Goal: Communication & Community: Answer question/provide support

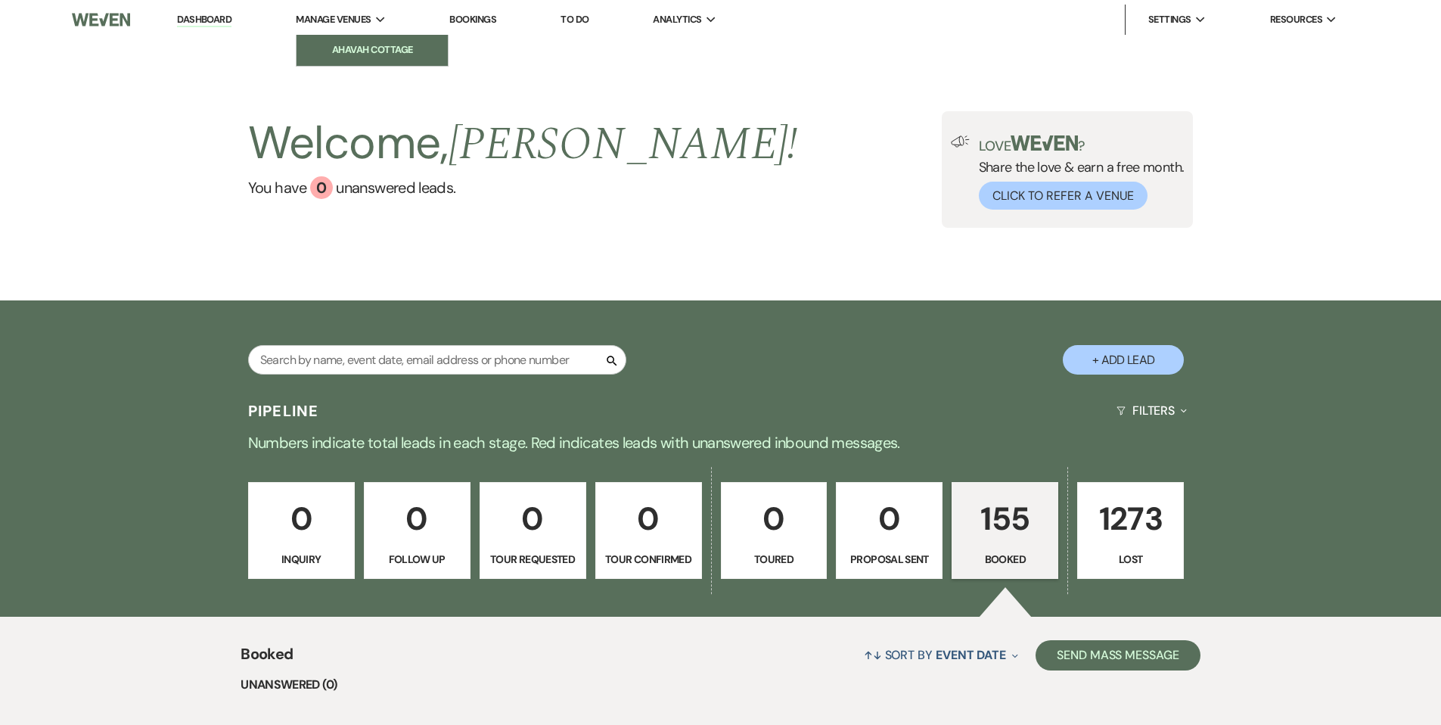
click at [334, 43] on li "Ahavah Cottage" at bounding box center [372, 49] width 136 height 15
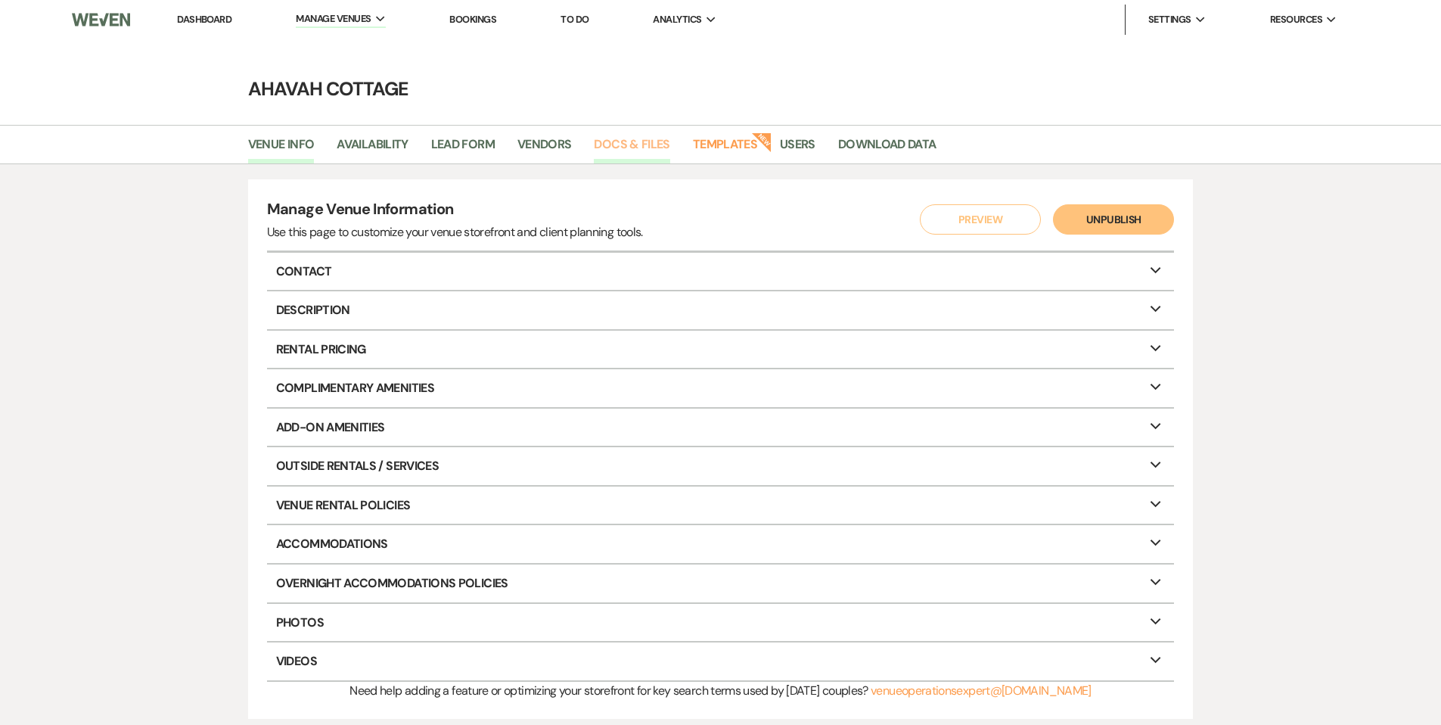
click at [656, 138] on link "Docs & Files" at bounding box center [632, 149] width 76 height 29
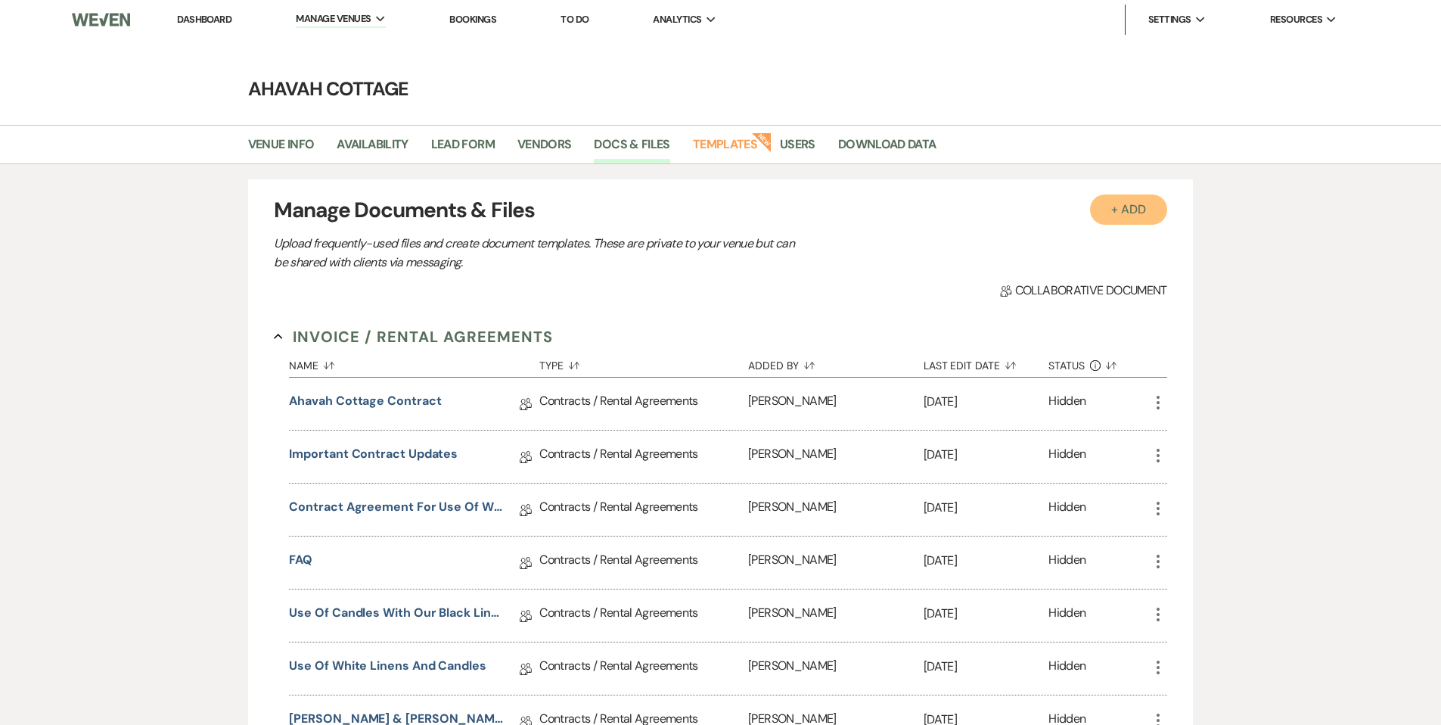
click at [1113, 205] on button "+ Add" at bounding box center [1128, 209] width 77 height 30
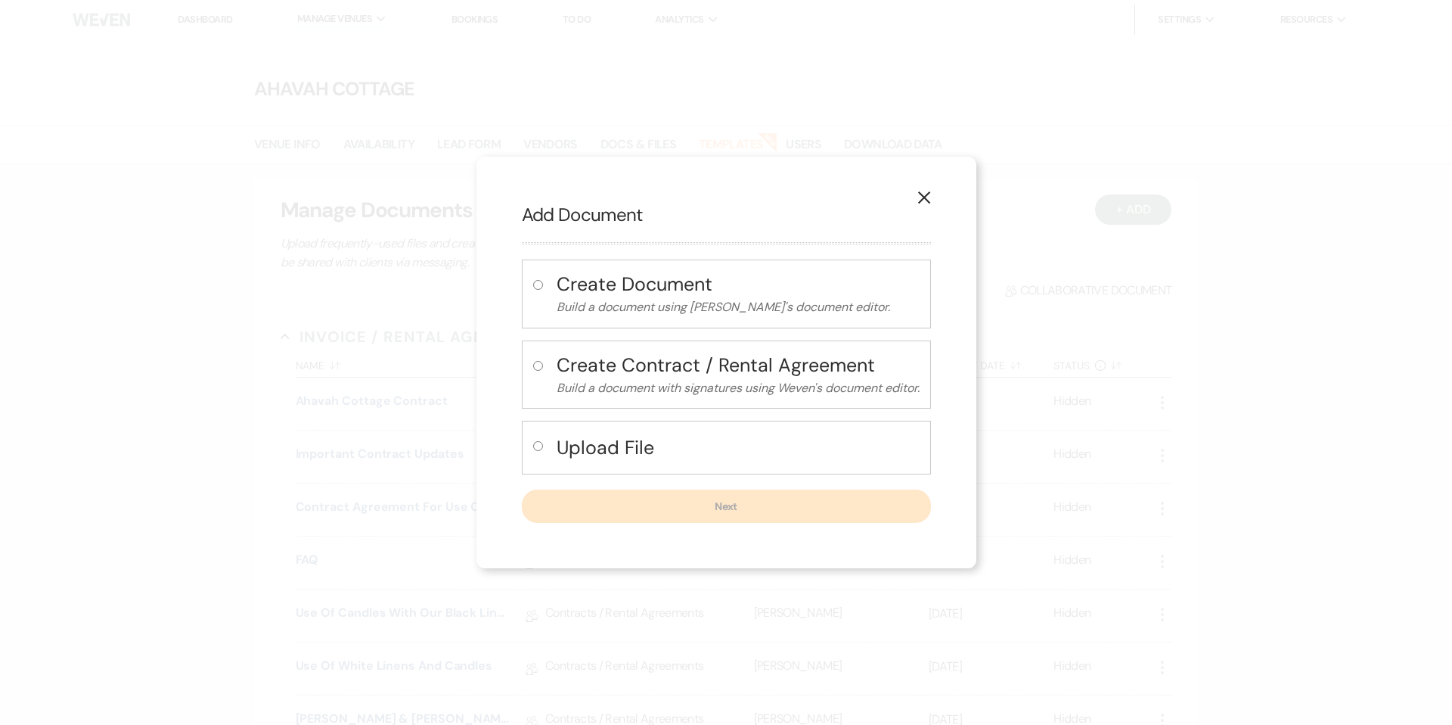
click at [534, 283] on input "radio" at bounding box center [538, 285] width 10 height 10
radio input "true"
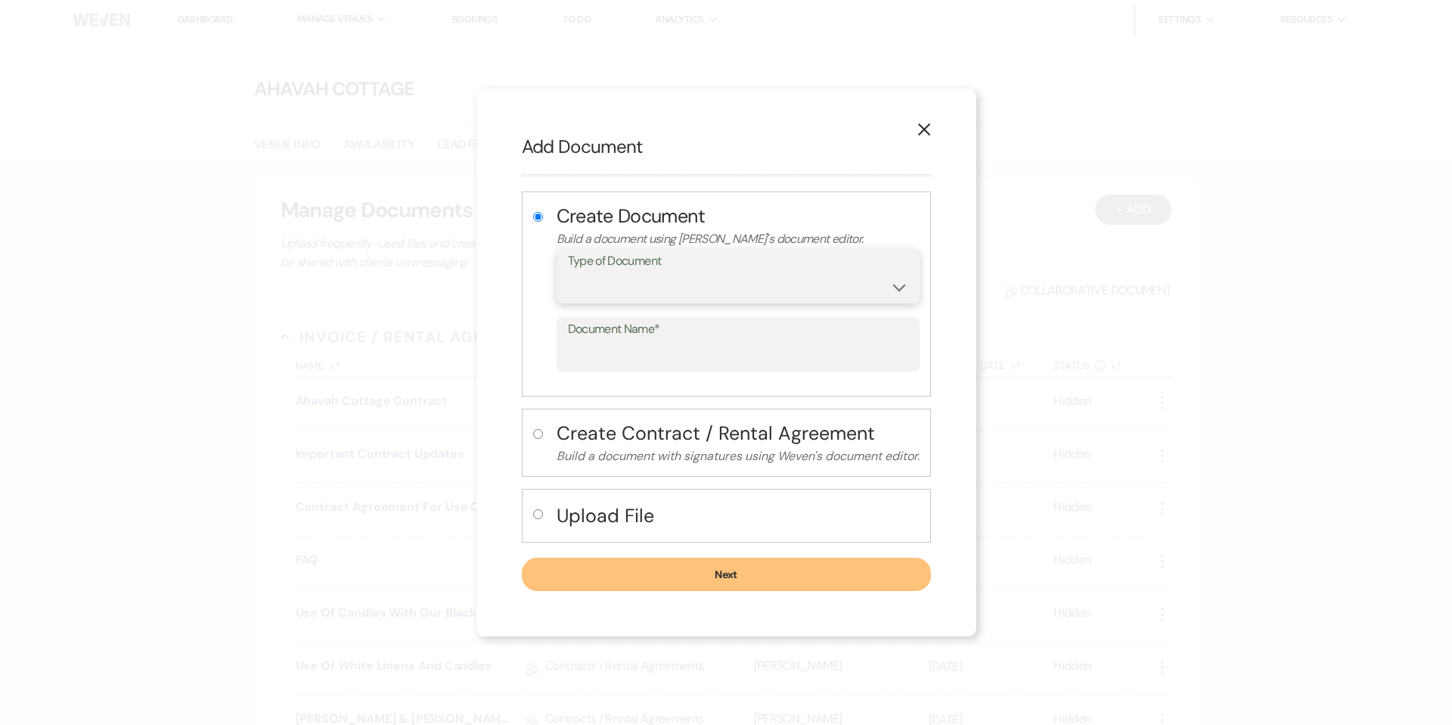
click at [677, 287] on select "Special Event Insurance Vendor Certificate of Insurance Contracts / Rental Agre…" at bounding box center [738, 286] width 340 height 29
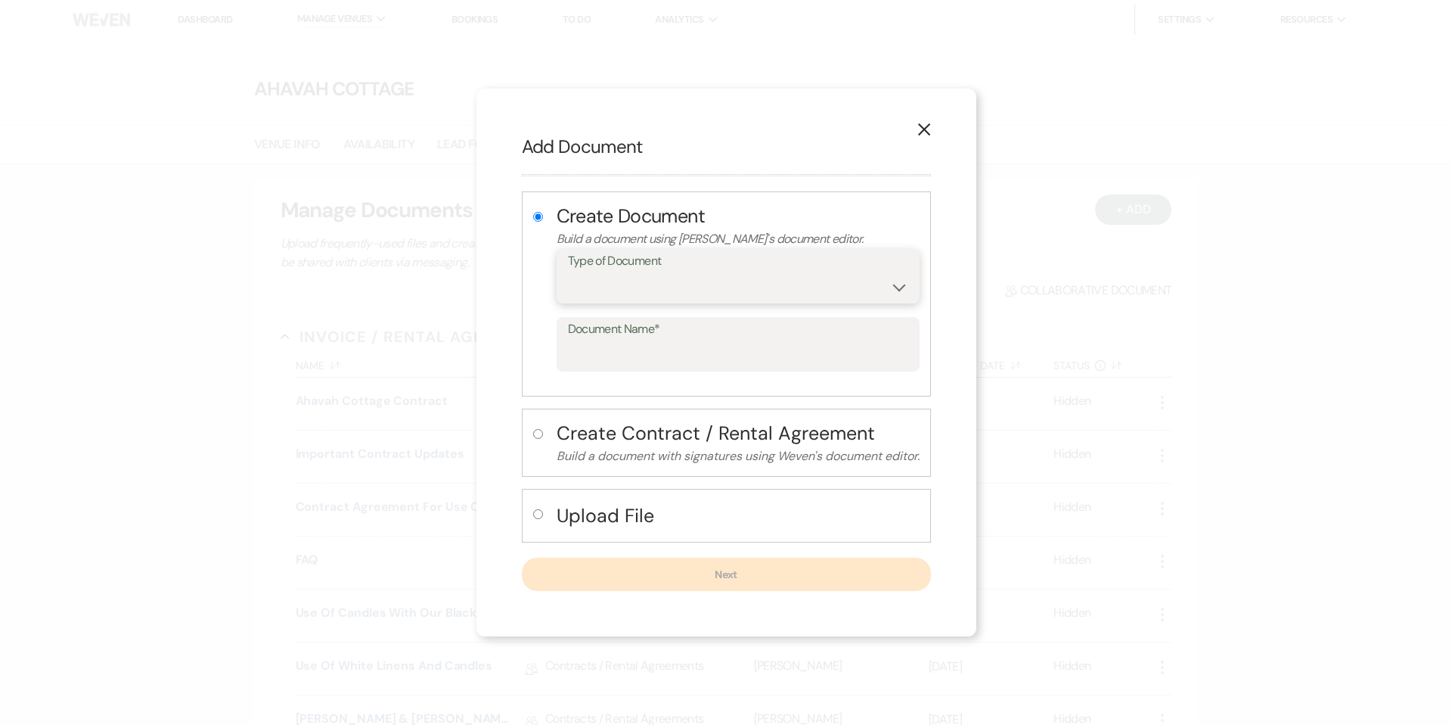
select select "10"
click at [568, 272] on select "Special Event Insurance Vendor Certificate of Insurance Contracts / Rental Agre…" at bounding box center [738, 286] width 340 height 29
click at [644, 352] on input "Document Name*" at bounding box center [738, 354] width 340 height 29
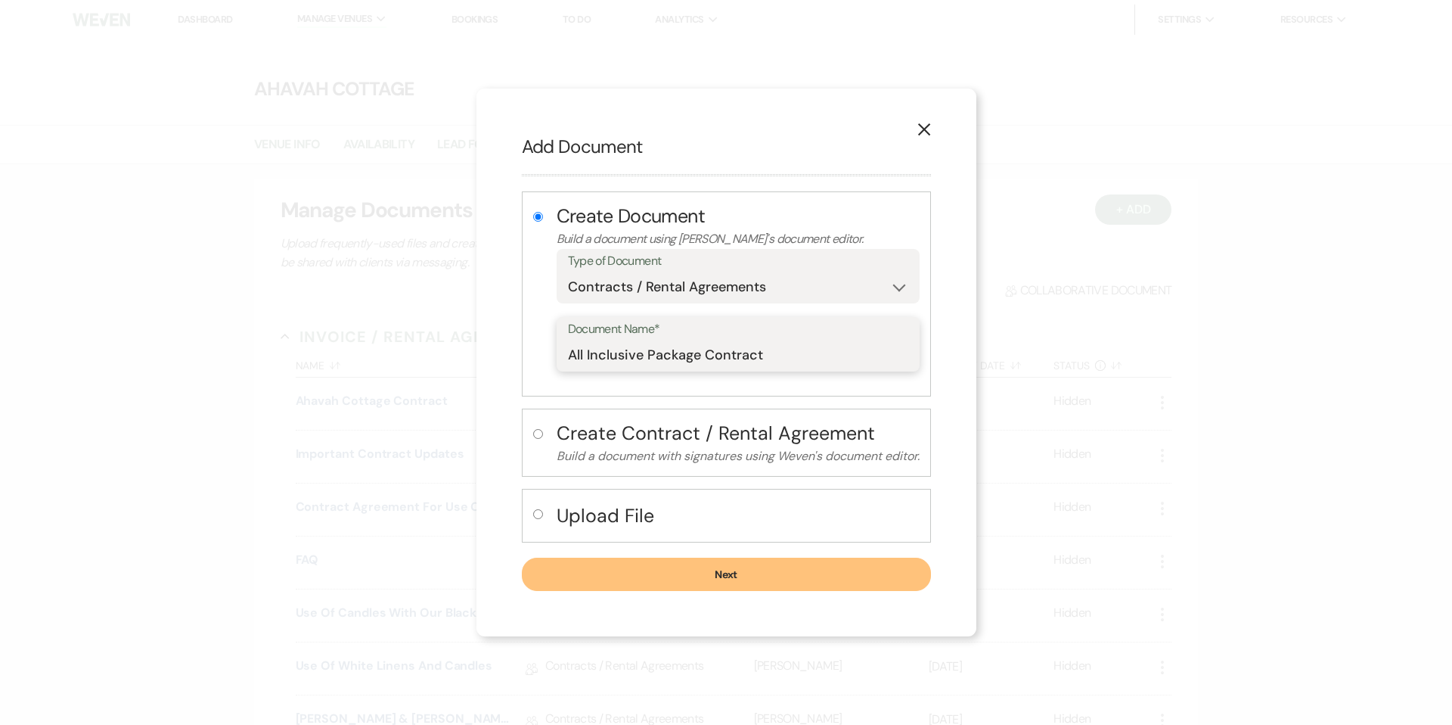
type input "All Inclusive Package Contract"
click at [710, 575] on button "Next" at bounding box center [726, 573] width 409 height 33
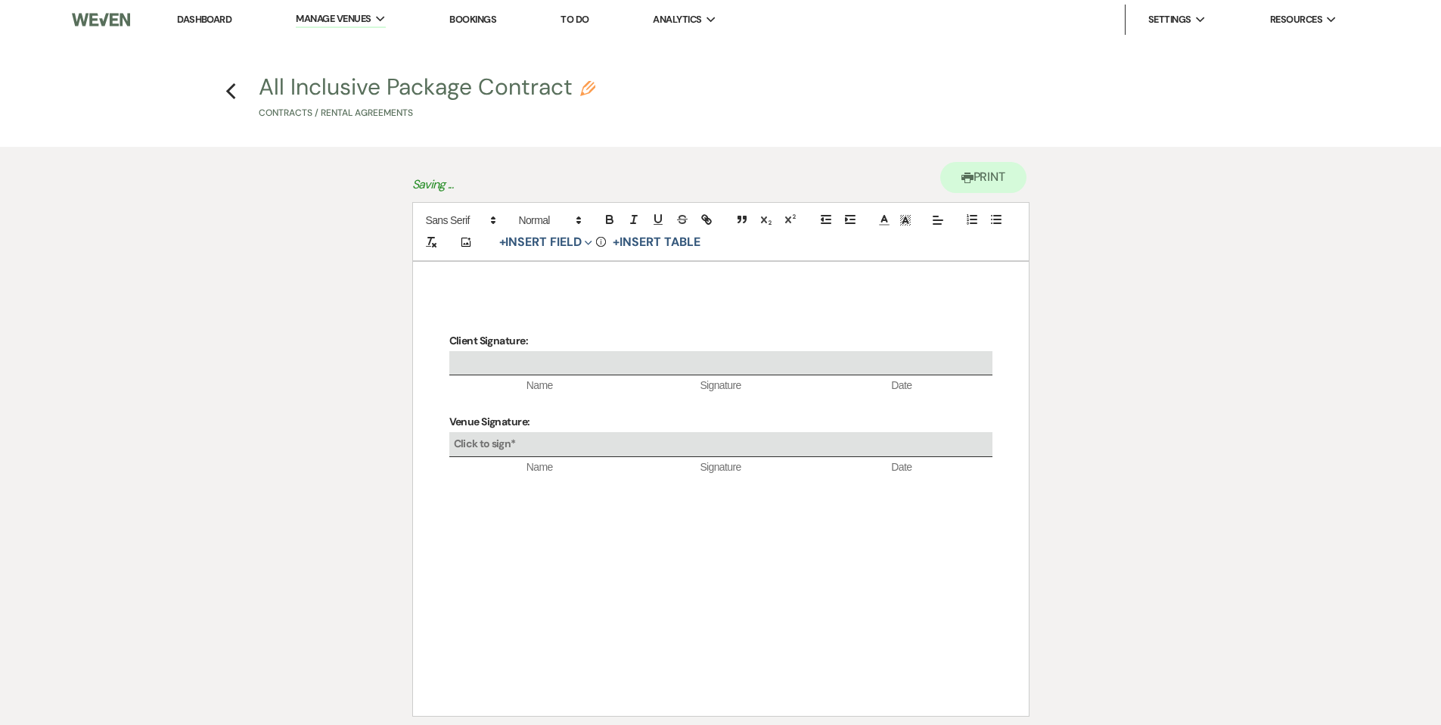
click at [494, 299] on div "Client Signature: Name Signature Date Venue Signature: Click to sign* Name Sign…" at bounding box center [721, 489] width 616 height 454
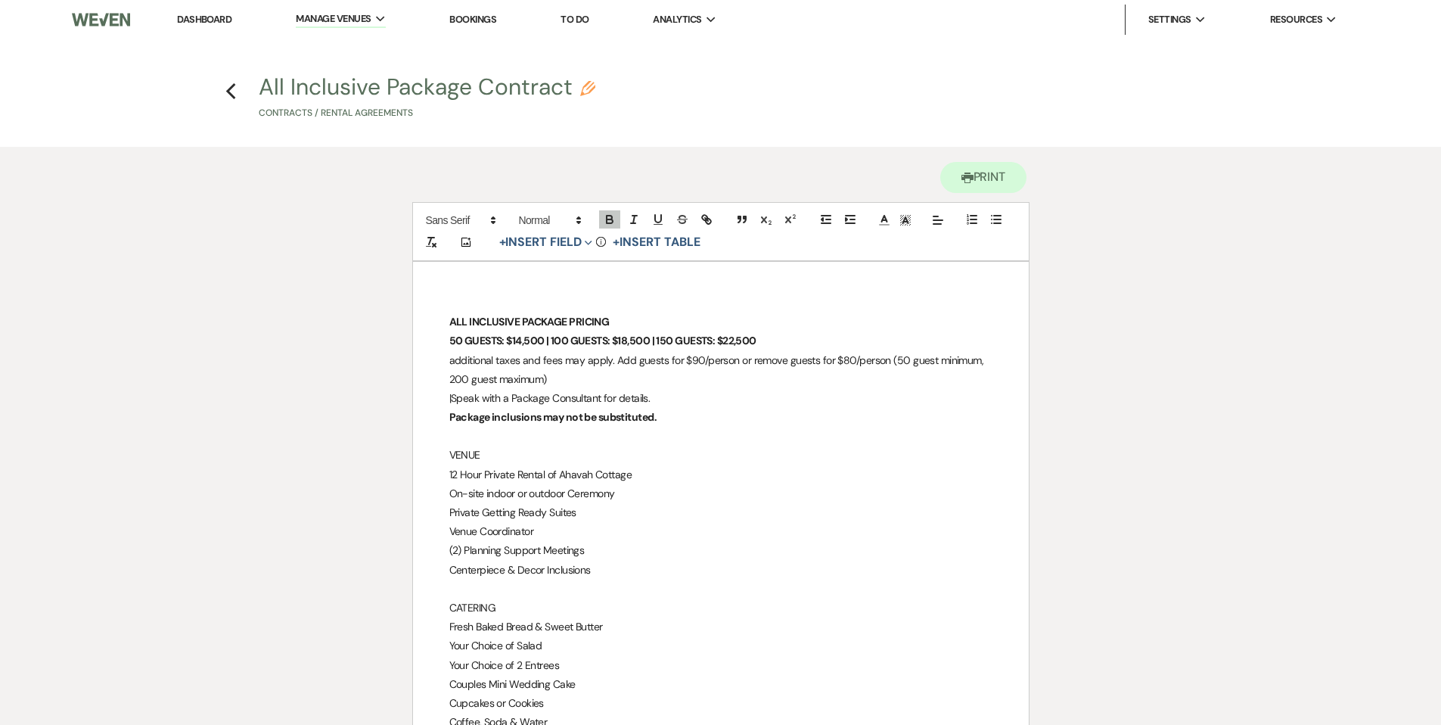
drag, startPoint x: 446, startPoint y: 396, endPoint x: 659, endPoint y: 396, distance: 212.5
click at [659, 396] on div "ALL INCLUSIVE PACKAGE PRICING 50 GUESTS: $14,500 | 100 GUESTS: $18,500 | 150 GU…" at bounding box center [721, 681] width 616 height 838
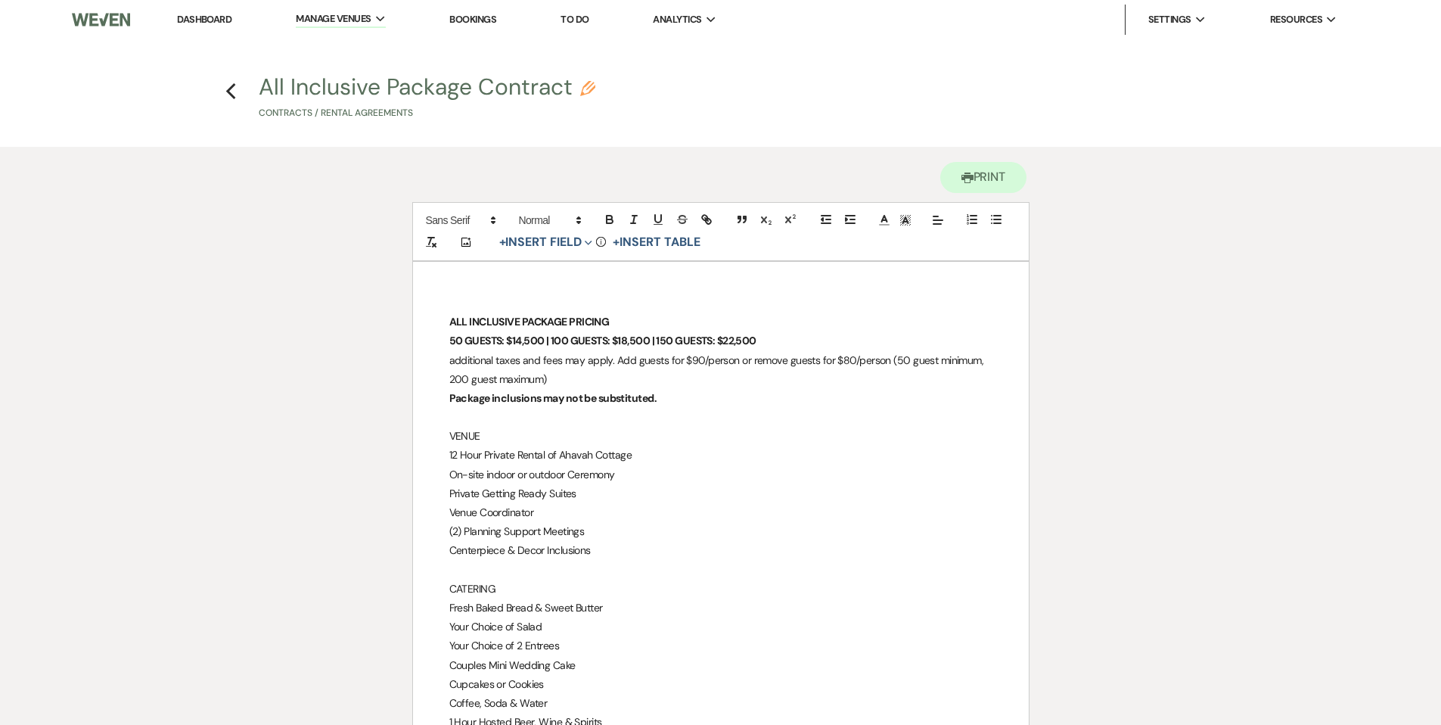
click at [502, 293] on div "ALL INCLUSIVE PACKAGE PRICING 50 GUESTS: $14,500 | 100 GUESTS: $18,500 | 150 GU…" at bounding box center [721, 671] width 616 height 819
drag, startPoint x: 569, startPoint y: 318, endPoint x: 612, endPoint y: 318, distance: 43.1
click at [612, 318] on p "ALL INCLUSIVE PACKAGE PRICING" at bounding box center [720, 321] width 543 height 19
click at [573, 244] on button "+ Insert Field Expand" at bounding box center [546, 242] width 104 height 18
click at [565, 296] on button "Smart Field" at bounding box center [548, 300] width 113 height 27
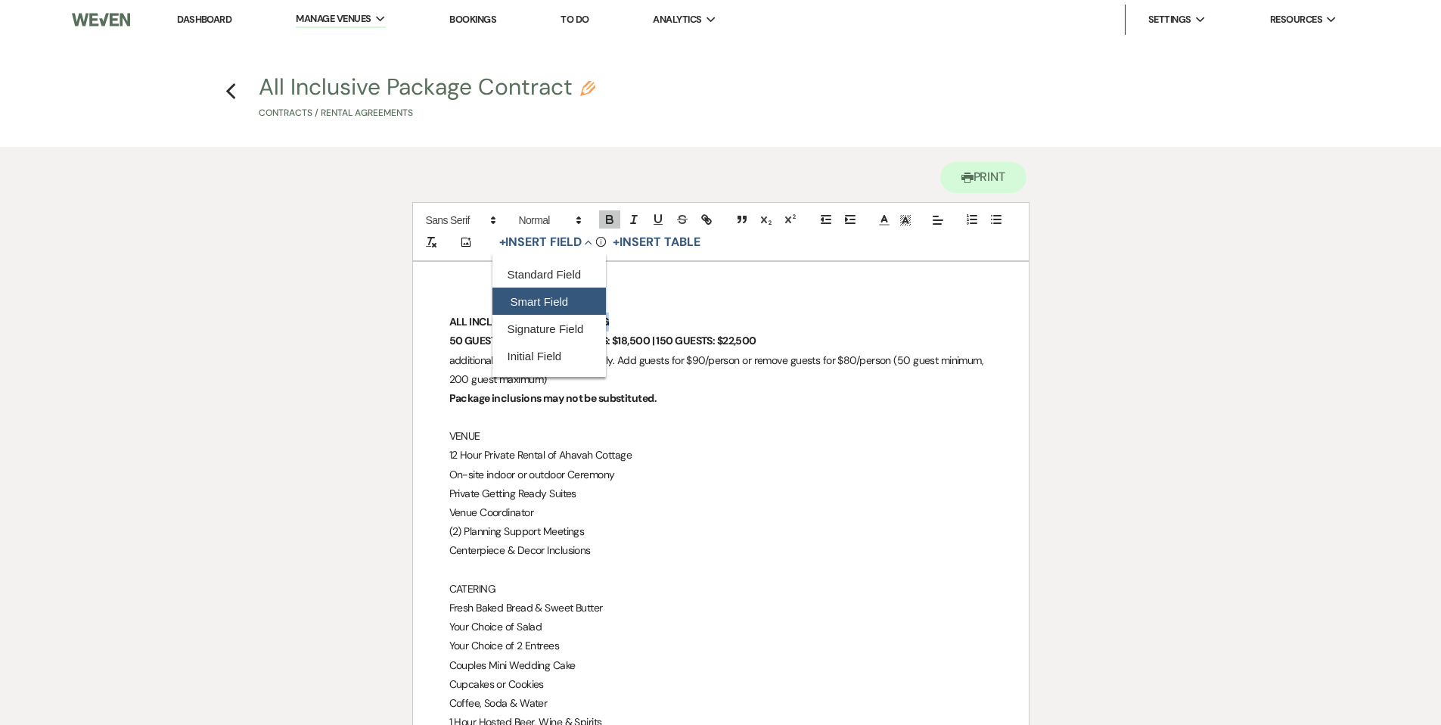
select select "smartCustomField"
select select "owner"
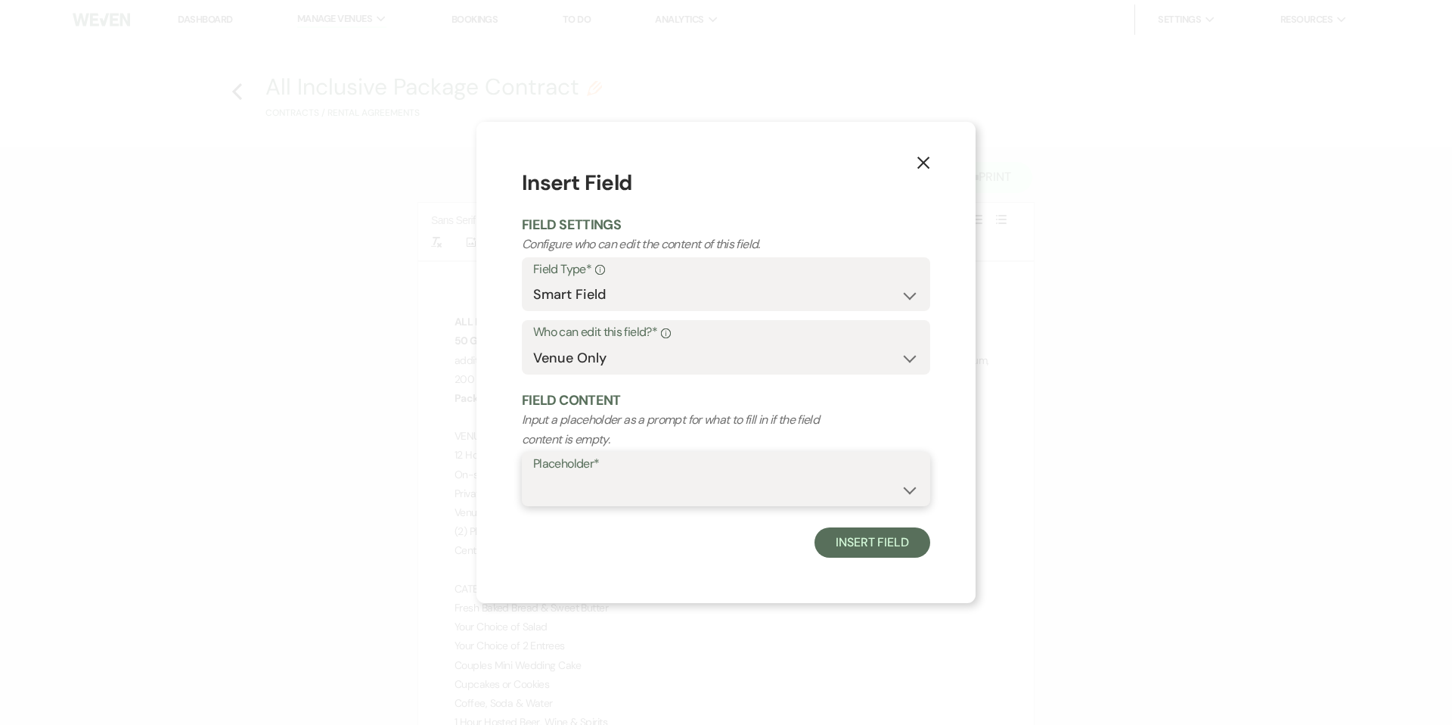
click at [906, 486] on select "{{Event Date}} {{Client Full Name(s)}} {{Client First Name(s)}} {{Venue Name}} …" at bounding box center [726, 489] width 386 height 29
select select "{{clientFirstName}}"
click at [533, 475] on select "{{Event Date}} {{Client Full Name(s)}} {{Client First Name(s)}} {{Venue Name}} …" at bounding box center [726, 489] width 386 height 29
click at [875, 549] on button "Insert Field" at bounding box center [873, 542] width 116 height 30
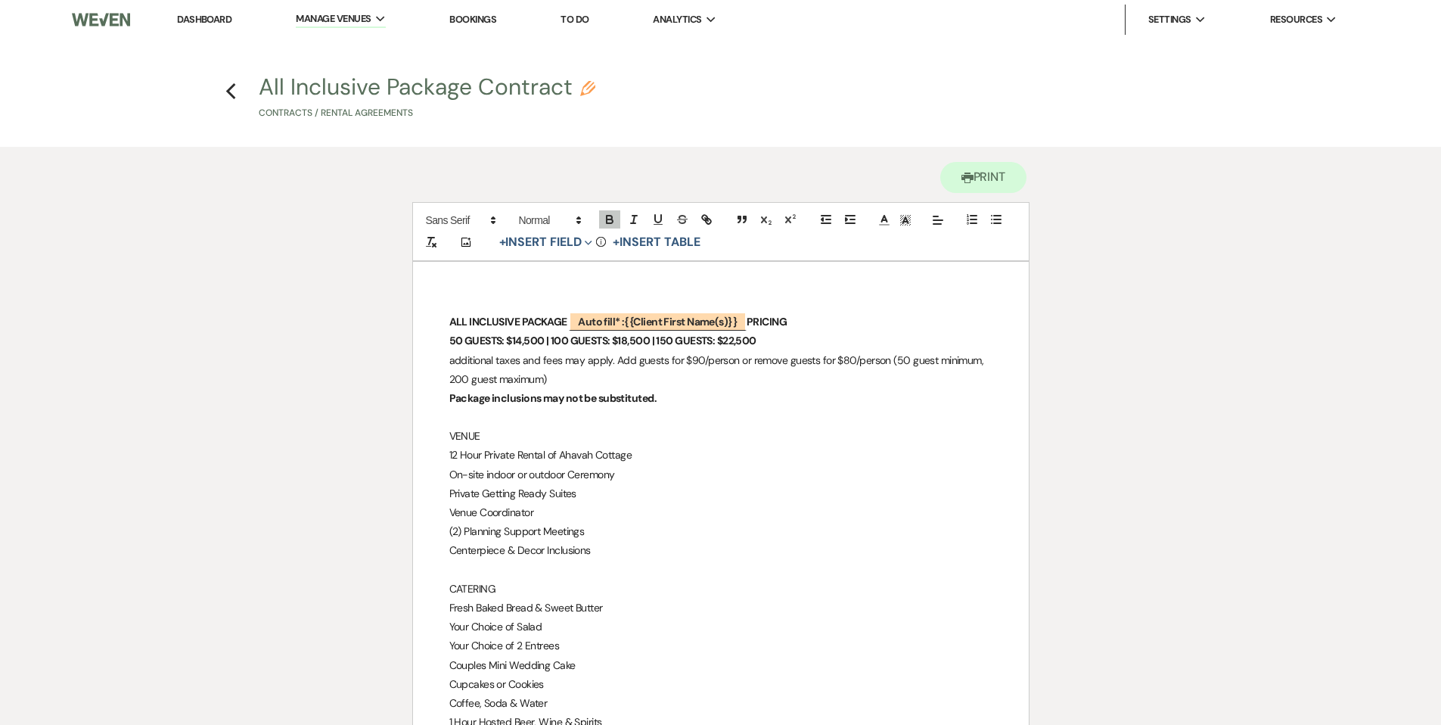
click at [774, 340] on p "50 GUESTS: $14,500 | 100 GUESTS: $18,500 | 150 GUESTS: $22,500" at bounding box center [720, 340] width 543 height 19
click at [559, 244] on button "+ Insert Field Expand" at bounding box center [546, 242] width 104 height 18
click at [551, 300] on button "Smart Field" at bounding box center [548, 300] width 113 height 27
select select "smartCustomField"
select select "owner"
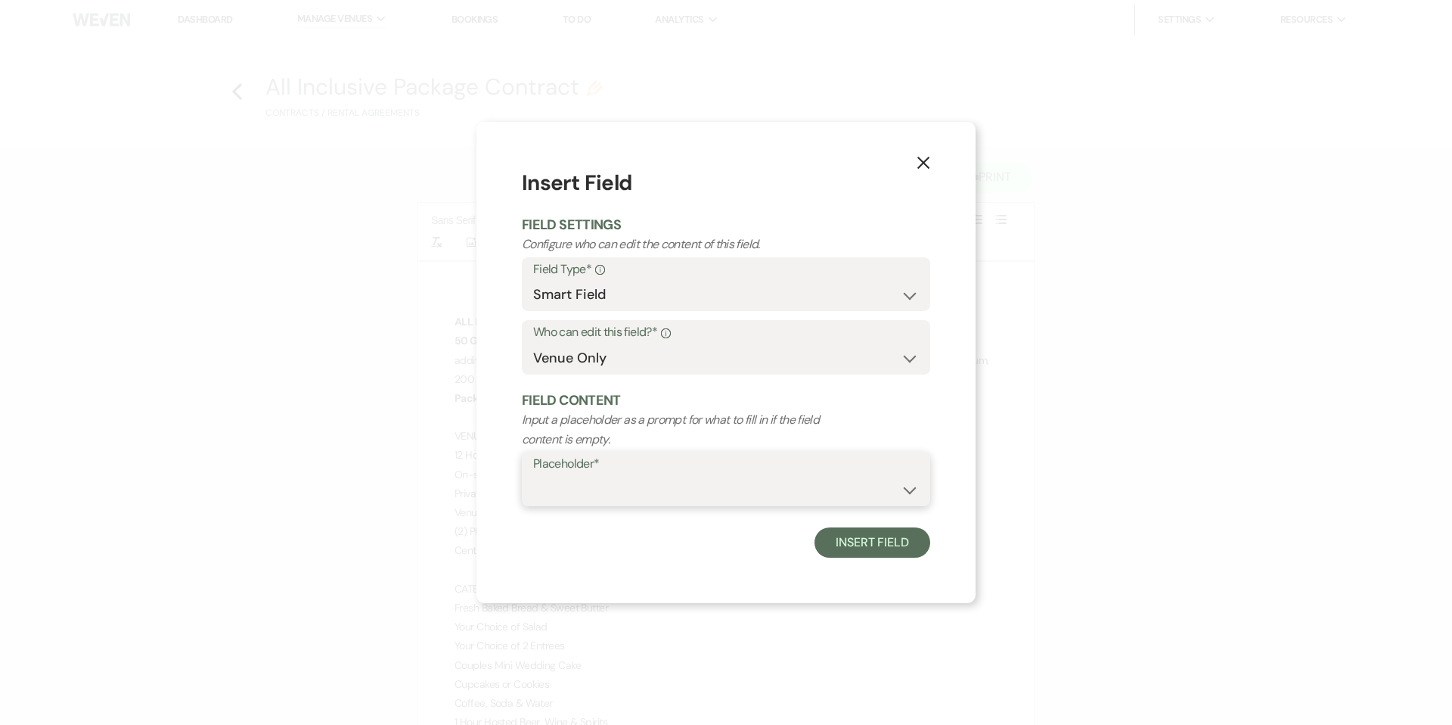
click at [911, 489] on select "{{Event Date}} {{Client Full Name(s)}} {{Client First Name(s)}} {{Venue Name}} …" at bounding box center [726, 489] width 386 height 29
select select "{{guestCount}}"
click at [533, 475] on select "{{Event Date}} {{Client Full Name(s)}} {{Client First Name(s)}} {{Venue Name}} …" at bounding box center [726, 489] width 386 height 29
click at [843, 548] on button "Insert Field" at bounding box center [873, 542] width 116 height 30
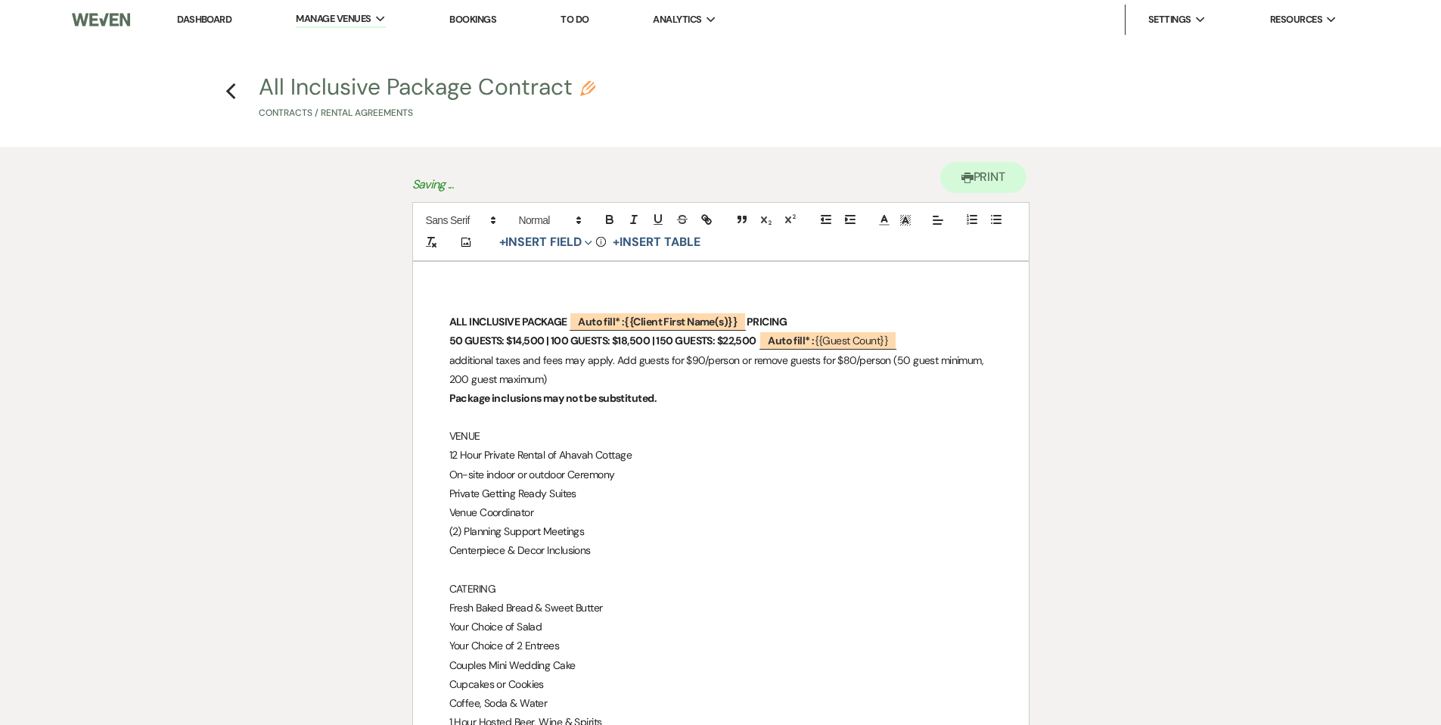
click at [918, 340] on p "50 GUESTS: $14,500 | 100 GUESTS: $18,500 | 150 GUESTS: $22,500 ﻿ Auto fill* : {…" at bounding box center [720, 340] width 543 height 19
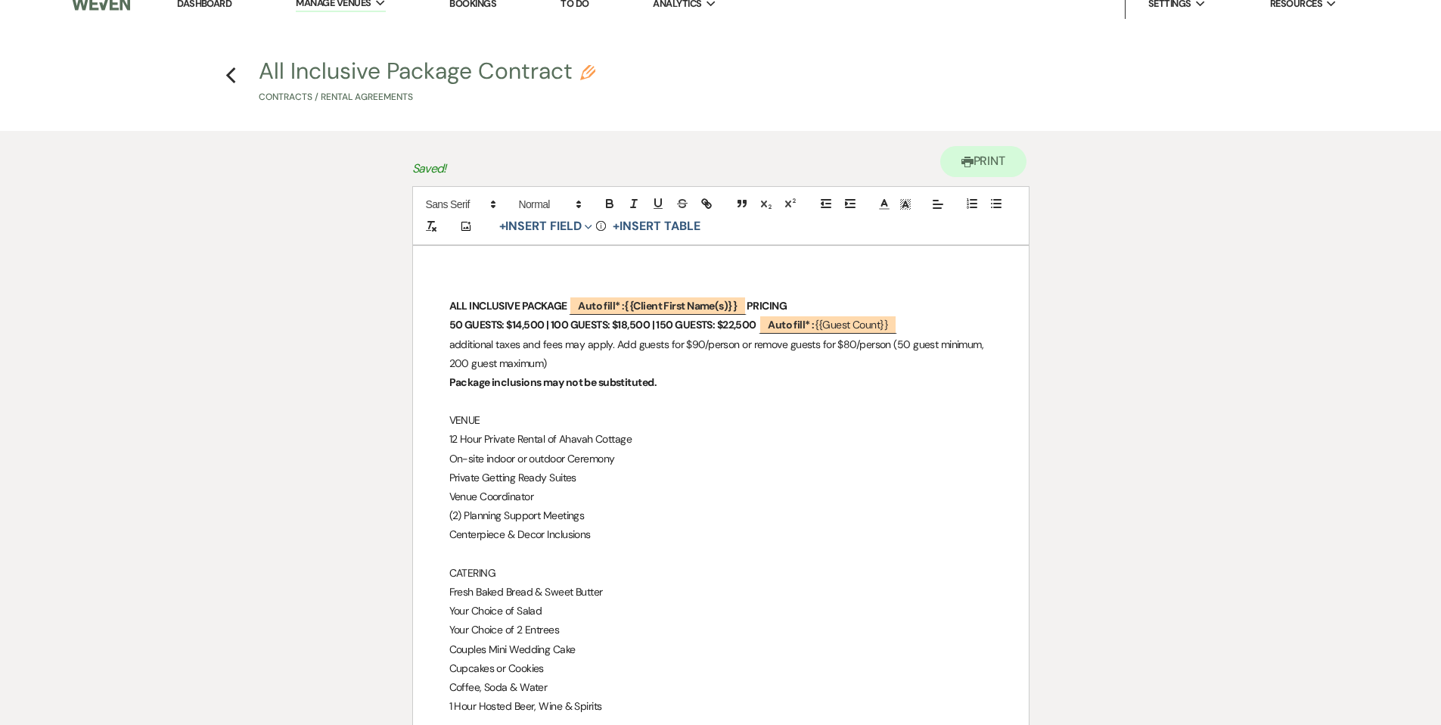
scroll to position [17, 0]
click at [539, 224] on button "+ Insert Field Expand" at bounding box center [546, 225] width 104 height 18
click at [537, 281] on button "Smart Field" at bounding box center [548, 284] width 113 height 27
select select "smartCustomField"
select select "owner"
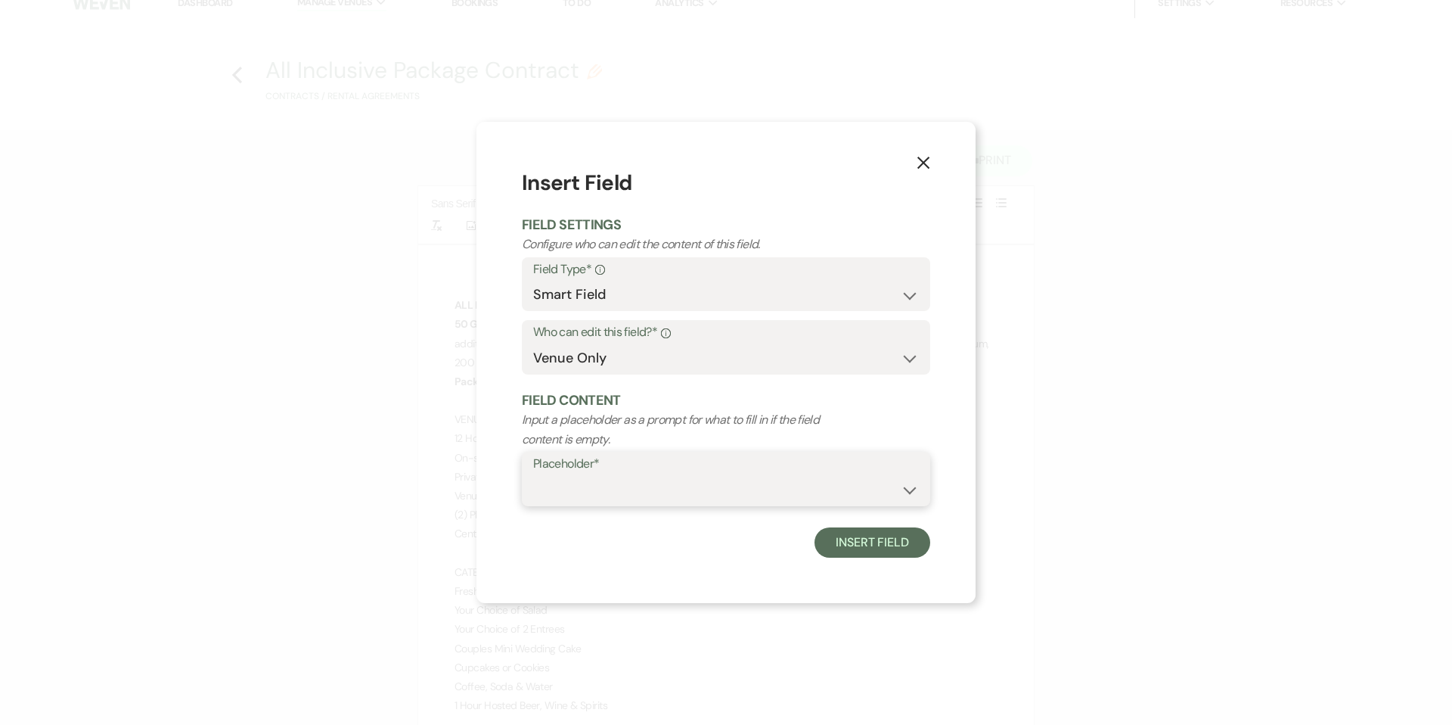
click at [911, 490] on select "{{Event Date}} {{Client Full Name(s)}} {{Client First Name(s)}} {{Venue Name}} …" at bounding box center [726, 489] width 386 height 29
select select "{{eventBudget}}"
click at [533, 475] on select "{{Event Date}} {{Client Full Name(s)}} {{Client First Name(s)}} {{Venue Name}} …" at bounding box center [726, 489] width 386 height 29
click at [855, 542] on button "Insert Field" at bounding box center [873, 542] width 116 height 30
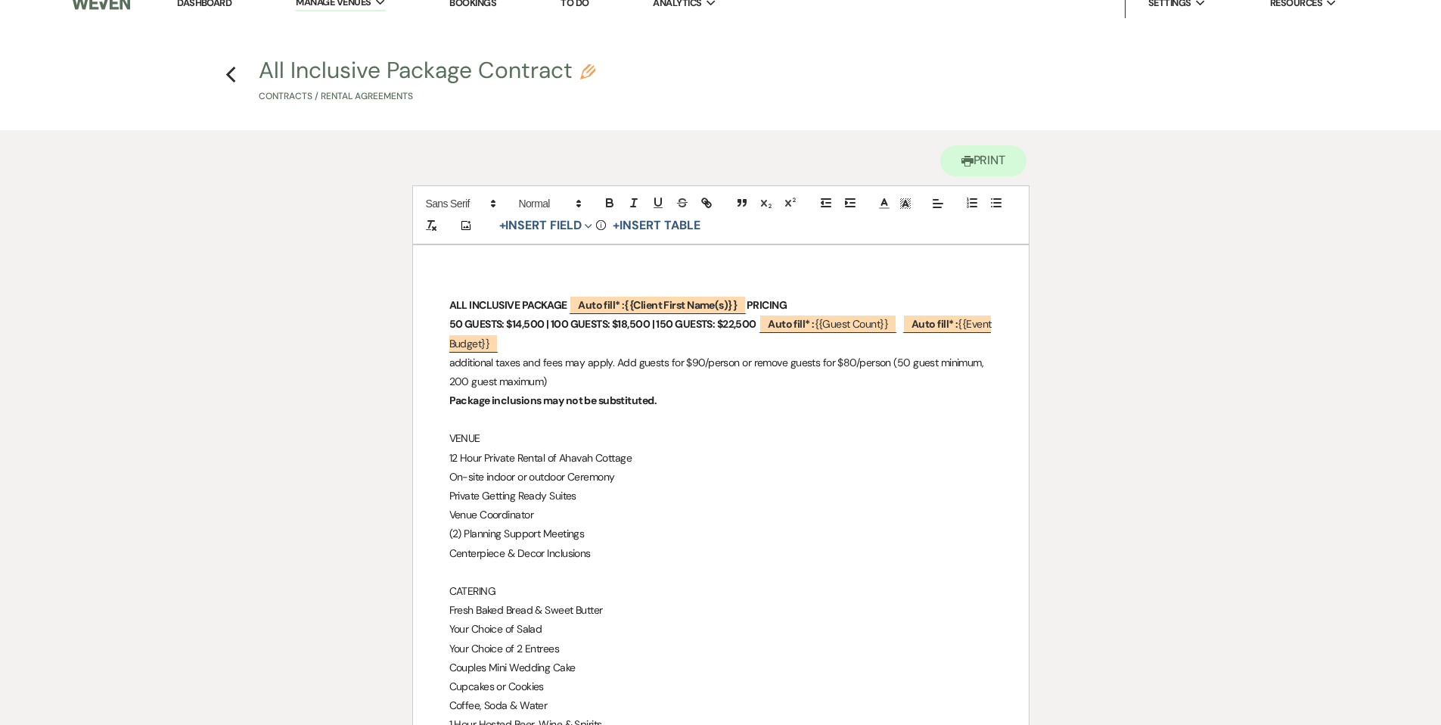
click at [445, 362] on div "ALL INCLUSIVE PACKAGE ﻿ Auto fill* : {{Client First Name(s)}} ﻿ PRICING 50 GUES…" at bounding box center [721, 664] width 616 height 838
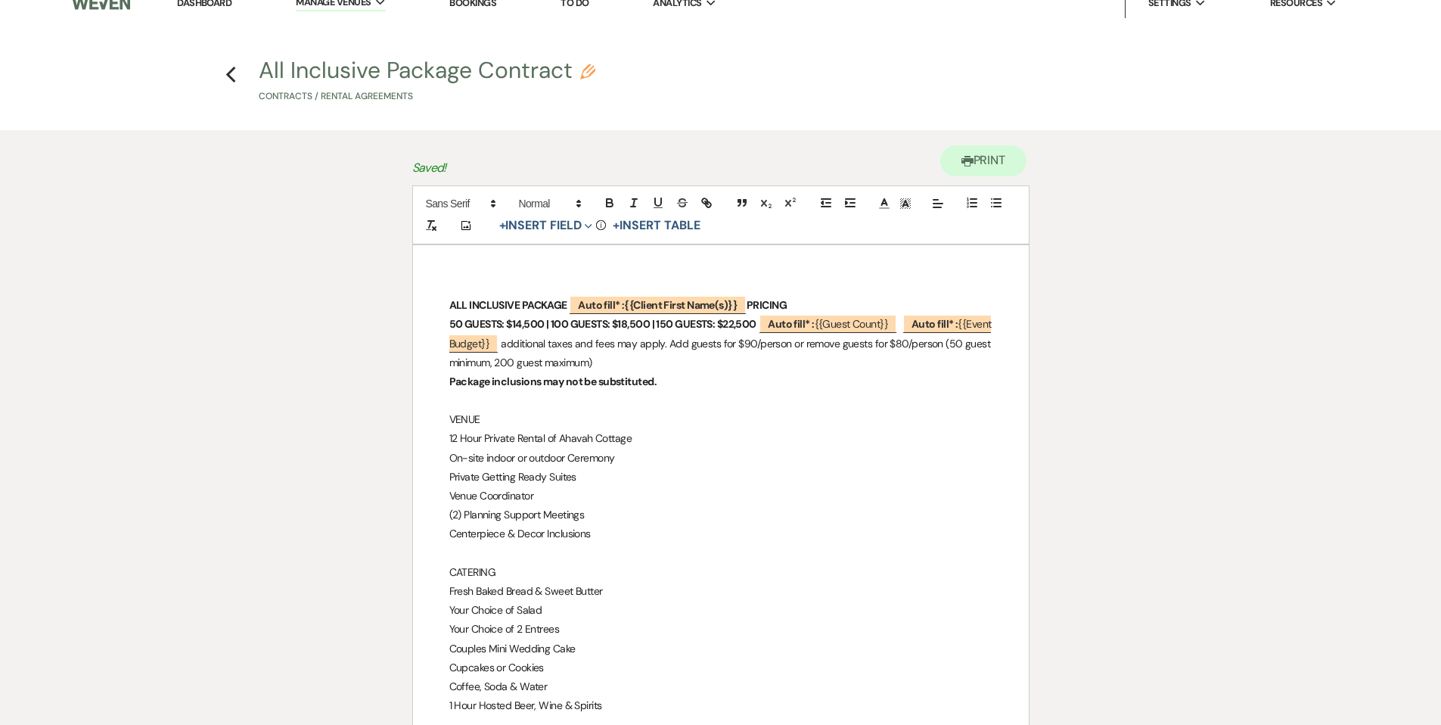
drag, startPoint x: 705, startPoint y: 340, endPoint x: 705, endPoint y: 370, distance: 30.3
click at [705, 340] on span "additional taxes and fees may apply. Add guests for $90/person or remove guests…" at bounding box center [721, 353] width 544 height 33
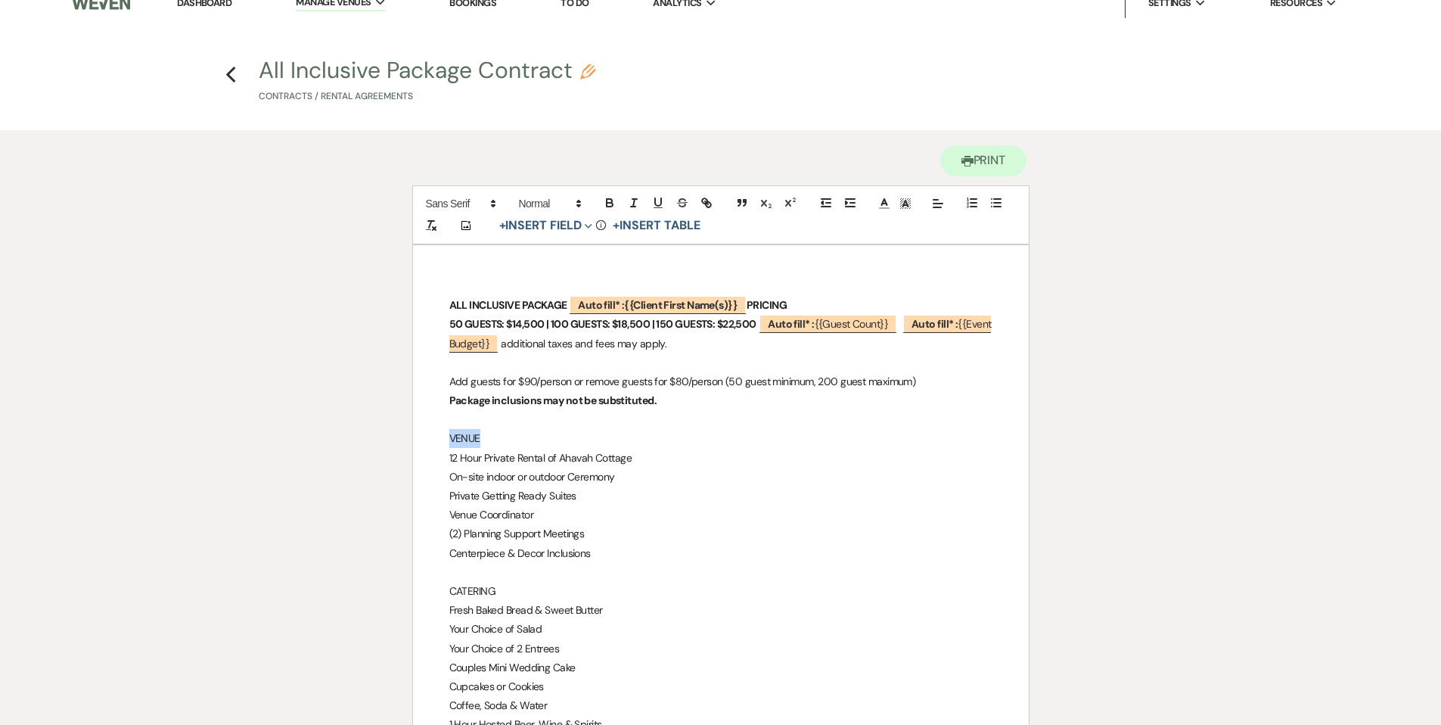
drag, startPoint x: 443, startPoint y: 436, endPoint x: 481, endPoint y: 436, distance: 37.8
click at [481, 436] on div "ALL INCLUSIVE PACKAGE ﻿ Auto fill* : {{Client First Name(s)}} ﻿ PRICING 50 GUES…" at bounding box center [721, 664] width 616 height 838
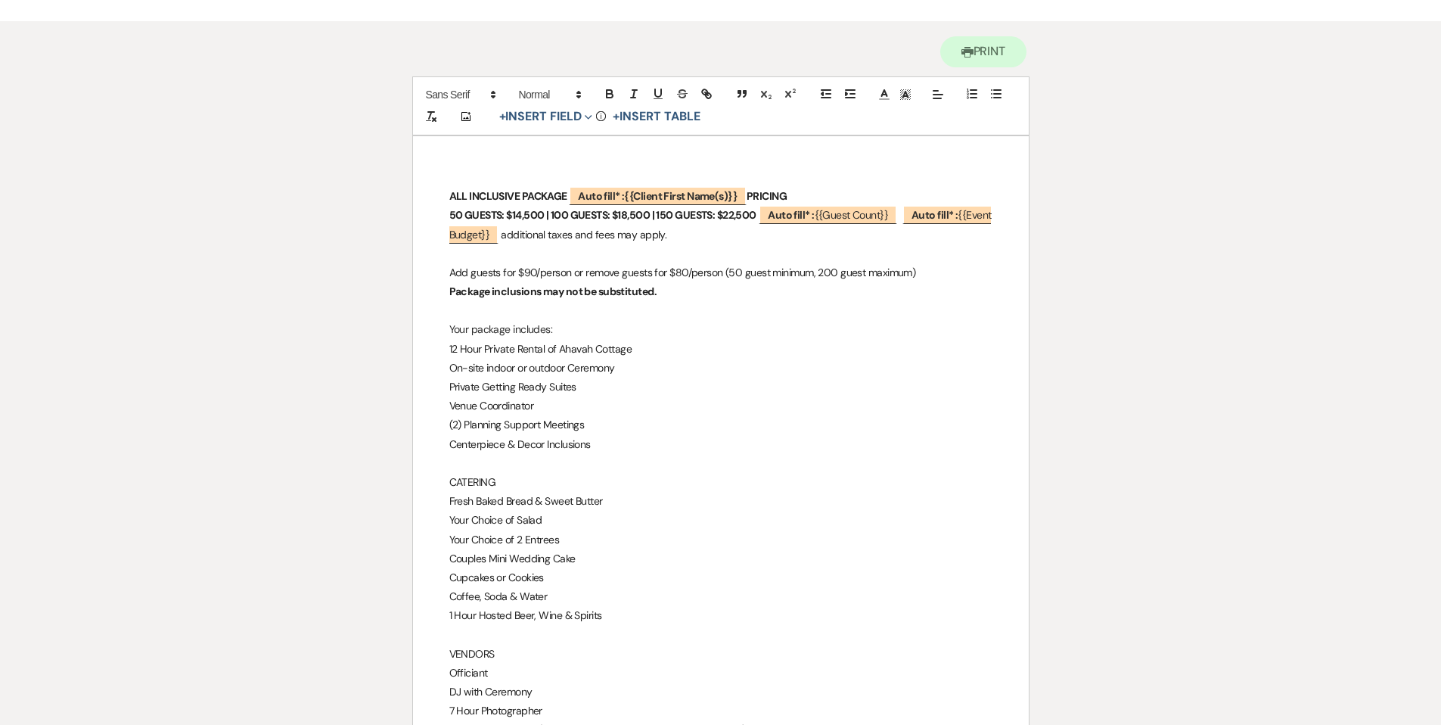
scroll to position [144, 0]
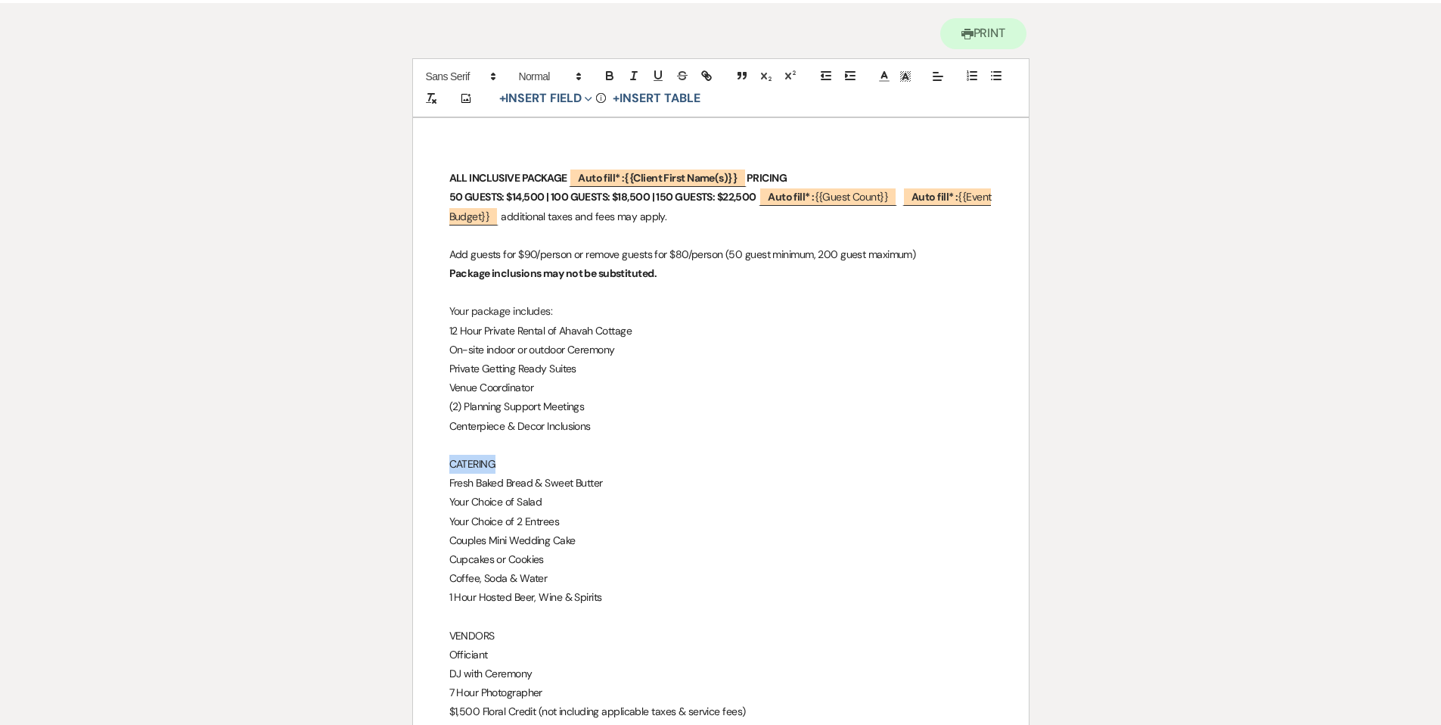
drag, startPoint x: 446, startPoint y: 462, endPoint x: 495, endPoint y: 461, distance: 49.2
click at [495, 461] on div "ALL INCLUSIVE PACKAGE ﻿ Auto fill* : {{Client First Name(s)}} ﻿ PRICING 50 GUES…" at bounding box center [721, 537] width 616 height 838
click at [449, 443] on p at bounding box center [720, 445] width 543 height 19
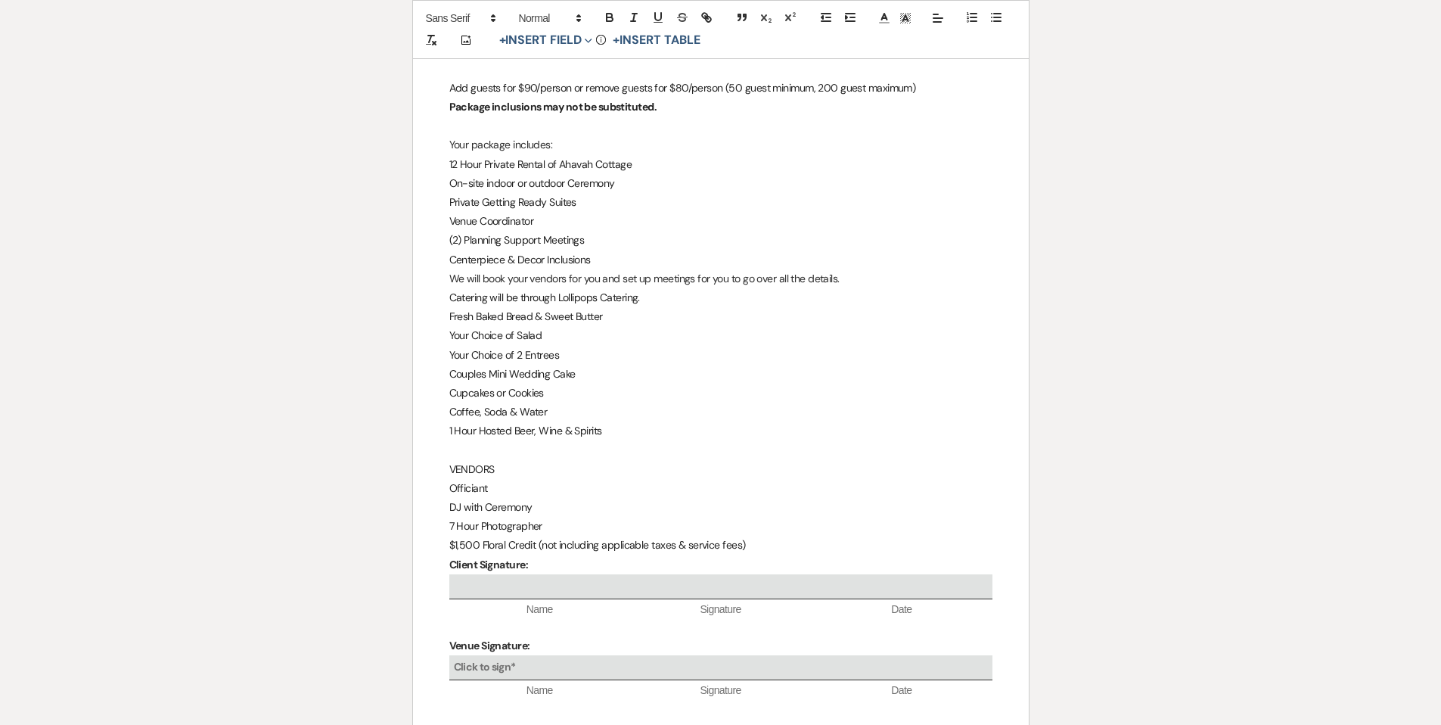
scroll to position [307, 0]
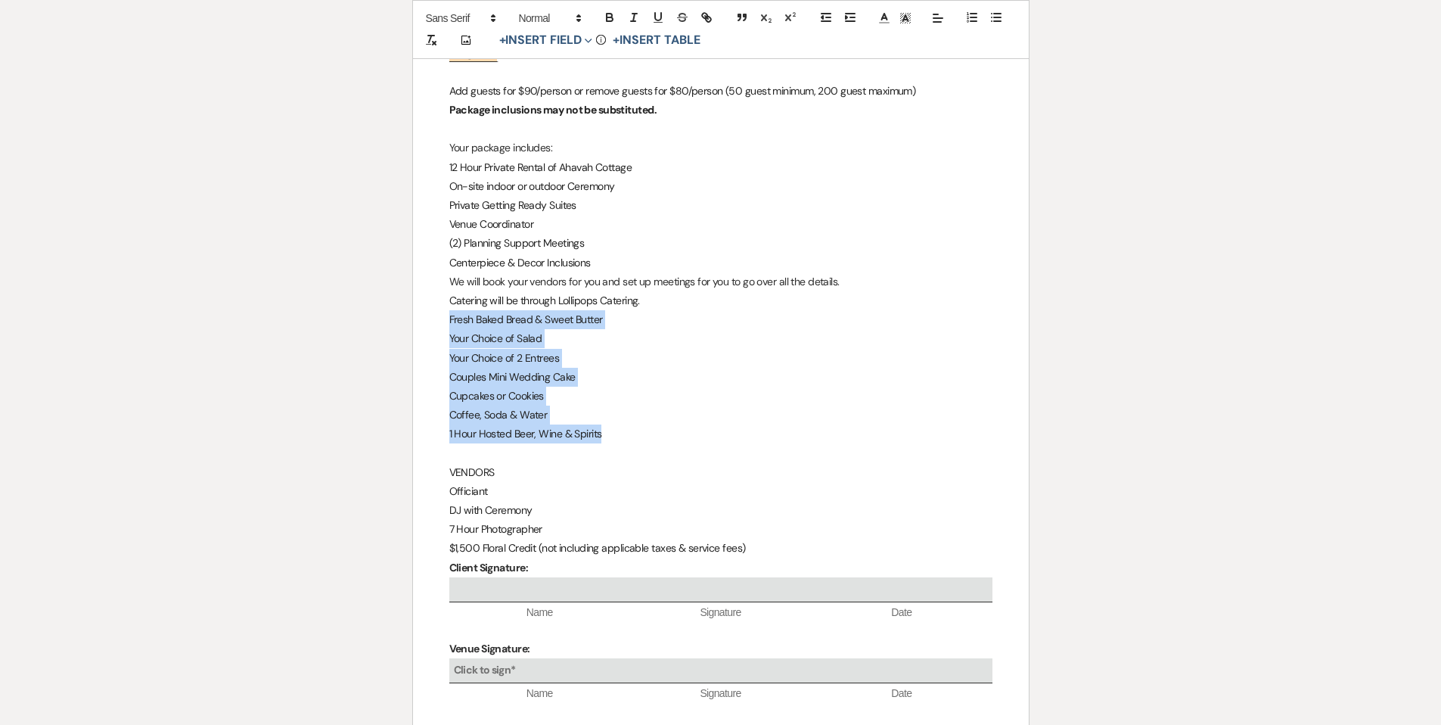
drag, startPoint x: 448, startPoint y: 320, endPoint x: 613, endPoint y: 431, distance: 199.5
click at [613, 431] on div "ALL INCLUSIVE PACKAGE ﻿ Auto fill* : {{Client First Name(s)}} ﻿ PRICING 50 GUES…" at bounding box center [721, 374] width 616 height 838
click at [614, 431] on p "1 Hour Hosted Beer, Wine & Spirits" at bounding box center [720, 433] width 543 height 19
drag, startPoint x: 444, startPoint y: 320, endPoint x: 593, endPoint y: 410, distance: 174.1
click at [593, 410] on div "ALL INCLUSIVE PACKAGE ﻿ Auto fill* : {{Client First Name(s)}} ﻿ PRICING 50 GUES…" at bounding box center [721, 374] width 616 height 838
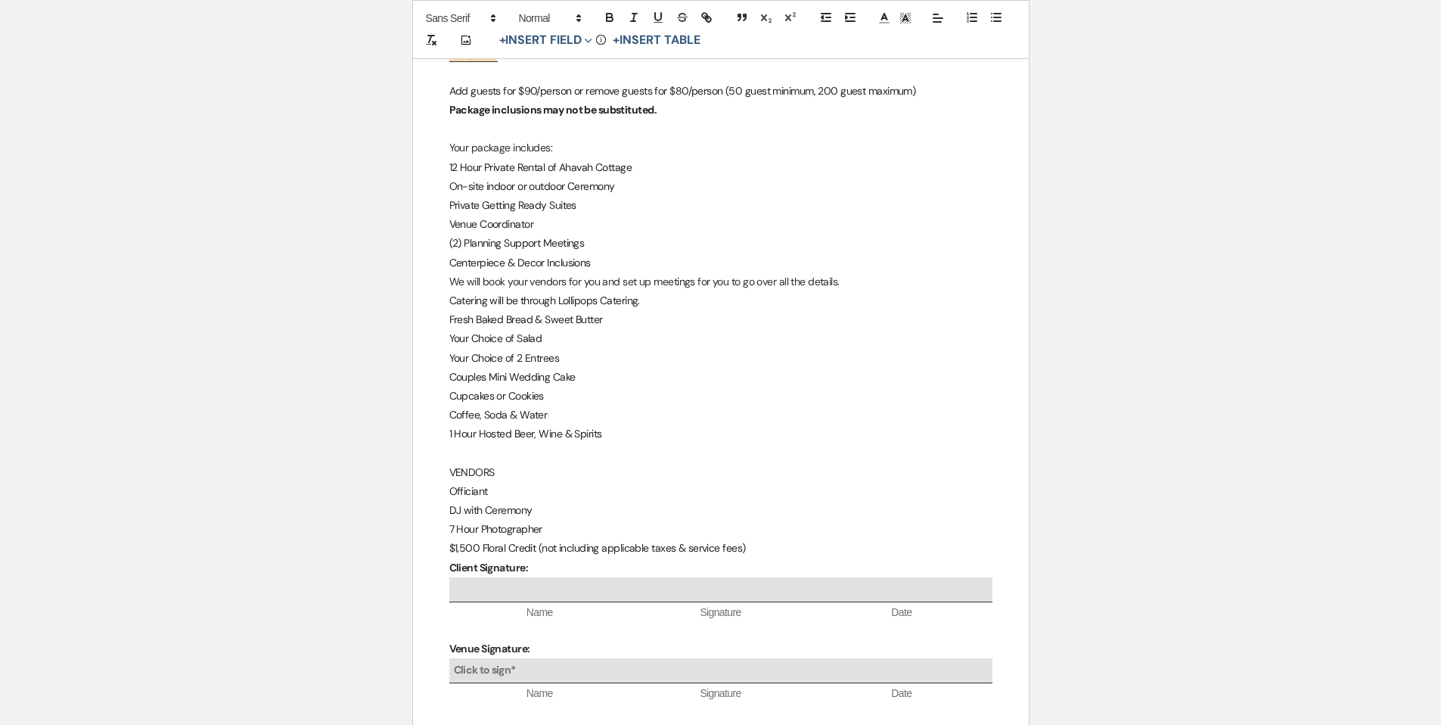
click at [592, 402] on p "Cupcakes or Cookies" at bounding box center [720, 395] width 543 height 19
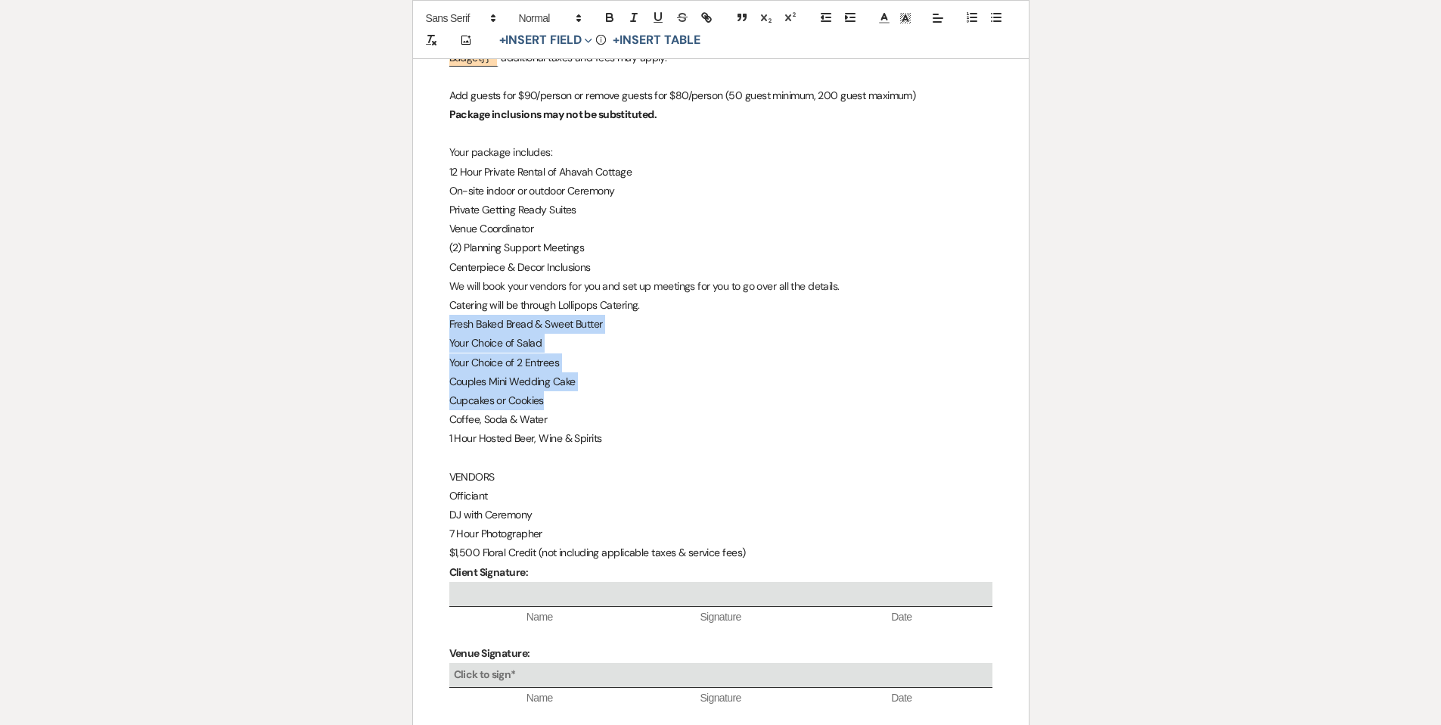
drag, startPoint x: 445, startPoint y: 321, endPoint x: 573, endPoint y: 396, distance: 147.5
click at [573, 396] on div "ALL INCLUSIVE PACKAGE ﻿ Auto fill* : {{Client First Name(s)}} ﻿ PRICING 50 GUES…" at bounding box center [721, 378] width 616 height 838
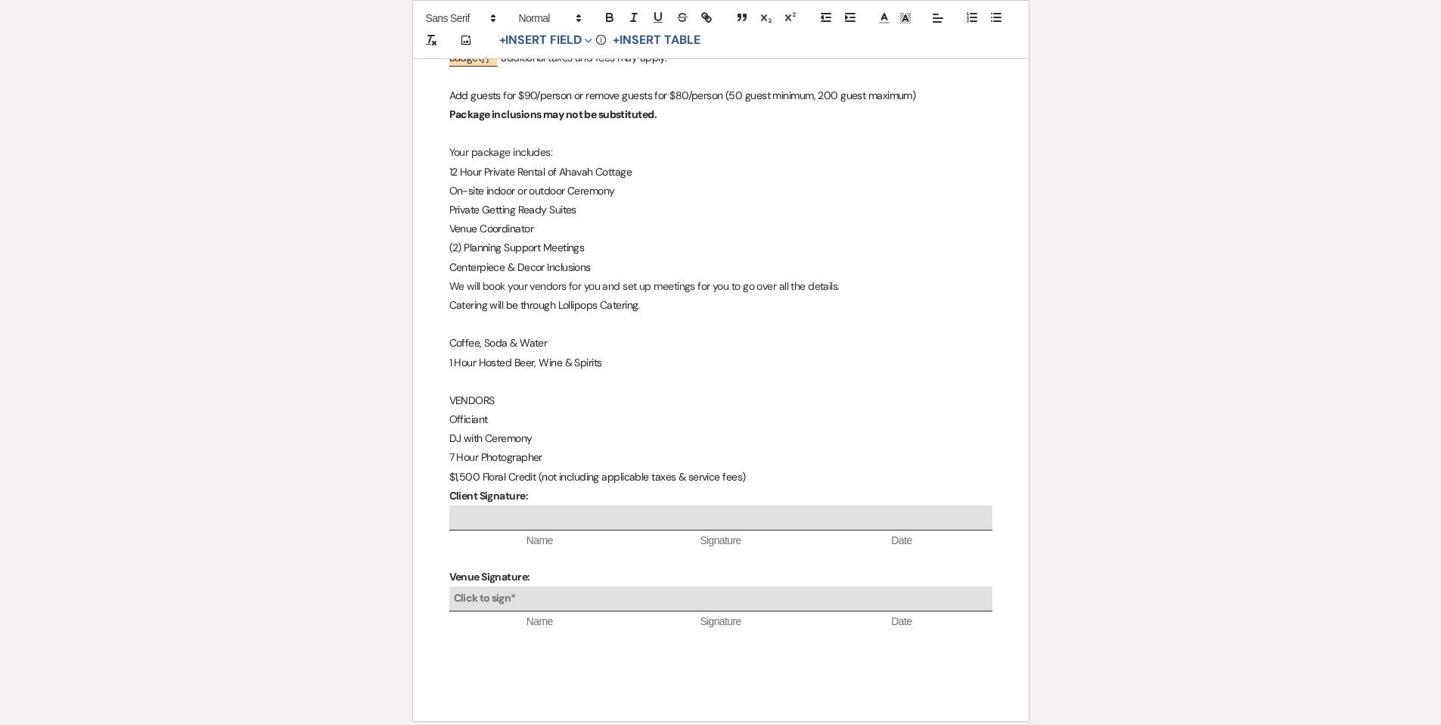
click at [609, 360] on p "1 Hour Hosted Beer, Wine & Spirits" at bounding box center [720, 362] width 543 height 19
drag, startPoint x: 449, startPoint y: 340, endPoint x: 533, endPoint y: 337, distance: 84.7
click at [547, 340] on div "ALL INCLUSIVE PACKAGE ﻿ Auto fill* : {{Client First Name(s)}} ﻿ PRICING 50 GUES…" at bounding box center [721, 340] width 616 height 762
click at [603, 362] on p "1 Hour Hosted Beer, Wine & Spirits" at bounding box center [720, 362] width 543 height 19
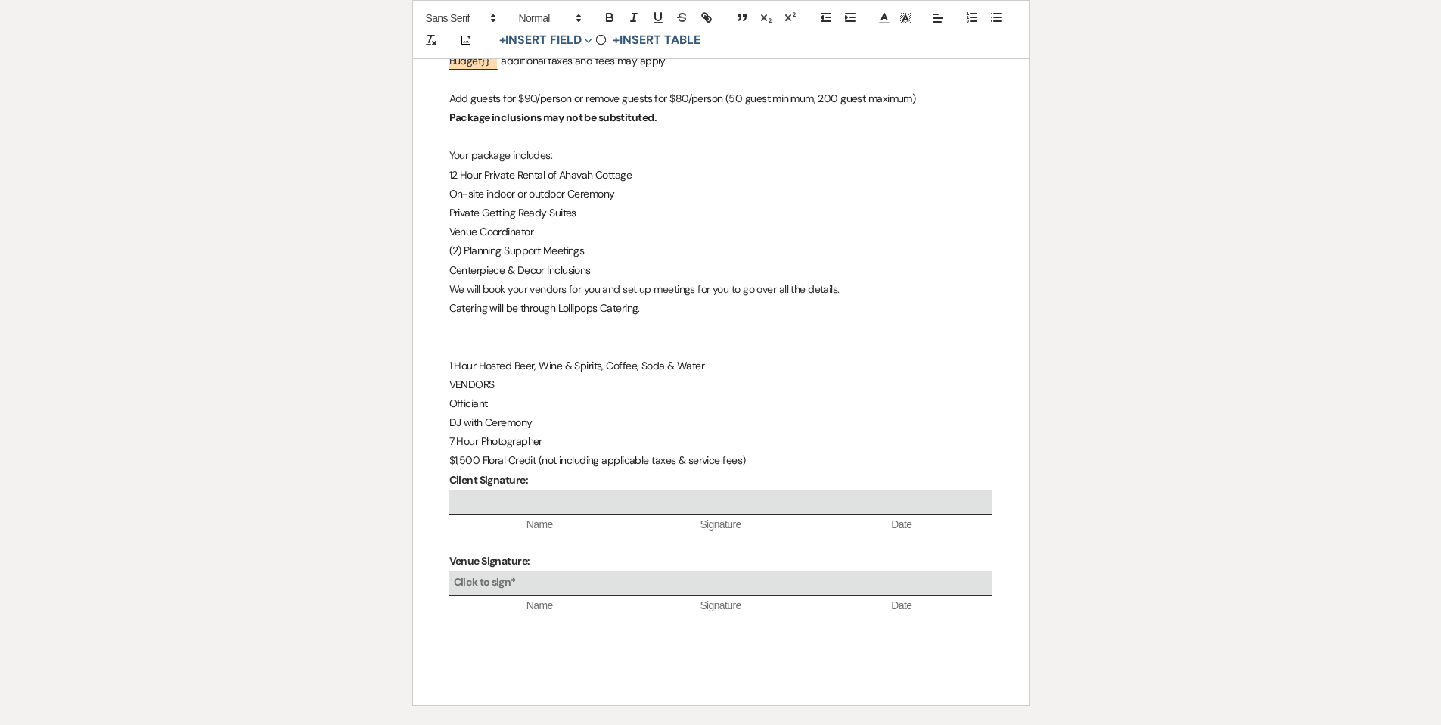
drag, startPoint x: 449, startPoint y: 306, endPoint x: 662, endPoint y: 309, distance: 212.6
click at [663, 309] on p "Catering will be through Lollipops Catering." at bounding box center [720, 308] width 543 height 19
click at [508, 386] on p "VENDORS" at bounding box center [720, 384] width 543 height 19
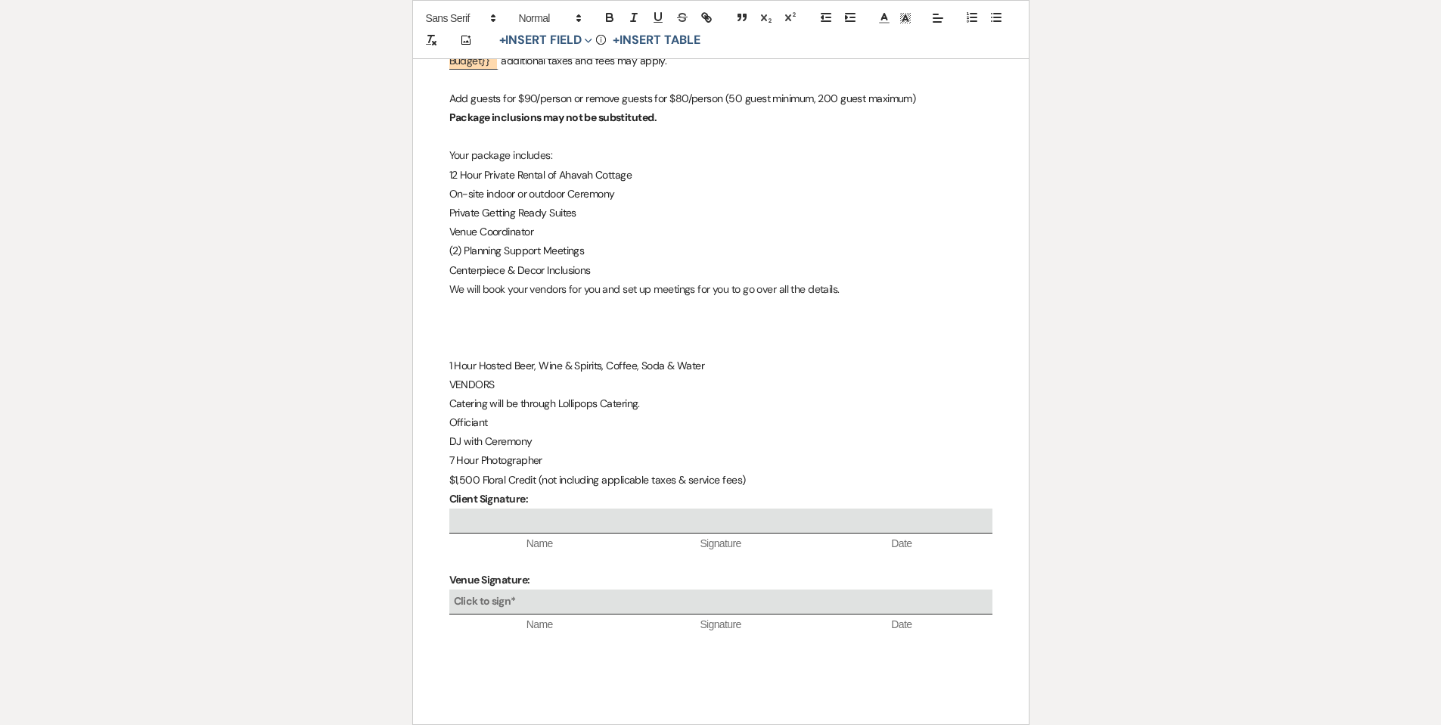
drag, startPoint x: 642, startPoint y: 399, endPoint x: 642, endPoint y: 421, distance: 21.2
click at [642, 399] on p "Catering will be through Lollipops Catering." at bounding box center [720, 403] width 543 height 19
drag, startPoint x: 445, startPoint y: 291, endPoint x: 852, endPoint y: 296, distance: 406.2
click at [852, 296] on div "ALL INCLUSIVE PACKAGE ﻿ Auto fill* : {{Client First Name(s)}} ﻿ PRICING 50 GUES…" at bounding box center [721, 343] width 616 height 762
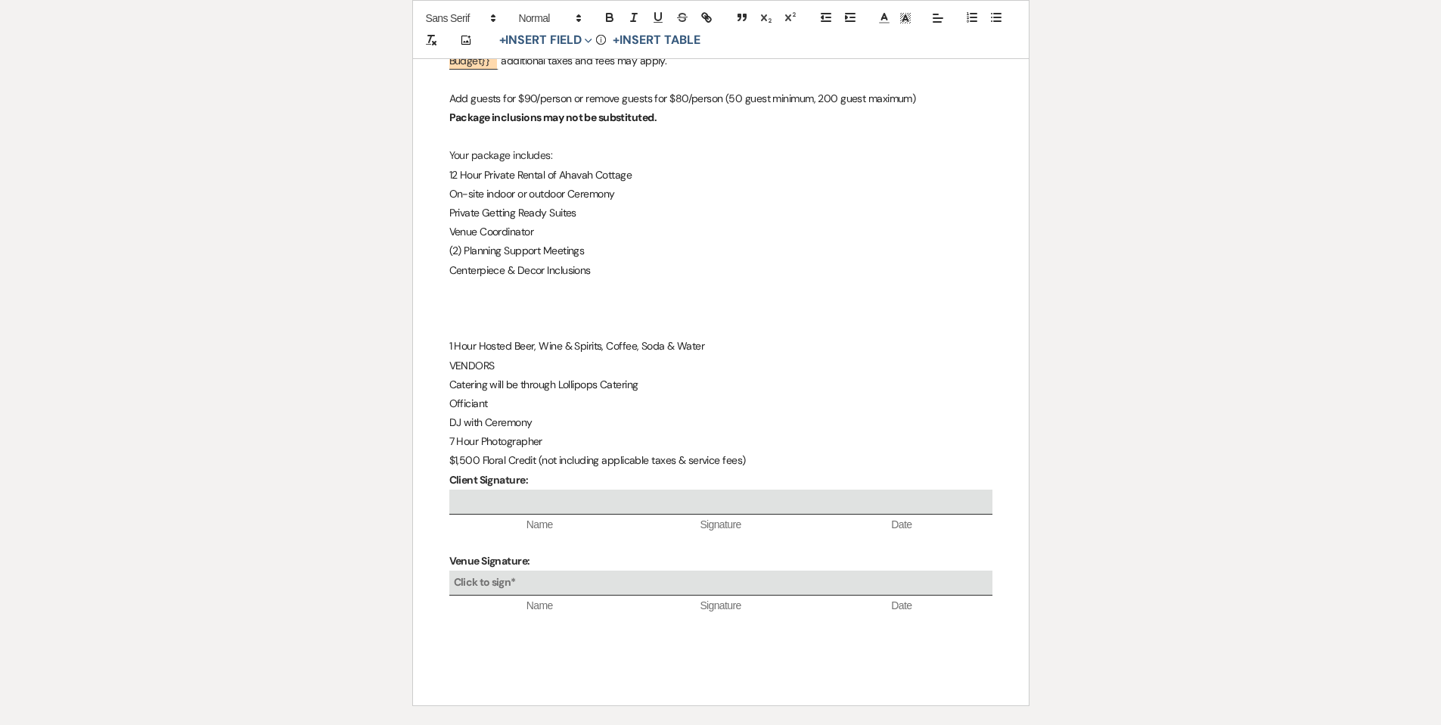
click at [508, 310] on p at bounding box center [720, 308] width 543 height 19
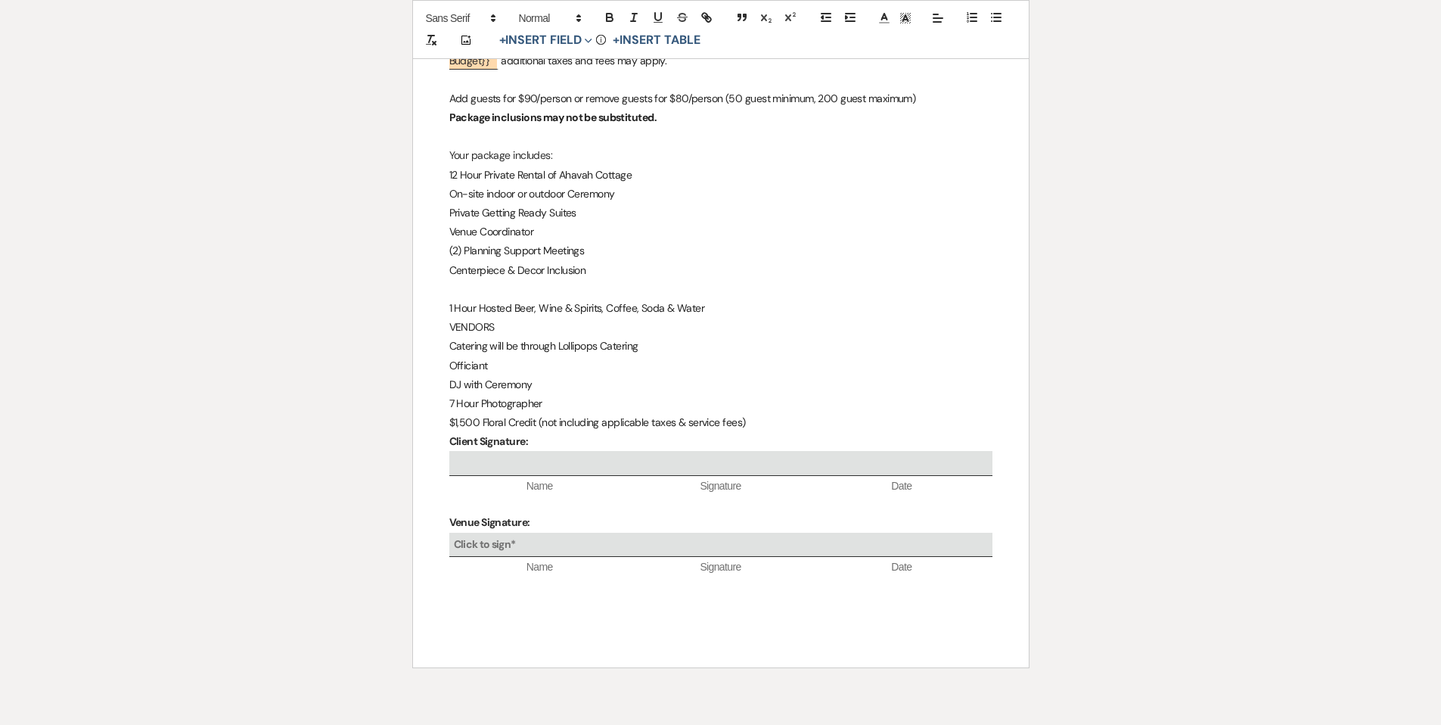
click at [457, 285] on p at bounding box center [720, 289] width 543 height 19
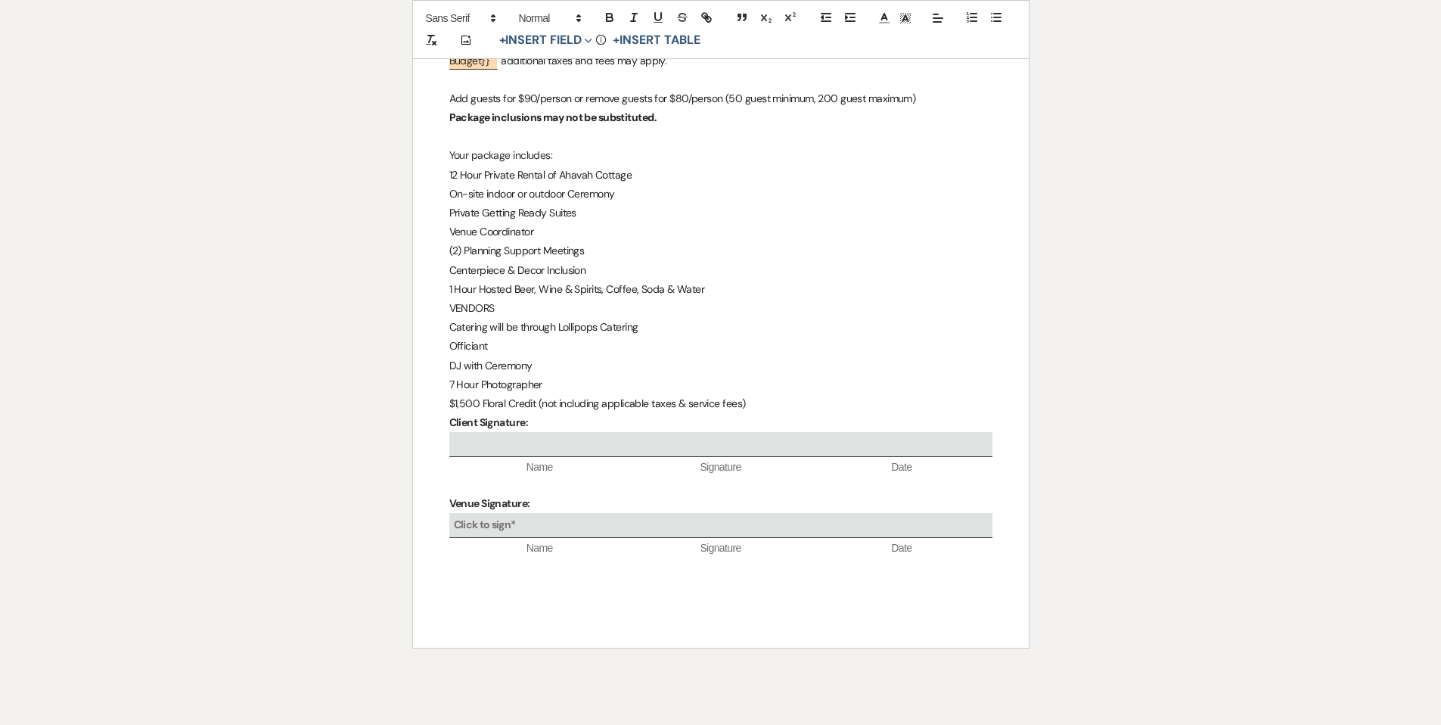
drag, startPoint x: 479, startPoint y: 287, endPoint x: 492, endPoint y: 324, distance: 39.5
click at [479, 287] on span "1 Hour Hosted Beer, Wine & Spirits, Coffee, Soda & Water" at bounding box center [577, 289] width 256 height 14
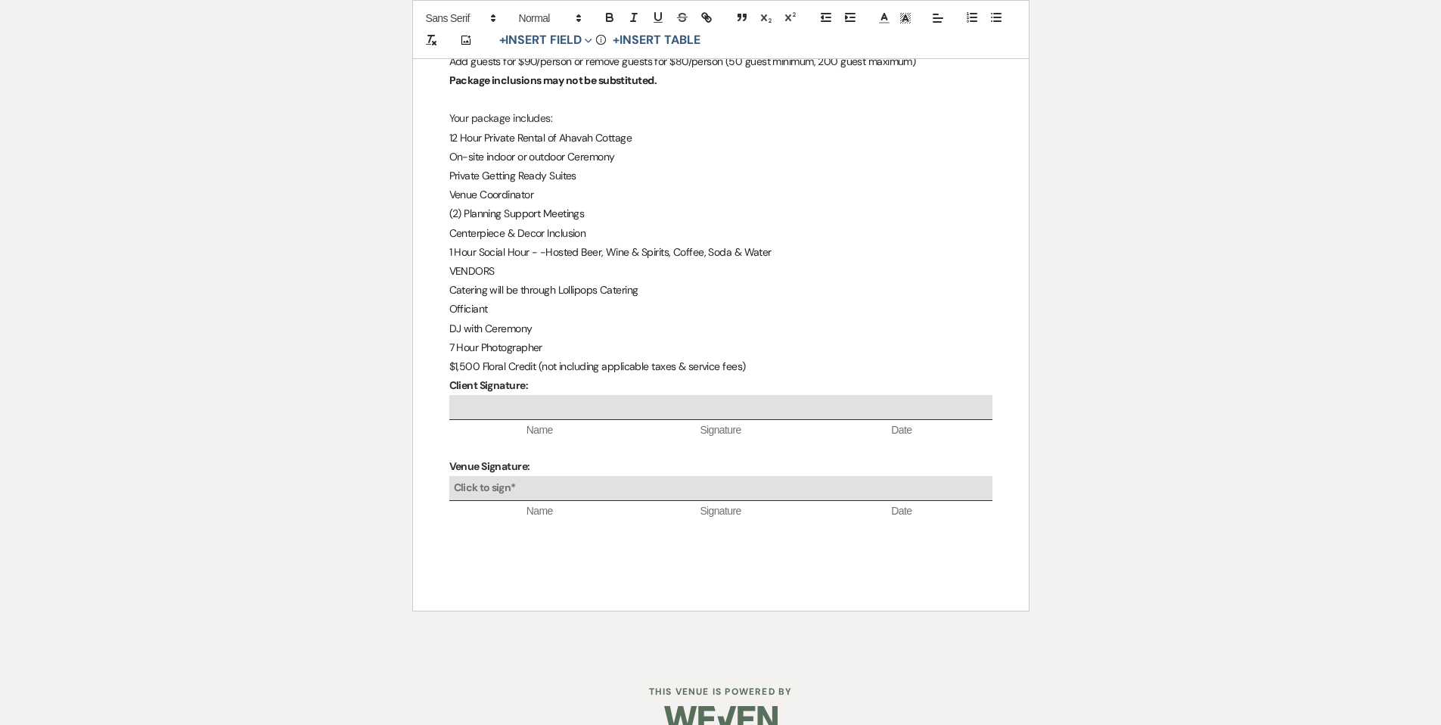
scroll to position [337, 0]
click at [771, 361] on p "$1,500 Floral Credit (not including applicable taxes & service fees)" at bounding box center [720, 365] width 543 height 19
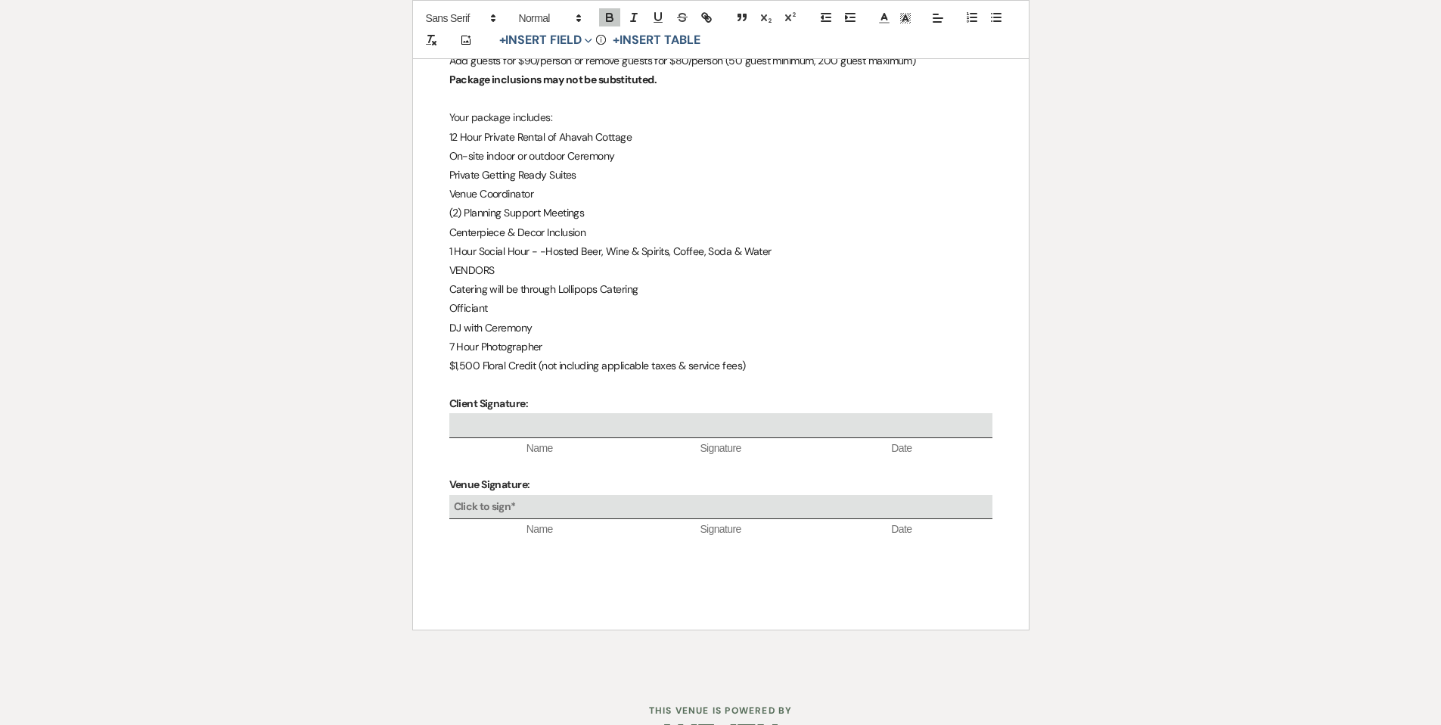
click at [451, 383] on p at bounding box center [720, 384] width 543 height 19
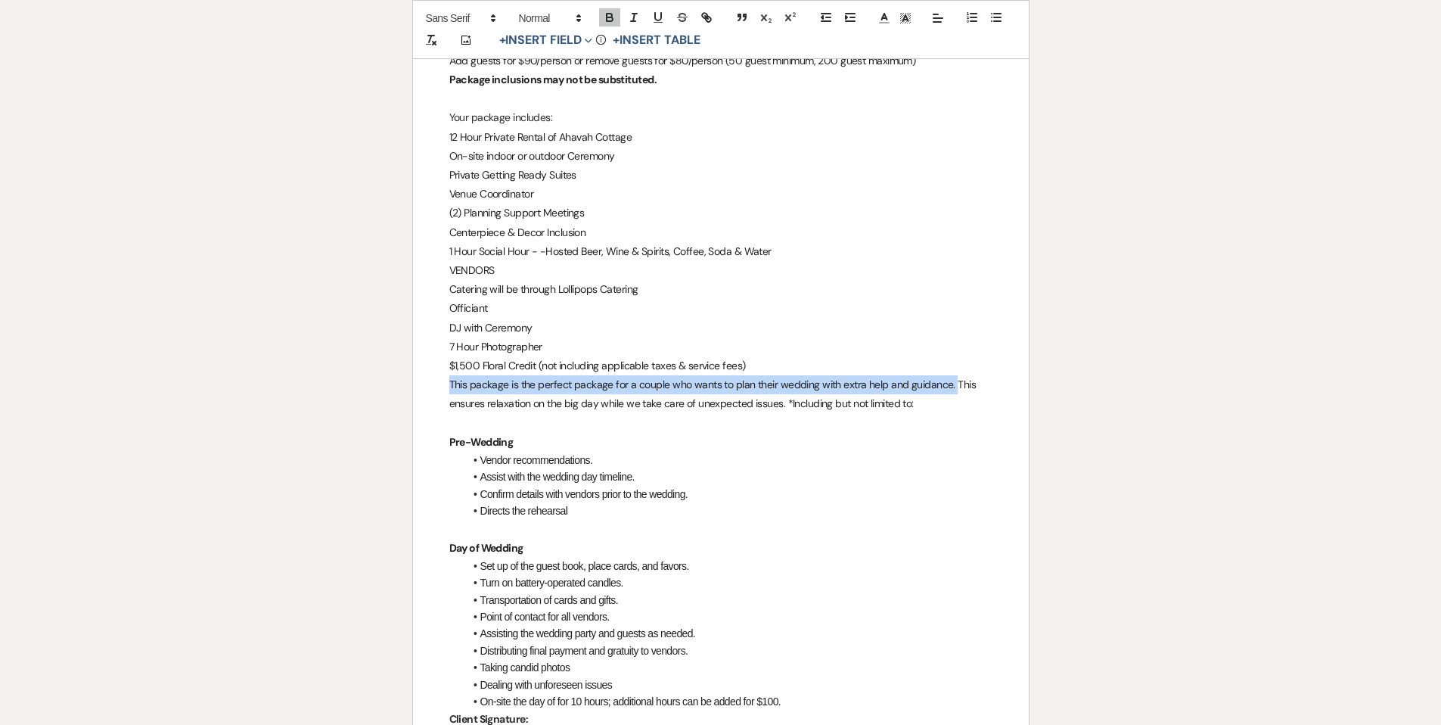
drag, startPoint x: 446, startPoint y: 383, endPoint x: 950, endPoint y: 386, distance: 503.7
click at [950, 386] on div "ALL INCLUSIVE PACKAGE ﻿ Auto fill* : {{Client First Name(s)}} ﻿ PRICING 50 GUES…" at bounding box center [721, 434] width 616 height 1020
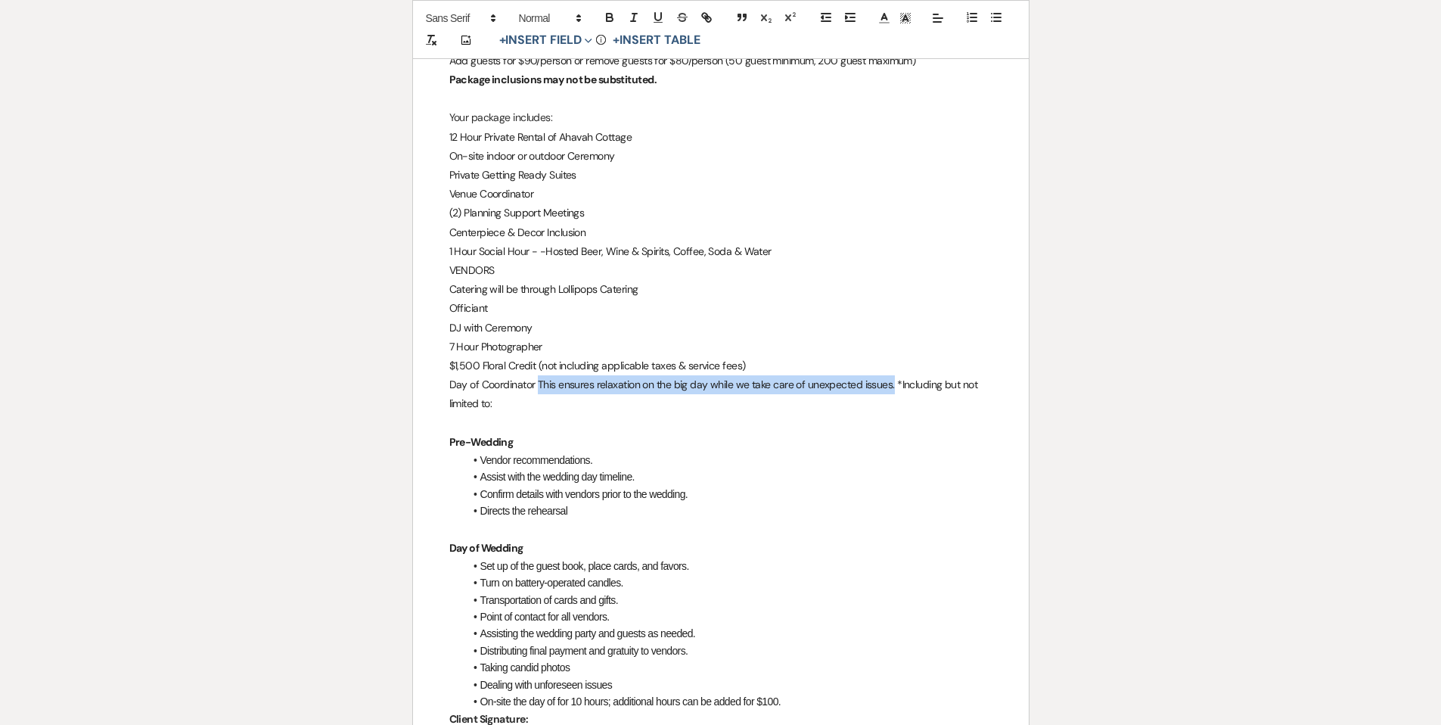
drag, startPoint x: 891, startPoint y: 383, endPoint x: 538, endPoint y: 392, distance: 353.3
click at [538, 392] on p "Day of Coordinator This ensures relaxation on the big day while we take care of…" at bounding box center [720, 394] width 543 height 38
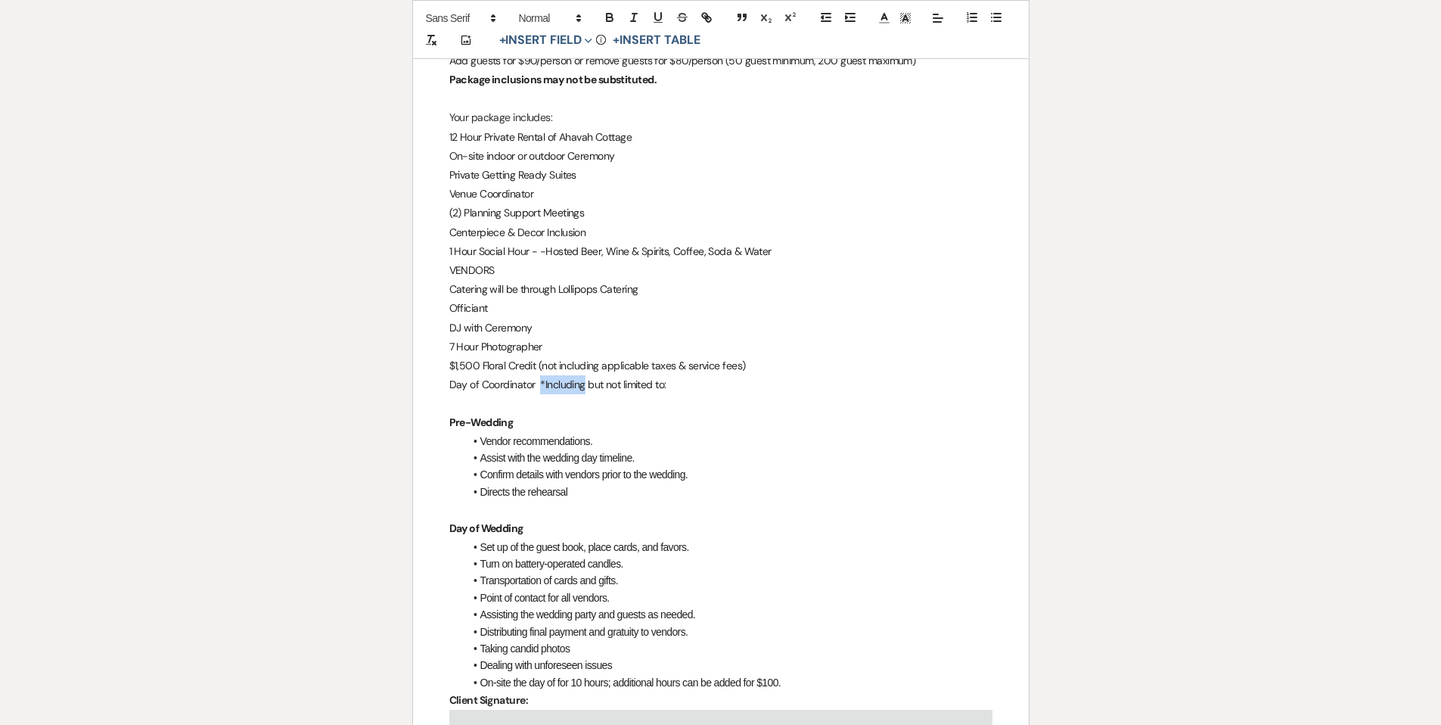
drag, startPoint x: 583, startPoint y: 383, endPoint x: 539, endPoint y: 384, distance: 43.9
click at [539, 384] on span "Day of Coordinator *Including but not limited to:" at bounding box center [557, 384] width 217 height 14
drag, startPoint x: 536, startPoint y: 382, endPoint x: 538, endPoint y: 401, distance: 19.0
click at [536, 382] on span "Day of Coordinator includes but not limited to:" at bounding box center [554, 384] width 210 height 14
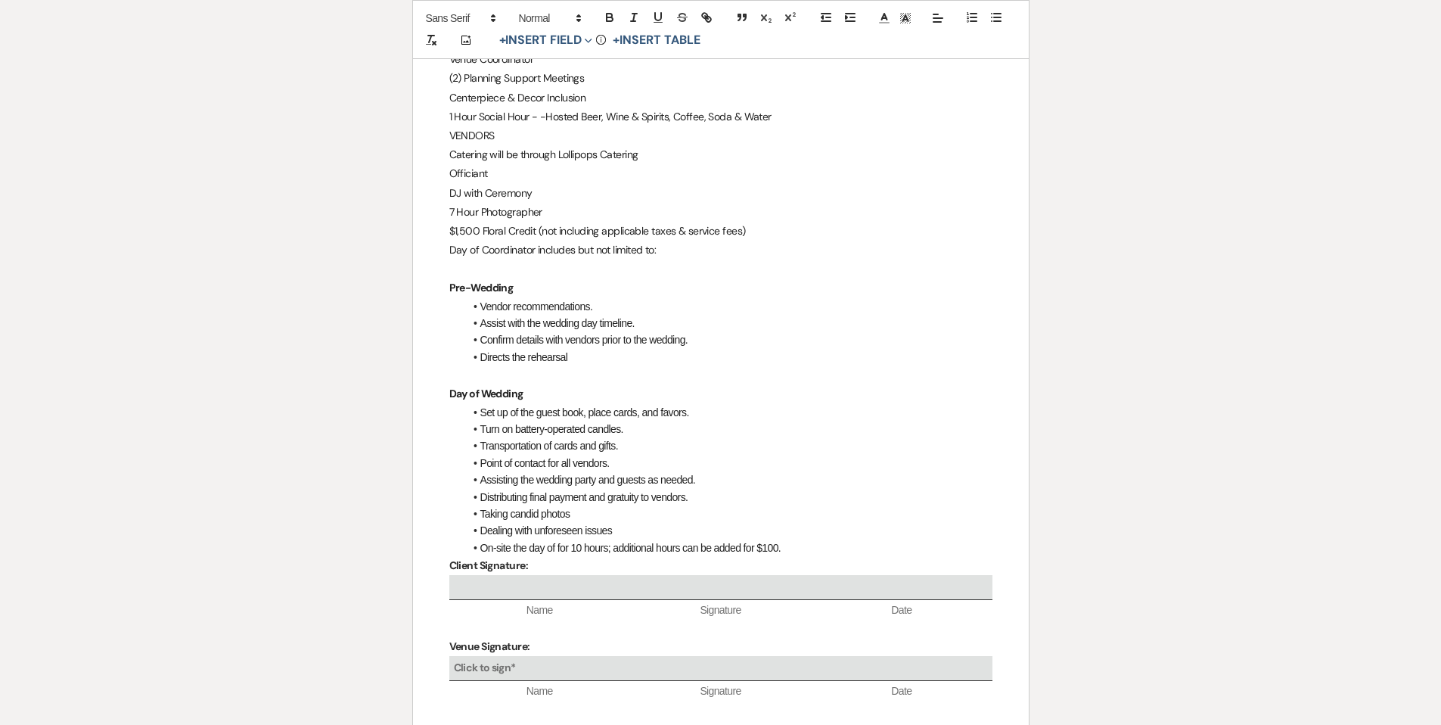
scroll to position [475, 0]
click at [801, 542] on li "On-site the day of for 10 hours; additional hours can be added for $100." at bounding box center [728, 544] width 528 height 17
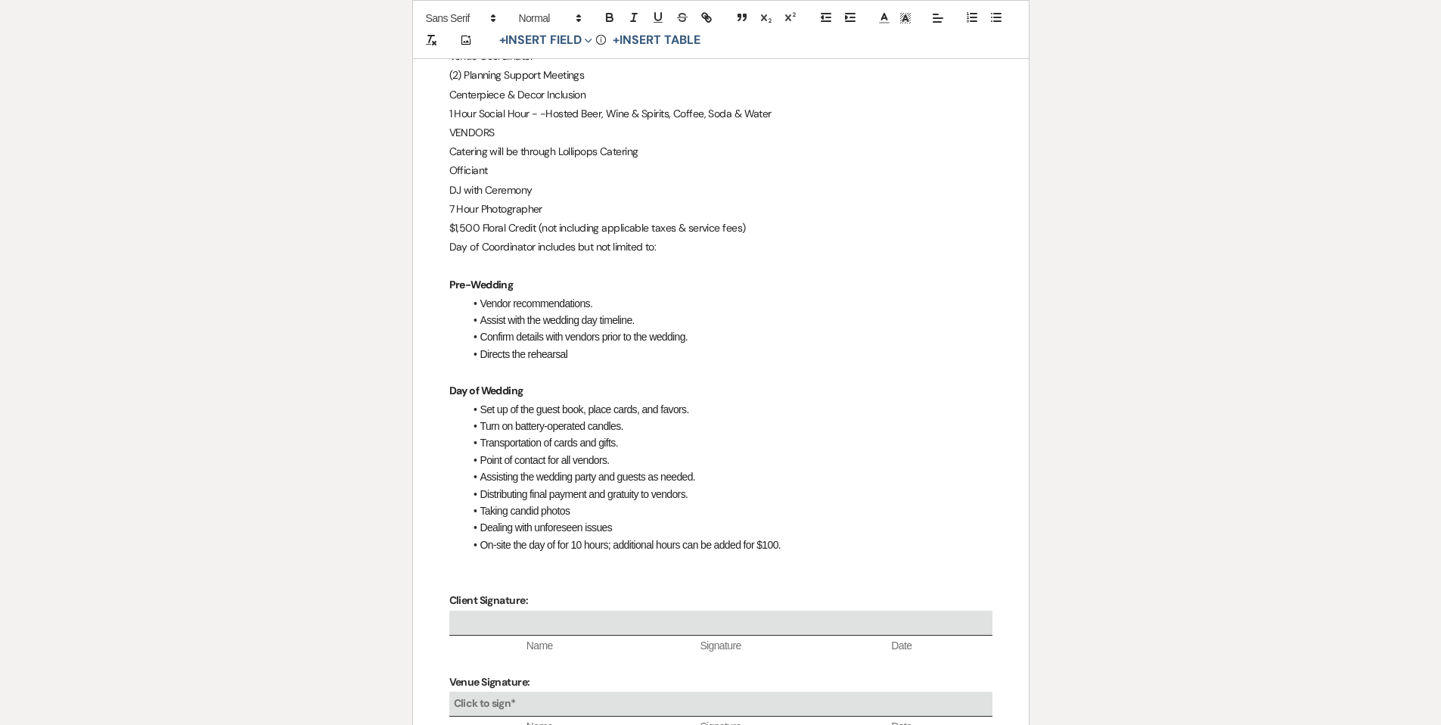
click at [479, 265] on p at bounding box center [720, 265] width 543 height 19
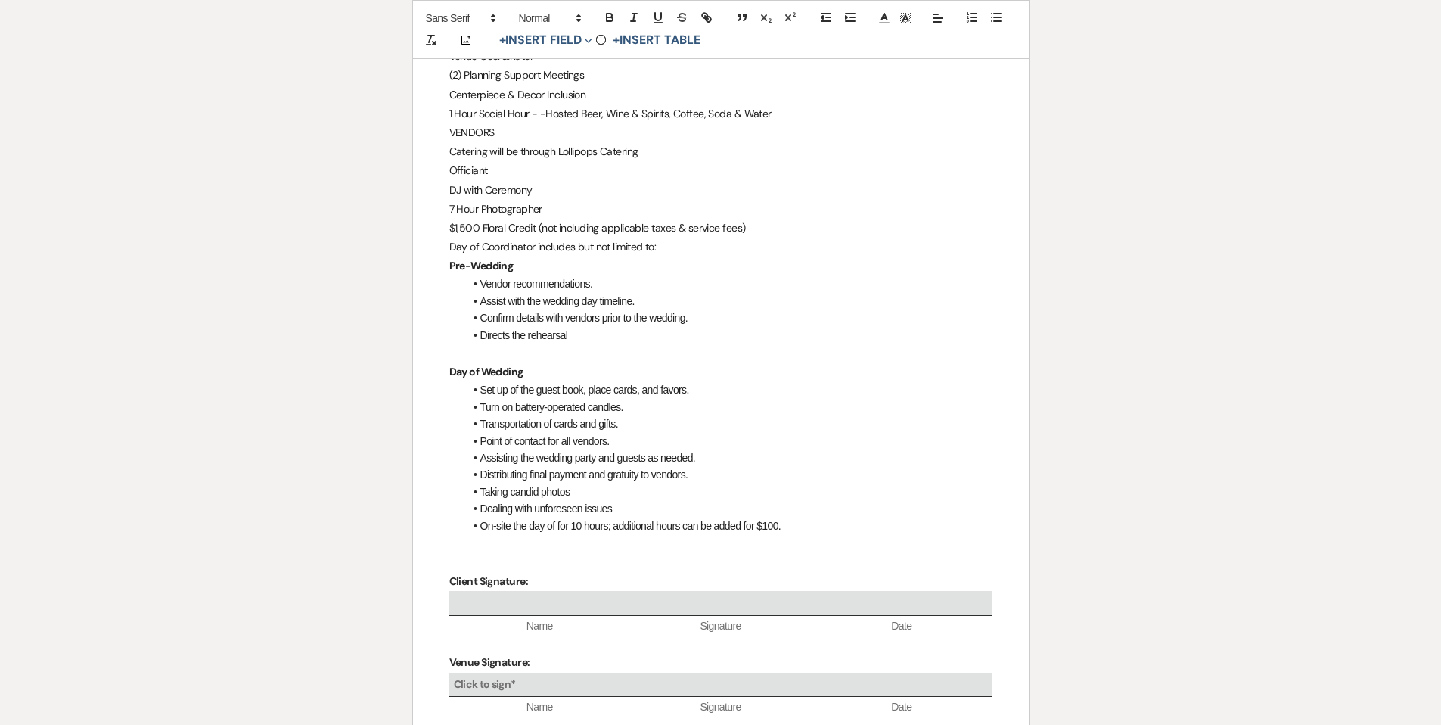
click at [756, 230] on p "$1,500 Floral Credit (not including applicable taxes & service fees)" at bounding box center [720, 228] width 543 height 19
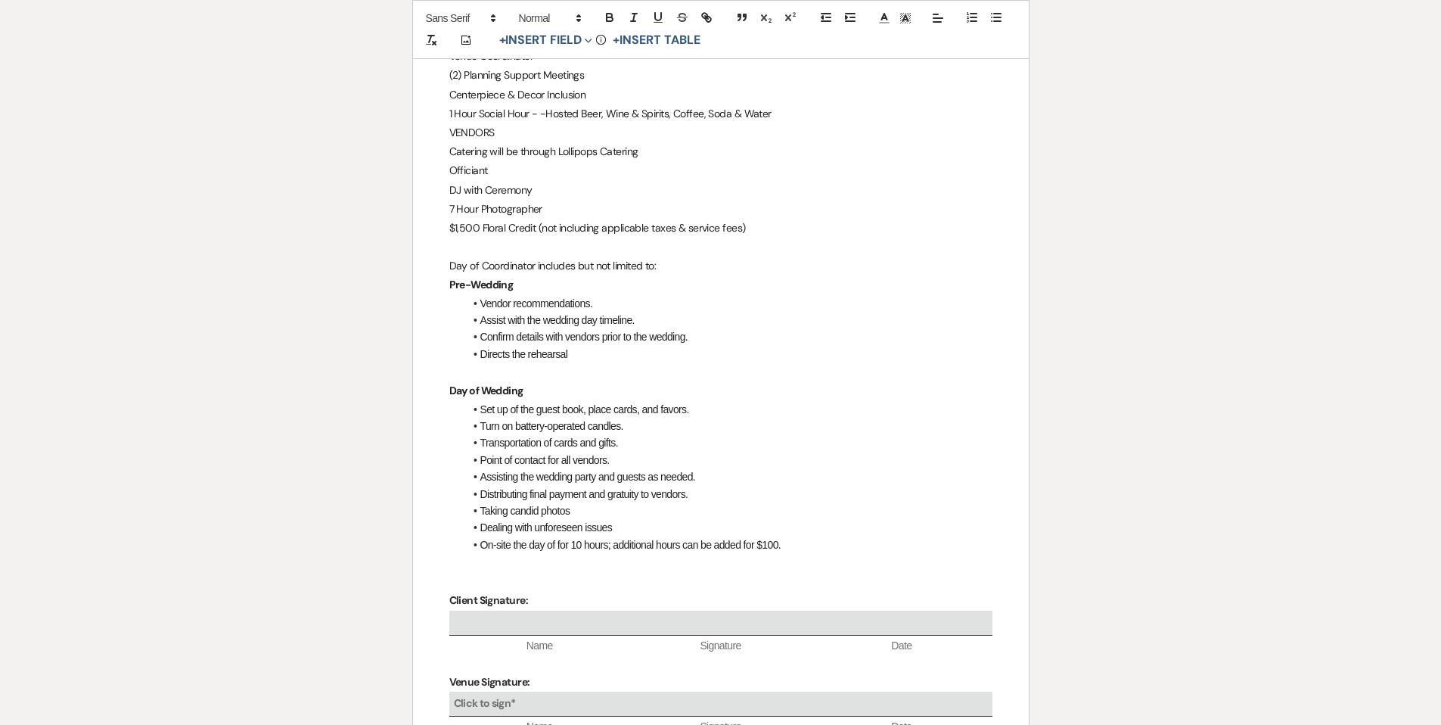
click at [480, 301] on span "Vendor recommendations." at bounding box center [536, 303] width 113 height 12
click at [536, 300] on span "Book Vendor recommendations." at bounding box center [548, 303] width 137 height 12
drag, startPoint x: 641, startPoint y: 303, endPoint x: 563, endPoint y: 304, distance: 77.2
click at [563, 304] on span "Book Vendors and recommendations." at bounding box center [561, 303] width 163 height 12
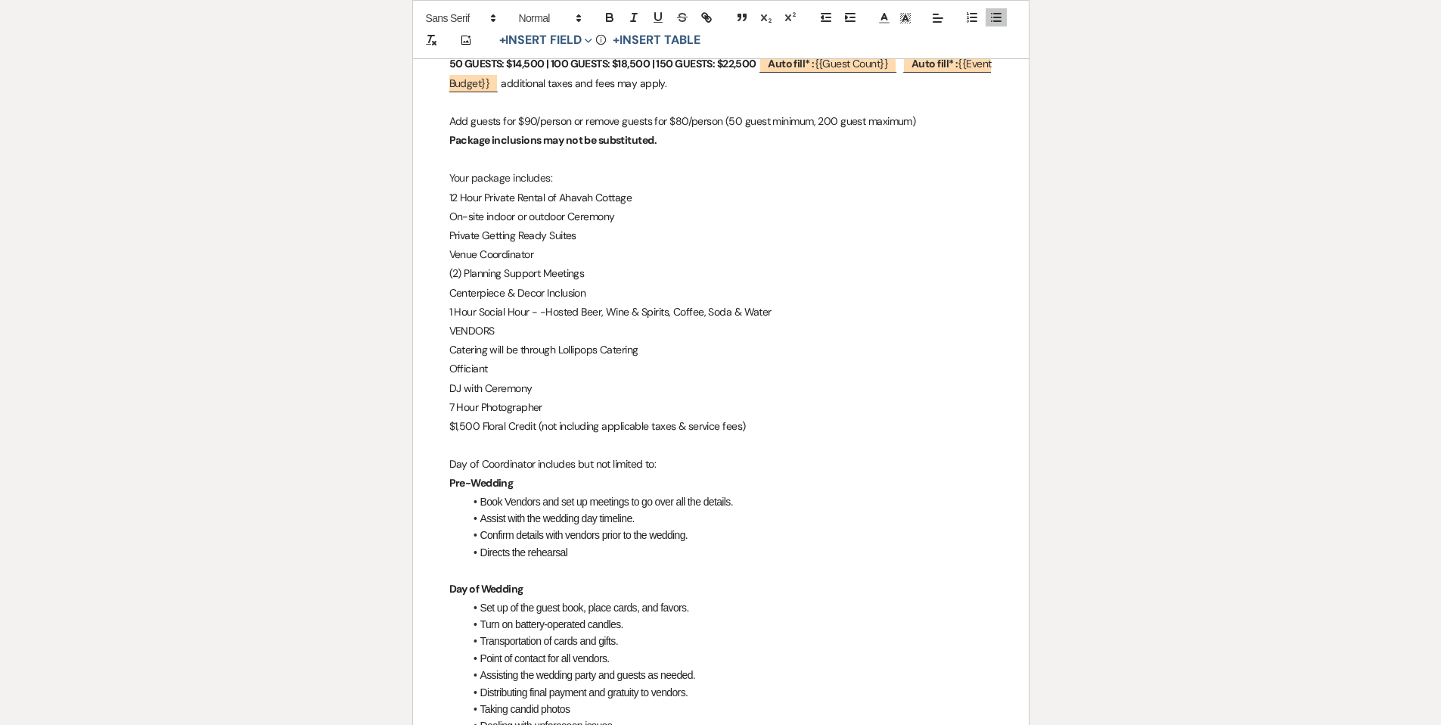
scroll to position [278, 0]
drag, startPoint x: 448, startPoint y: 271, endPoint x: 582, endPoint y: 267, distance: 134.7
click at [585, 267] on div "ALL INCLUSIVE PACKAGE ﻿ Auto fill* : {{Client First Name(s)}} ﻿ PRICING 50 GUES…" at bounding box center [721, 502] width 616 height 1039
click at [591, 554] on li "Directs the rehearsal" at bounding box center [728, 550] width 528 height 17
click at [448, 567] on div "ALL INCLUSIVE PACKAGE ﻿ Auto fill* : {{Client First Name(s)}} ﻿ PRICING 50 GUES…" at bounding box center [721, 502] width 616 height 1039
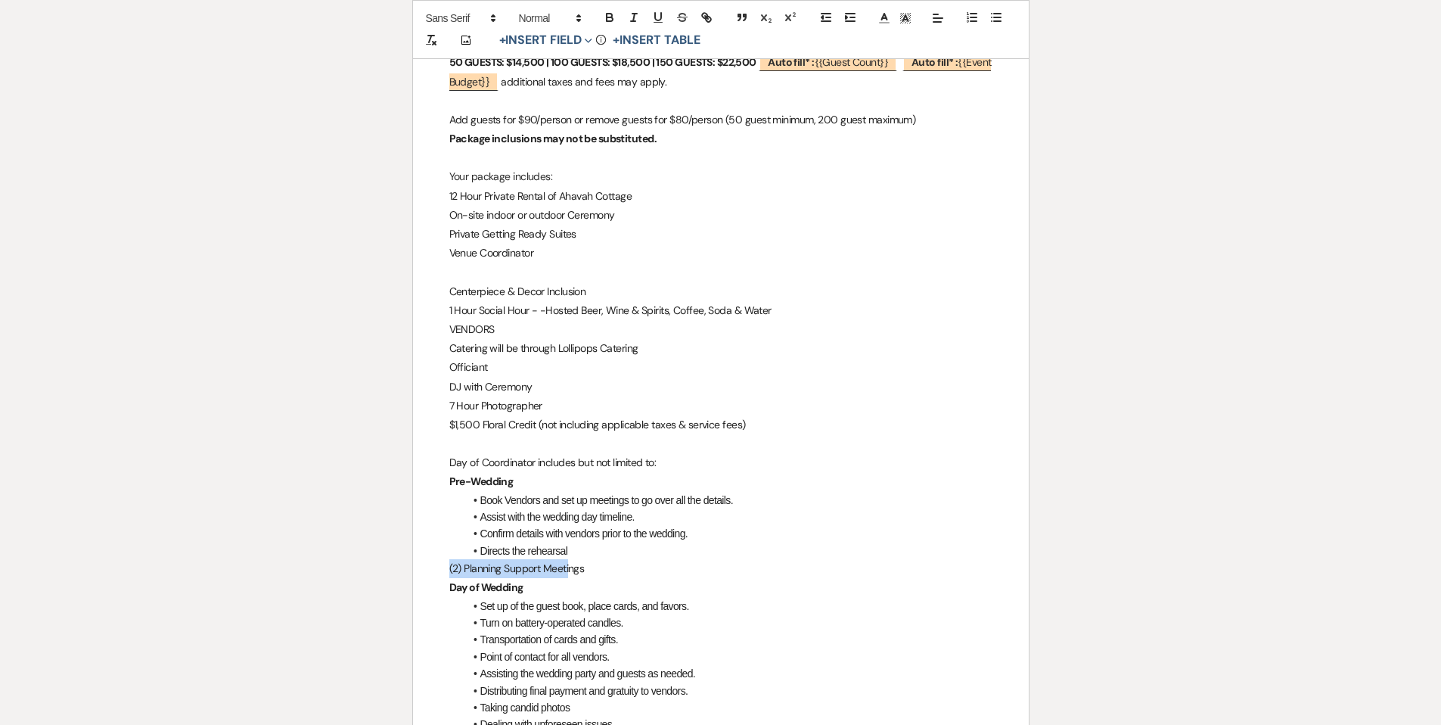
drag, startPoint x: 449, startPoint y: 566, endPoint x: 582, endPoint y: 570, distance: 132.4
click at [580, 570] on span "(2) Planning Support Meetings" at bounding box center [516, 568] width 135 height 14
drag, startPoint x: 588, startPoint y: 568, endPoint x: 439, endPoint y: 573, distance: 149.1
click at [436, 573] on div "ALL INCLUSIVE PACKAGE ﻿ Auto fill* : {{Client First Name(s)}} ﻿ PRICING 50 GUES…" at bounding box center [721, 502] width 616 height 1039
click at [538, 488] on p "Pre-Wedding" at bounding box center [720, 481] width 543 height 19
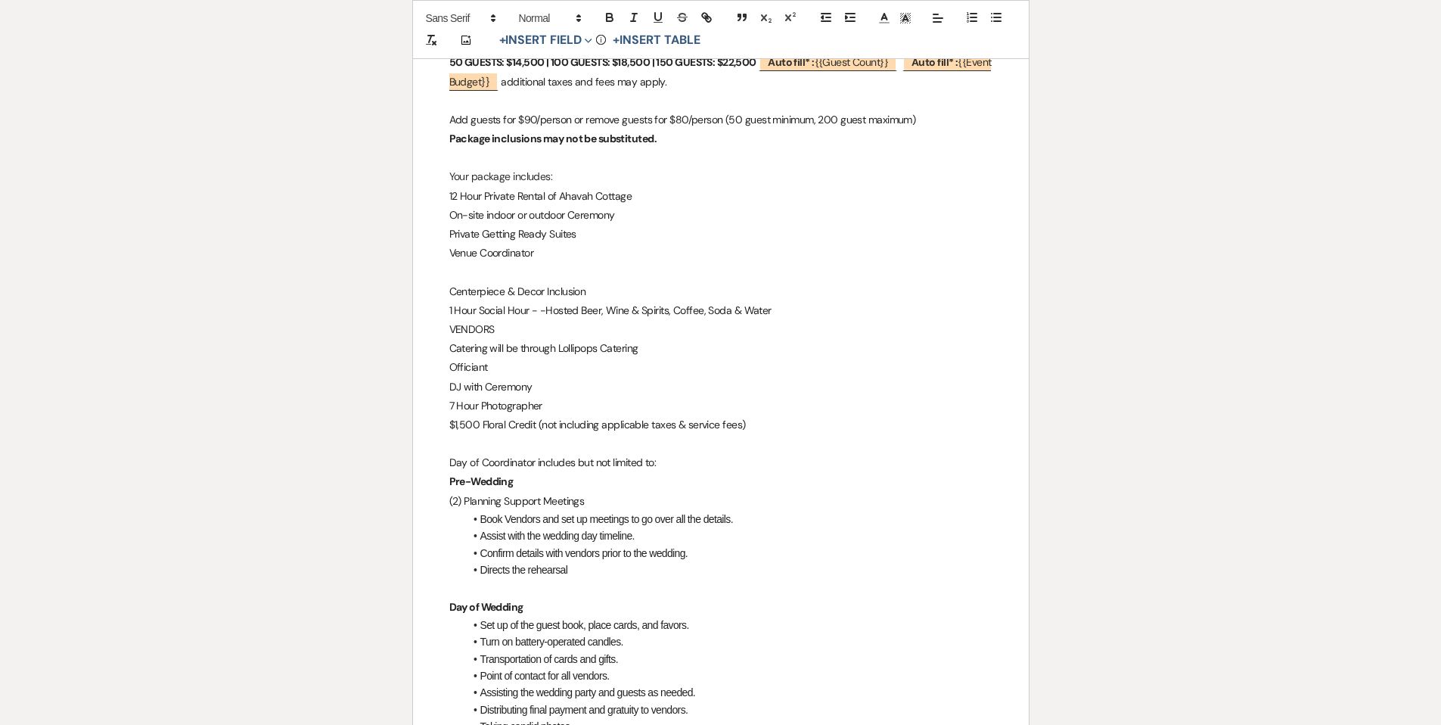
click at [443, 500] on div "ALL INCLUSIVE PACKAGE ﻿ Auto fill* : {{Client First Name(s)}} ﻿ PRICING 50 GUES…" at bounding box center [721, 512] width 616 height 1058
click at [1002, 13] on icon "button" at bounding box center [996, 18] width 14 height 14
click at [1001, 19] on icon "button" at bounding box center [996, 18] width 14 height 14
click at [996, 16] on icon "button" at bounding box center [996, 18] width 14 height 14
click at [594, 576] on p at bounding box center [720, 585] width 543 height 19
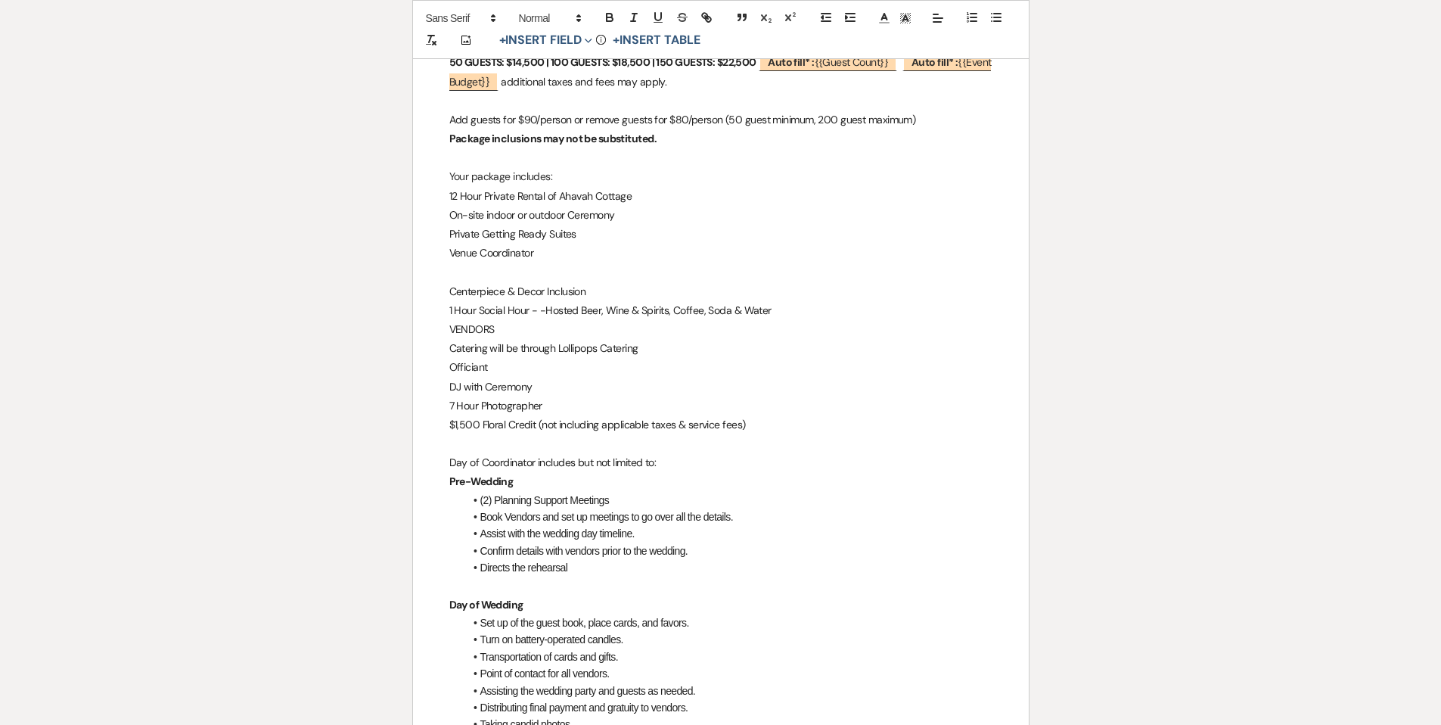
click at [458, 267] on p at bounding box center [720, 271] width 543 height 19
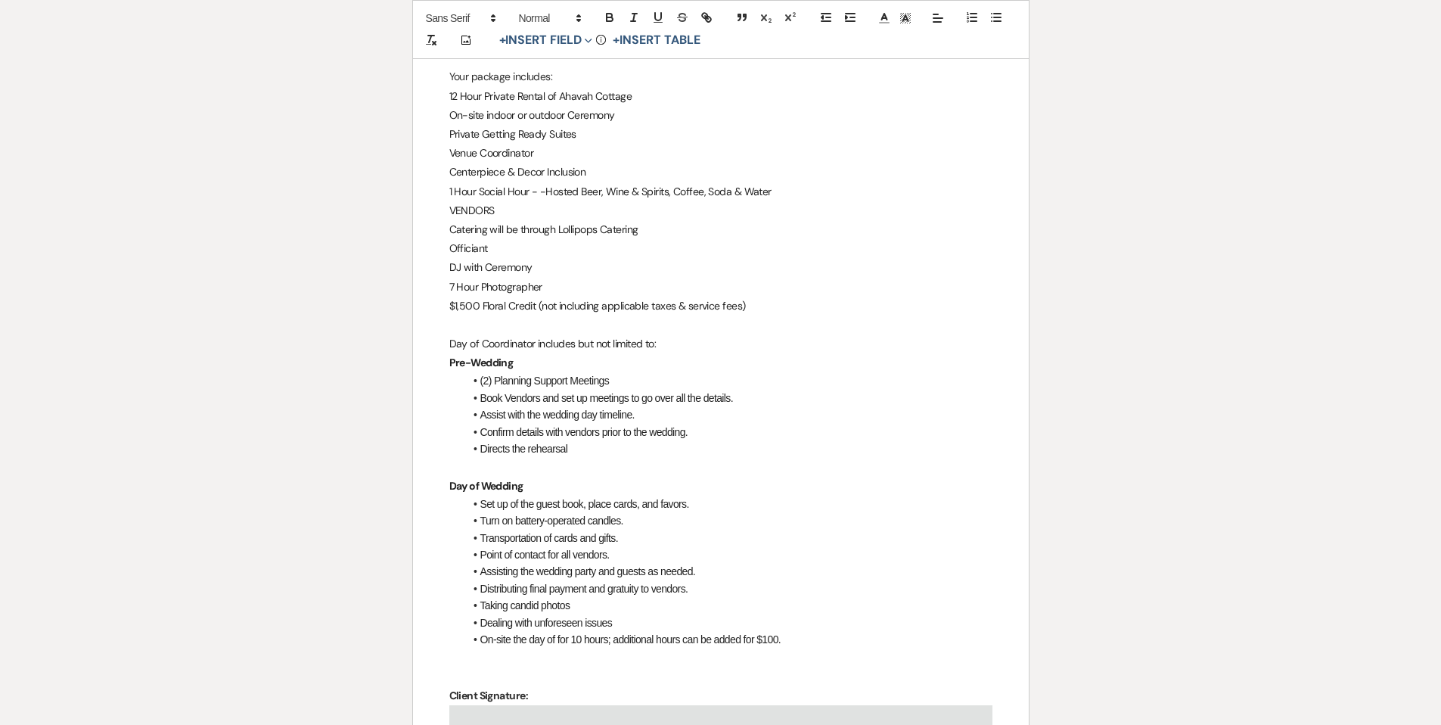
scroll to position [381, 0]
drag, startPoint x: 535, startPoint y: 500, endPoint x: 692, endPoint y: 498, distance: 156.6
click at [689, 498] on span "Set up of the guest book, place cards, and favors." at bounding box center [584, 501] width 209 height 12
drag, startPoint x: 482, startPoint y: 516, endPoint x: 627, endPoint y: 516, distance: 145.2
click at [627, 516] on li "Turn on battery-operated candles." at bounding box center [728, 517] width 528 height 17
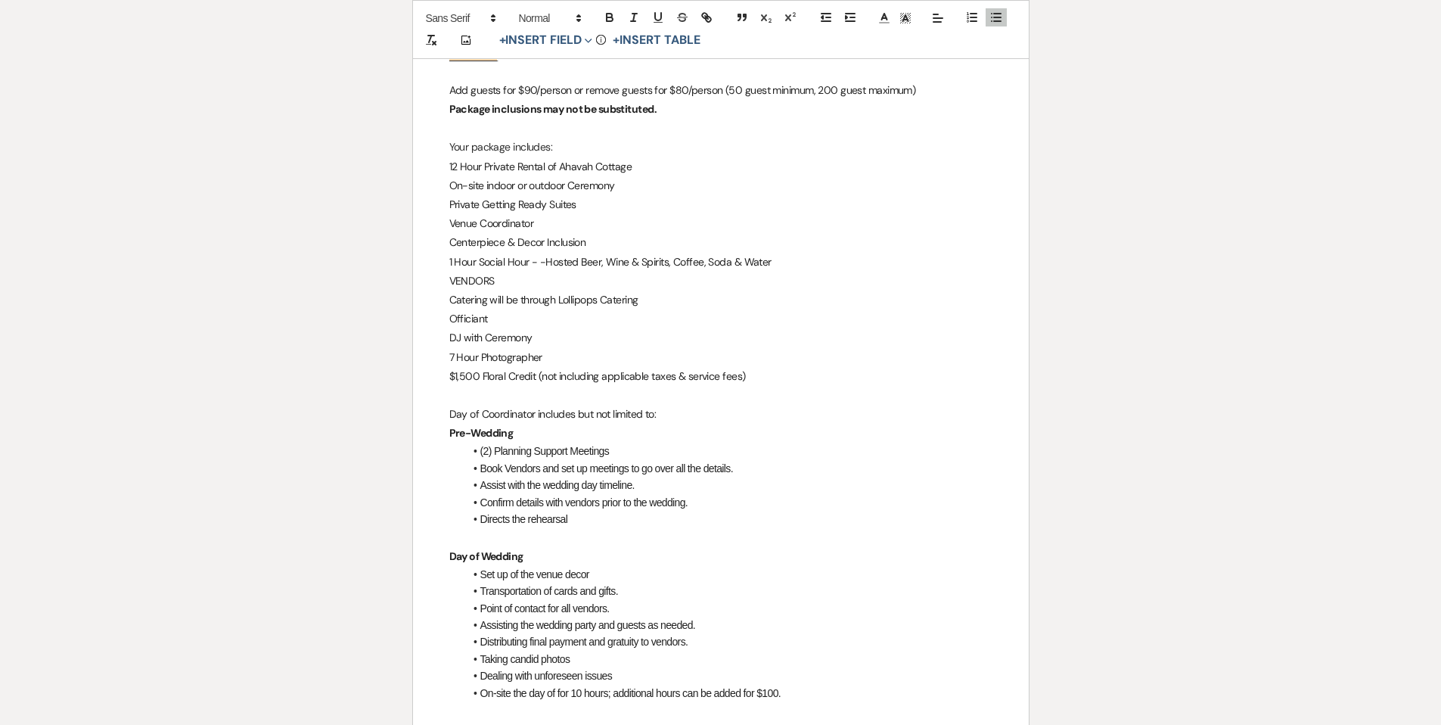
scroll to position [303, 0]
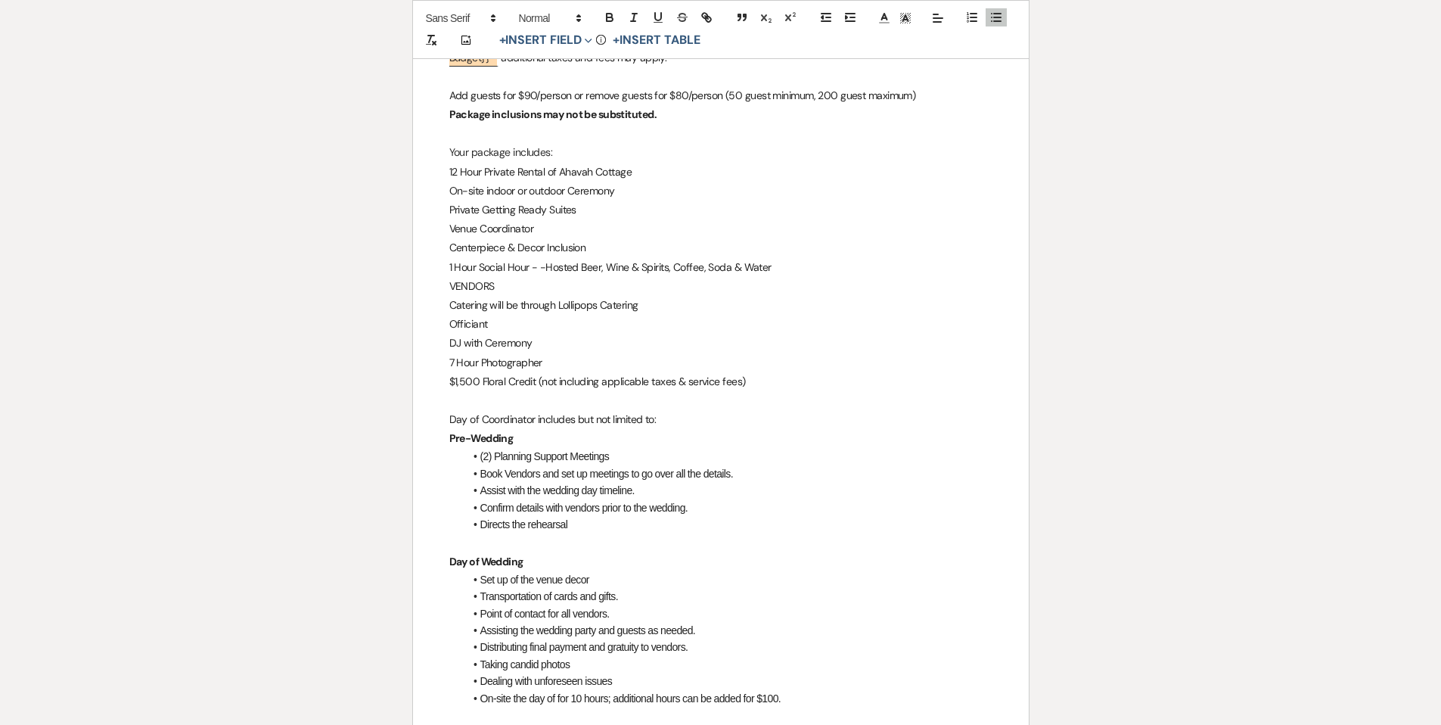
drag, startPoint x: 543, startPoint y: 264, endPoint x: 542, endPoint y: 290, distance: 26.5
click at [543, 264] on span "1 Hour Social Hour - -Hosted Beer, Wine & Spirits, Coffee, Soda & Water" at bounding box center [610, 267] width 322 height 14
click at [773, 267] on p "1 Hour Social Hour - Hosted Beer, Wine & Spirits, Coffee, Soda & Water" at bounding box center [720, 267] width 543 height 19
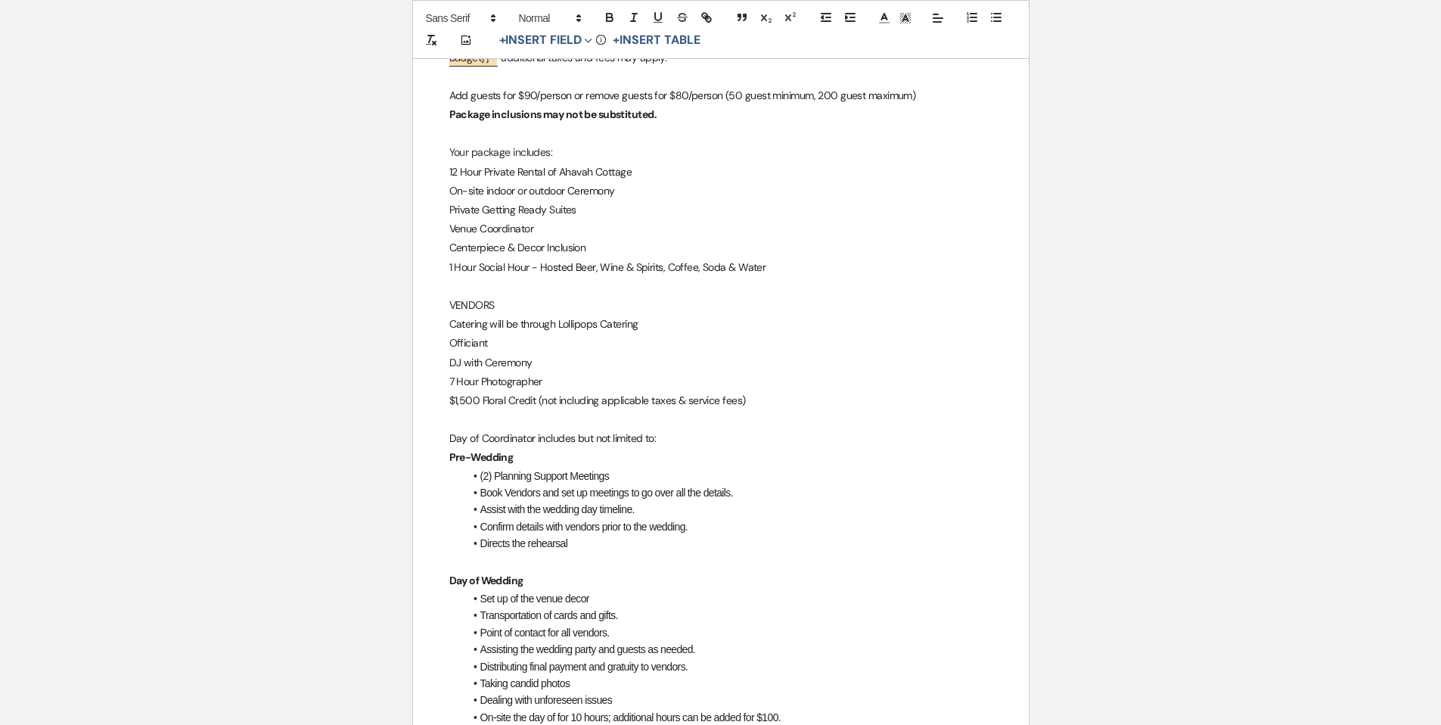
click at [512, 302] on p "VENDORS" at bounding box center [720, 305] width 543 height 19
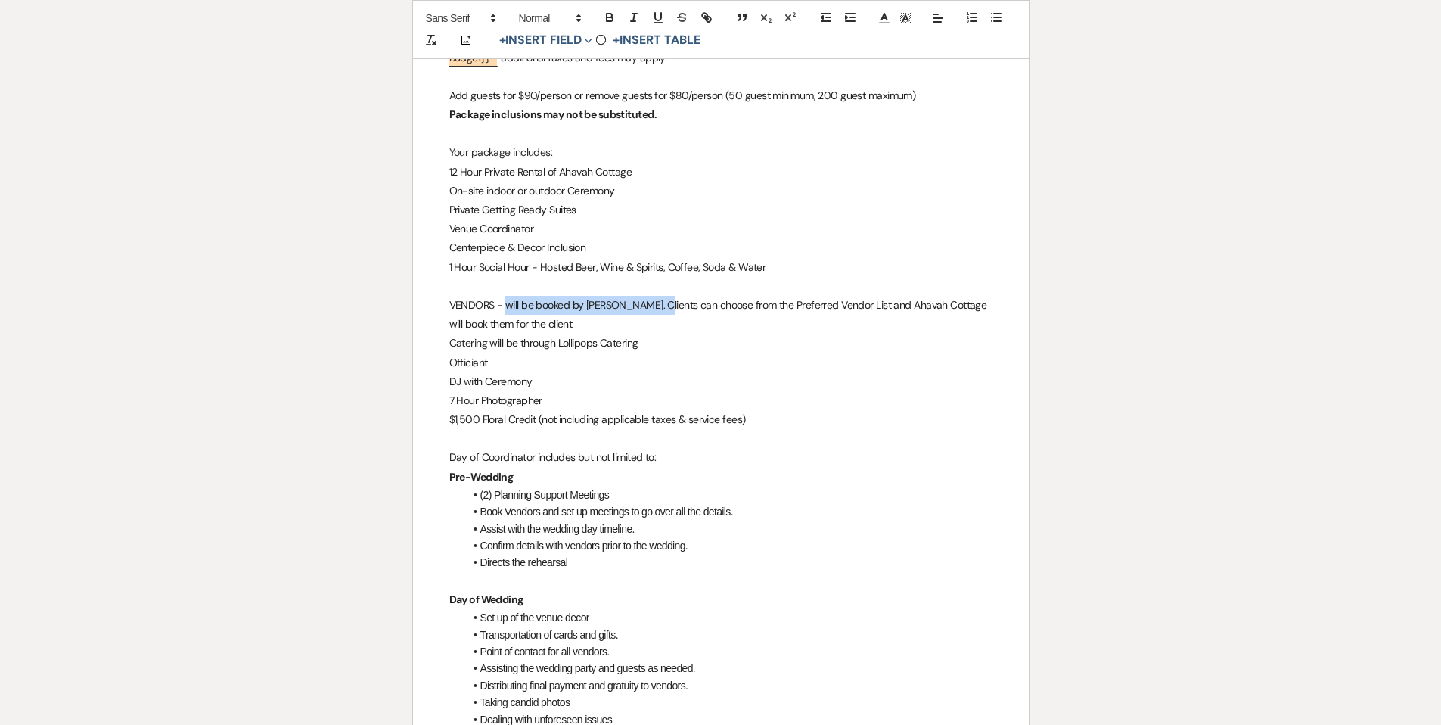
drag, startPoint x: 661, startPoint y: 303, endPoint x: 504, endPoint y: 304, distance: 157.3
click at [504, 304] on span "VENDORS - will be booked by [PERSON_NAME]. Clients can choose from the Preferre…" at bounding box center [719, 314] width 540 height 33
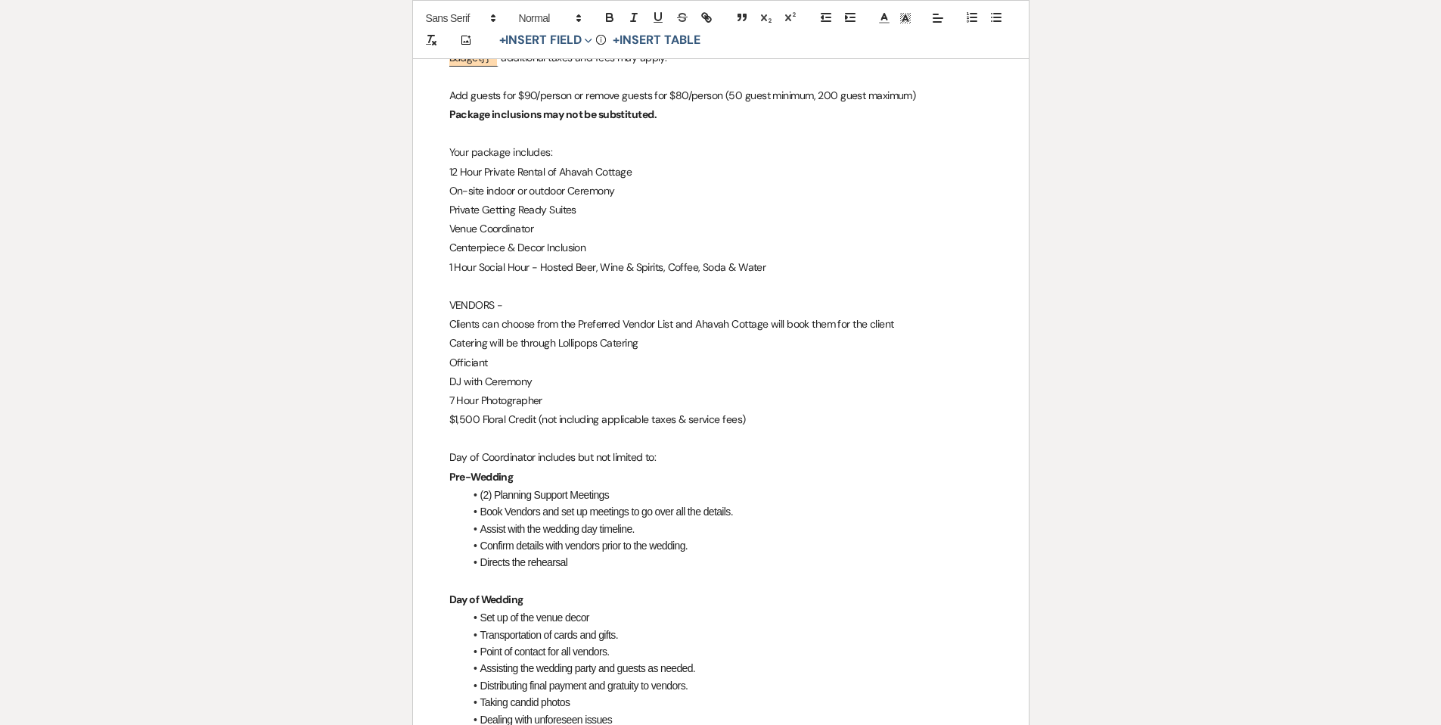
click at [898, 326] on p "﻿ Clients can choose from the Preferred Vendor List and Ahavah Cottage will boo…" at bounding box center [720, 324] width 543 height 19
click at [447, 343] on div "ALL INCLUSIVE PACKAGE ﻿ Auto fill* : {{Client First Name(s)}} ﻿ PRICING 50 GUES…" at bounding box center [721, 488] width 616 height 1058
click at [1001, 17] on icon "button" at bounding box center [996, 18] width 14 height 14
click at [447, 355] on div "ALL INCLUSIVE PACKAGE ﻿ Auto fill* : {{Client First Name(s)}} ﻿ PRICING 50 GUES…" at bounding box center [721, 487] width 616 height 1056
drag, startPoint x: 993, startPoint y: 21, endPoint x: 961, endPoint y: 58, distance: 48.8
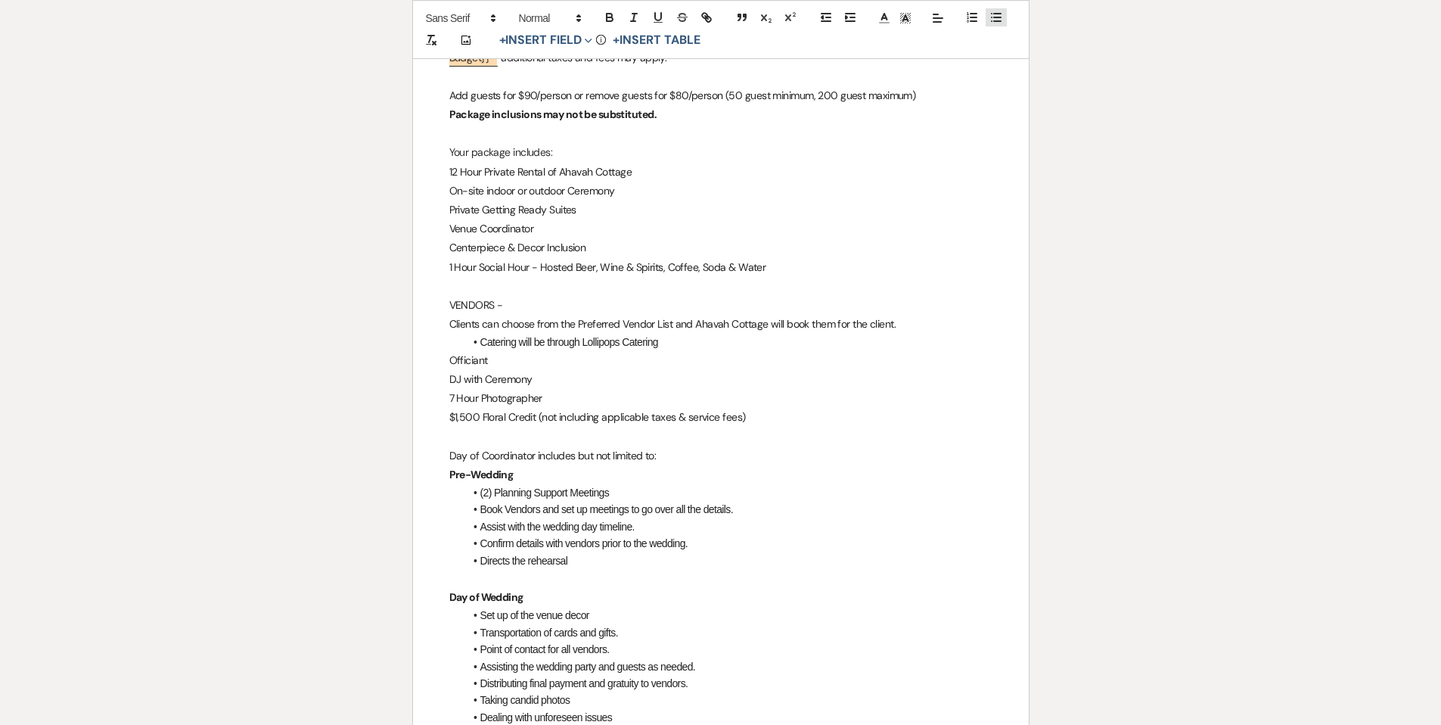
click at [994, 21] on line "button" at bounding box center [997, 21] width 7 height 0
drag, startPoint x: 445, startPoint y: 376, endPoint x: 498, endPoint y: 369, distance: 53.4
click at [445, 376] on div "ALL INCLUSIVE PACKAGE ﻿ Auto fill* : {{Client First Name(s)}} ﻿ PRICING 50 GUES…" at bounding box center [721, 486] width 616 height 1054
click at [998, 21] on line "button" at bounding box center [997, 21] width 7 height 0
click at [444, 393] on div "ALL INCLUSIVE PACKAGE ﻿ Auto fill* : {{Client First Name(s)}} ﻿ PRICING 50 GUES…" at bounding box center [721, 485] width 616 height 1052
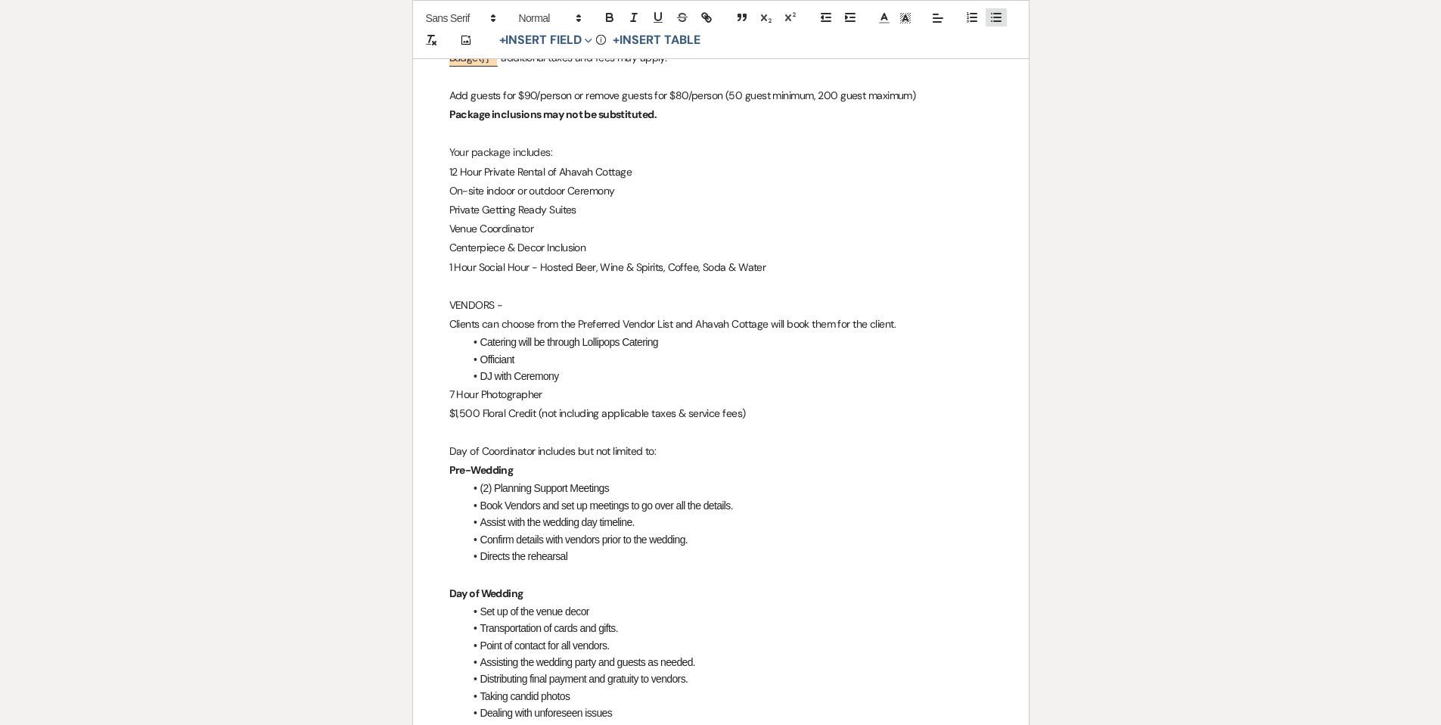
drag, startPoint x: 993, startPoint y: 20, endPoint x: 979, endPoint y: 42, distance: 25.8
click at [993, 20] on icon "button" at bounding box center [996, 18] width 14 height 14
drag, startPoint x: 447, startPoint y: 410, endPoint x: 439, endPoint y: 414, distance: 9.1
click at [446, 411] on div "ALL INCLUSIVE PACKAGE ﻿ Auto fill* : {{Client First Name(s)}} ﻿ PRICING 50 GUES…" at bounding box center [721, 484] width 616 height 1050
click at [1001, 19] on icon "button" at bounding box center [996, 18] width 14 height 14
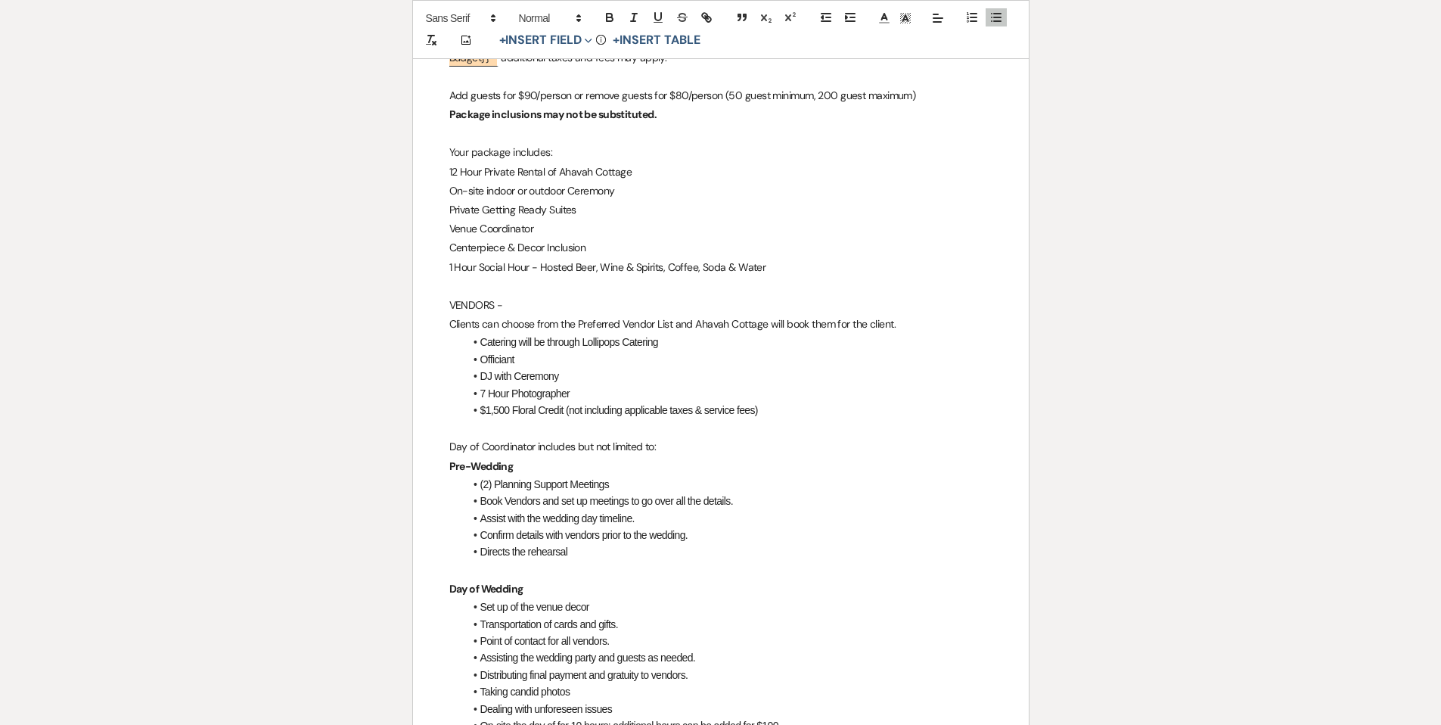
drag, startPoint x: 445, startPoint y: 305, endPoint x: 504, endPoint y: 306, distance: 58.3
click at [504, 306] on div "ALL INCLUSIVE PACKAGE ﻿ Auto fill* : {{Client First Name(s)}} ﻿ PRICING 50 GUES…" at bounding box center [721, 483] width 616 height 1048
click at [609, 17] on icon "button" at bounding box center [610, 19] width 6 height 4
click at [826, 229] on p "Venue Coordinator" at bounding box center [720, 228] width 543 height 19
drag, startPoint x: 447, startPoint y: 151, endPoint x: 558, endPoint y: 143, distance: 111.5
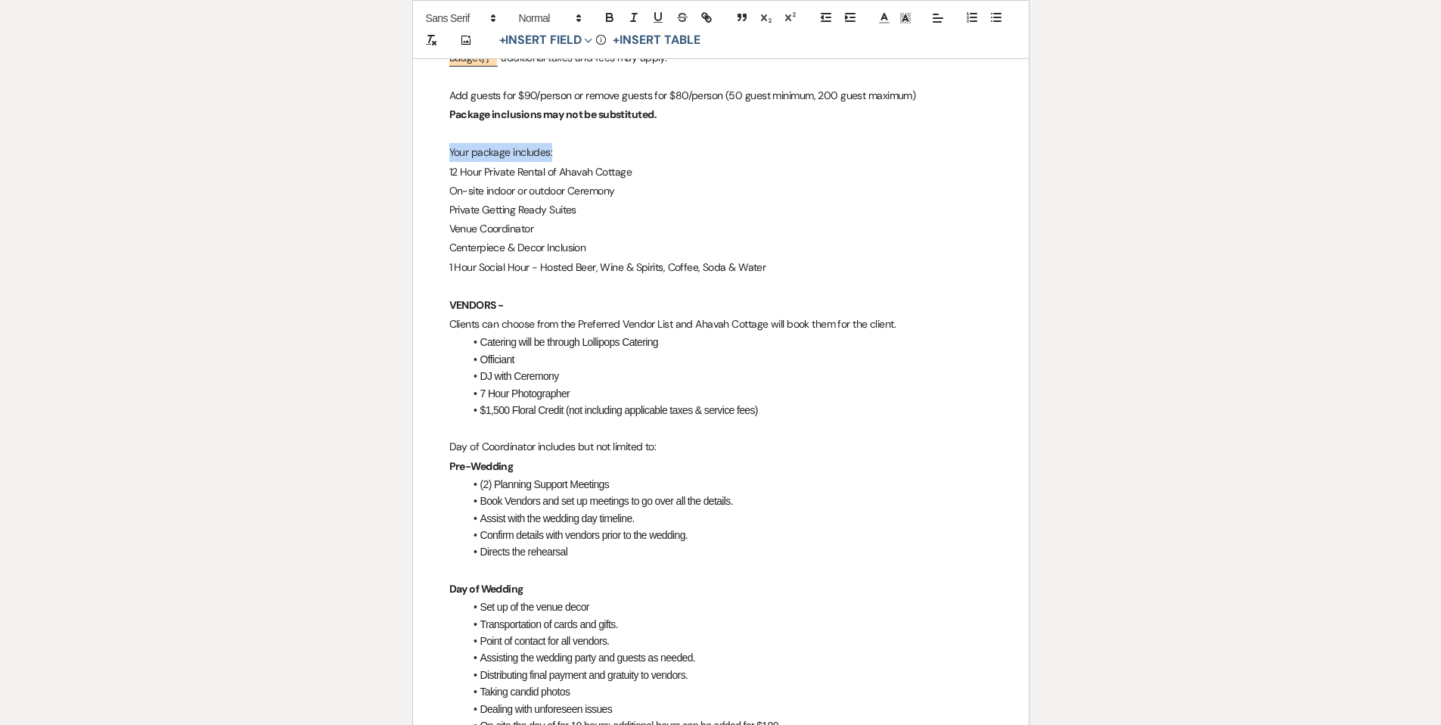
click at [551, 147] on div "ALL INCLUSIVE PACKAGE ﻿ Auto fill* : {{Client First Name(s)}} ﻿ PRICING 50 GUES…" at bounding box center [721, 483] width 616 height 1048
drag, startPoint x: 608, startPoint y: 16, endPoint x: 617, endPoint y: 29, distance: 16.4
click at [608, 16] on icon "button" at bounding box center [610, 18] width 14 height 14
click at [784, 165] on p "12 Hour Private Rental of Ahavah Cottage" at bounding box center [720, 172] width 543 height 19
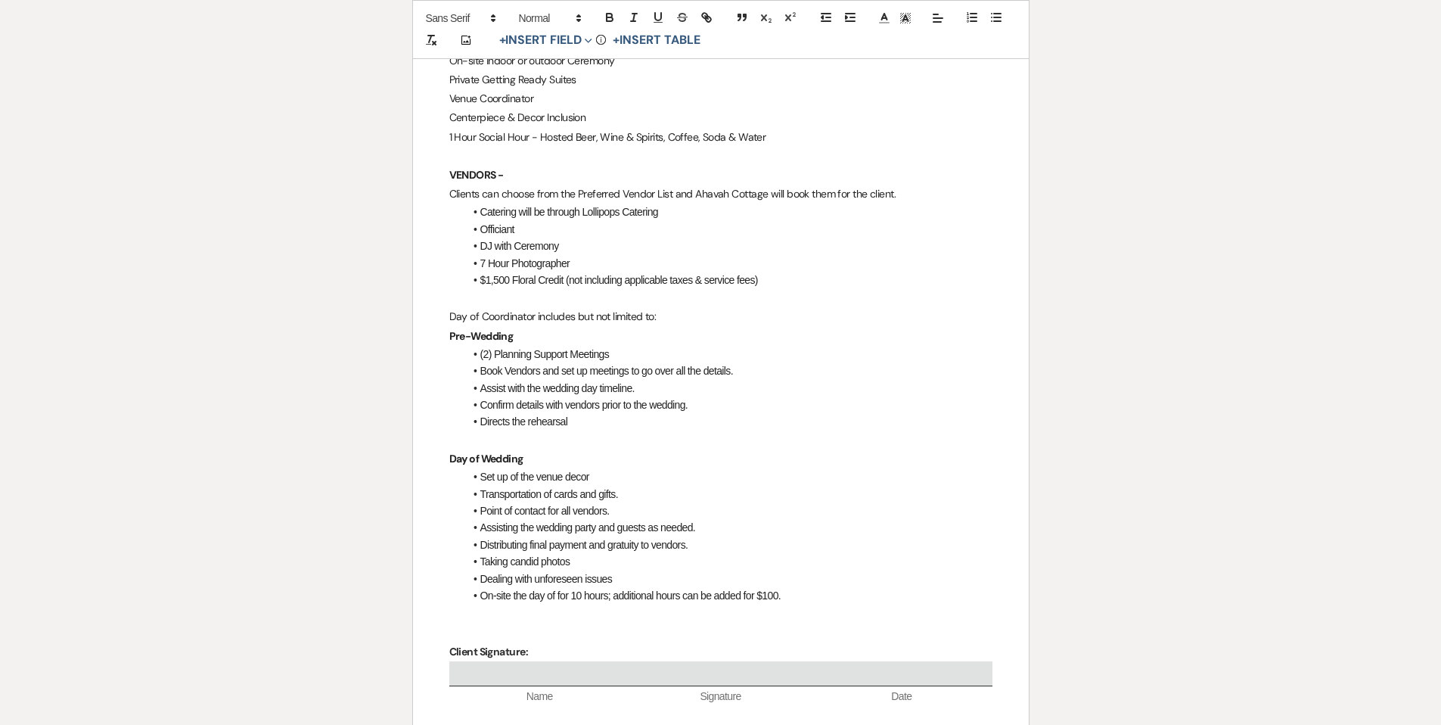
scroll to position [435, 0]
click at [526, 253] on li "7 Hour Photographer" at bounding box center [728, 261] width 528 height 17
click at [463, 173] on strong "VENDORS -" at bounding box center [476, 173] width 54 height 14
click at [468, 191] on span "Clients can choose from the Preferred Vendor List and Ahavah Cottage will book …" at bounding box center [672, 192] width 447 height 14
click at [929, 258] on li "7 Hour Photographer" at bounding box center [728, 261] width 528 height 17
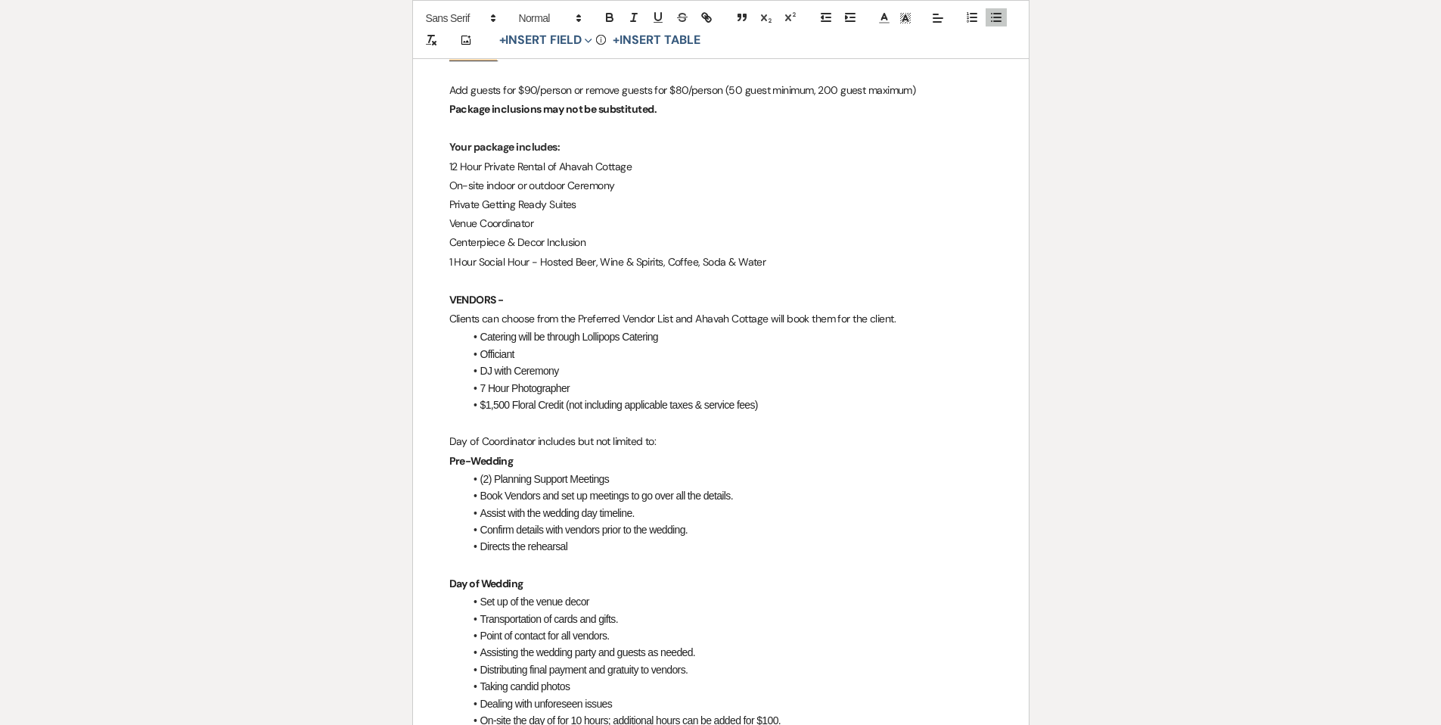
scroll to position [305, 0]
click at [507, 169] on span "12 Hour Private Rental of Ahavah Cottage" at bounding box center [540, 170] width 183 height 14
click at [495, 359] on span "Officiant" at bounding box center [497, 357] width 34 height 12
click at [467, 166] on span "12 Hour Private Rental of Ahavah Cottage" at bounding box center [540, 170] width 183 height 14
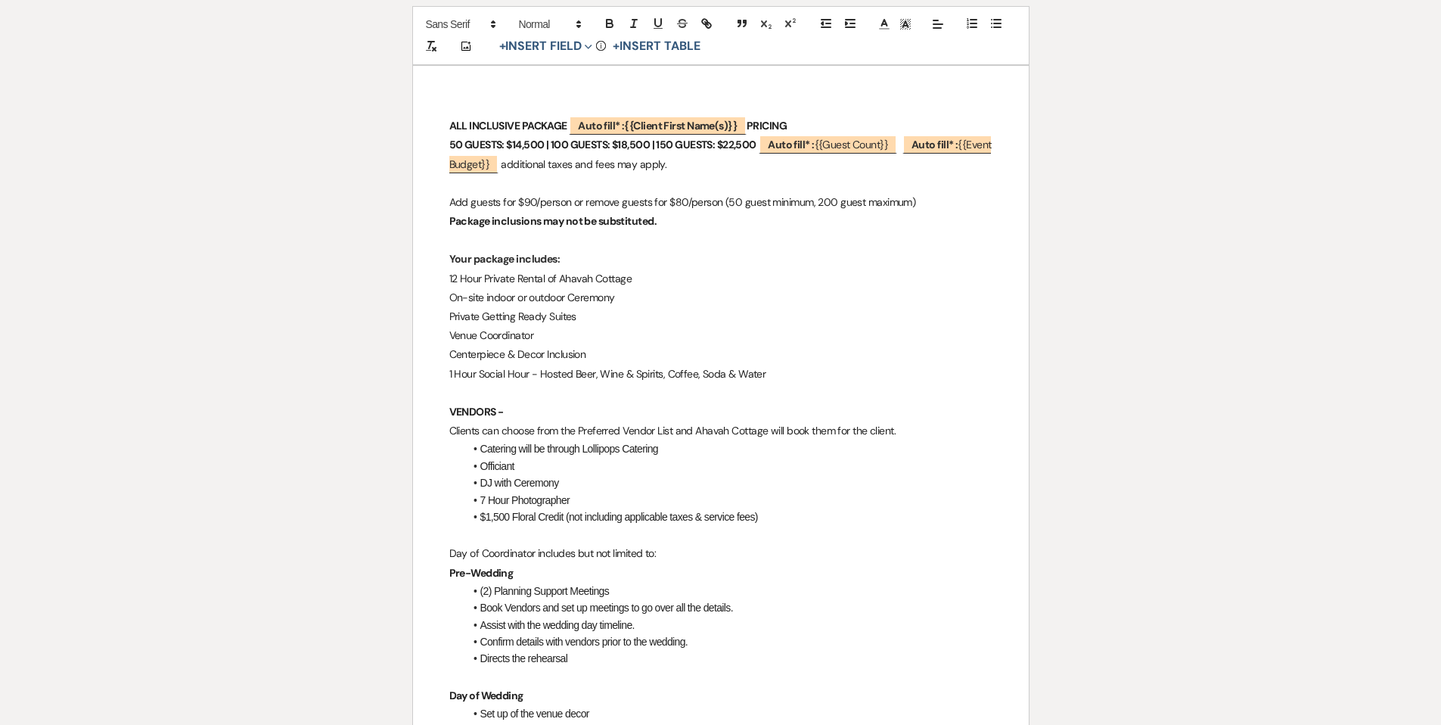
scroll to position [194, 0]
click at [445, 277] on div "ALL INCLUSIVE PACKAGE ﻿ Auto fill* : {{Client First Name(s)}} ﻿ PRICING 50 GUES…" at bounding box center [721, 591] width 616 height 1048
click at [990, 28] on icon "button" at bounding box center [996, 25] width 14 height 14
drag, startPoint x: 446, startPoint y: 295, endPoint x: 458, endPoint y: 294, distance: 11.4
click at [446, 295] on div "ALL INCLUSIVE PACKAGE ﻿ Auto fill* : {{Client First Name(s)}} ﻿ PRICING 50 GUES…" at bounding box center [721, 589] width 616 height 1045
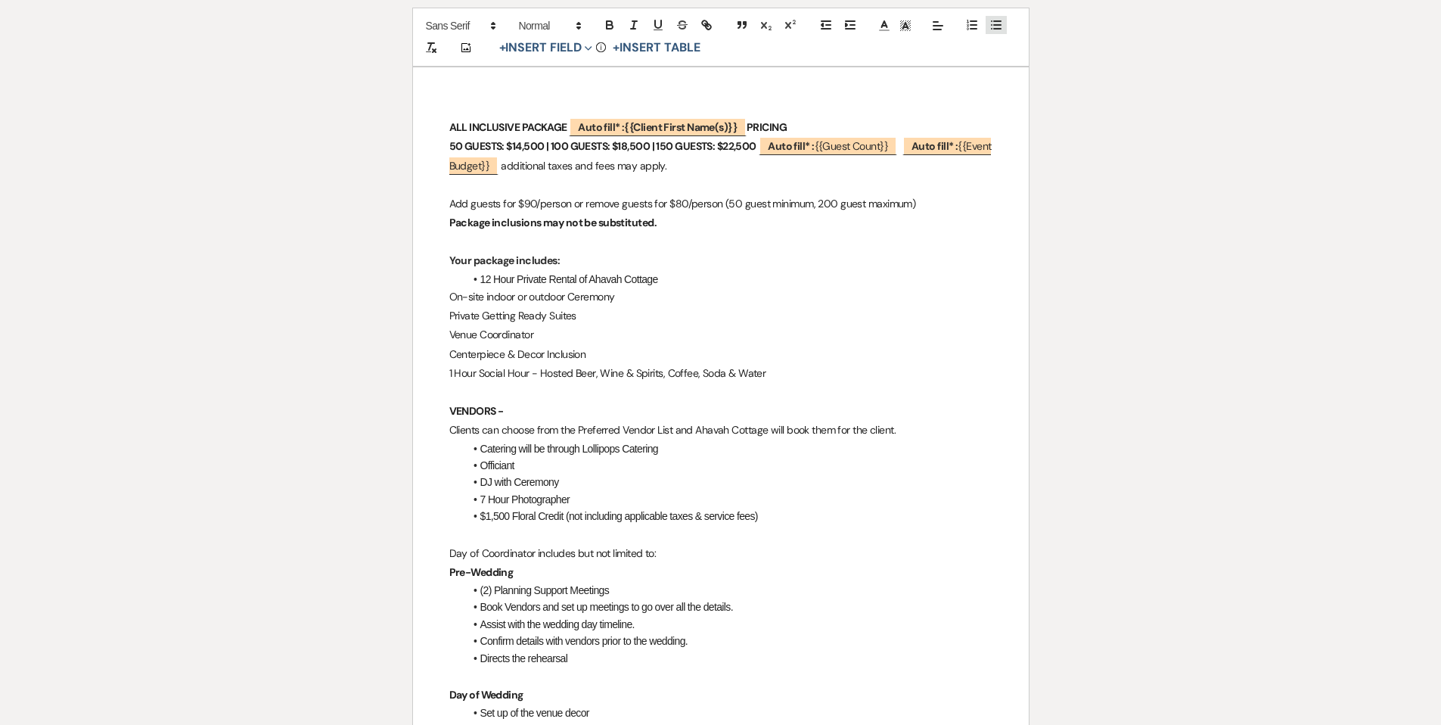
click at [995, 26] on icon "button" at bounding box center [996, 25] width 14 height 14
click at [445, 312] on div "ALL INCLUSIVE PACKAGE ﻿ Auto fill* : {{Client First Name(s)}} ﻿ PRICING 50 GUES…" at bounding box center [721, 588] width 616 height 1043
click at [996, 25] on line "button" at bounding box center [997, 25] width 7 height 0
drag, startPoint x: 445, startPoint y: 327, endPoint x: 442, endPoint y: 340, distance: 13.1
click at [445, 327] on div "ALL INCLUSIVE PACKAGE ﻿ Auto fill* : {{Client First Name(s)}} ﻿ PRICING 50 GUES…" at bounding box center [721, 587] width 616 height 1041
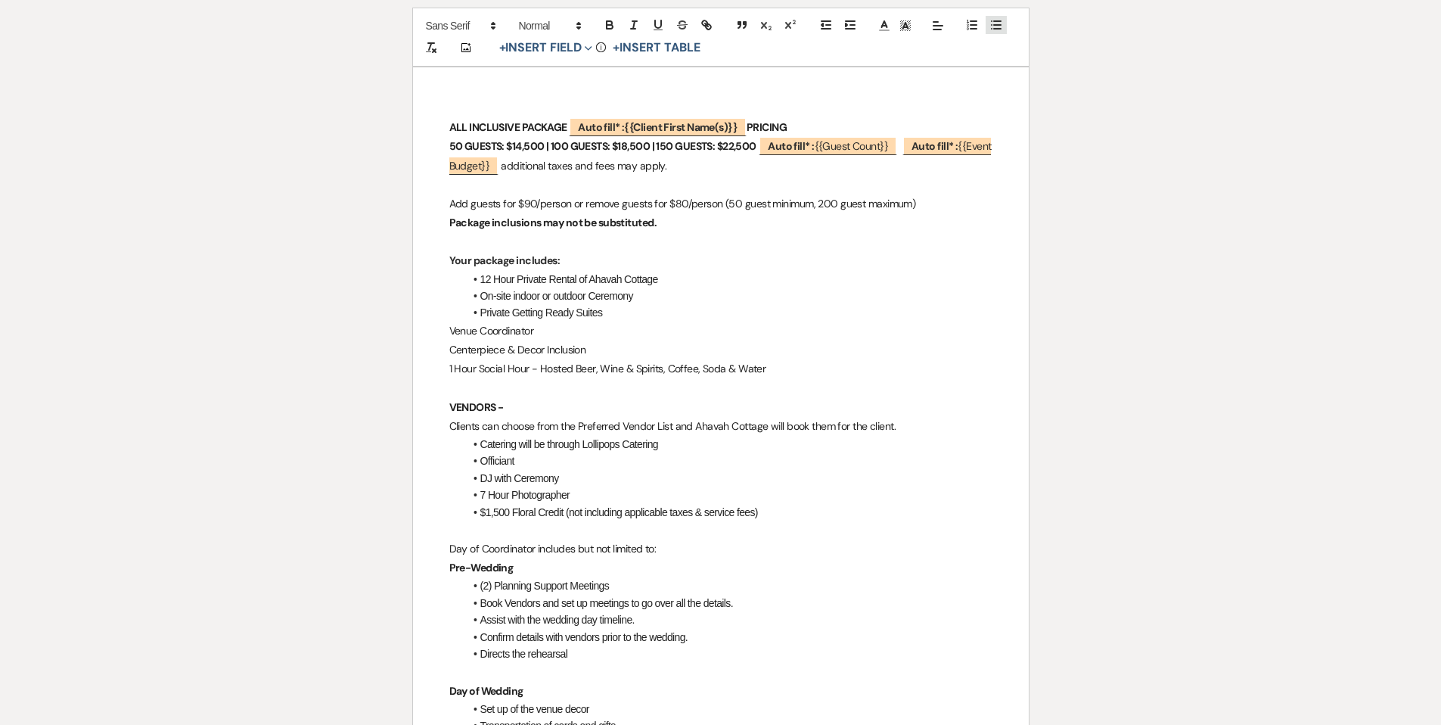
click at [995, 25] on line "button" at bounding box center [997, 25] width 7 height 0
drag, startPoint x: 446, startPoint y: 345, endPoint x: 461, endPoint y: 346, distance: 14.4
click at [446, 345] on div "ALL INCLUSIVE PACKAGE ﻿ Auto fill* : {{Client First Name(s)}} ﻿ PRICING 50 GUES…" at bounding box center [721, 586] width 616 height 1039
click at [998, 20] on icon "button" at bounding box center [996, 25] width 14 height 14
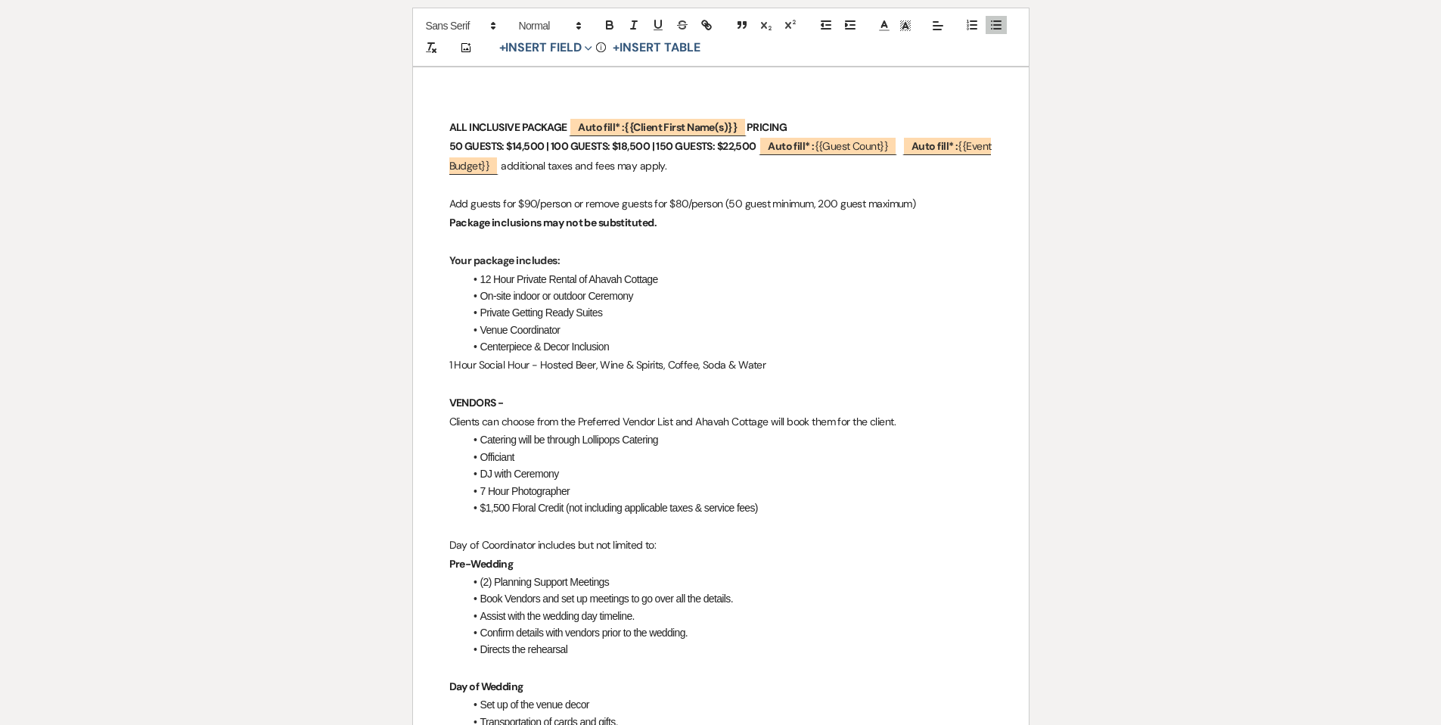
click at [448, 359] on div "ALL INCLUSIVE PACKAGE ﻿ Auto fill* : {{Client First Name(s)}} ﻿ PRICING 50 GUES…" at bounding box center [721, 585] width 616 height 1037
click at [999, 29] on line "button" at bounding box center [997, 29] width 7 height 0
click at [914, 309] on li "Private Getting Ready Suites" at bounding box center [728, 312] width 528 height 17
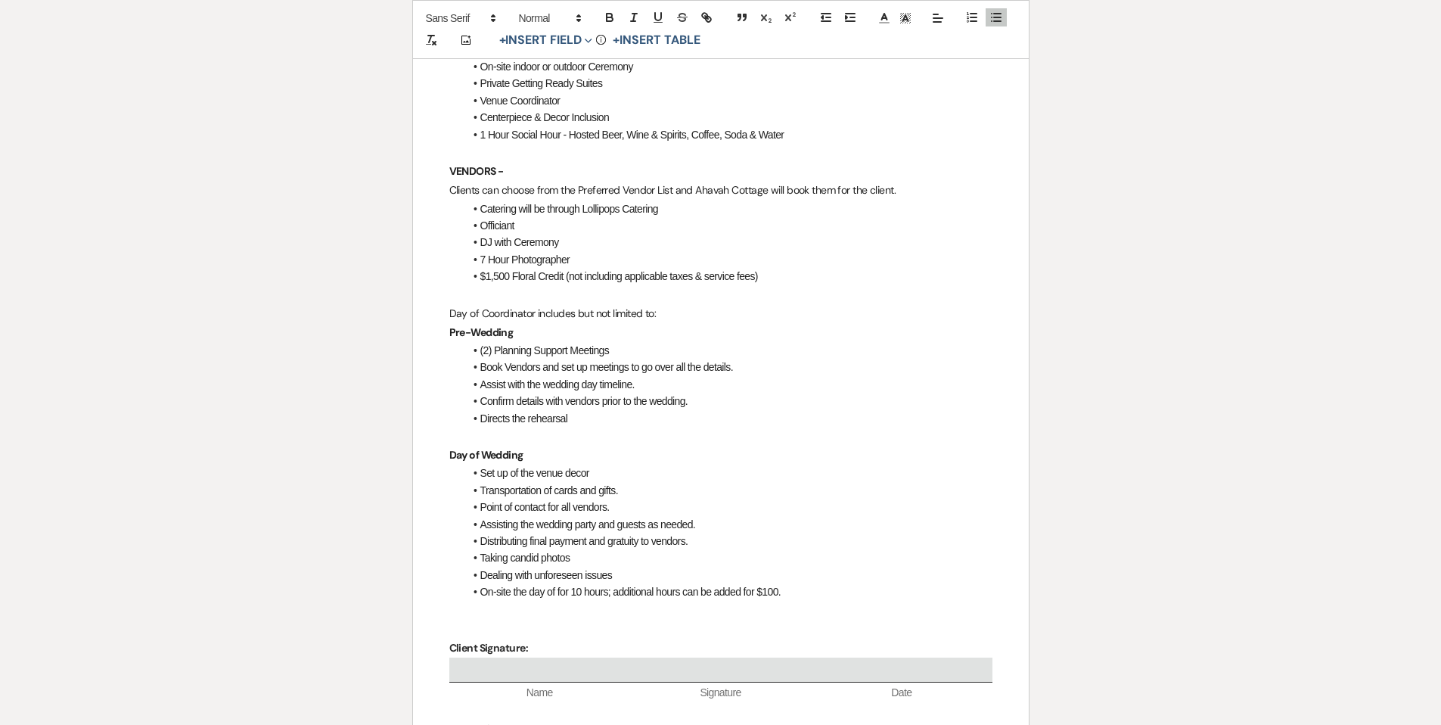
scroll to position [425, 0]
click at [535, 225] on li "Officiant" at bounding box center [728, 224] width 528 height 17
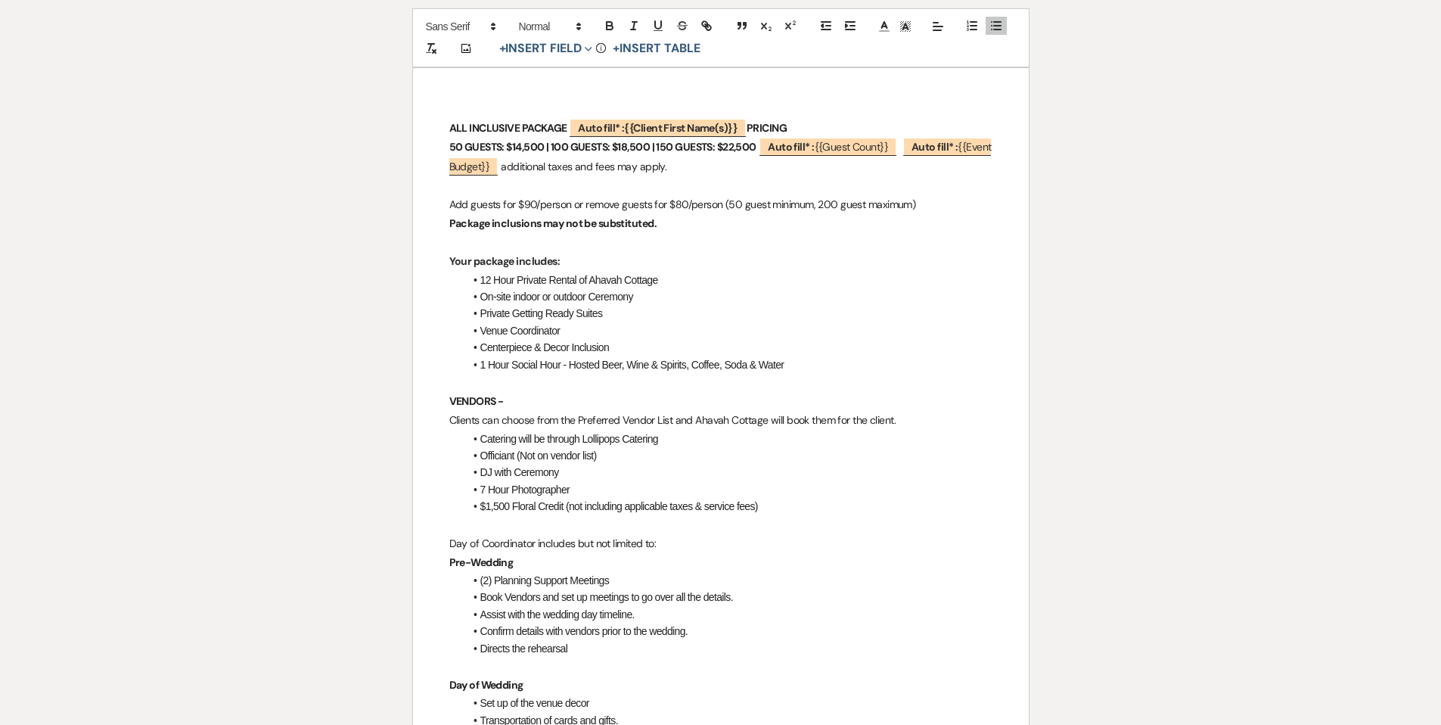
scroll to position [192, 0]
click at [803, 124] on p "ALL INCLUSIVE PACKAGE ﻿ Auto fill* : {{Client First Name(s)}} ﻿ PRICING" at bounding box center [720, 129] width 543 height 19
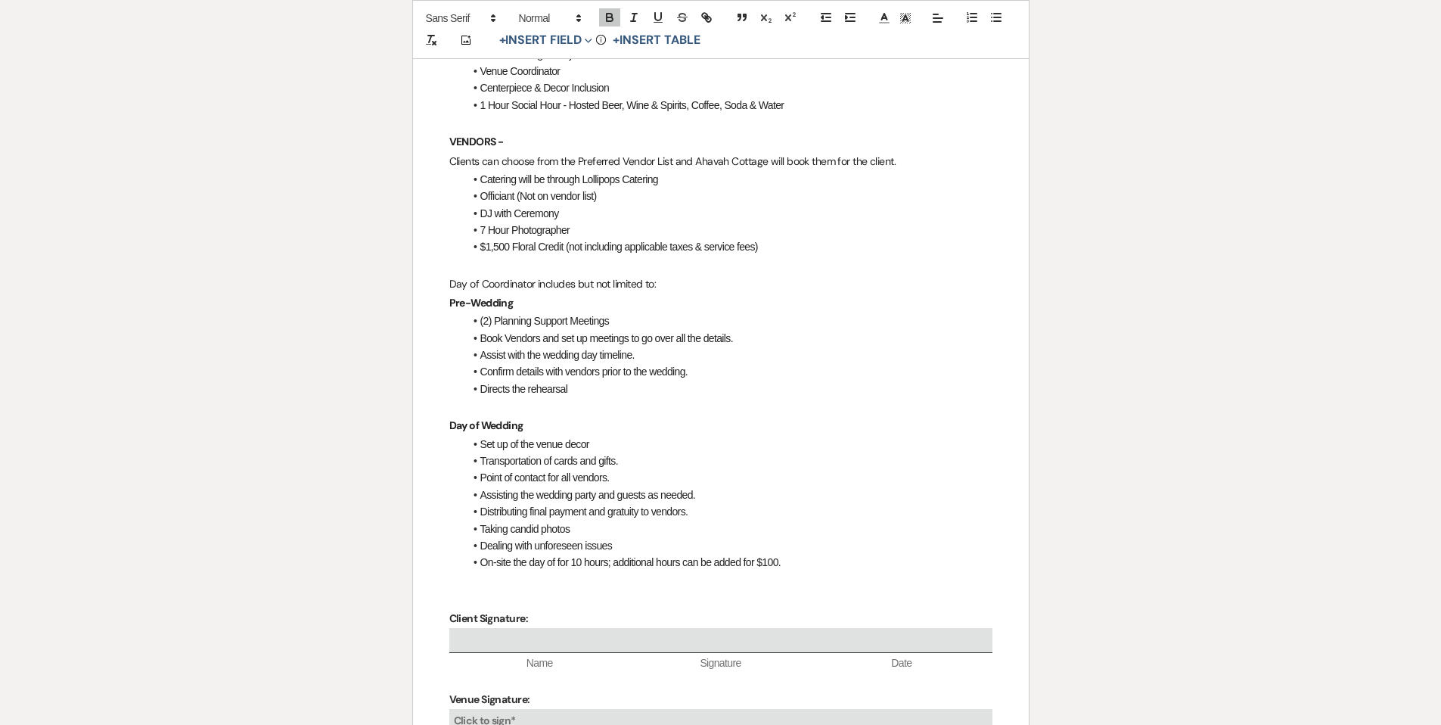
scroll to position [467, 0]
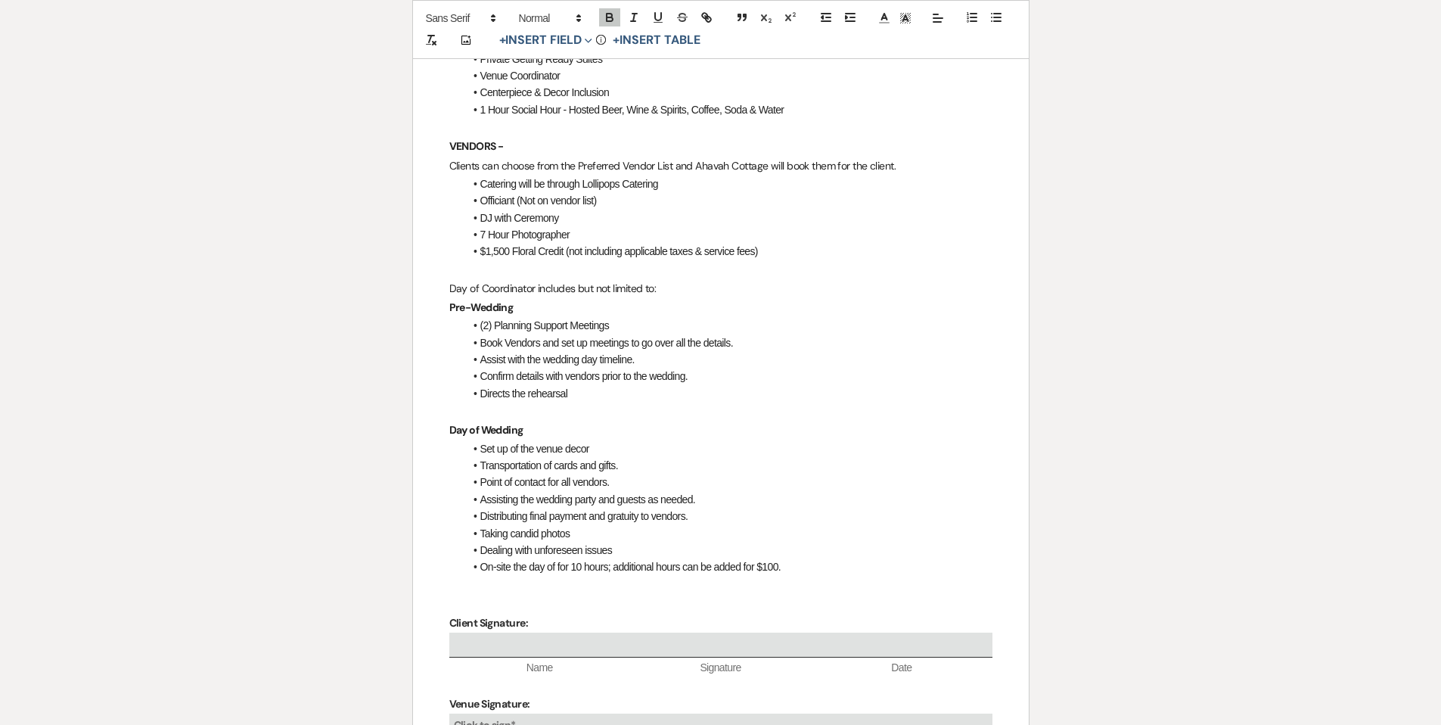
drag, startPoint x: 674, startPoint y: 160, endPoint x: 688, endPoint y: 191, distance: 33.9
click at [674, 160] on span "Clients can choose from the Preferred Vendor List and Ahavah Cottage will book …" at bounding box center [672, 166] width 447 height 14
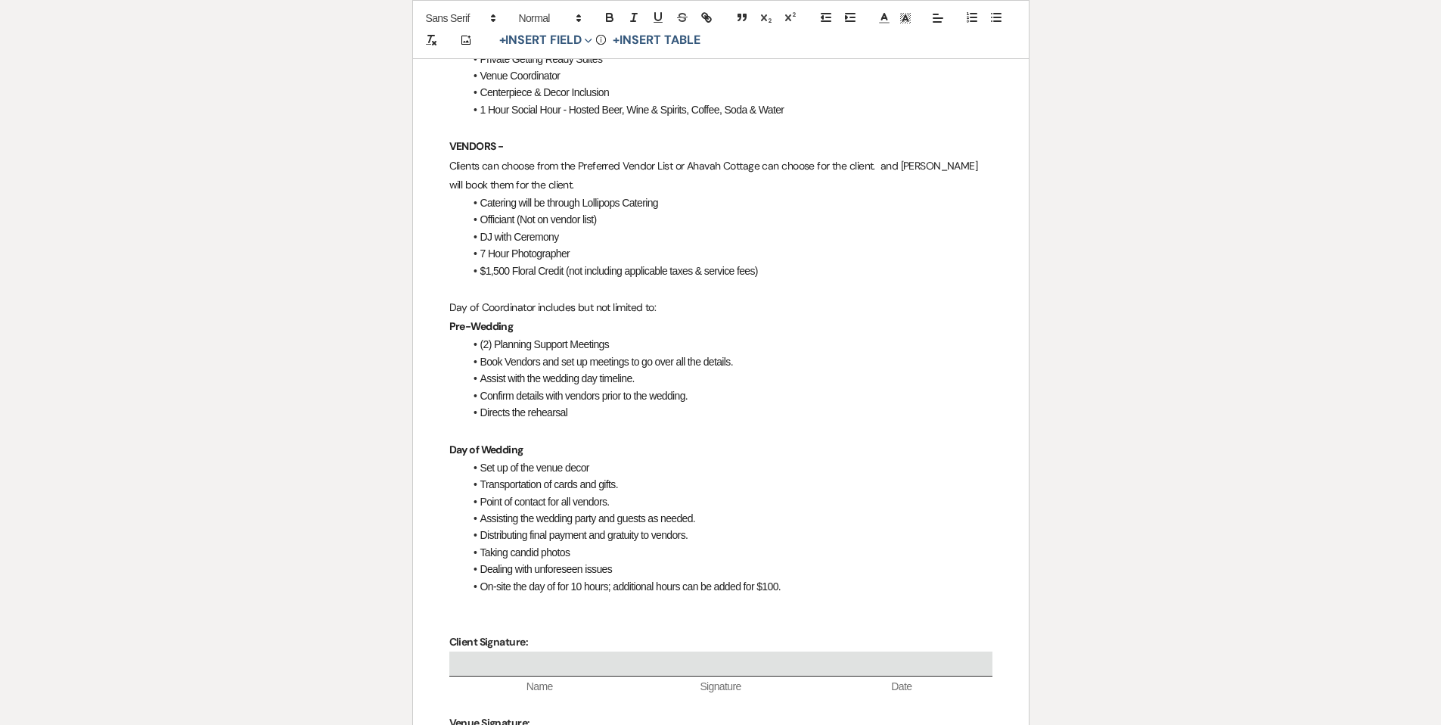
drag, startPoint x: 900, startPoint y: 162, endPoint x: 892, endPoint y: 189, distance: 28.5
click at [900, 163] on span "Clients can choose from the Preferred Vendor List or Ahavah Cottage can choose …" at bounding box center [714, 175] width 531 height 33
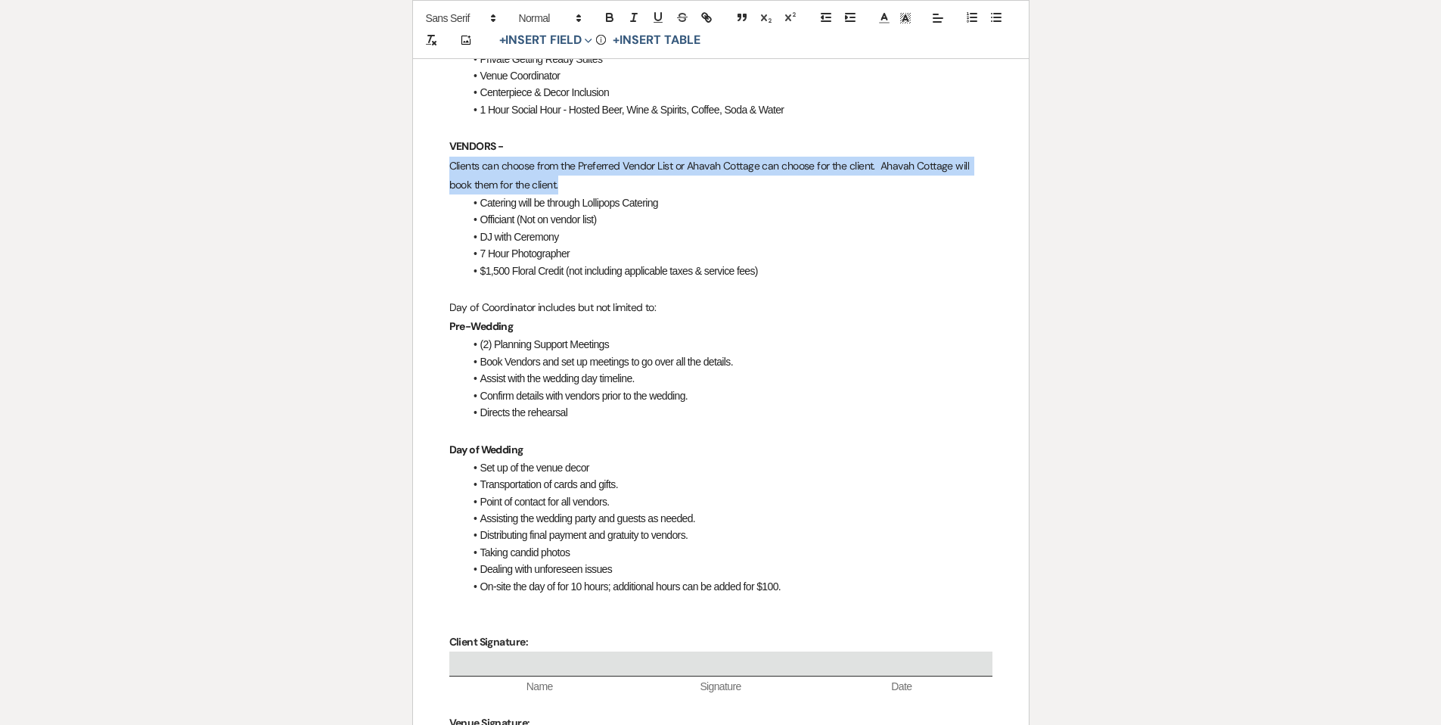
drag, startPoint x: 446, startPoint y: 163, endPoint x: 594, endPoint y: 179, distance: 148.4
click at [594, 179] on div "ALL INCLUSIVE PACKAGE ﻿ Auto fill* : {{Client First Name(s)}} ﻿ PRICING 50 GUES…" at bounding box center [721, 330] width 616 height 1073
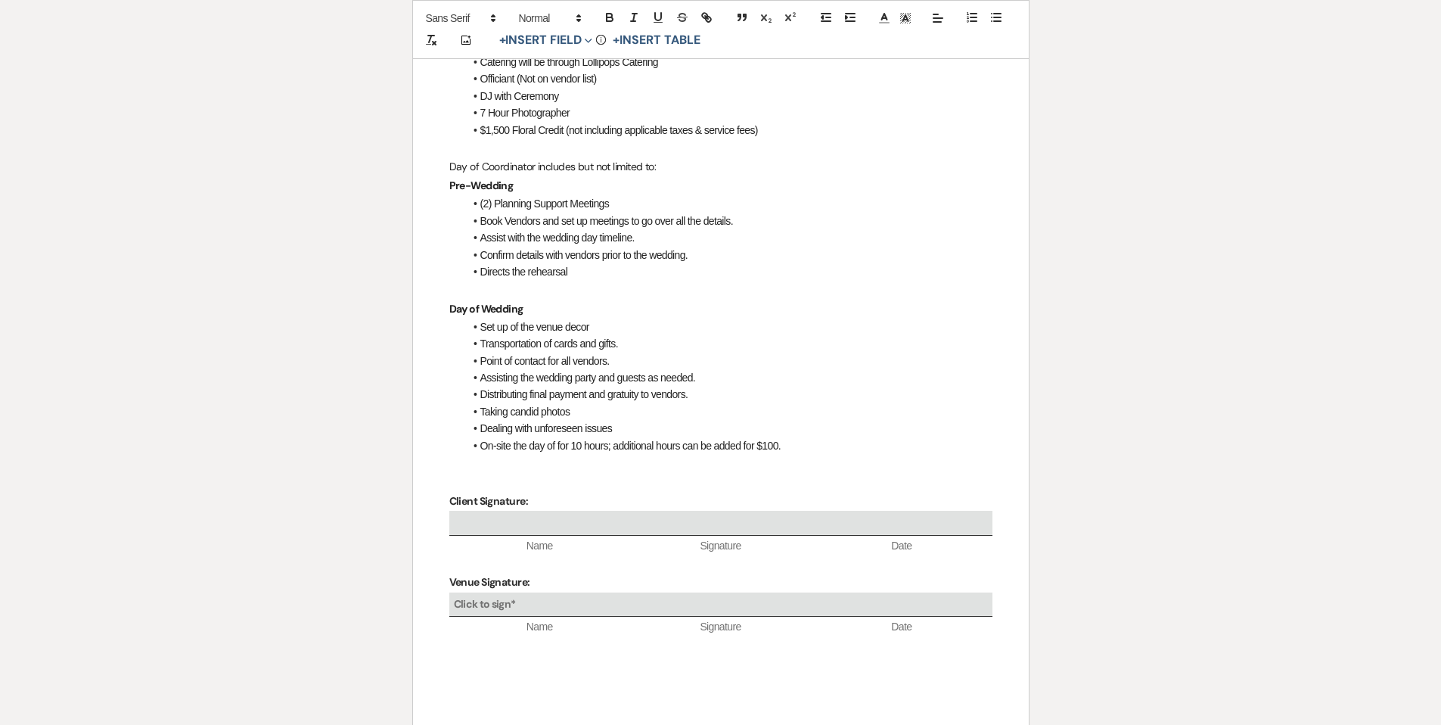
scroll to position [622, 0]
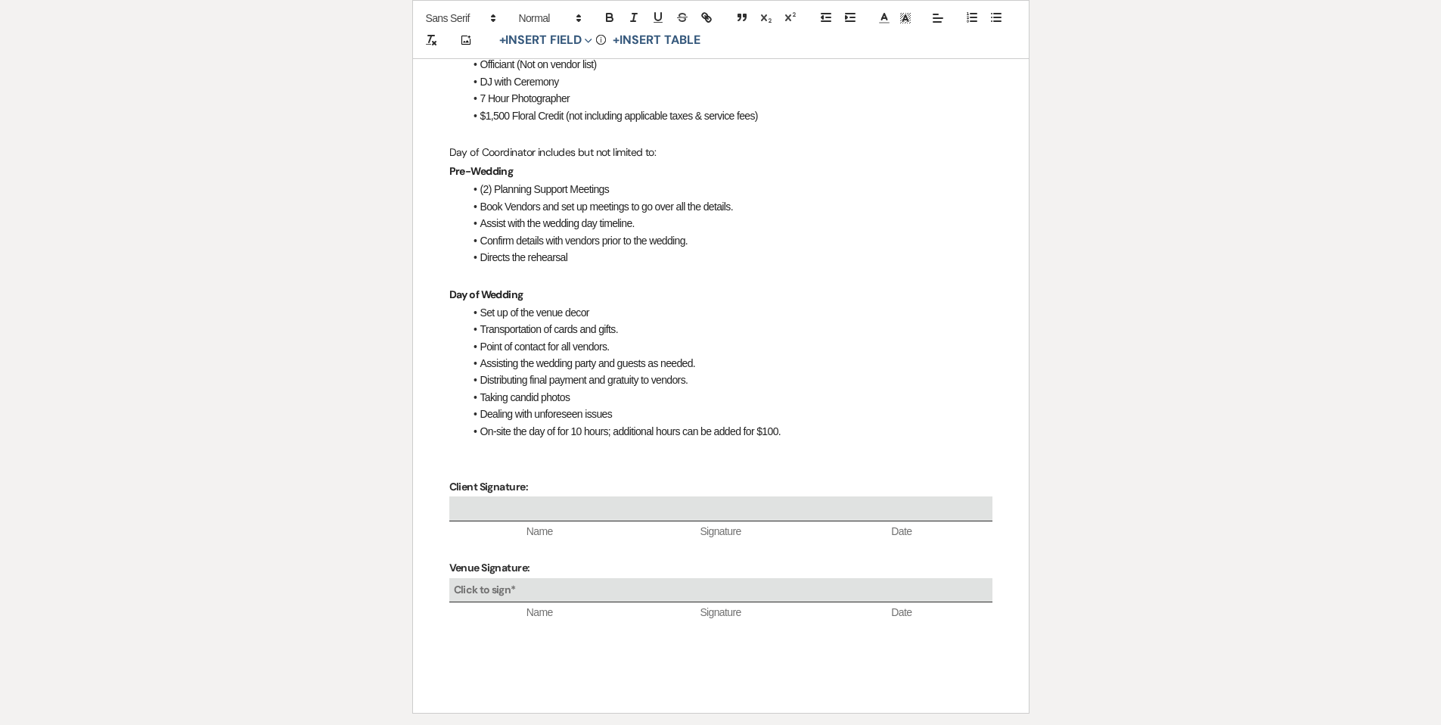
click at [466, 452] on p at bounding box center [720, 448] width 543 height 19
click at [969, 449] on p "This contract explains all that is offered with the All Inclusive Package and t…" at bounding box center [720, 448] width 543 height 19
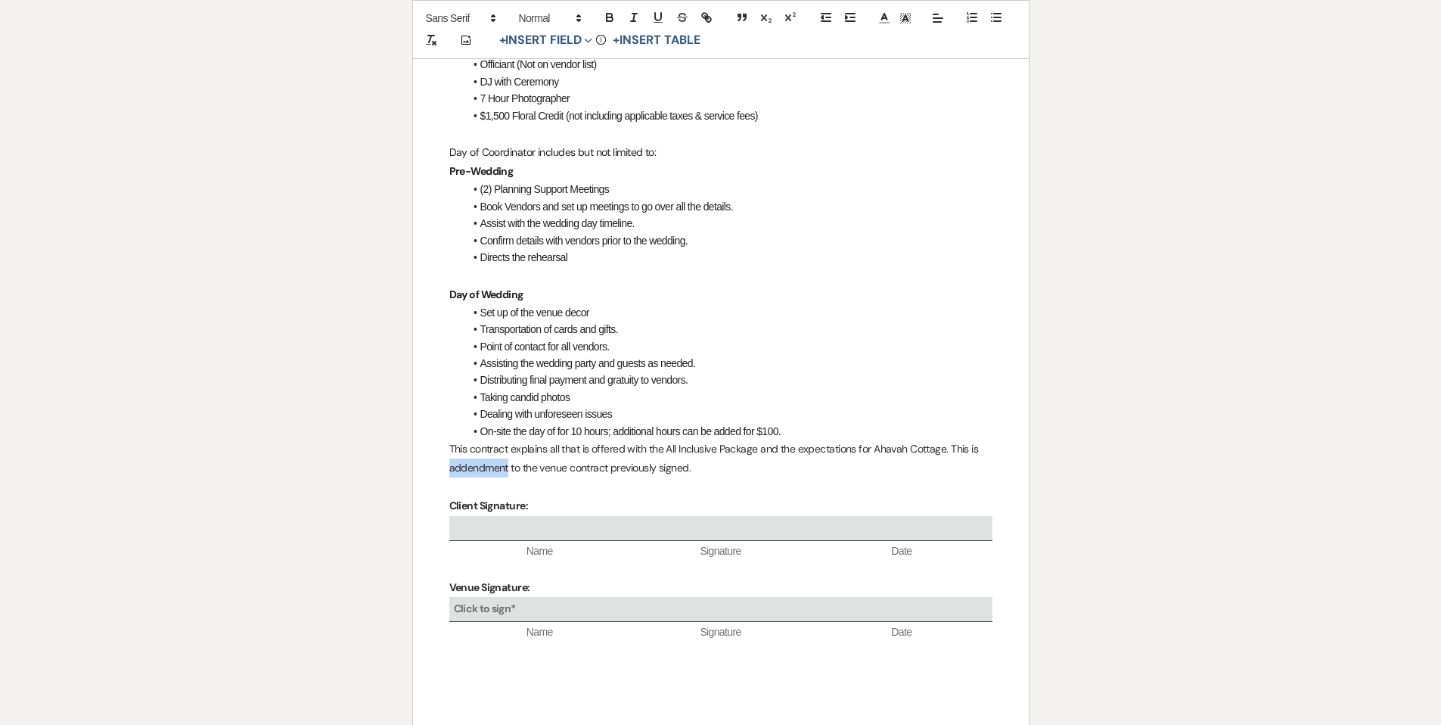
drag, startPoint x: 509, startPoint y: 469, endPoint x: 500, endPoint y: 487, distance: 20.3
click at [509, 470] on p "This contract explains all that is offered with the All Inclusive Package and t…" at bounding box center [720, 458] width 543 height 38
click at [649, 491] on p at bounding box center [720, 486] width 543 height 19
drag, startPoint x: 445, startPoint y: 445, endPoint x: 696, endPoint y: 472, distance: 251.7
click at [700, 473] on div "ALL INCLUSIVE PACKAGE ﻿ Auto fill* : {{Client First Name(s)}} ﻿ PRICING 50 GUES…" at bounding box center [721, 185] width 616 height 1092
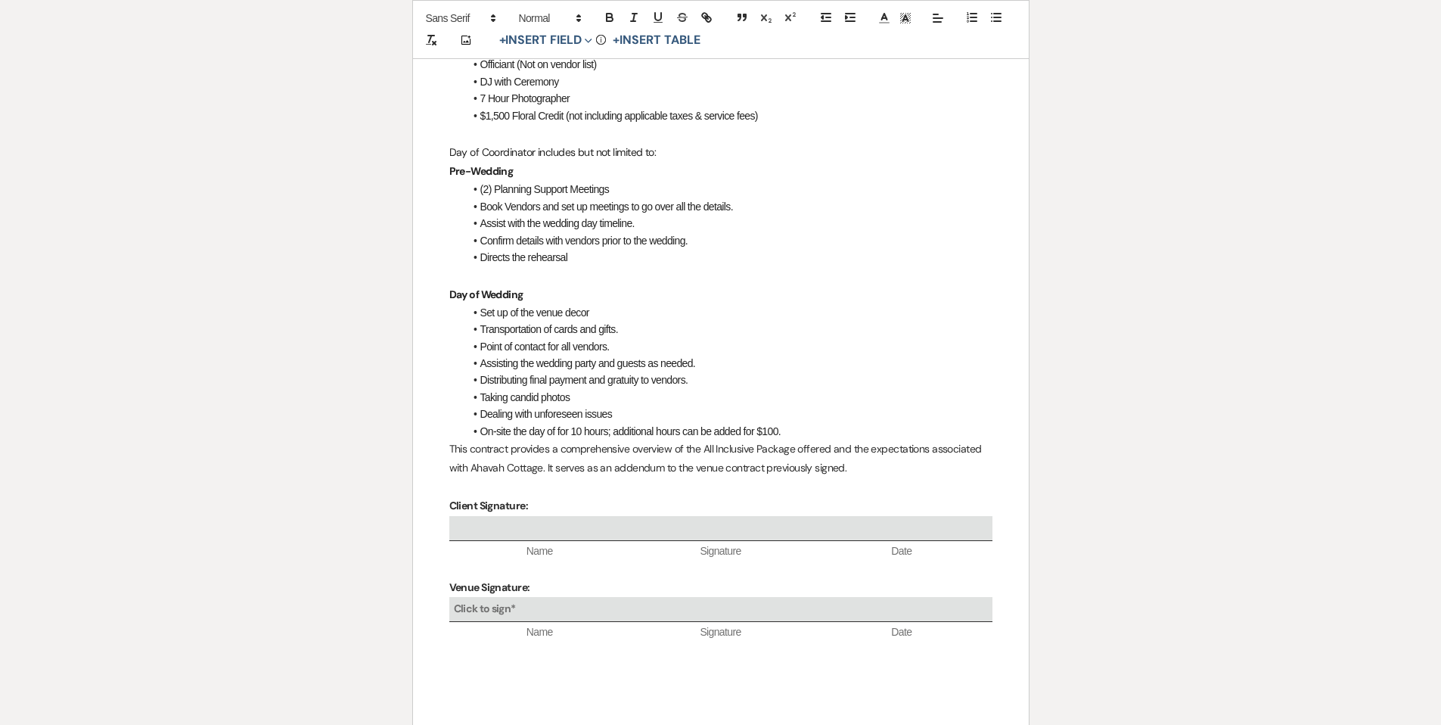
click at [817, 426] on li "On-site the day of for 10 hours; additional hours can be added for $100." at bounding box center [728, 431] width 528 height 17
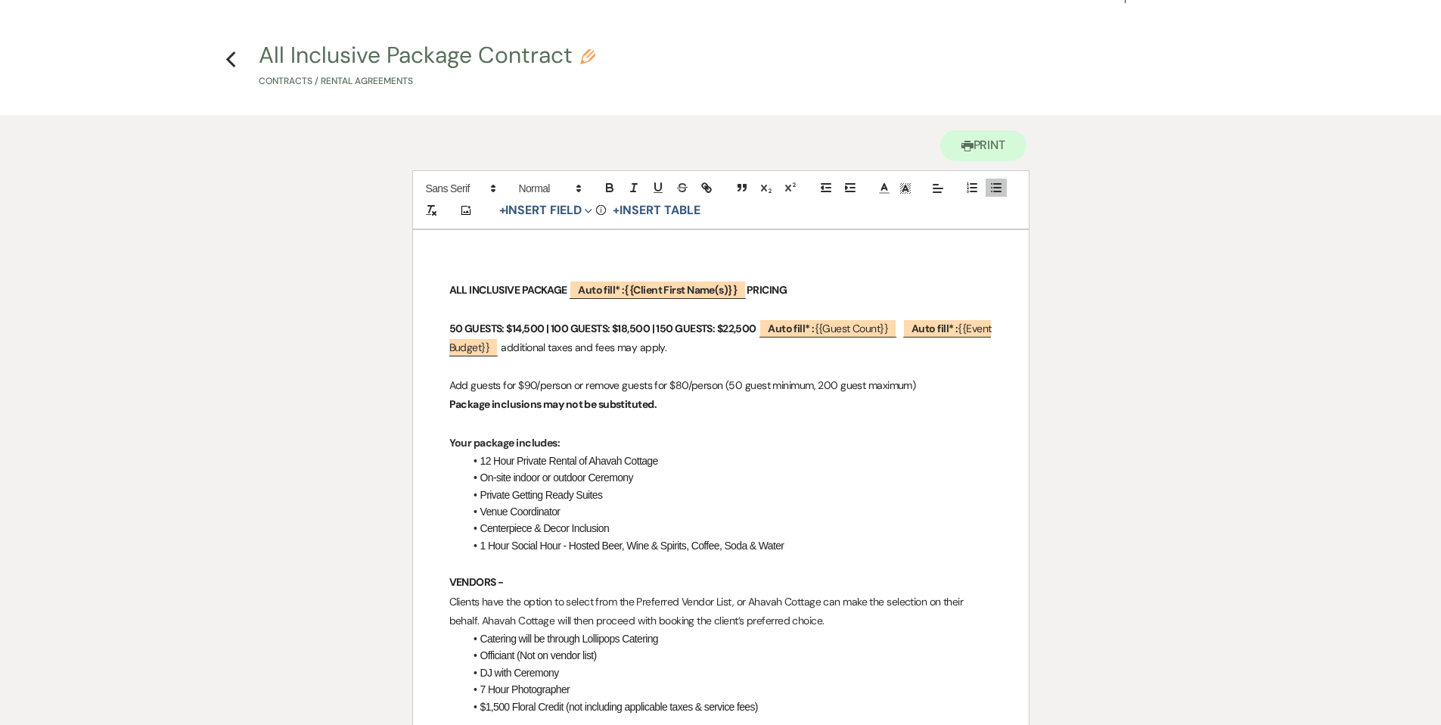
scroll to position [29, 0]
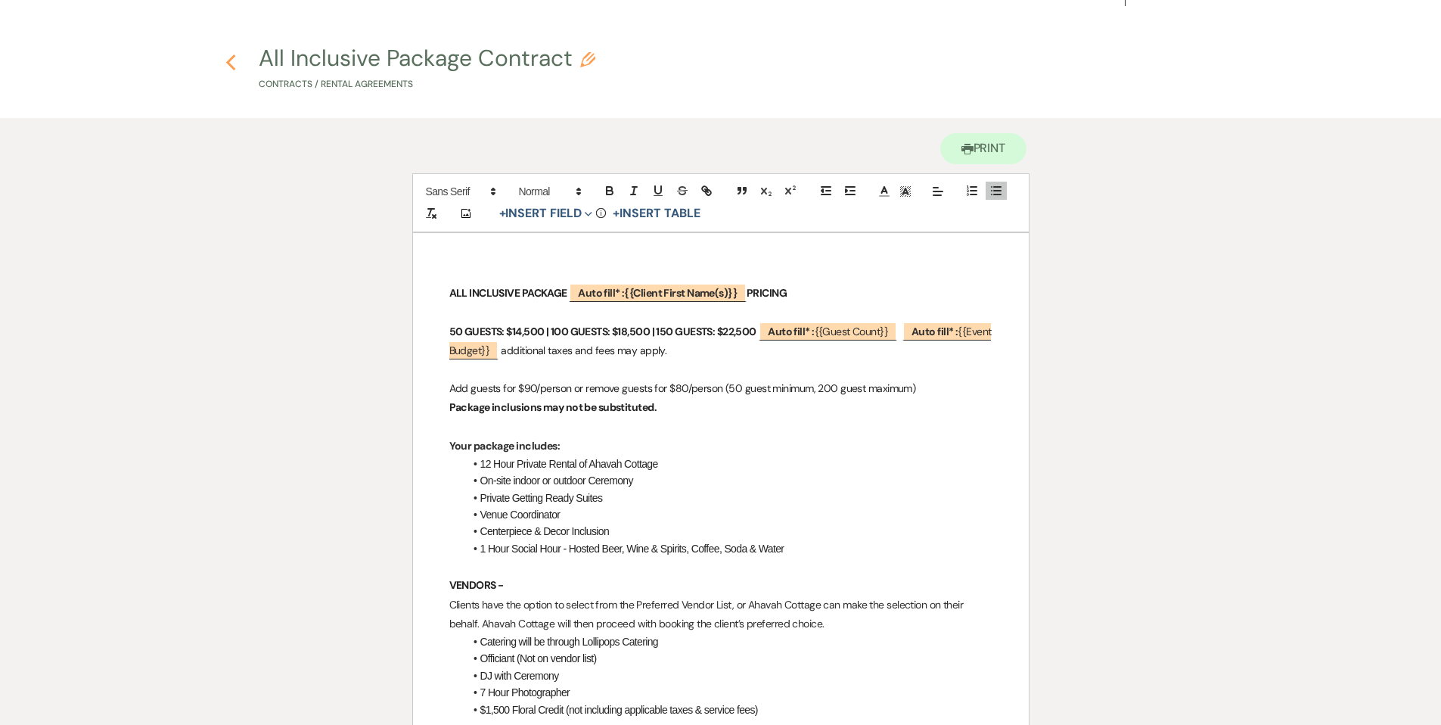
click at [230, 61] on use "button" at bounding box center [231, 62] width 10 height 17
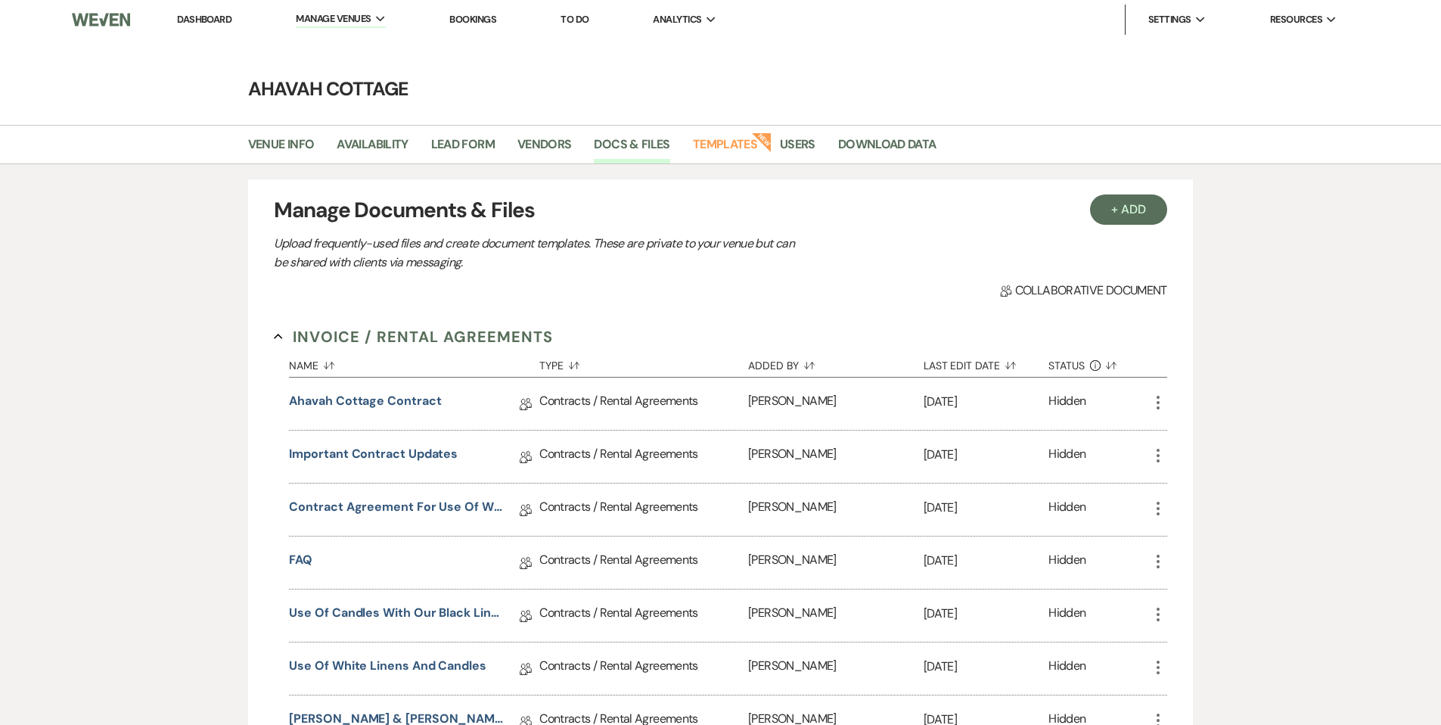
click at [197, 20] on link "Dashboard" at bounding box center [204, 19] width 54 height 13
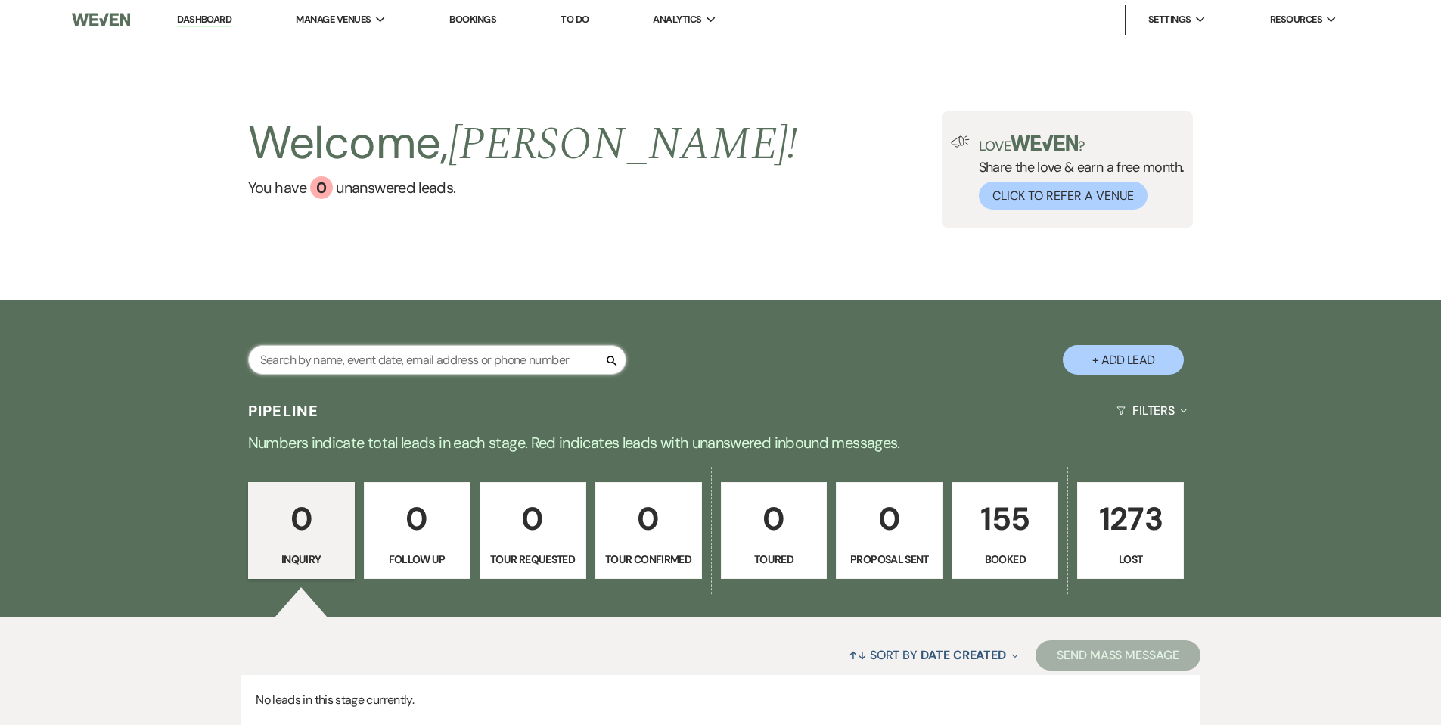
click at [343, 354] on input "text" at bounding box center [437, 359] width 378 height 29
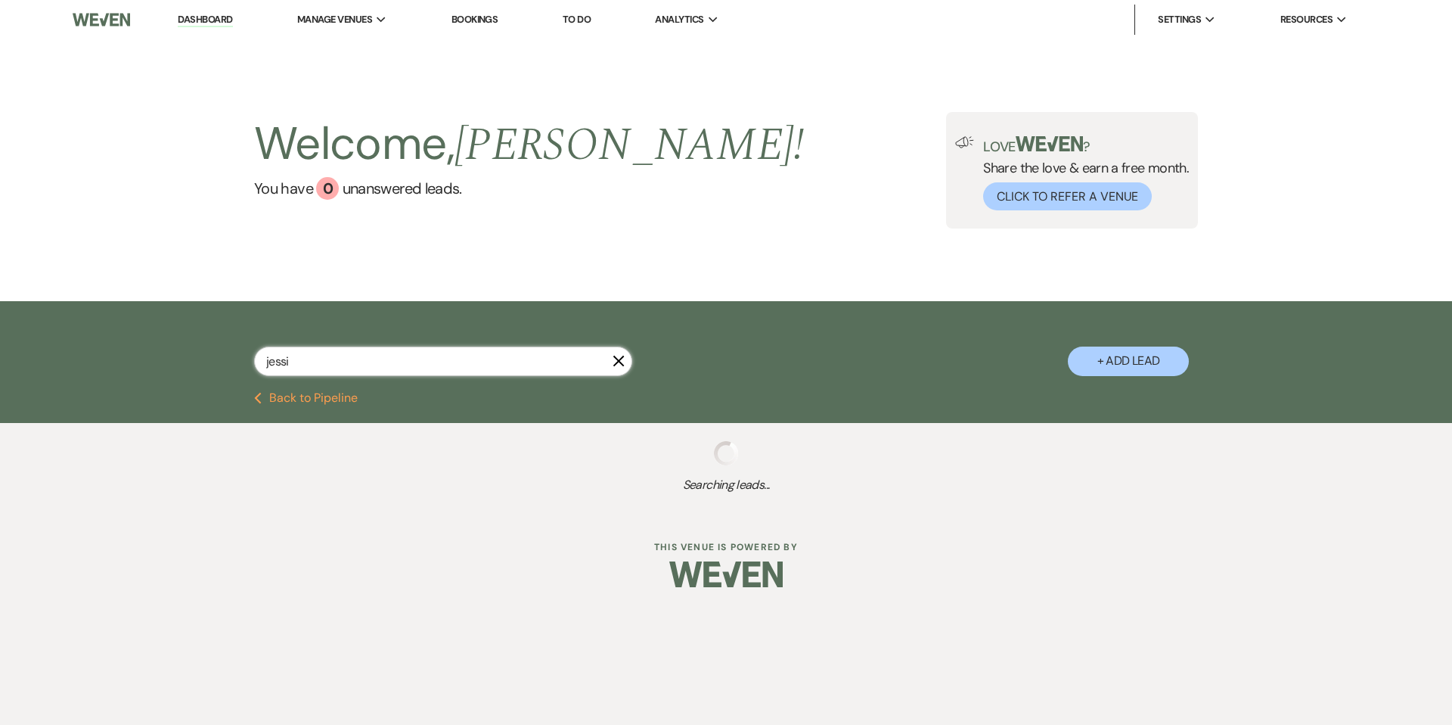
type input "jessic"
select select "8"
select select "5"
select select "8"
select select "5"
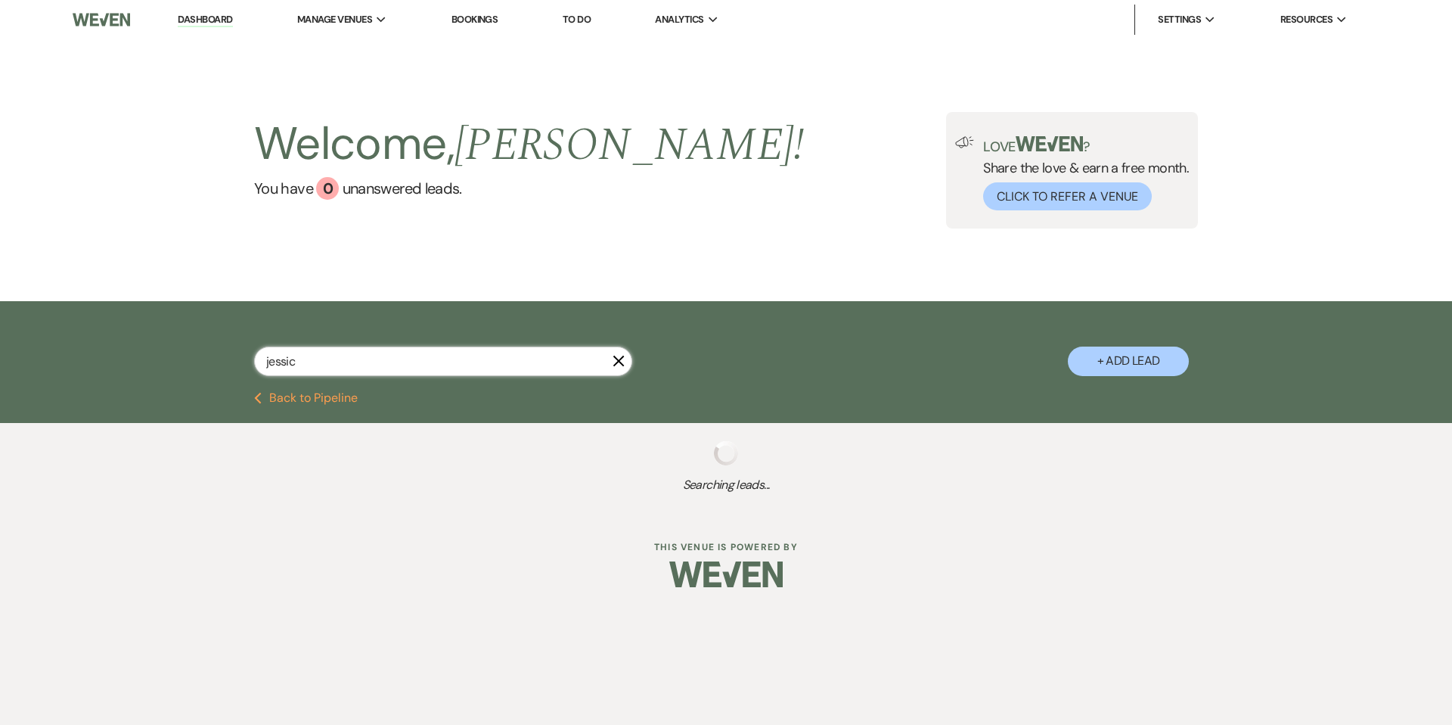
select select "8"
select select "5"
select select "8"
select select "5"
select select "8"
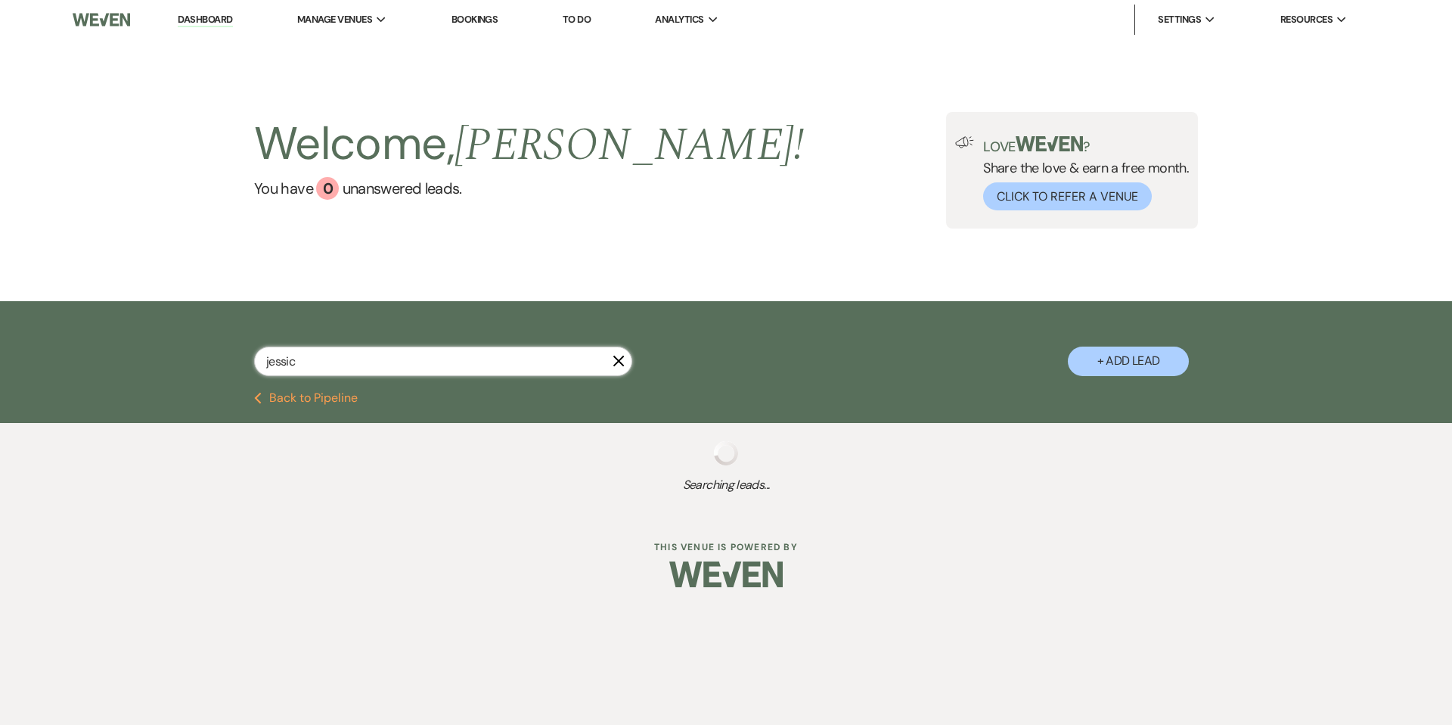
select select "5"
select select "8"
select select "5"
select select "8"
select select "5"
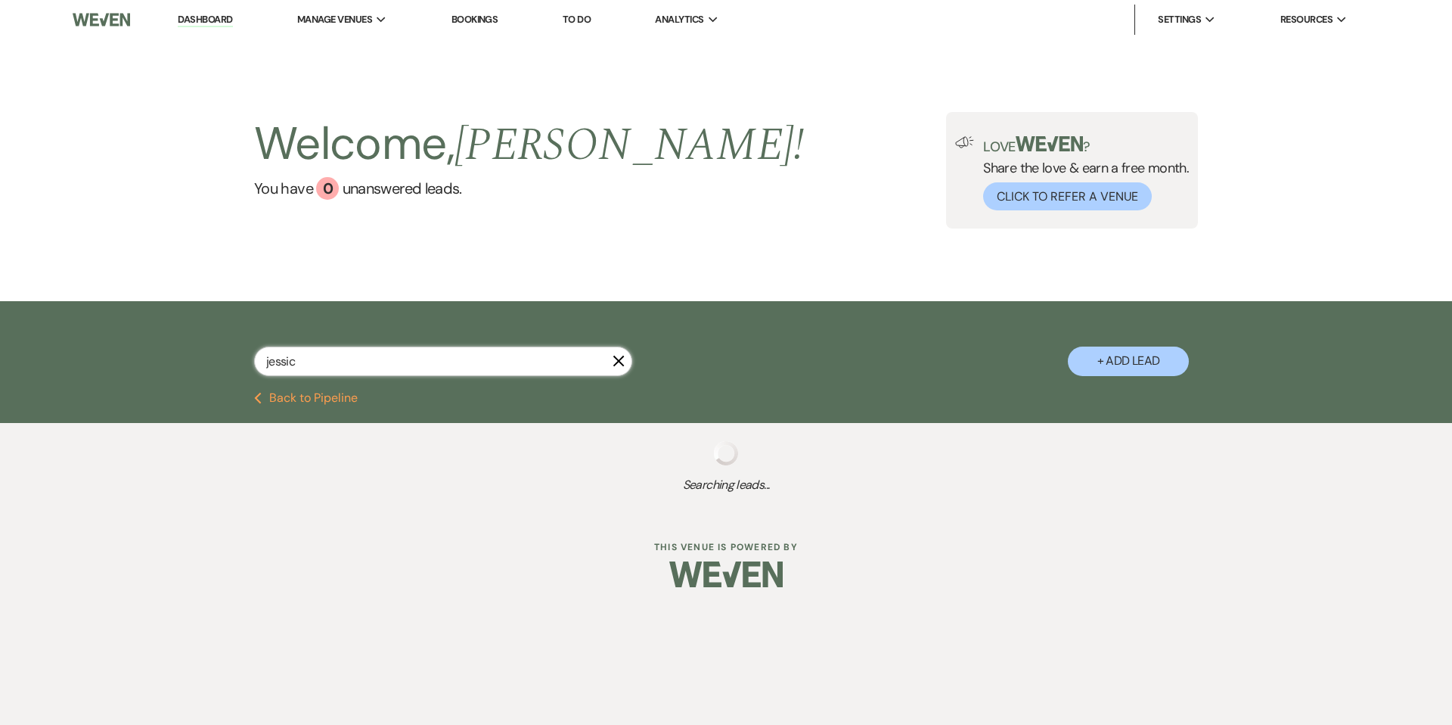
select select "8"
select select "5"
select select "8"
select select "5"
select select "8"
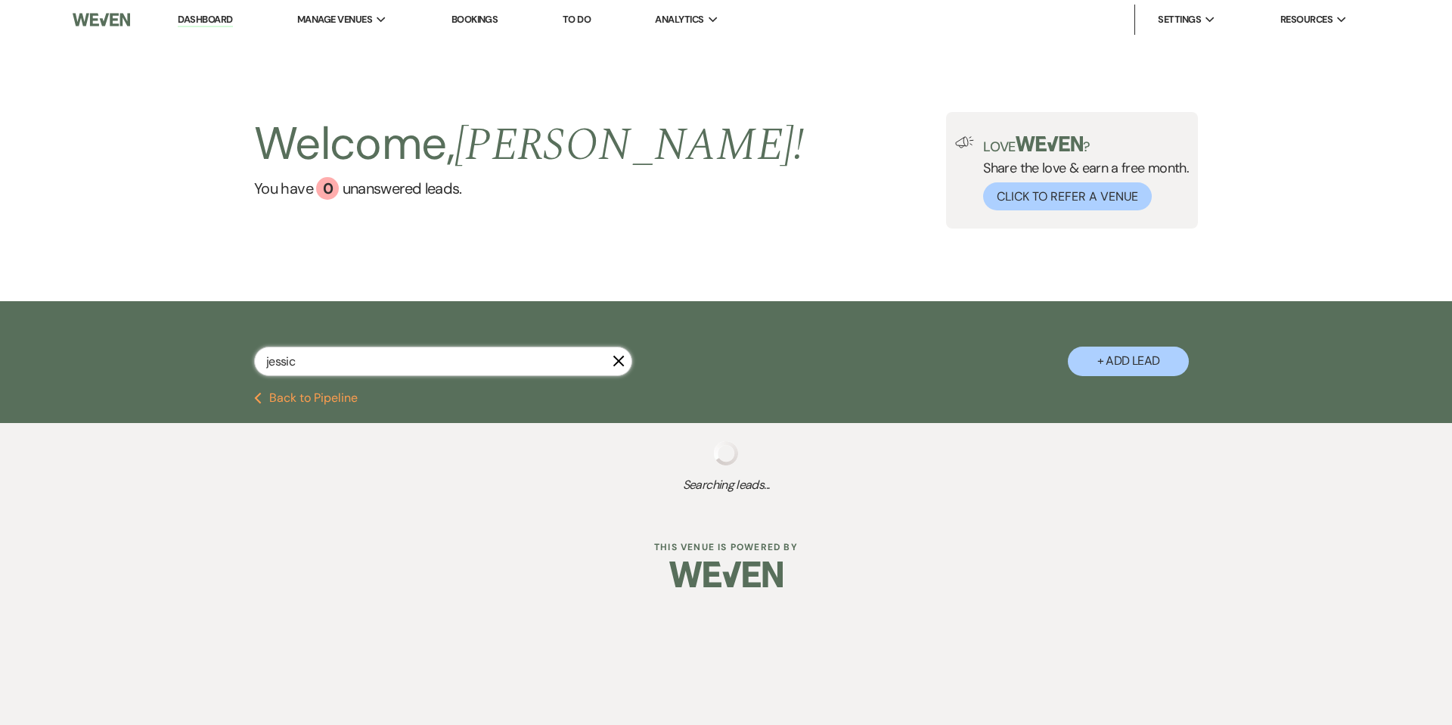
select select "8"
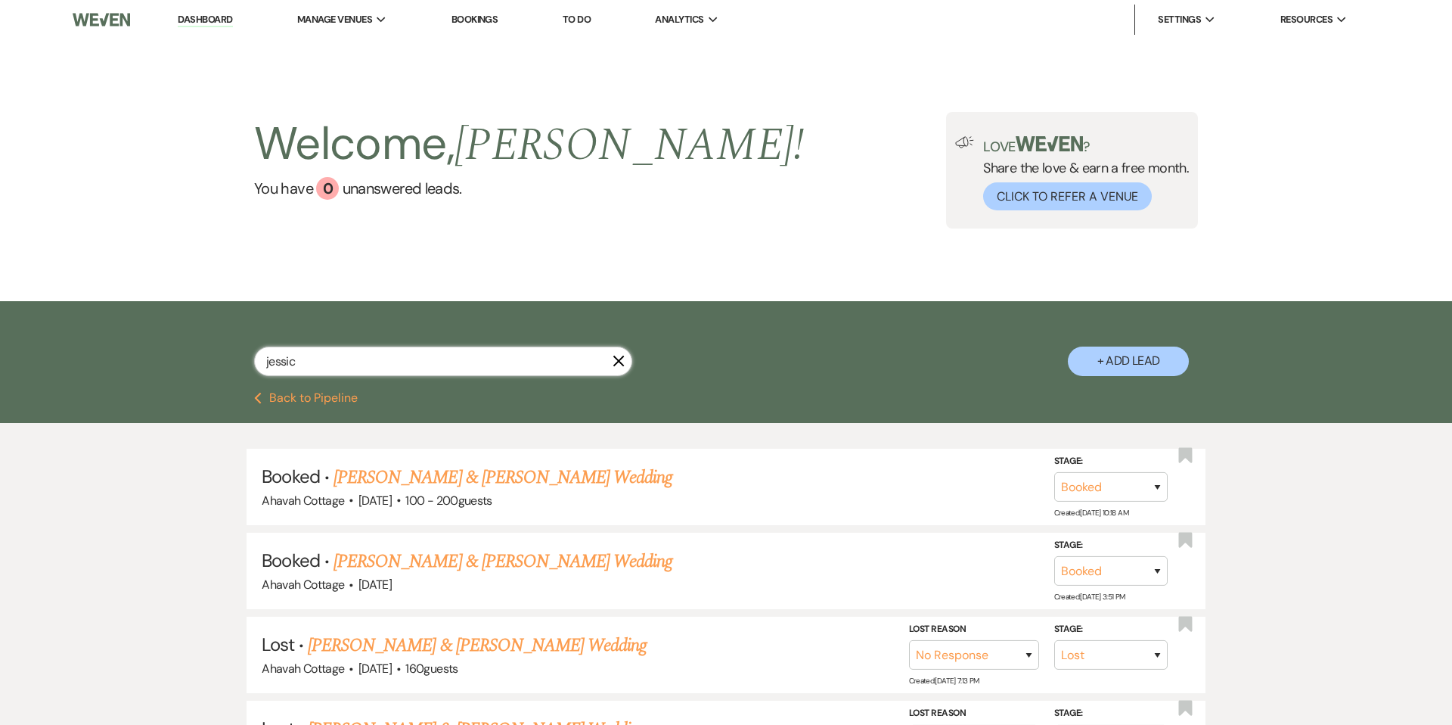
type input "[PERSON_NAME]"
select select "8"
select select "5"
select select "8"
select select "5"
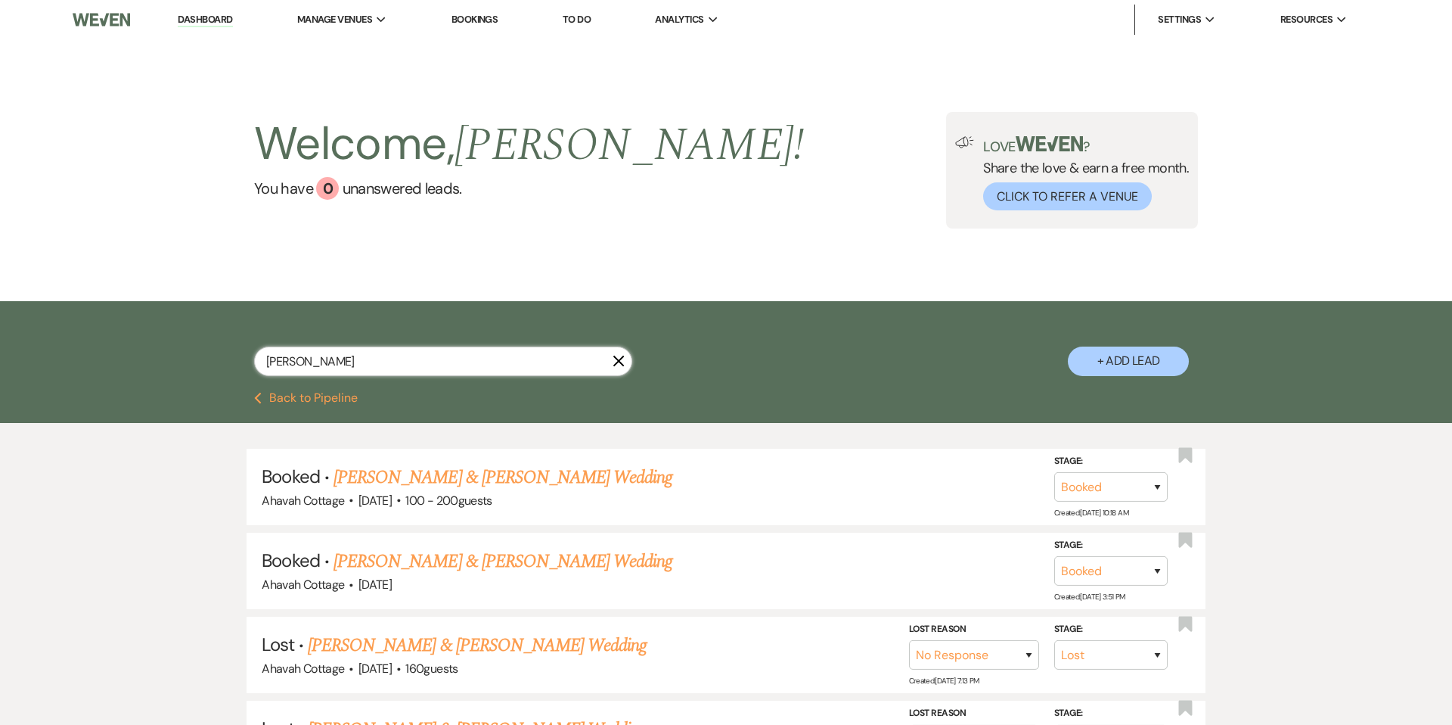
select select "8"
select select "5"
select select "8"
select select "5"
select select "8"
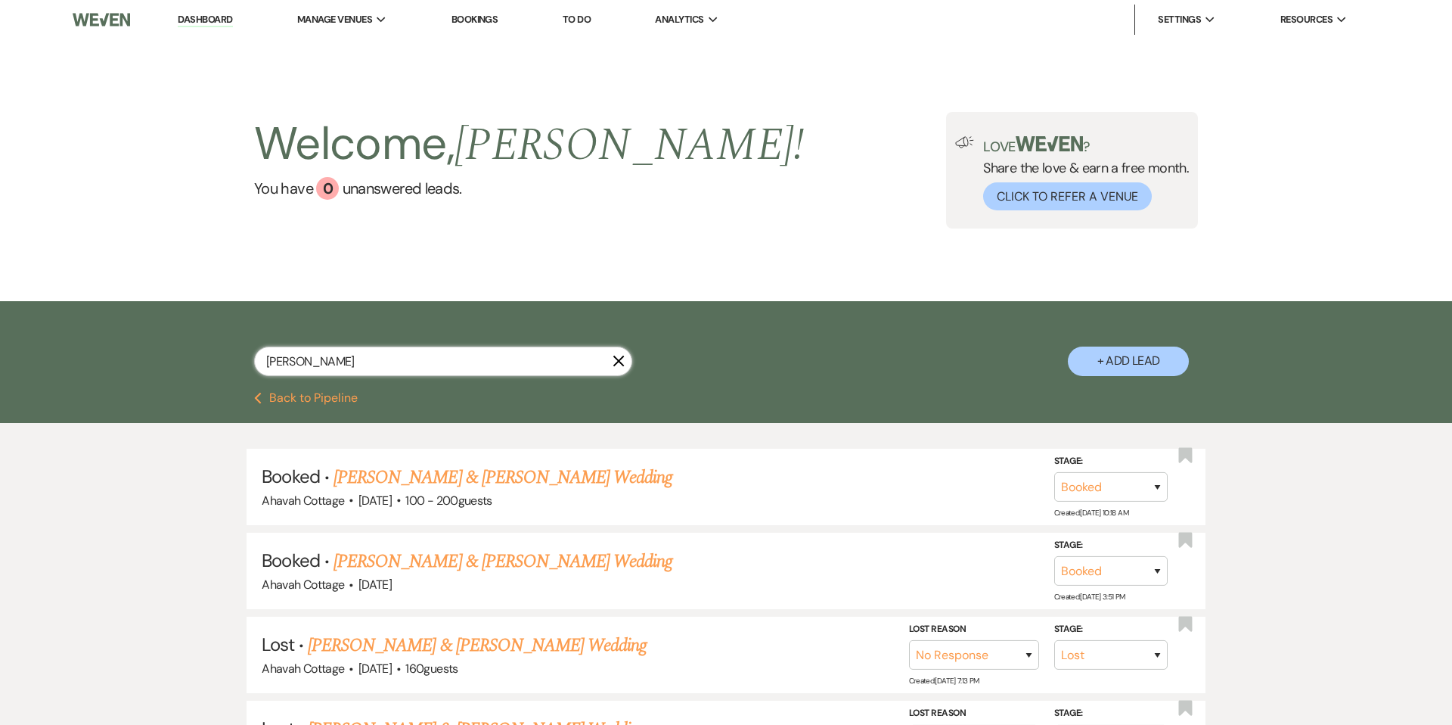
select select "5"
select select "8"
select select "5"
select select "8"
select select "5"
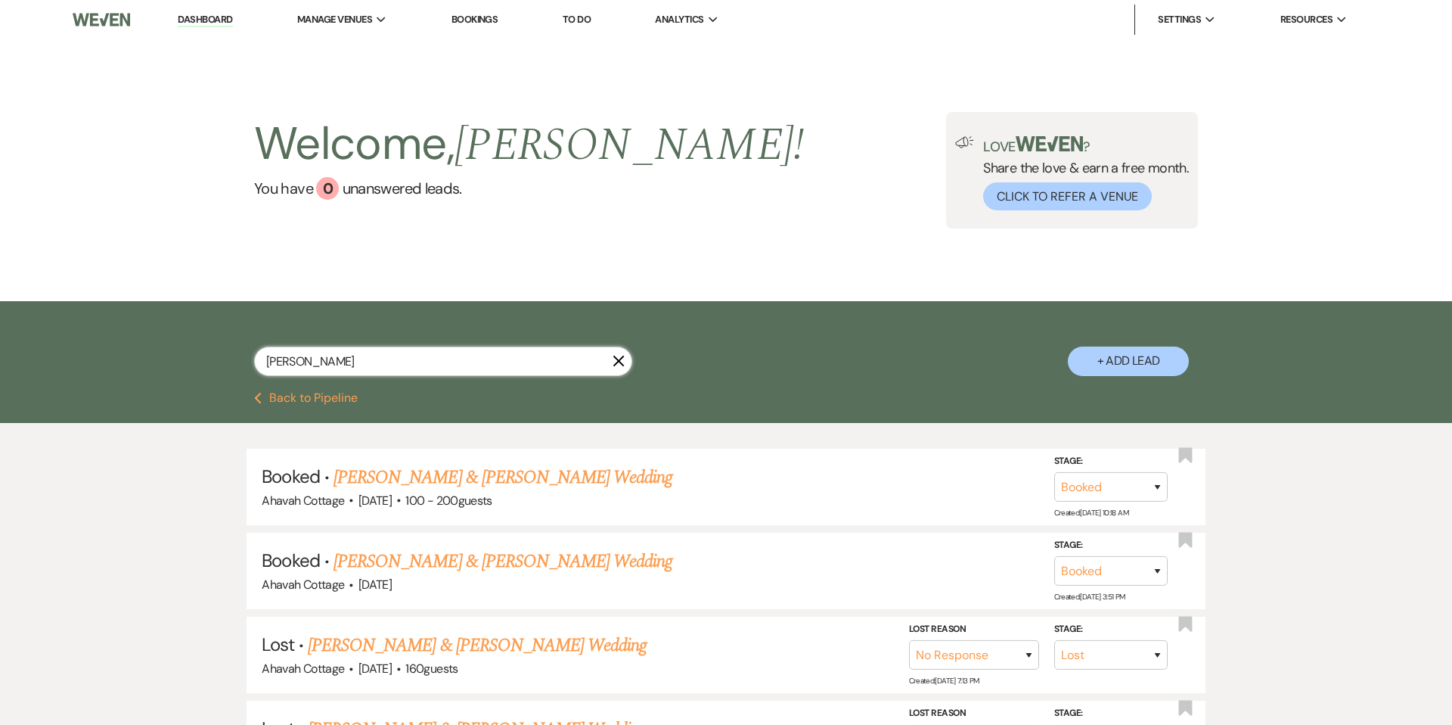
select select "8"
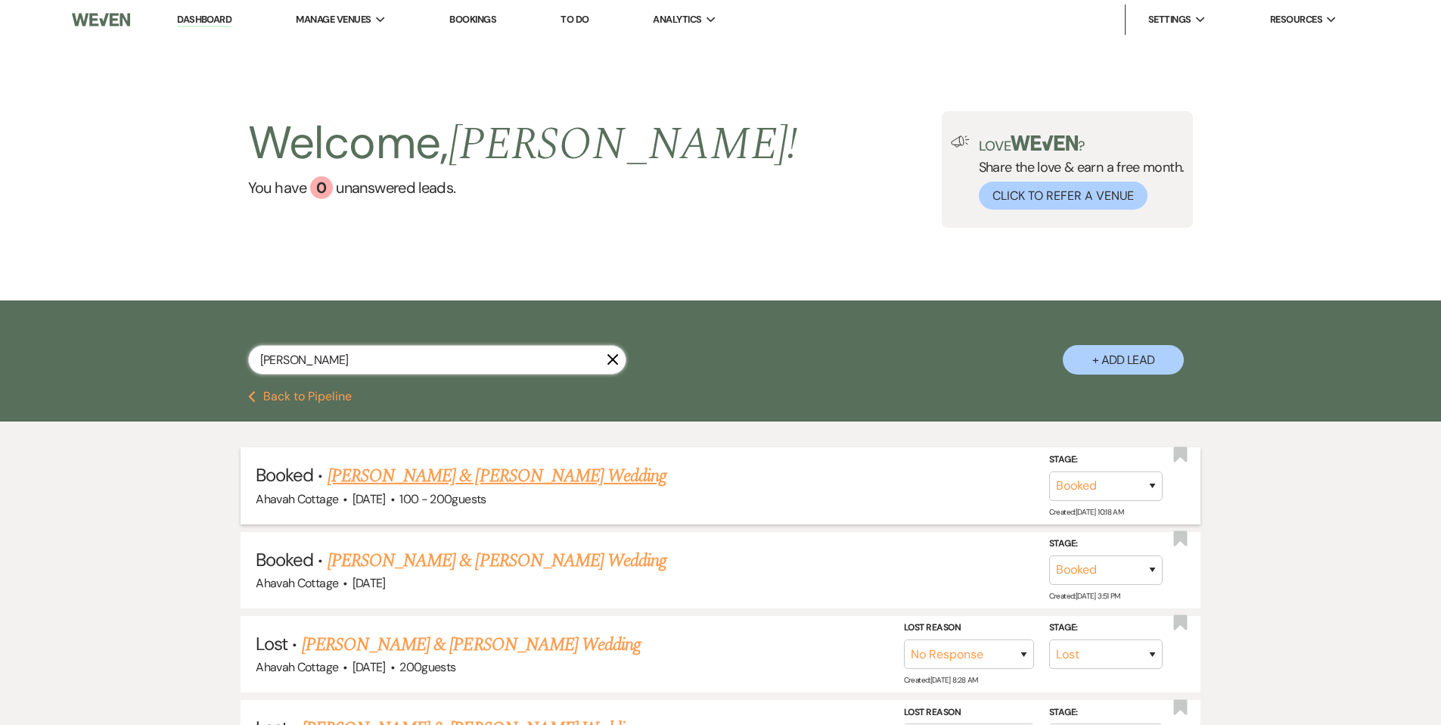
type input "[PERSON_NAME]"
click at [349, 470] on link "[PERSON_NAME] & [PERSON_NAME] Wedding" at bounding box center [496, 475] width 339 height 27
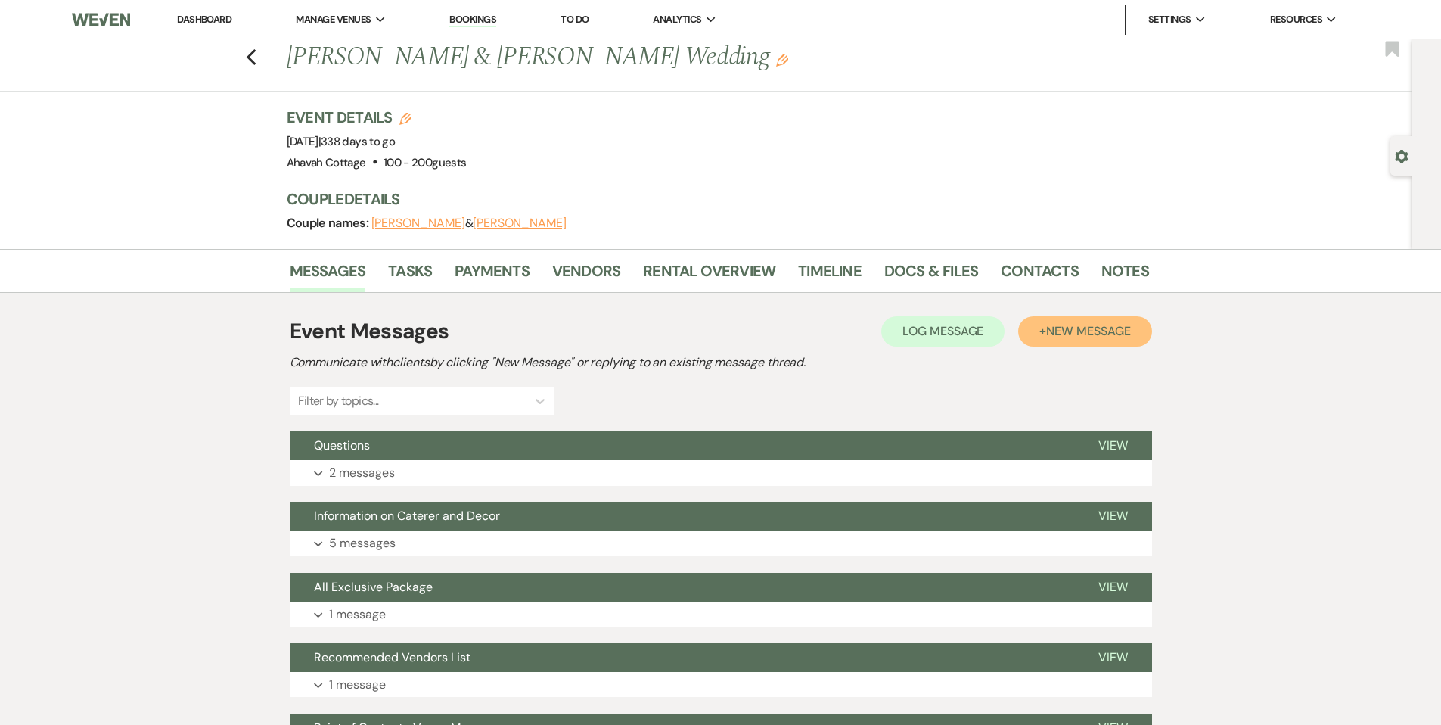
click at [1054, 332] on span "New Message" at bounding box center [1088, 331] width 84 height 16
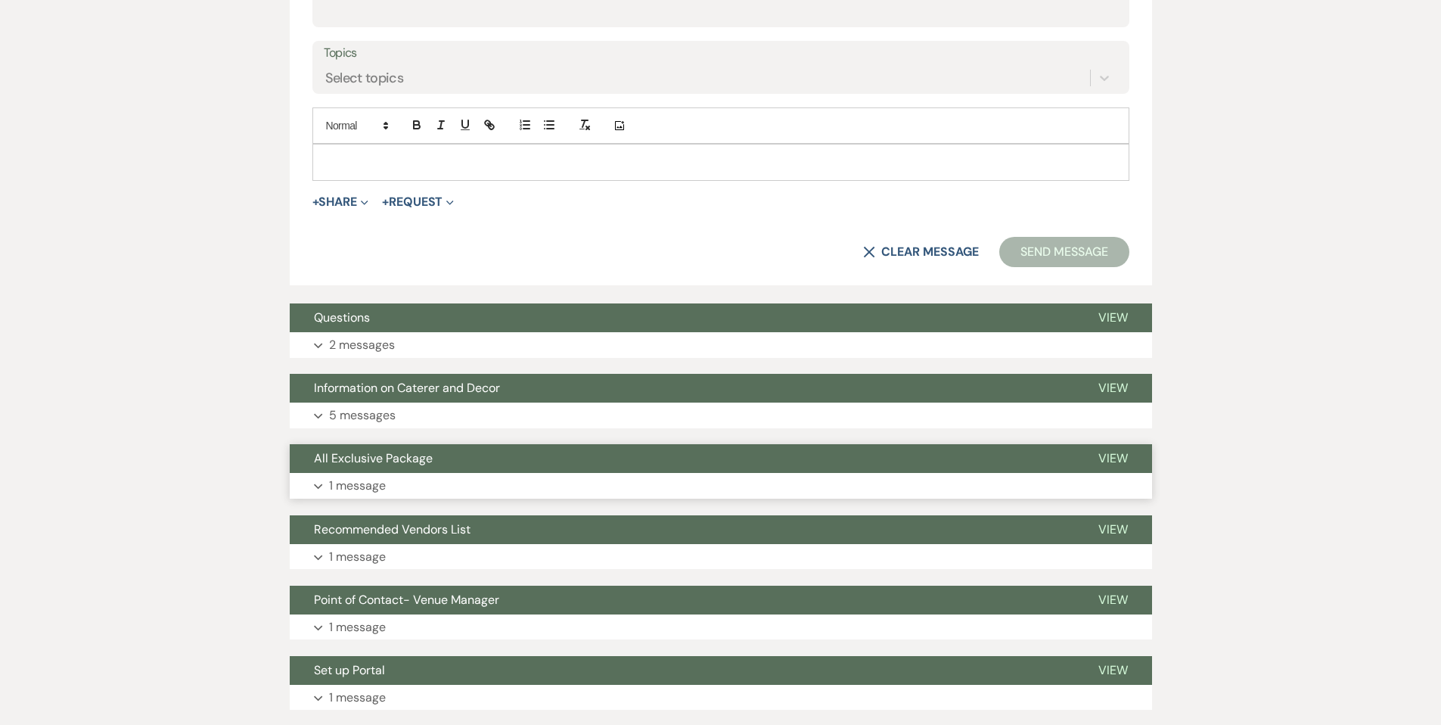
scroll to position [706, 0]
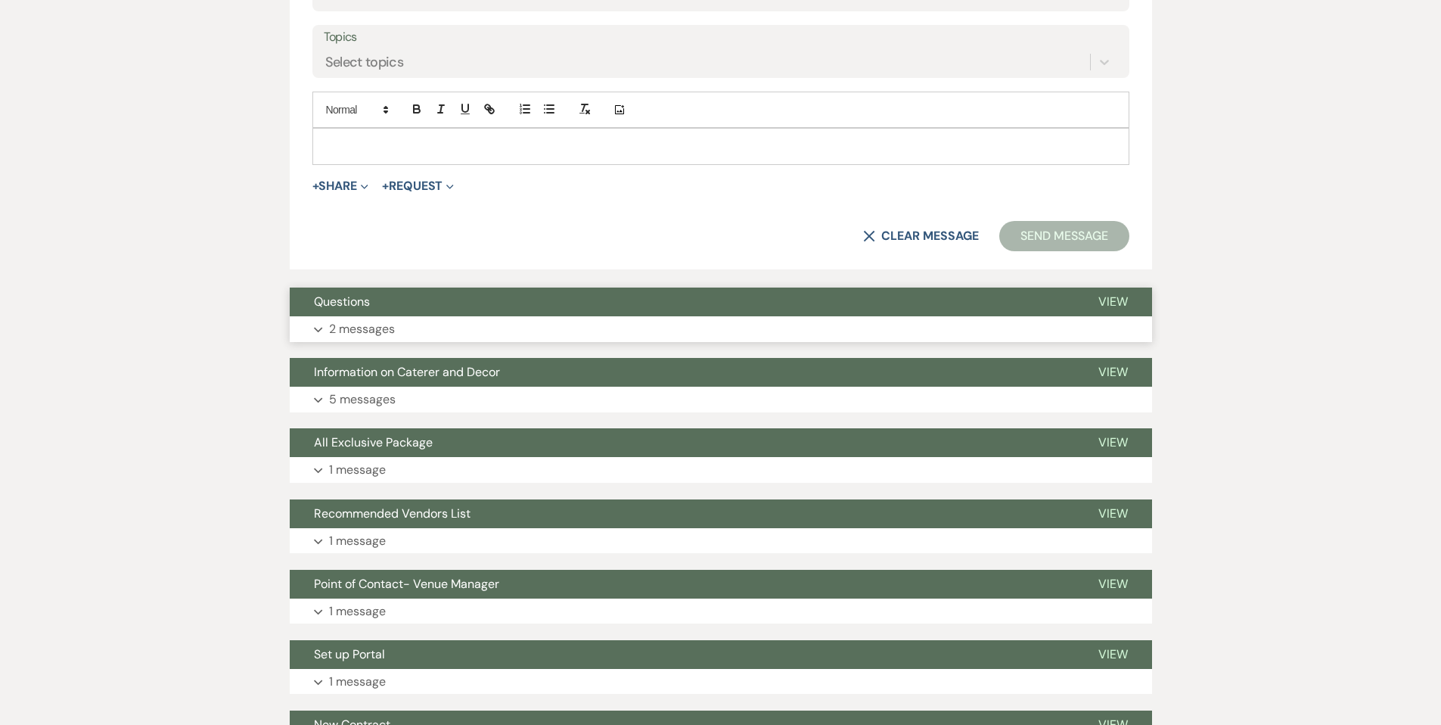
click at [361, 326] on p "2 messages" at bounding box center [362, 329] width 66 height 20
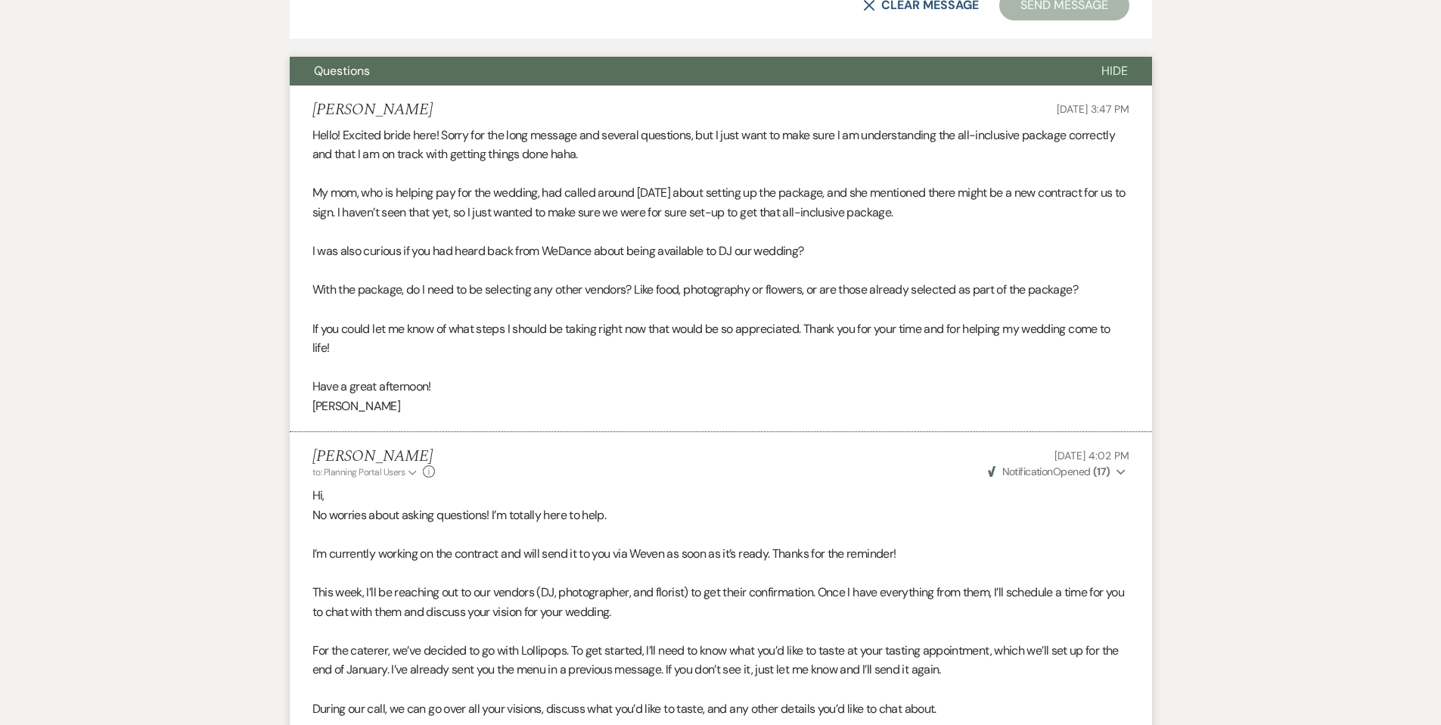
scroll to position [941, 0]
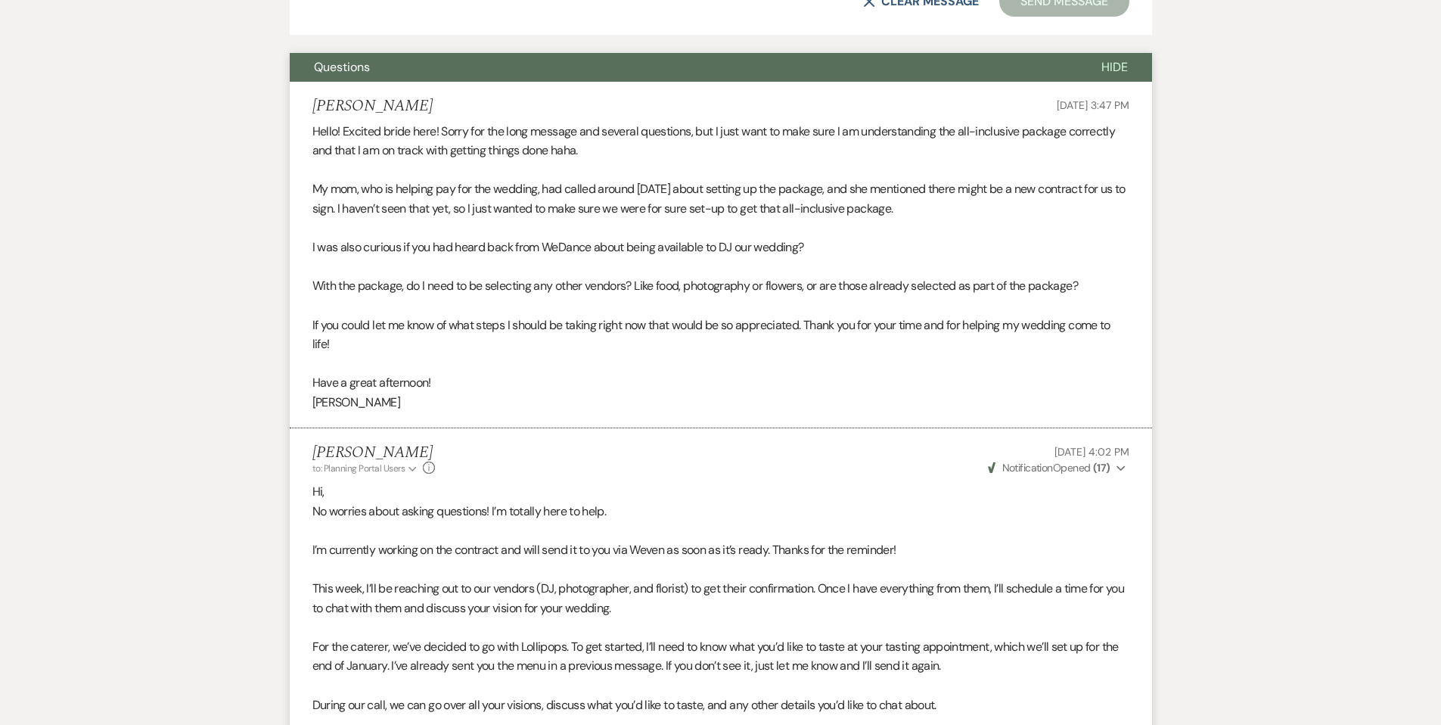
click at [1119, 467] on icon "Expand" at bounding box center [1120, 468] width 9 height 11
click at [1119, 467] on use "button" at bounding box center [1120, 467] width 8 height 5
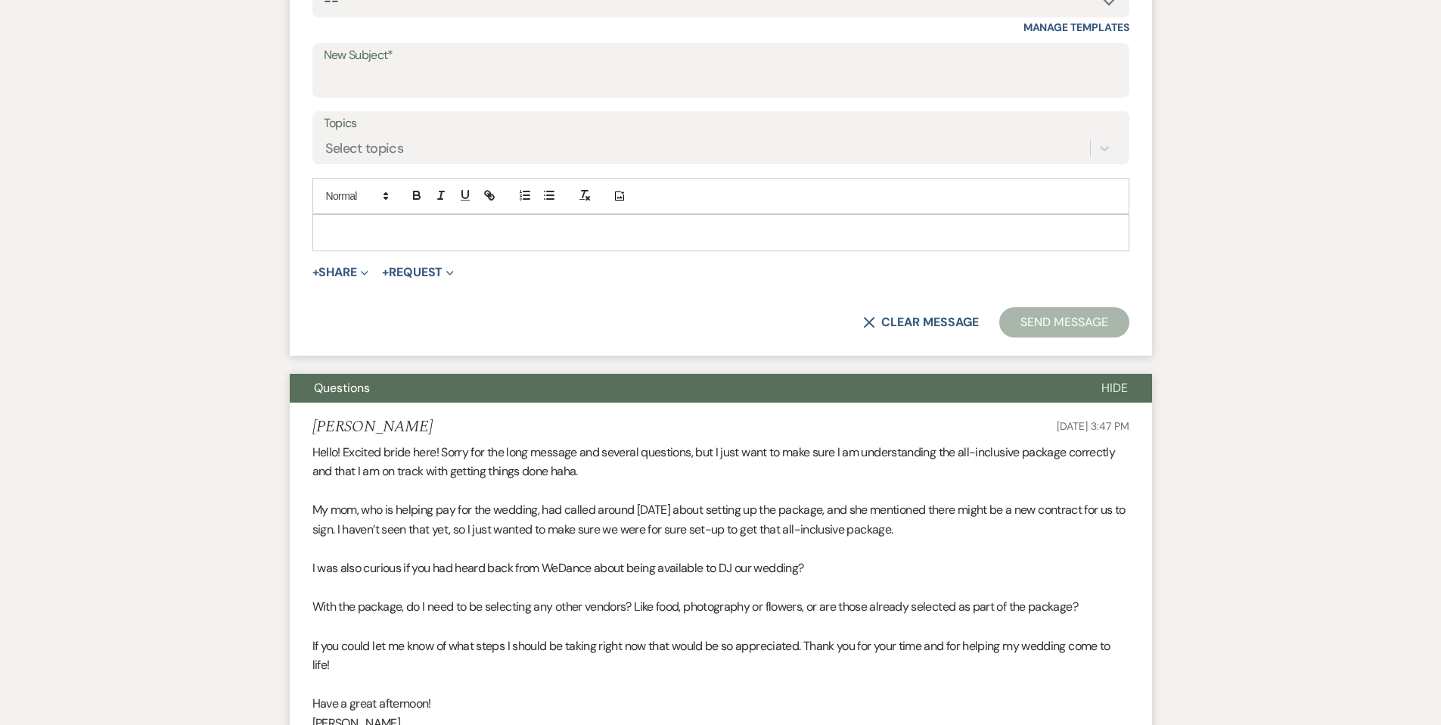
scroll to position [579, 0]
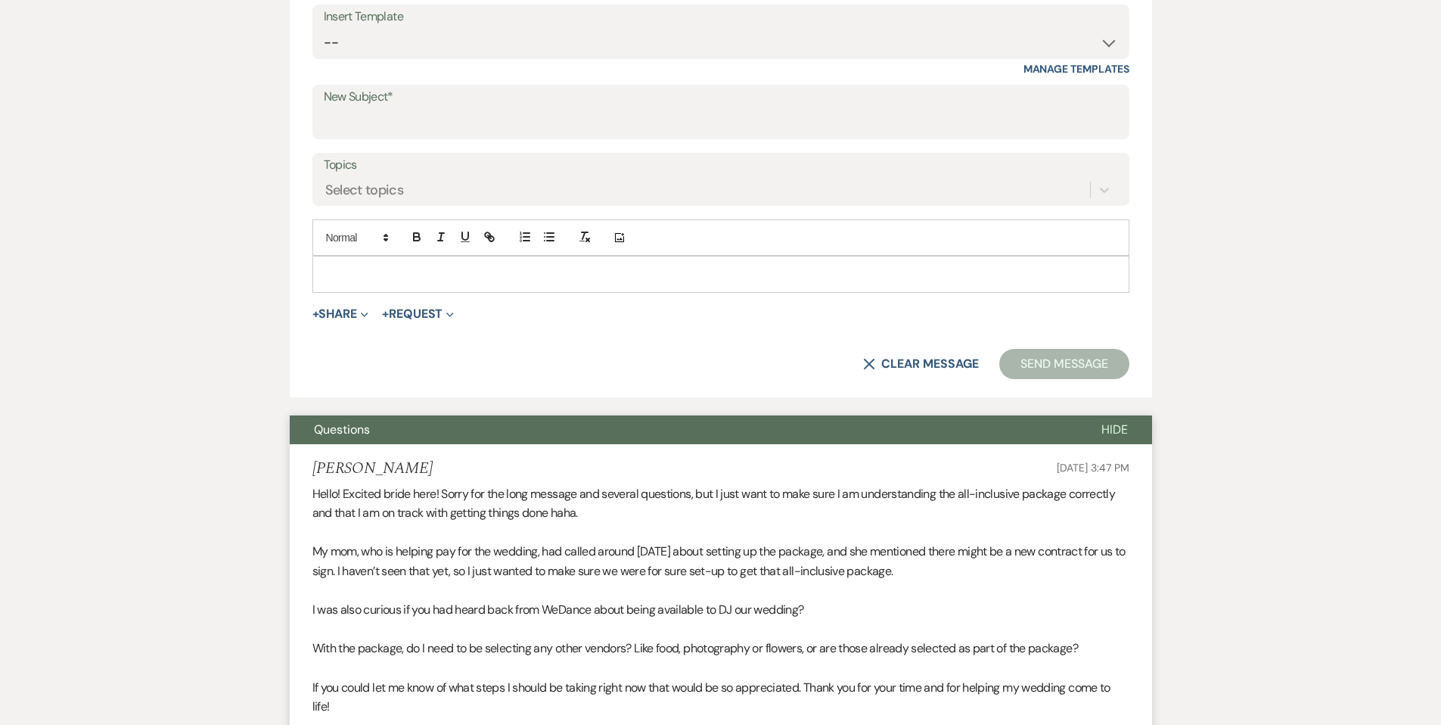
click at [362, 431] on span "Questions" at bounding box center [342, 429] width 56 height 16
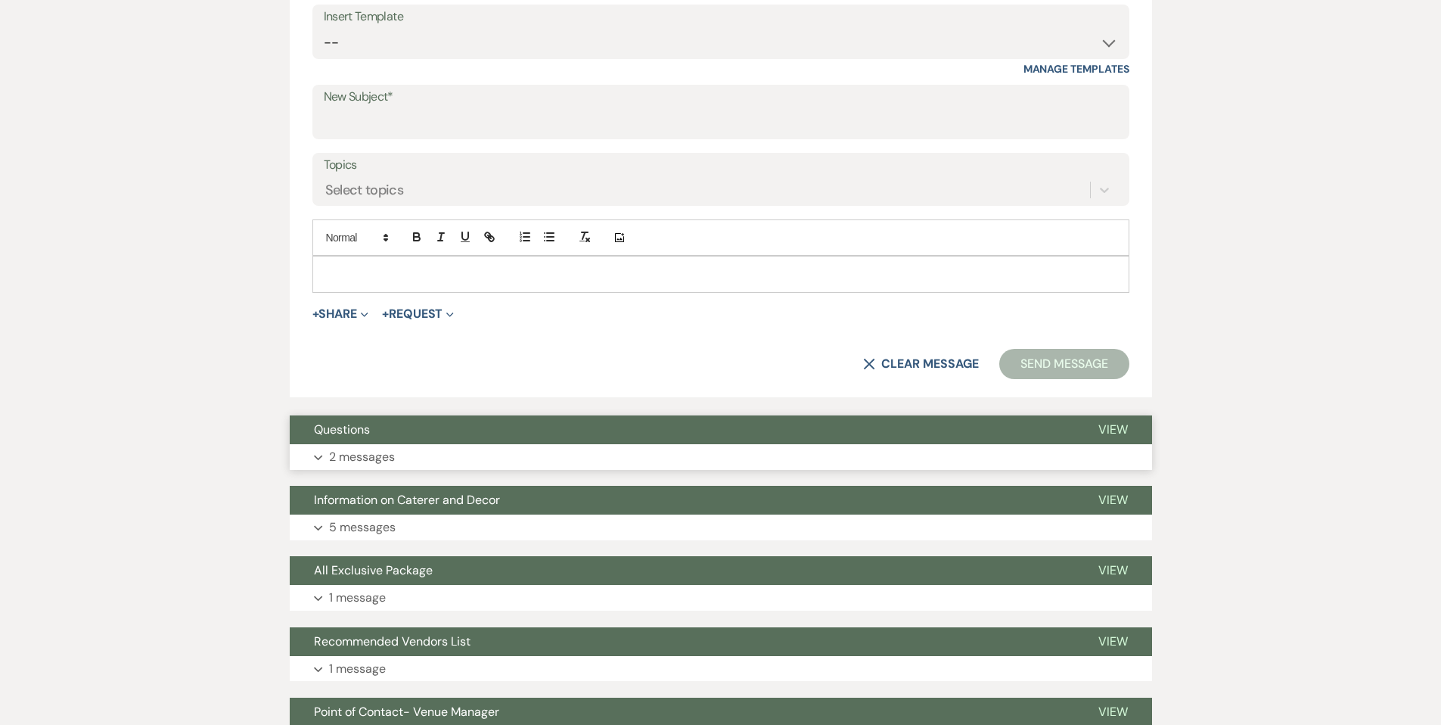
click at [343, 460] on p "2 messages" at bounding box center [362, 457] width 66 height 20
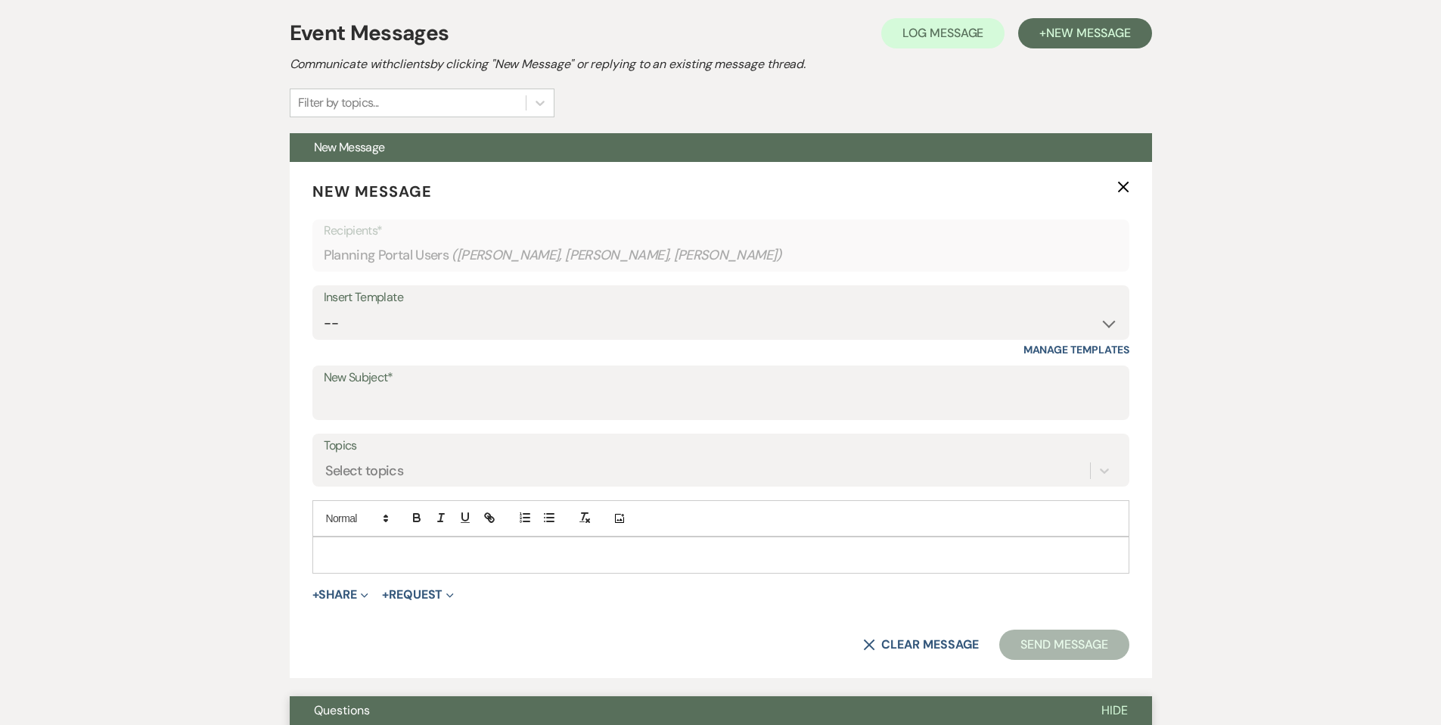
scroll to position [163, 0]
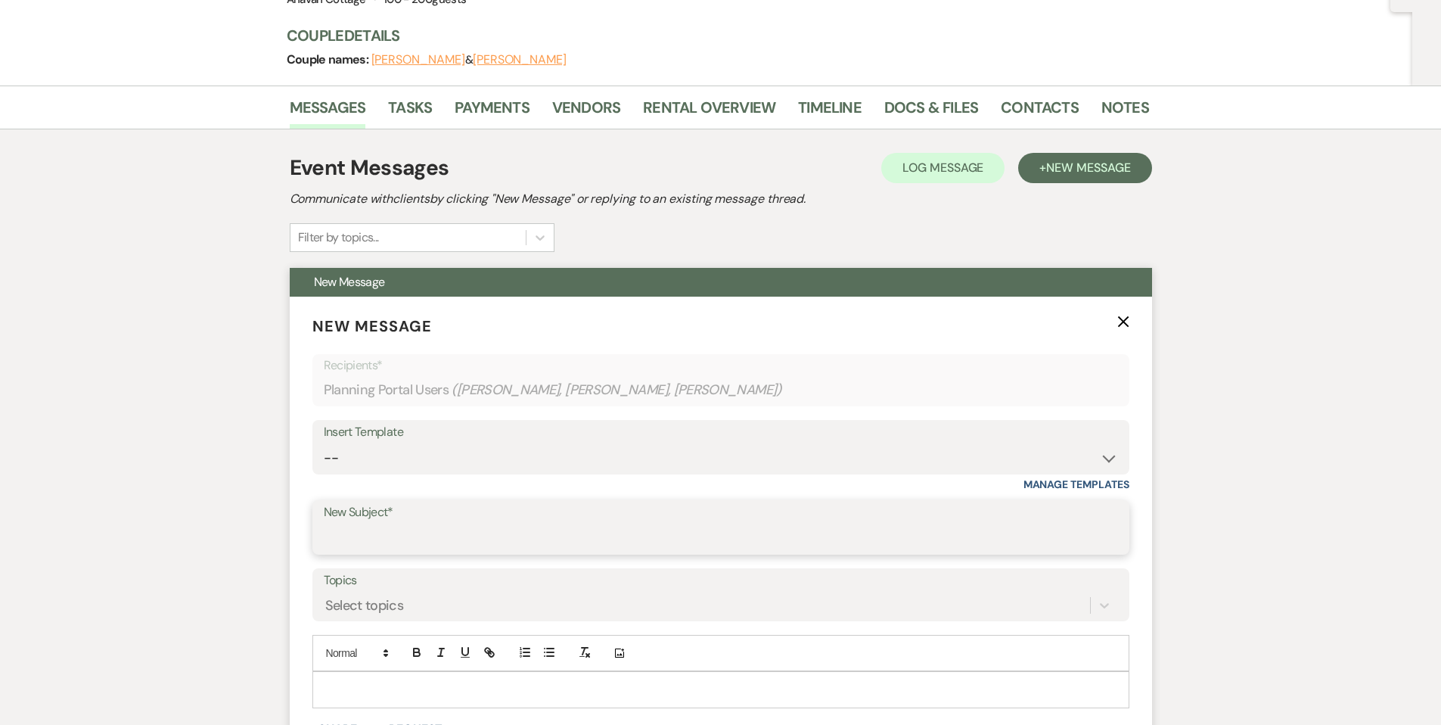
click at [379, 532] on input "New Subject*" at bounding box center [721, 537] width 794 height 29
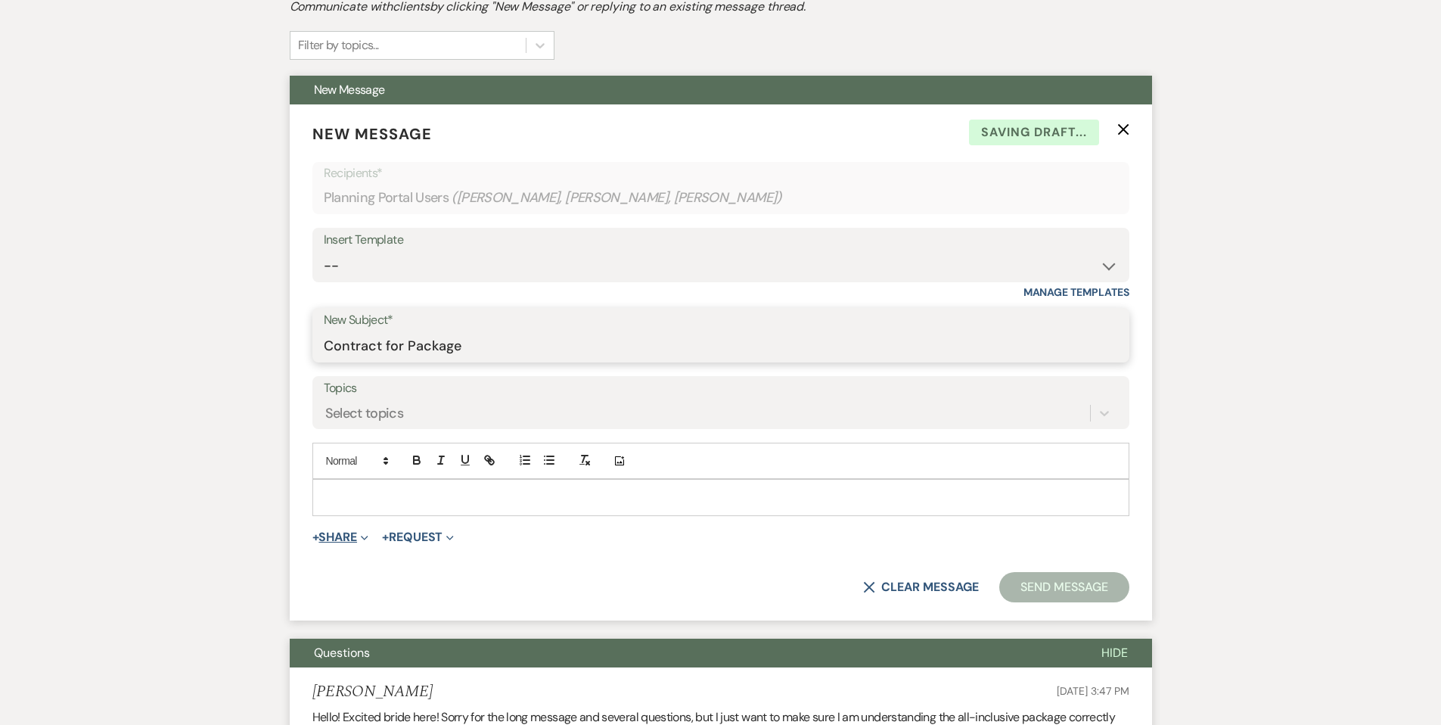
scroll to position [368, 0]
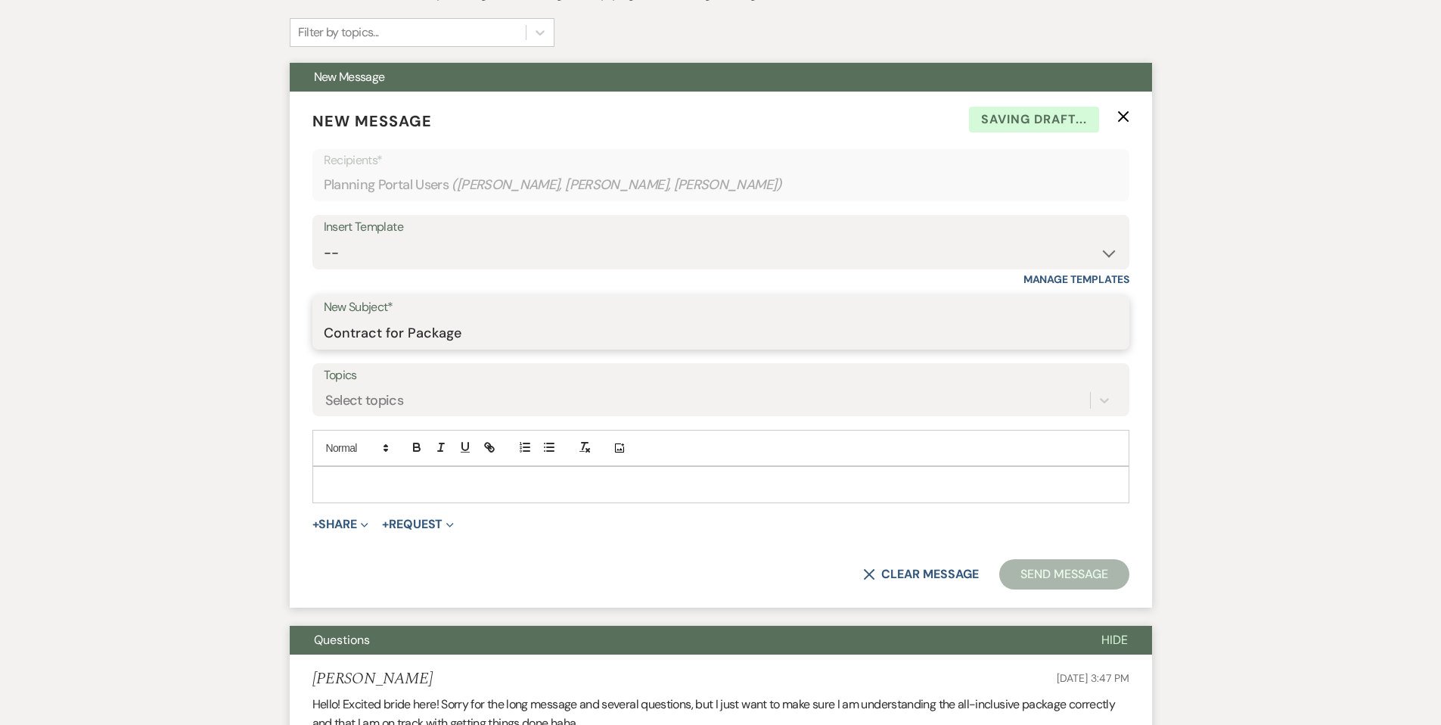
type input "Contract for Package"
click at [337, 477] on p at bounding box center [720, 484] width 793 height 17
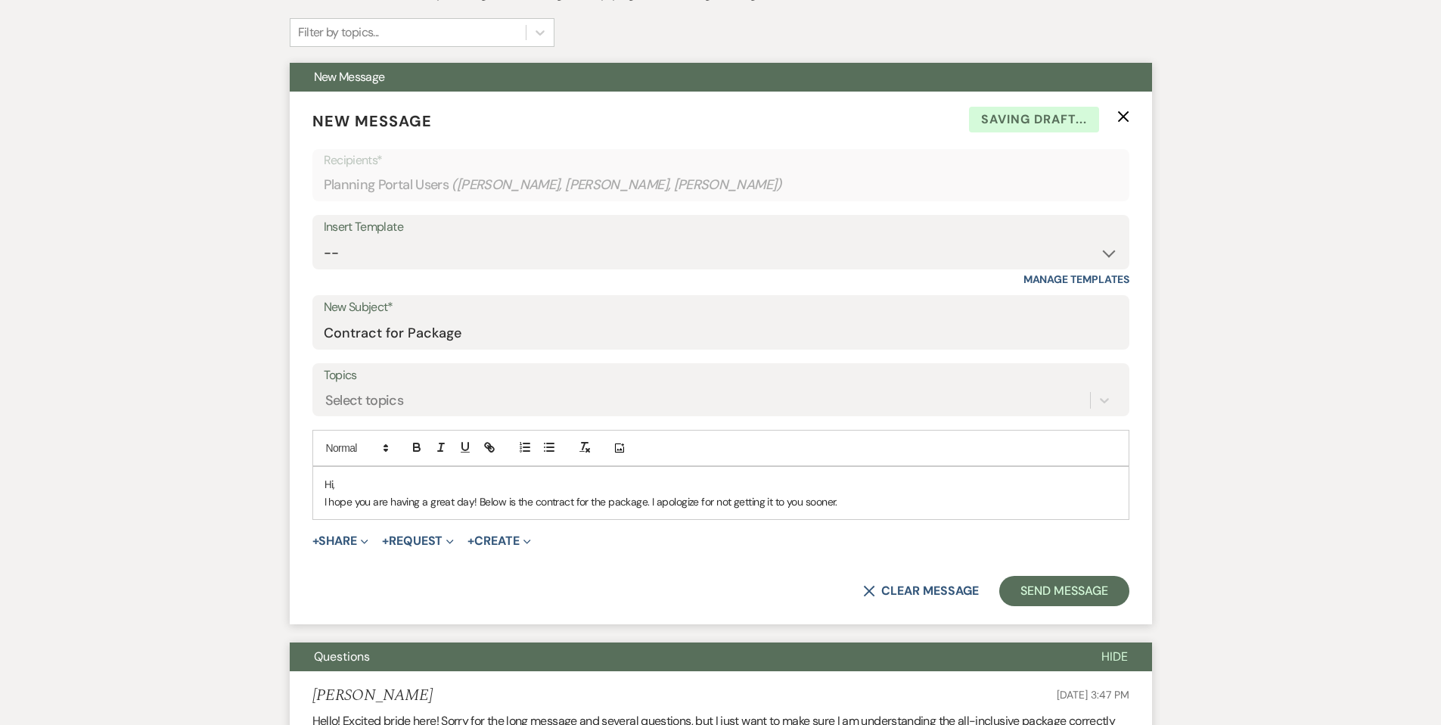
click at [857, 499] on p "I hope you are having a great day! Below is the contract for the package. I apo…" at bounding box center [720, 501] width 793 height 17
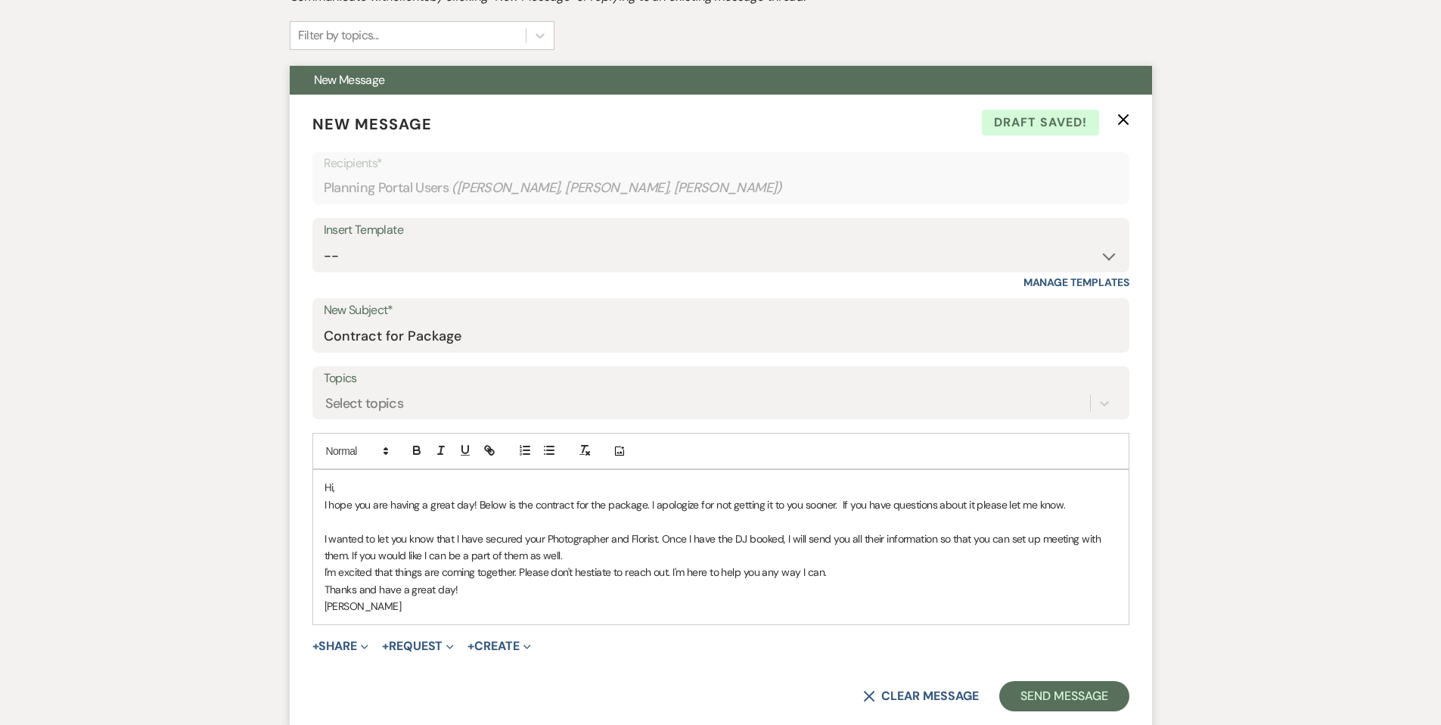
scroll to position [365, 0]
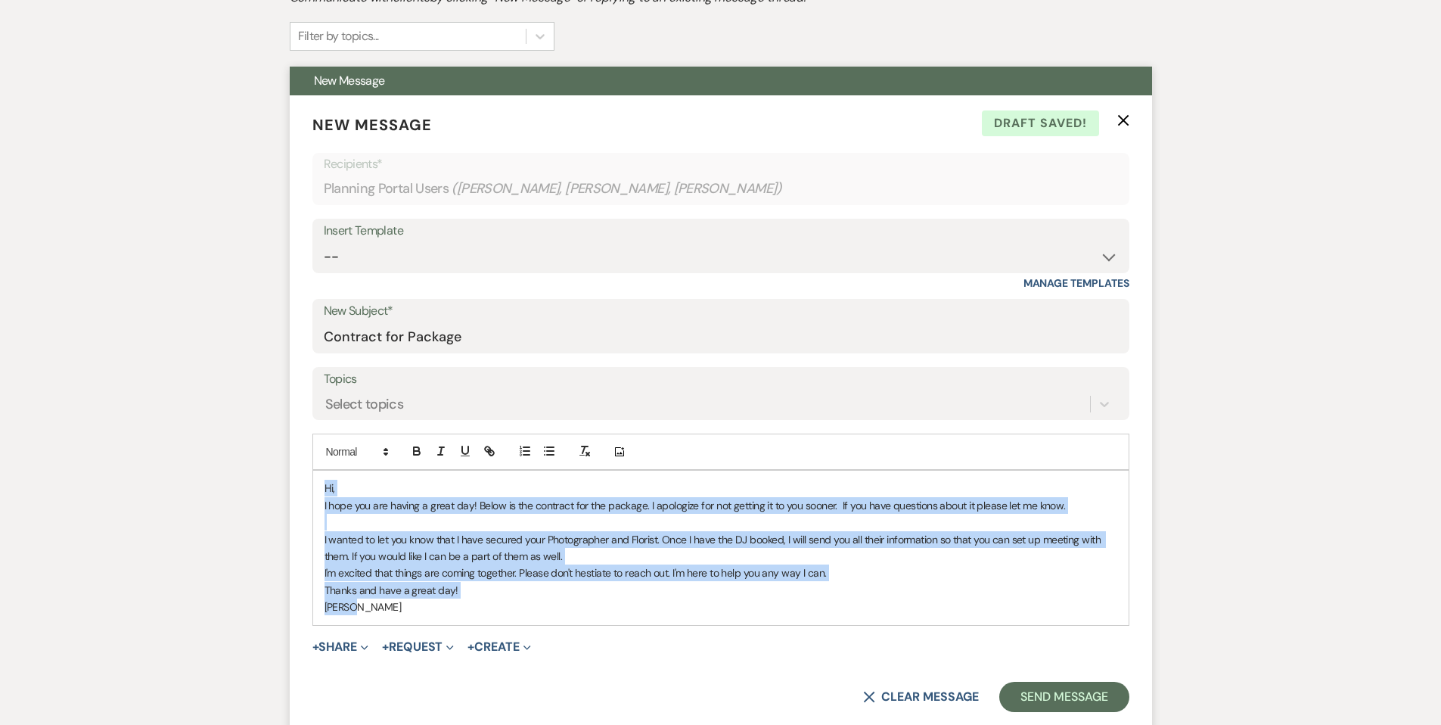
drag, startPoint x: 320, startPoint y: 489, endPoint x: 399, endPoint y: 598, distance: 134.2
click at [400, 604] on div "Hi, I hope you are having a great day! Below is the contract for the package. I…" at bounding box center [720, 547] width 815 height 154
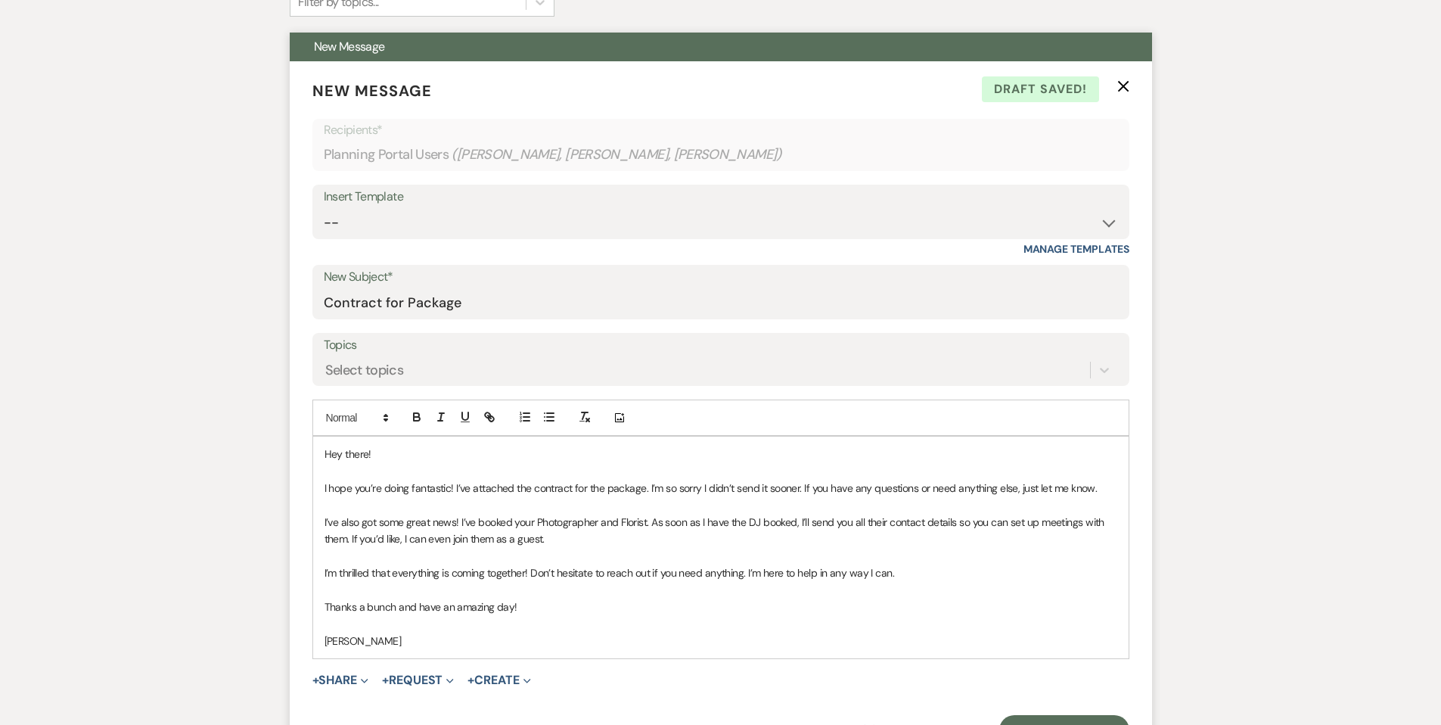
scroll to position [410, 0]
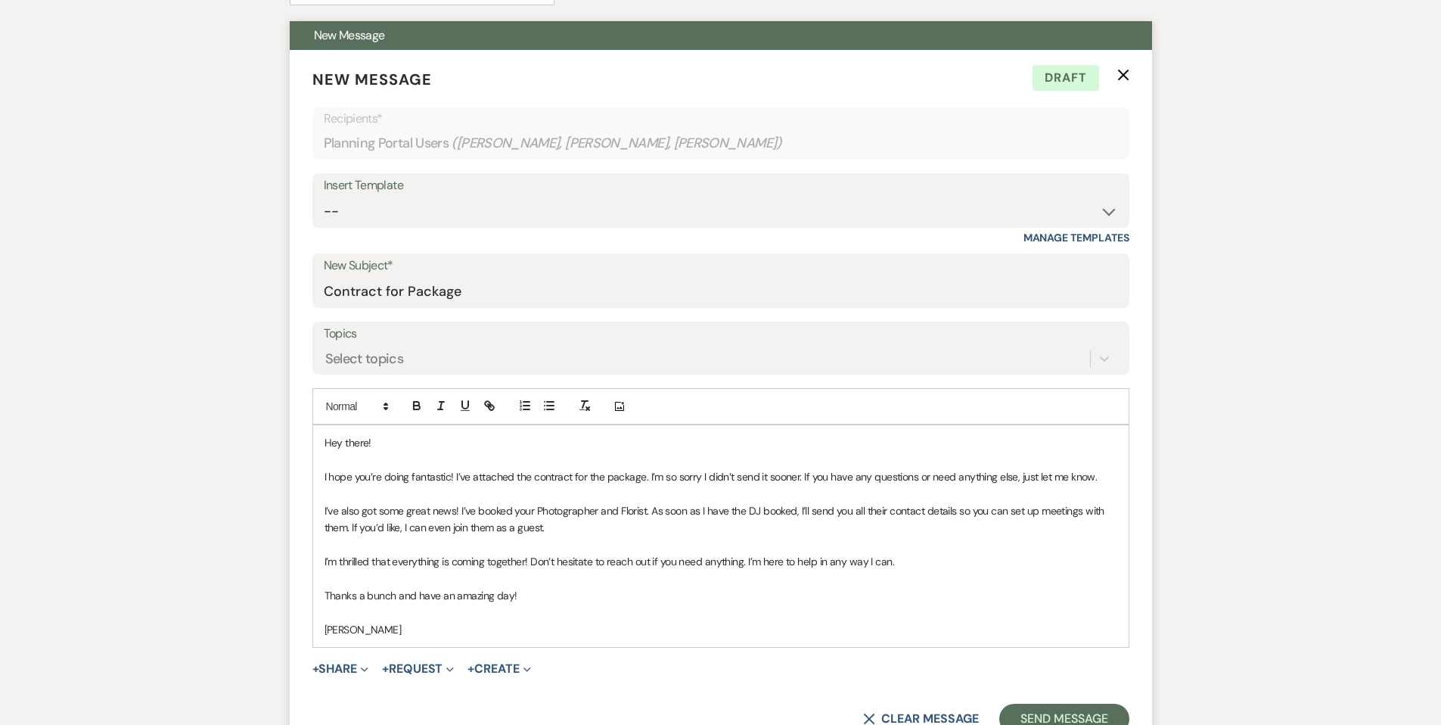
drag, startPoint x: 469, startPoint y: 527, endPoint x: 505, endPoint y: 529, distance: 36.3
click at [509, 529] on p "I’ve also got some great news! I’ve booked your Photographer and Florist. As so…" at bounding box center [720, 519] width 793 height 34
drag, startPoint x: 470, startPoint y: 526, endPoint x: 541, endPoint y: 529, distance: 71.2
click at [541, 529] on p "I’ve also got some great news! I’ve booked your Photographer and Florist. As so…" at bounding box center [720, 519] width 793 height 34
drag, startPoint x: 564, startPoint y: 525, endPoint x: 530, endPoint y: 529, distance: 34.3
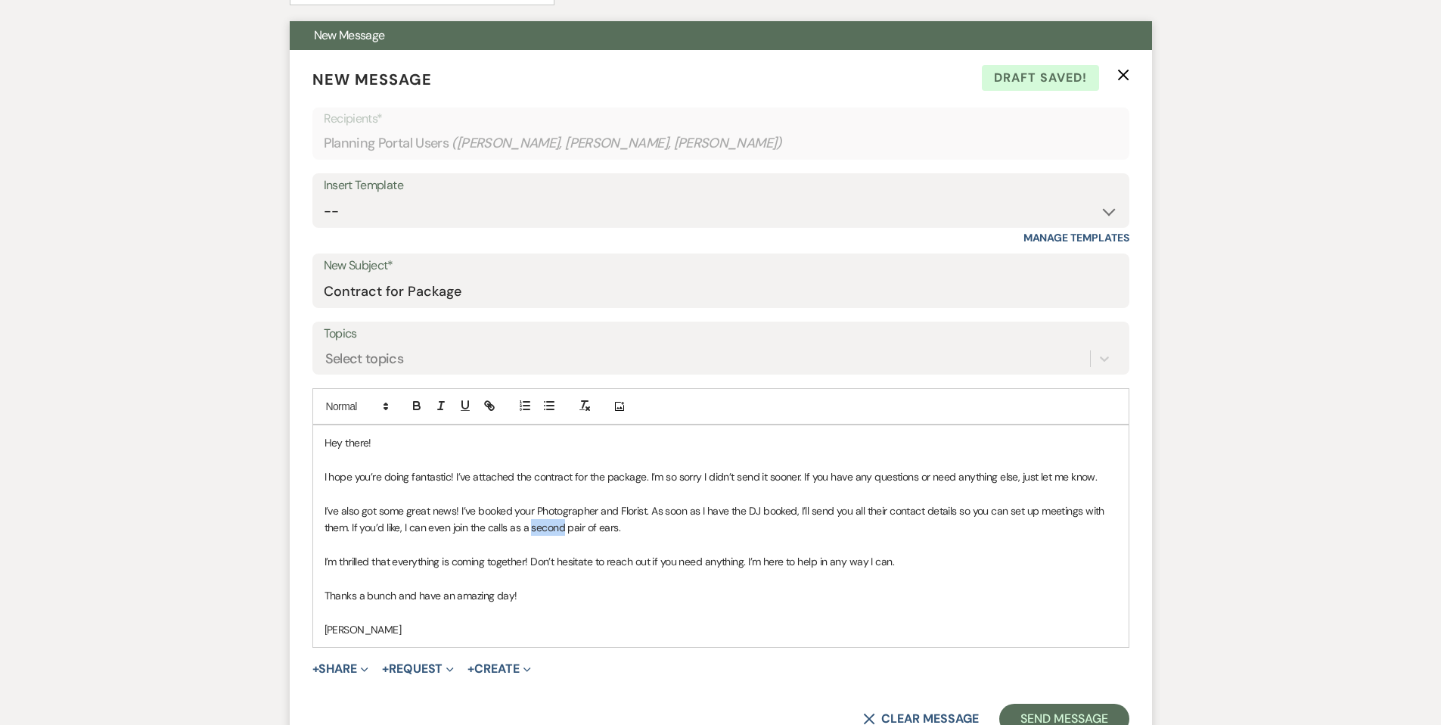
click at [530, 529] on p "I’ve also got some great news! I’ve booked your Photographer and Florist. As so…" at bounding box center [720, 519] width 793 height 34
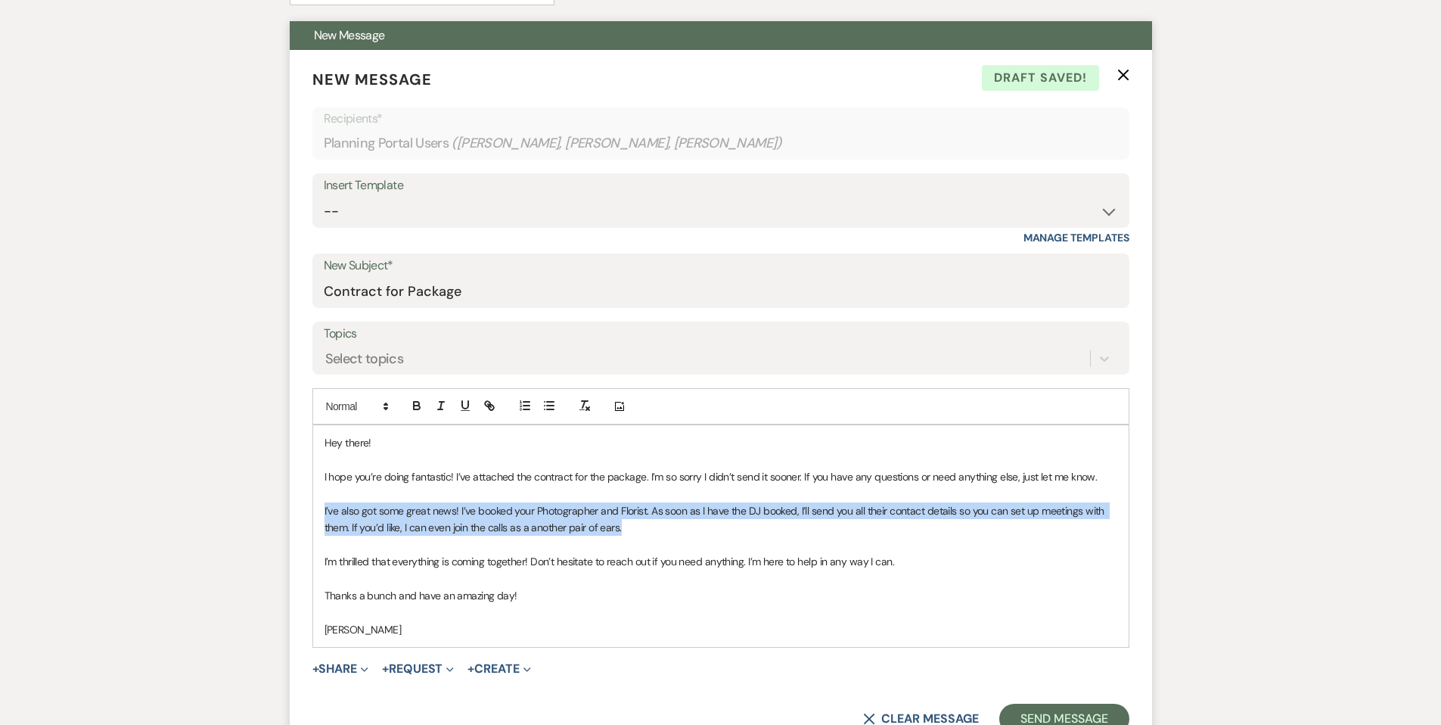
drag, startPoint x: 323, startPoint y: 507, endPoint x: 622, endPoint y: 523, distance: 299.2
click at [626, 525] on div "Hey there! I hope you’re doing fantastic! I’ve attached the contract for the pa…" at bounding box center [720, 536] width 815 height 222
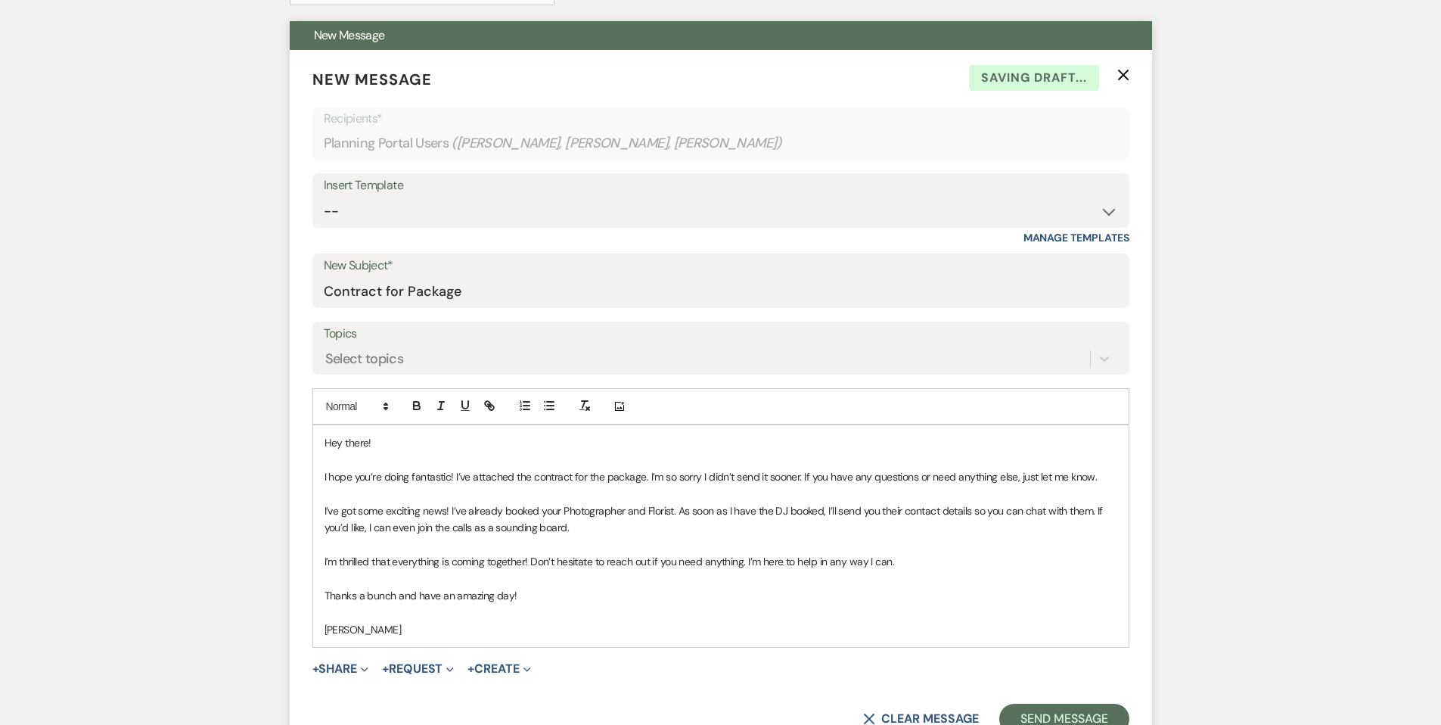
click at [591, 610] on p at bounding box center [720, 612] width 793 height 17
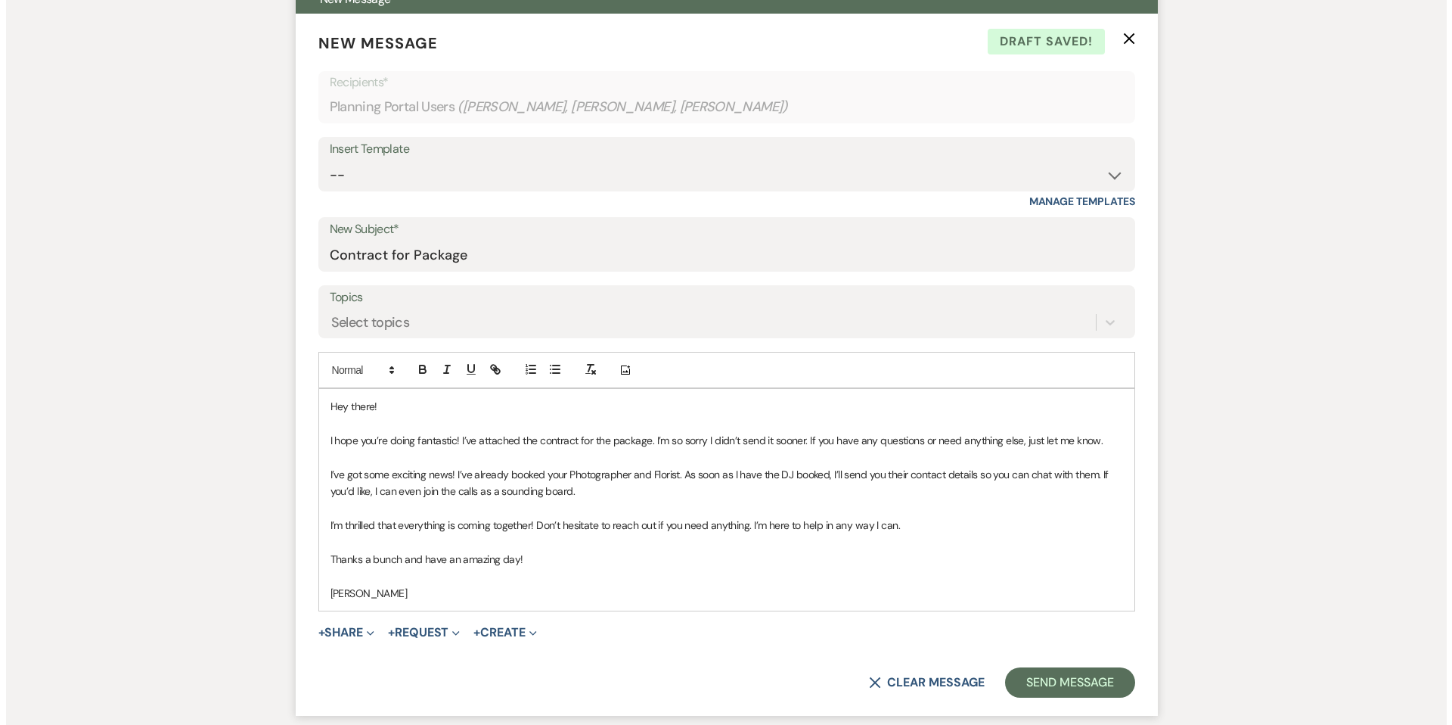
scroll to position [470, 0]
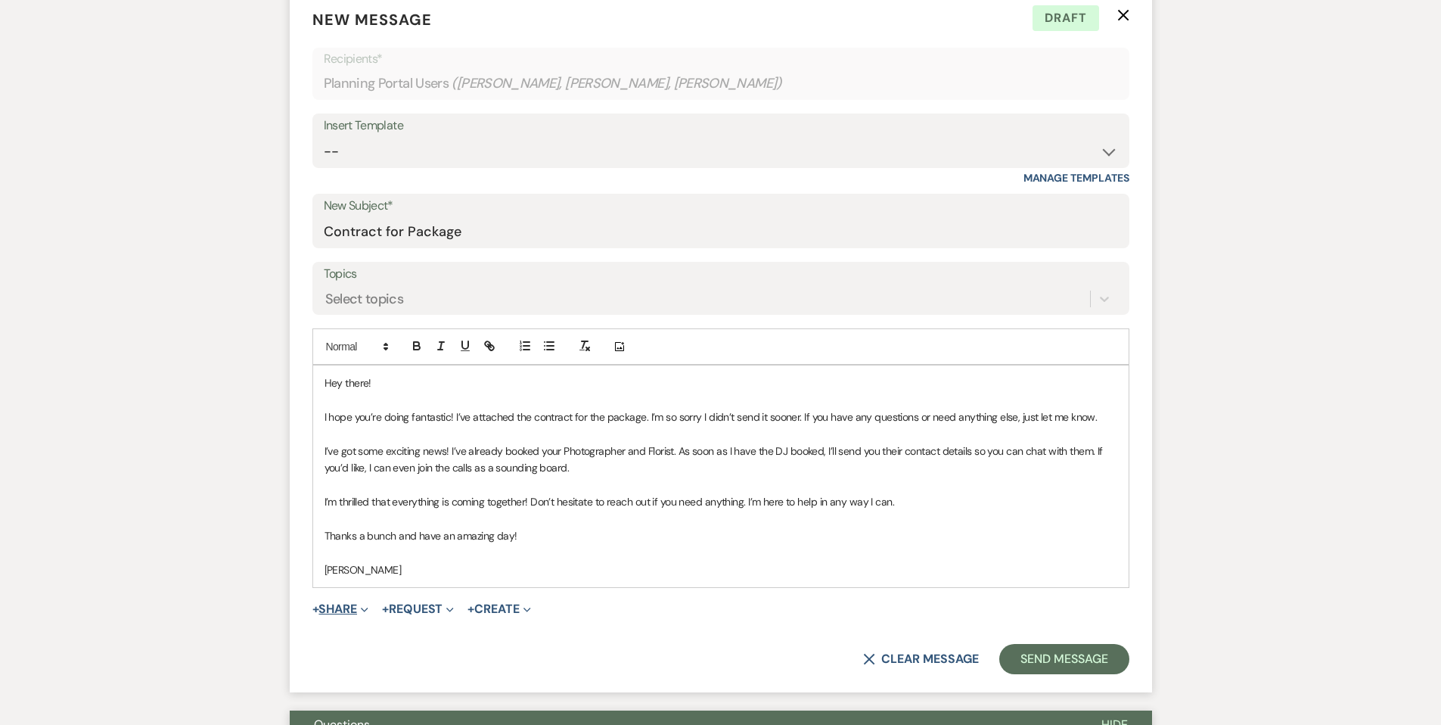
click at [340, 611] on button "+ Share Expand" at bounding box center [340, 609] width 57 height 12
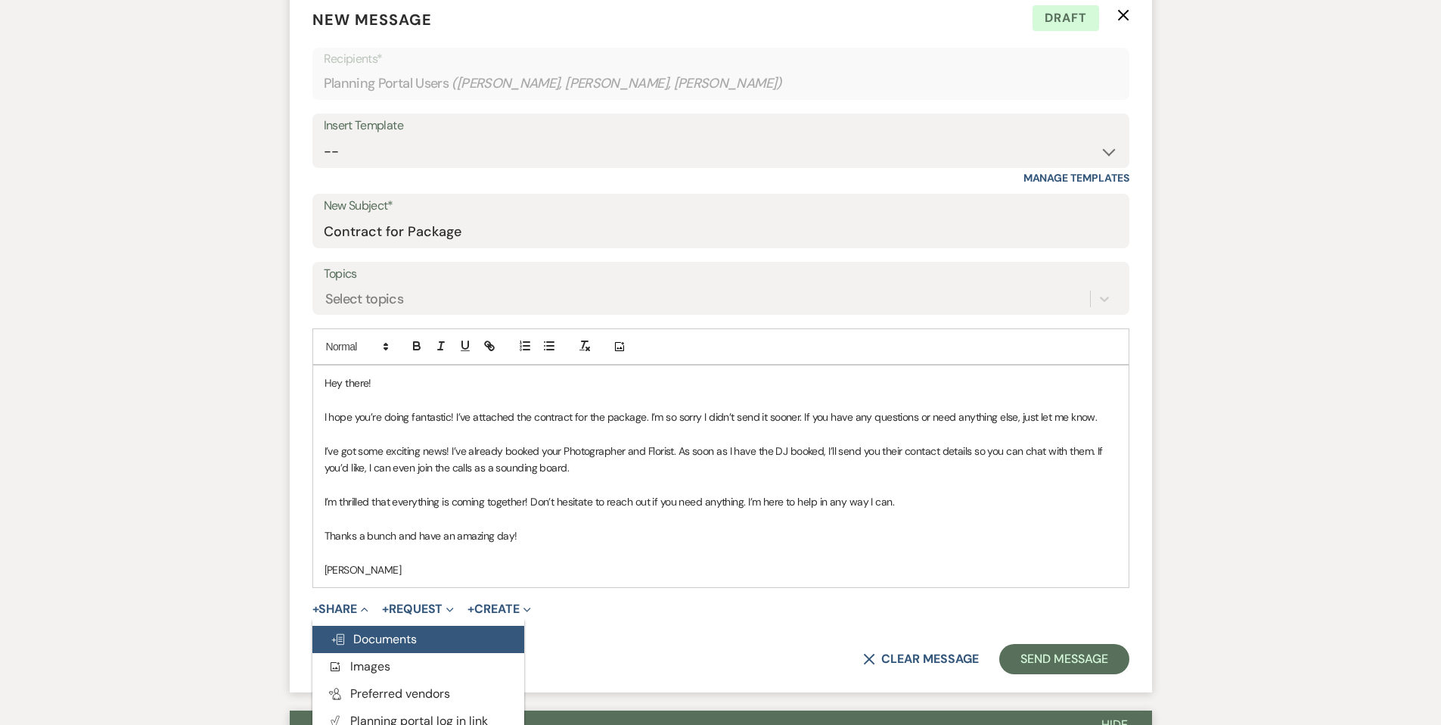
click at [353, 635] on span "Doc Upload Documents" at bounding box center [374, 639] width 86 height 16
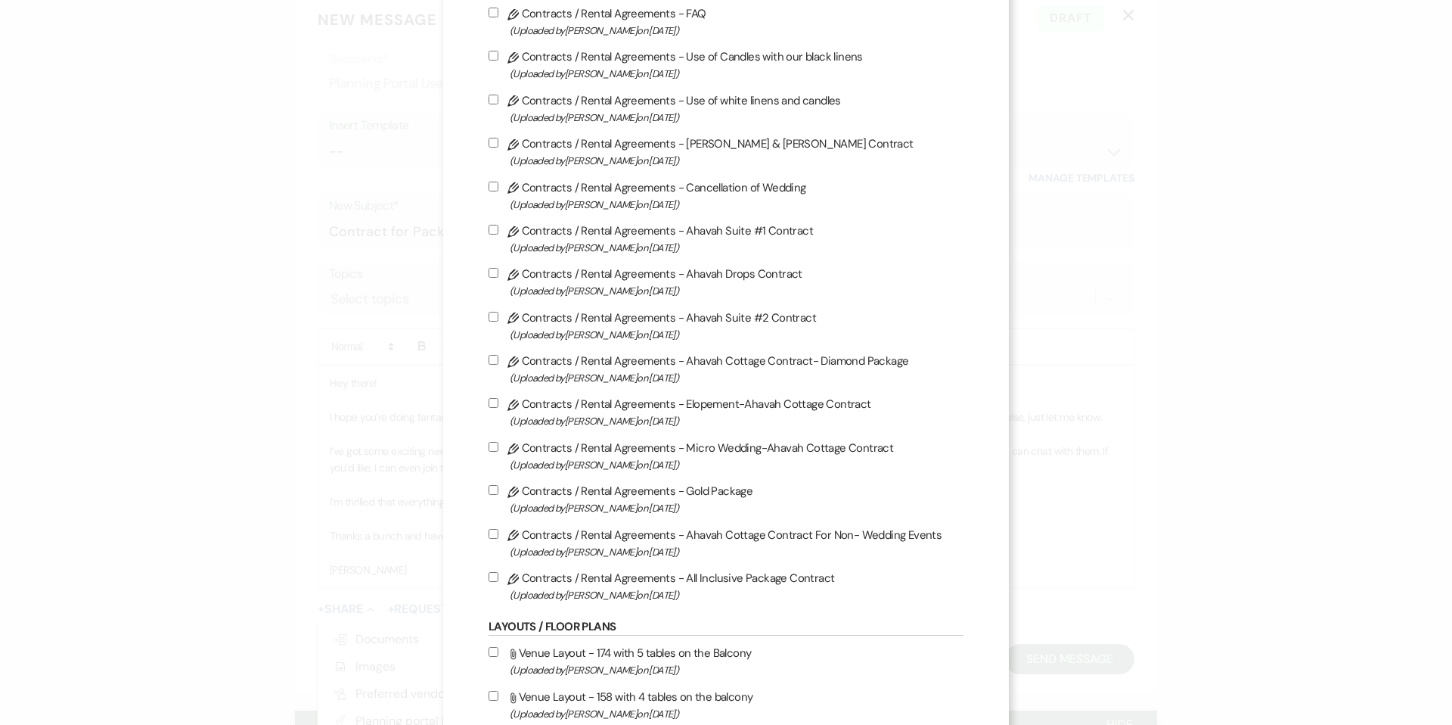
scroll to position [271, 0]
click at [492, 583] on input "Pencil Contracts / Rental Agreements - All Inclusive Package Contract (Uploaded…" at bounding box center [494, 578] width 10 height 10
checkbox input "true"
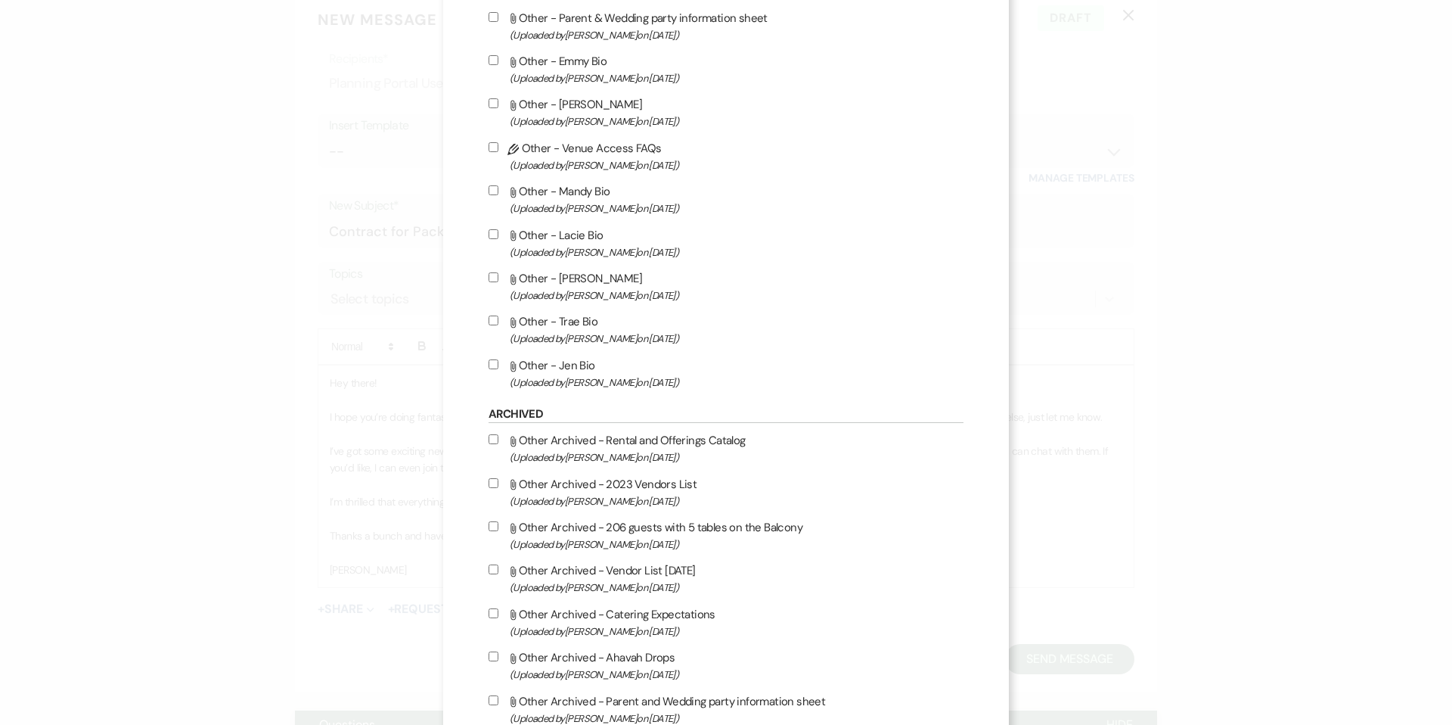
scroll to position [2879, 0]
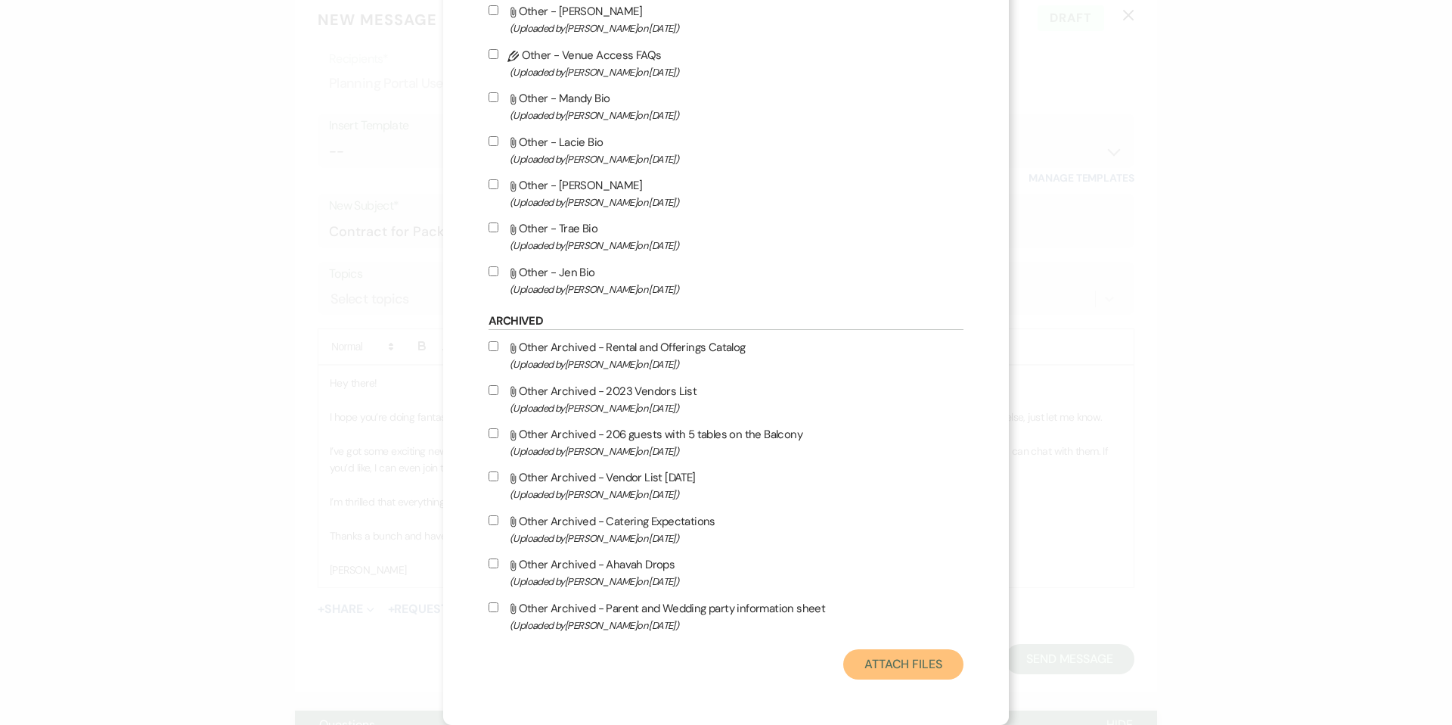
click at [868, 669] on button "Attach Files" at bounding box center [903, 664] width 120 height 30
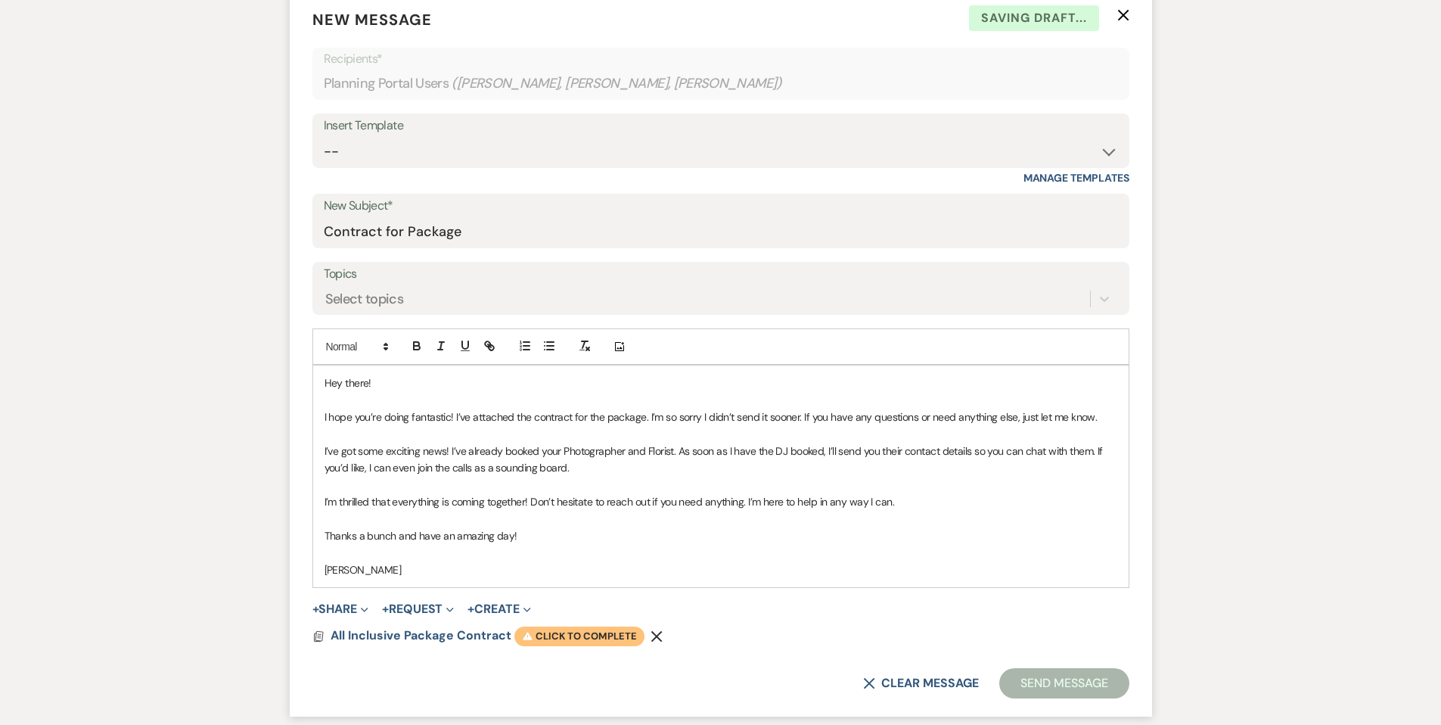
click at [572, 639] on span "Warning Click to complete" at bounding box center [579, 636] width 130 height 20
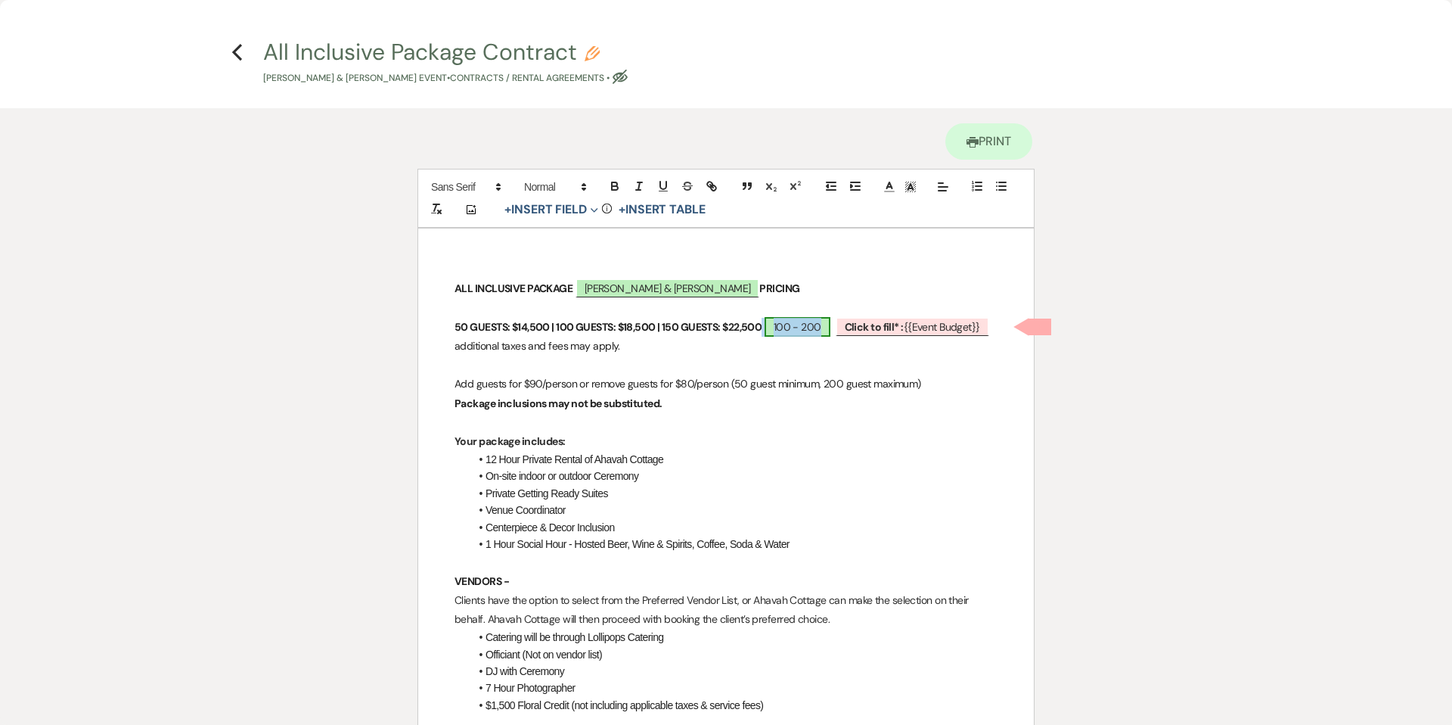
click at [818, 327] on span "100 - 200" at bounding box center [798, 327] width 66 height 20
select select "smartCustomField"
select select "owner"
select select "{{guestCount}}"
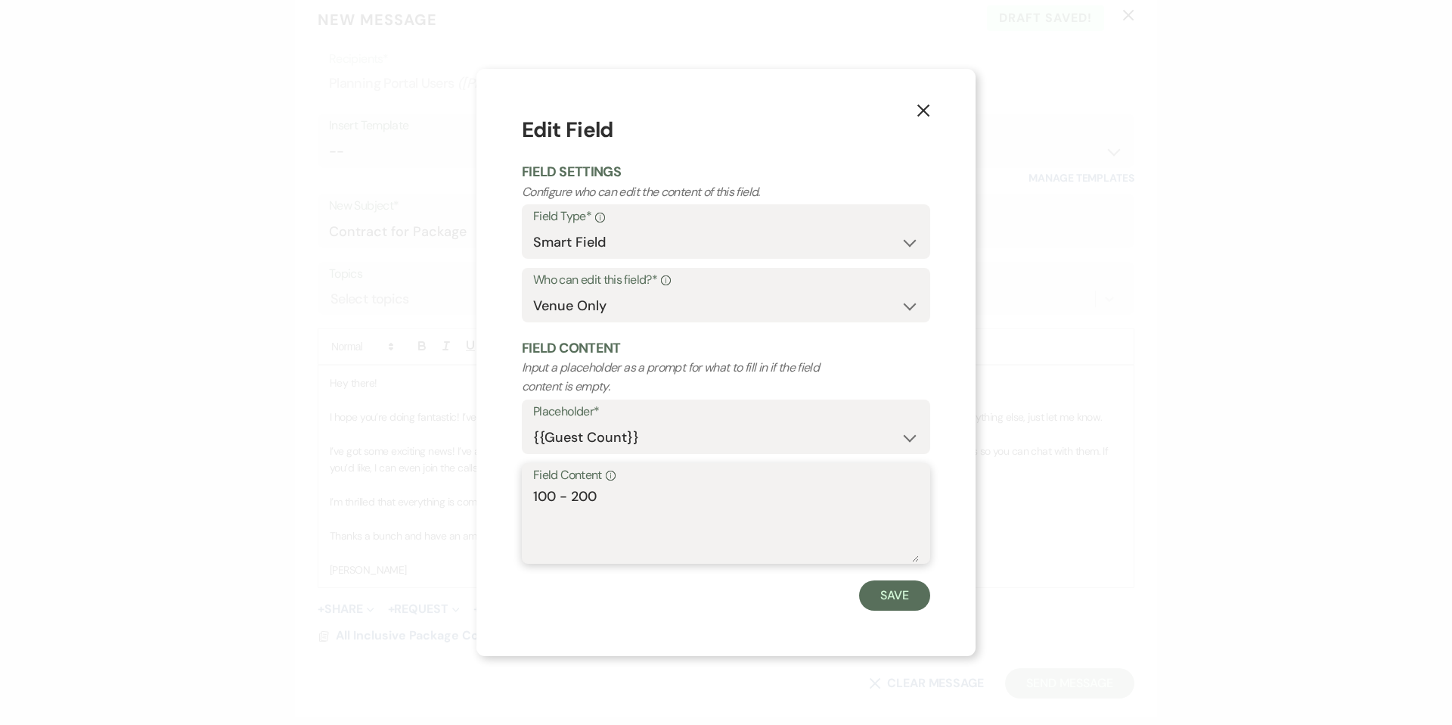
drag, startPoint x: 601, startPoint y: 495, endPoint x: 529, endPoint y: 495, distance: 71.1
click at [529, 495] on div "Field Content Info 100 - 200" at bounding box center [726, 513] width 408 height 101
type textarea "q"
type textarea "150"
click at [883, 598] on button "Save" at bounding box center [894, 595] width 71 height 30
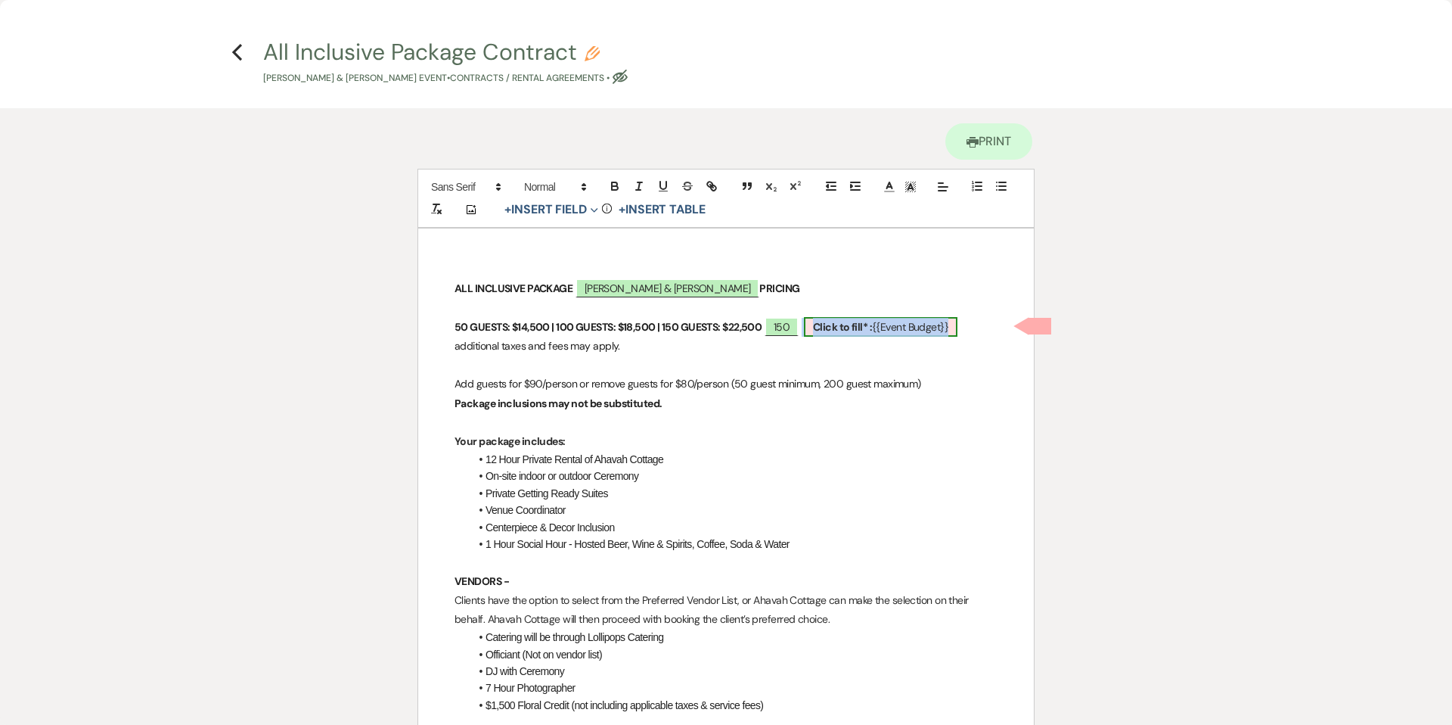
click at [886, 327] on span "Click to fill* : {{Event Budget}}" at bounding box center [881, 327] width 154 height 20
select select "smartCustomField"
select select "owner"
select select "{{eventBudget}}"
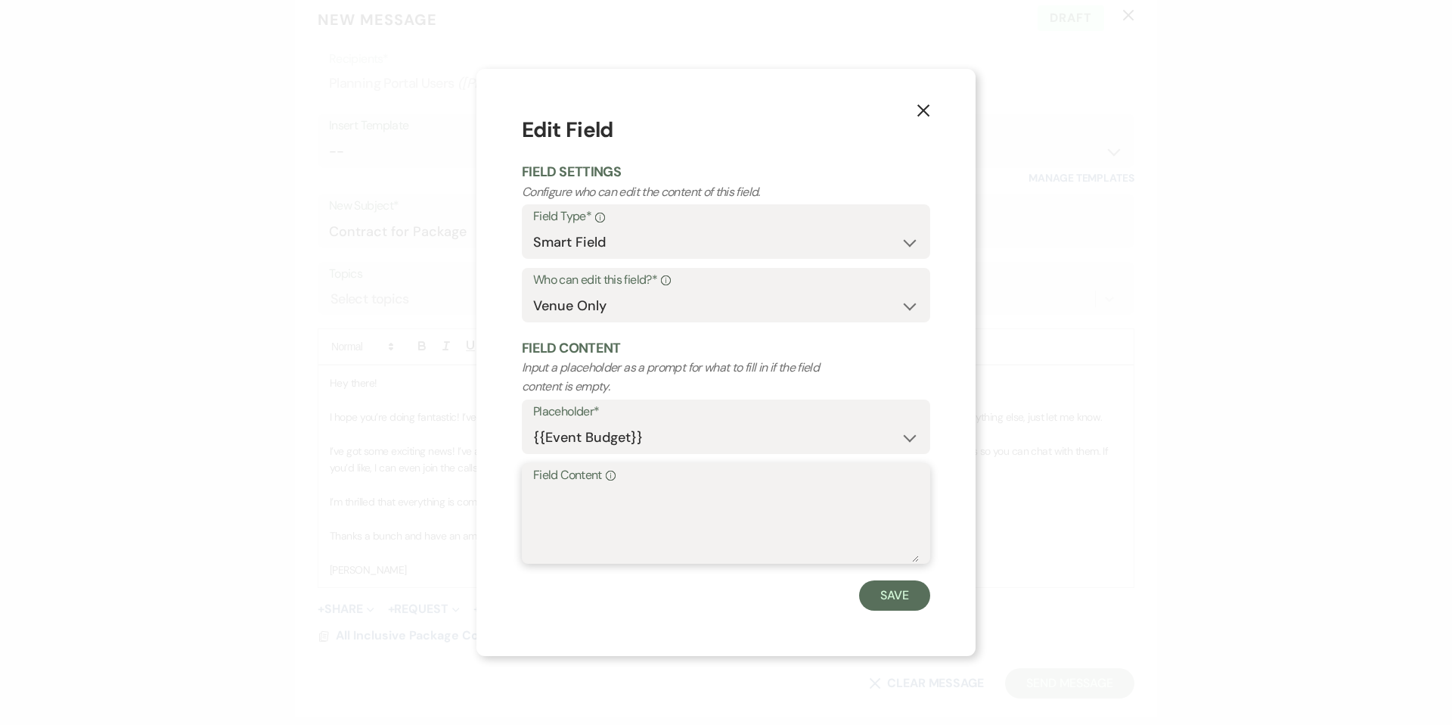
click at [600, 500] on textarea "Field Content Info" at bounding box center [726, 524] width 386 height 76
click at [532, 491] on div "Field Content Info 22,500" at bounding box center [726, 513] width 408 height 101
click at [535, 492] on textarea "22,500" at bounding box center [726, 524] width 386 height 76
type textarea "$22,500"
click at [893, 599] on button "Save" at bounding box center [894, 595] width 71 height 30
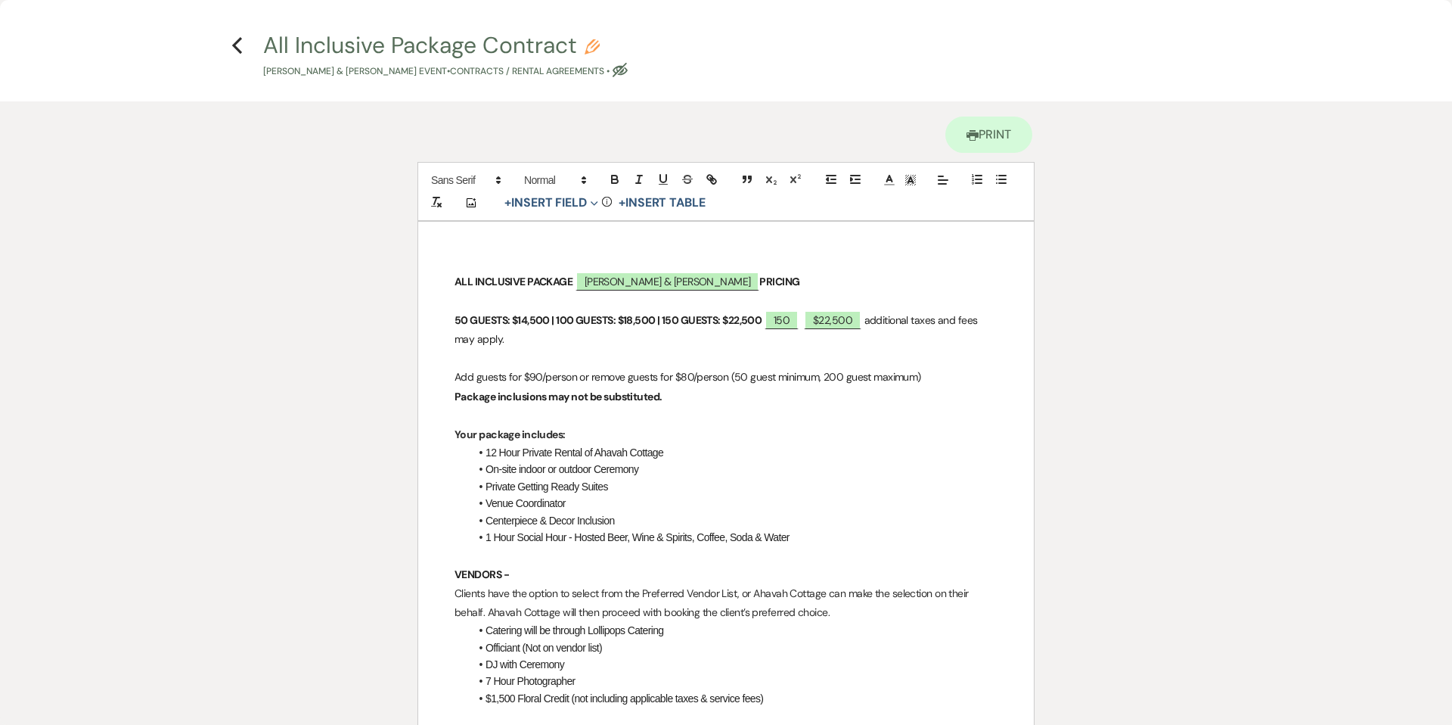
scroll to position [8, 0]
click at [764, 315] on span "150" at bounding box center [780, 318] width 37 height 19
select select "smartCustomField"
select select "owner"
select select "{{guestCount}}"
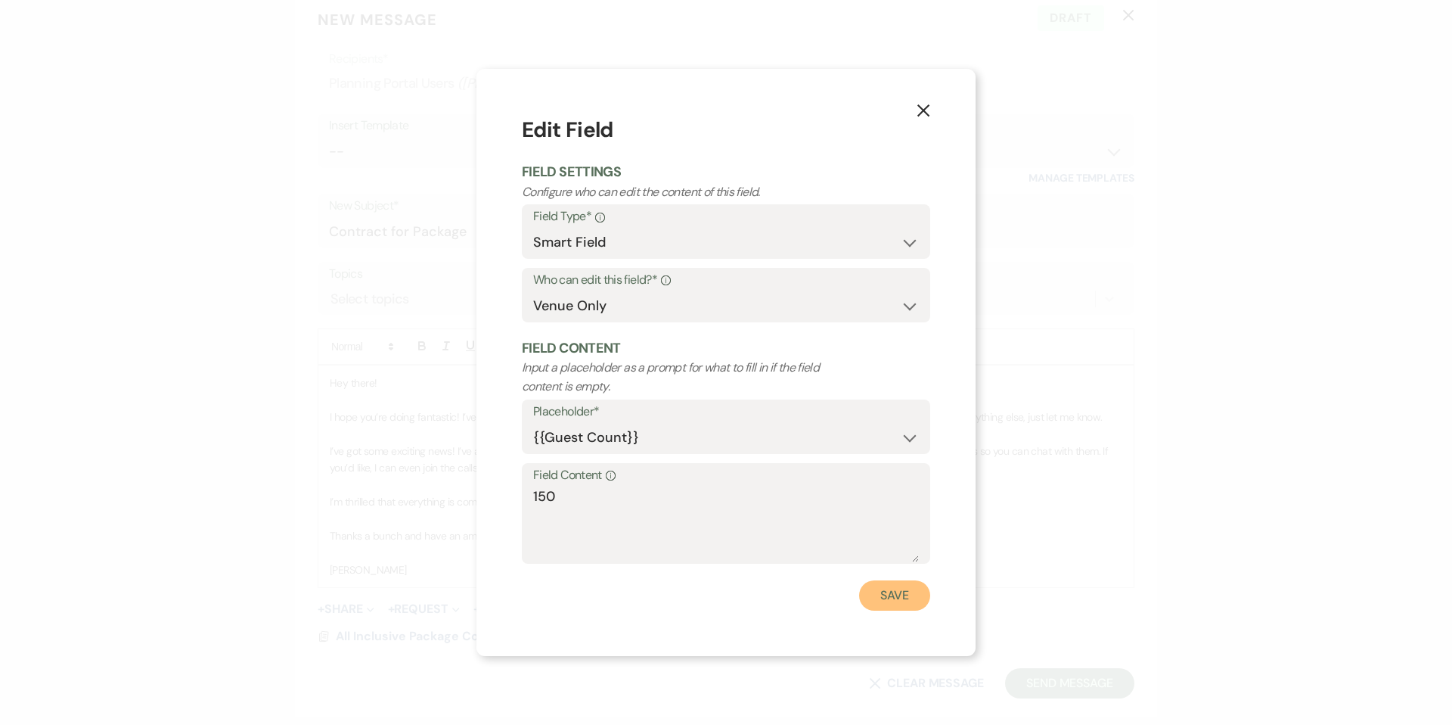
click at [883, 602] on button "Save" at bounding box center [894, 595] width 71 height 30
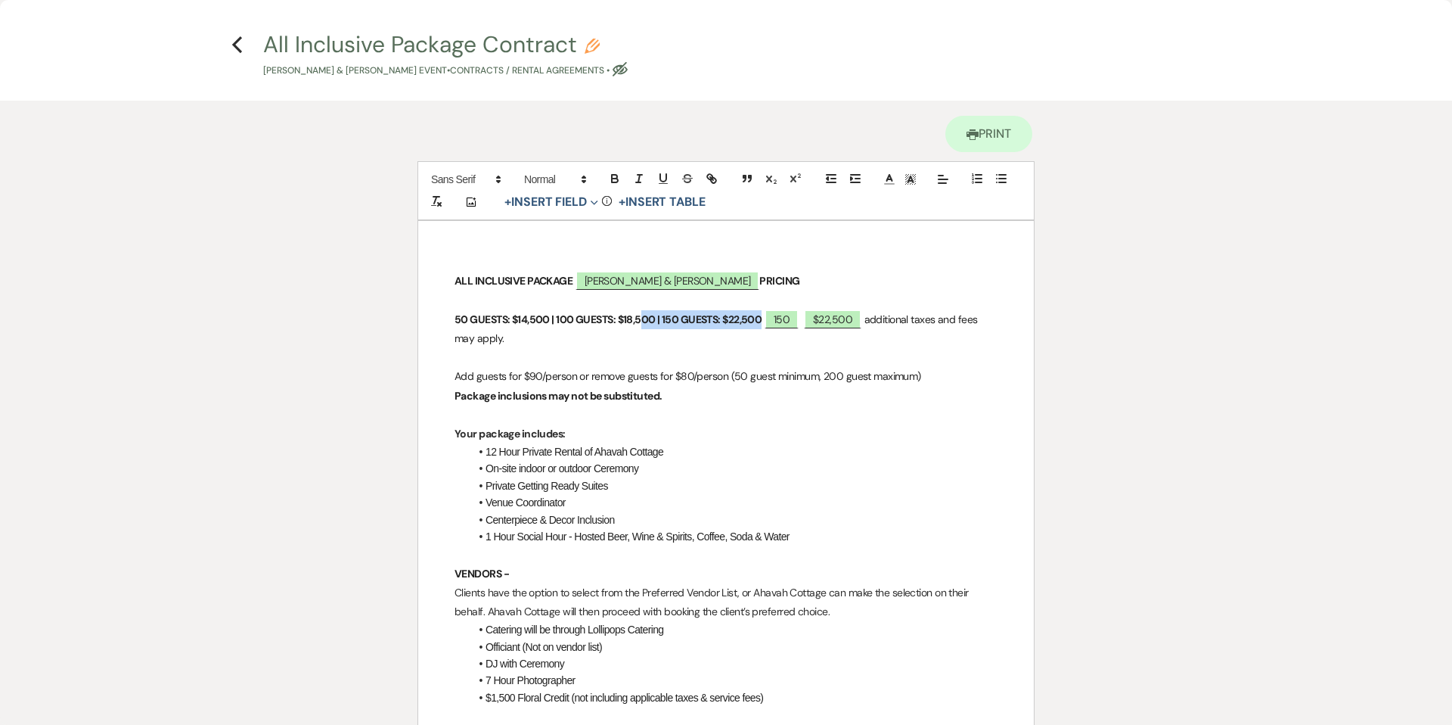
drag, startPoint x: 763, startPoint y: 316, endPoint x: 644, endPoint y: 321, distance: 119.6
click at [644, 321] on strong "50 GUESTS: $14,500 | 100 GUESTS: $18,500 | 150 GUESTS: $22,500" at bounding box center [608, 319] width 307 height 14
drag, startPoint x: 656, startPoint y: 357, endPoint x: 683, endPoint y: 341, distance: 31.5
click at [656, 357] on p at bounding box center [726, 357] width 543 height 19
drag, startPoint x: 761, startPoint y: 314, endPoint x: 447, endPoint y: 323, distance: 314.0
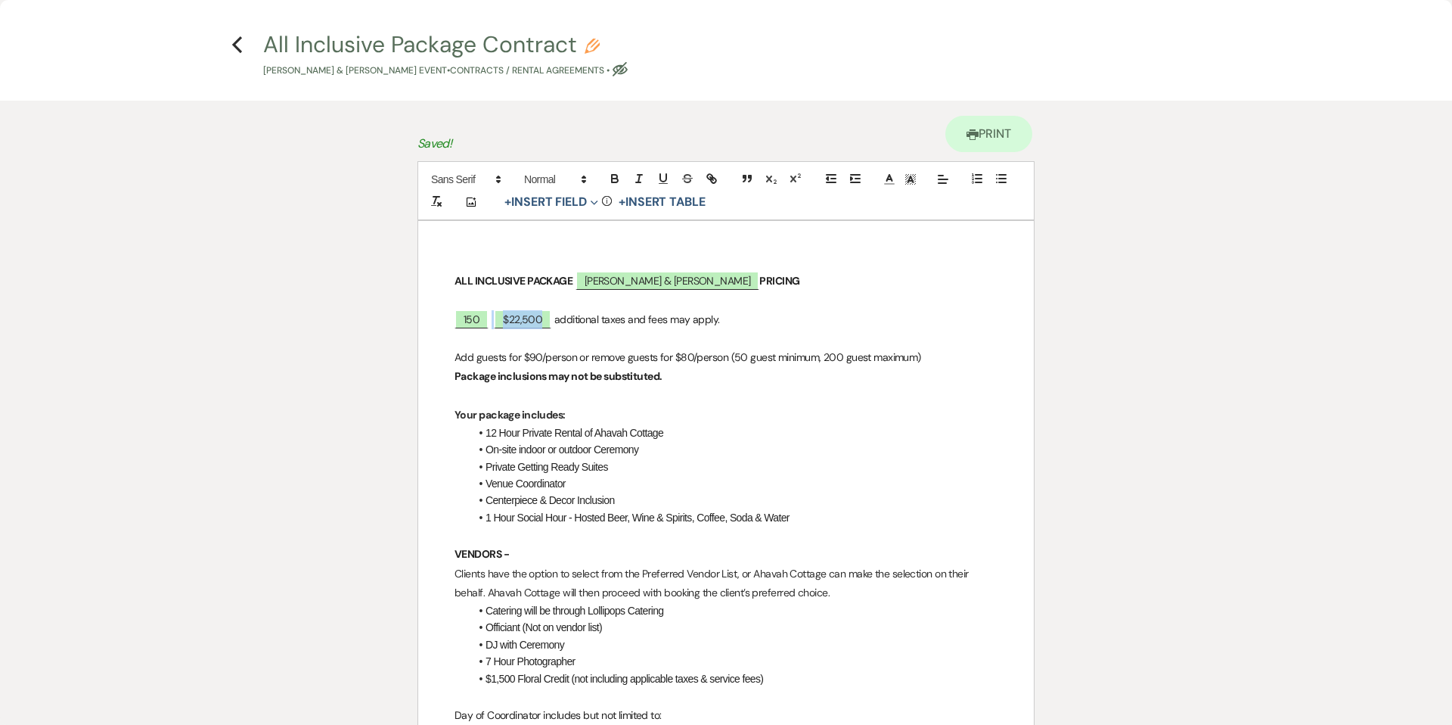
click at [494, 315] on span "$22,500" at bounding box center [522, 318] width 61 height 19
select select "smartCustomField"
select select "owner"
select select "{{eventBudget}}"
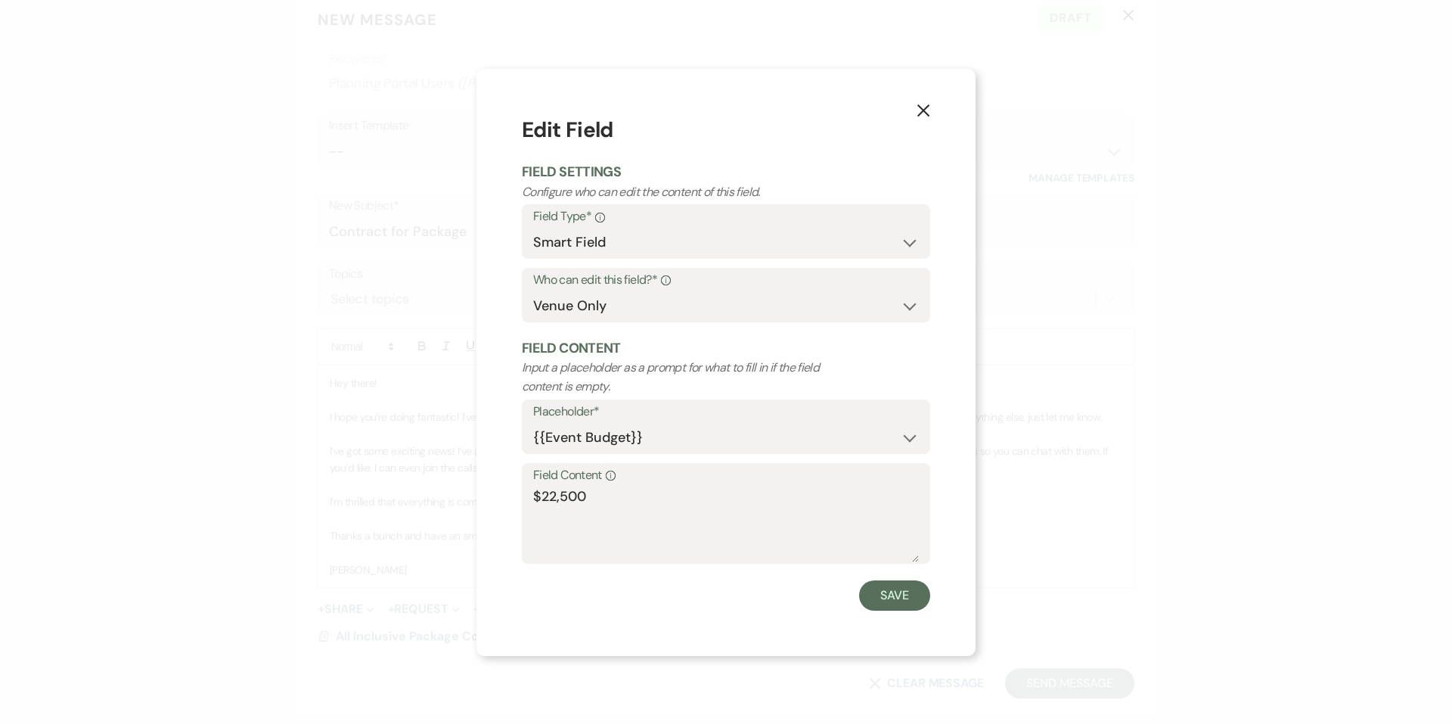
click at [924, 109] on use "button" at bounding box center [923, 110] width 12 height 12
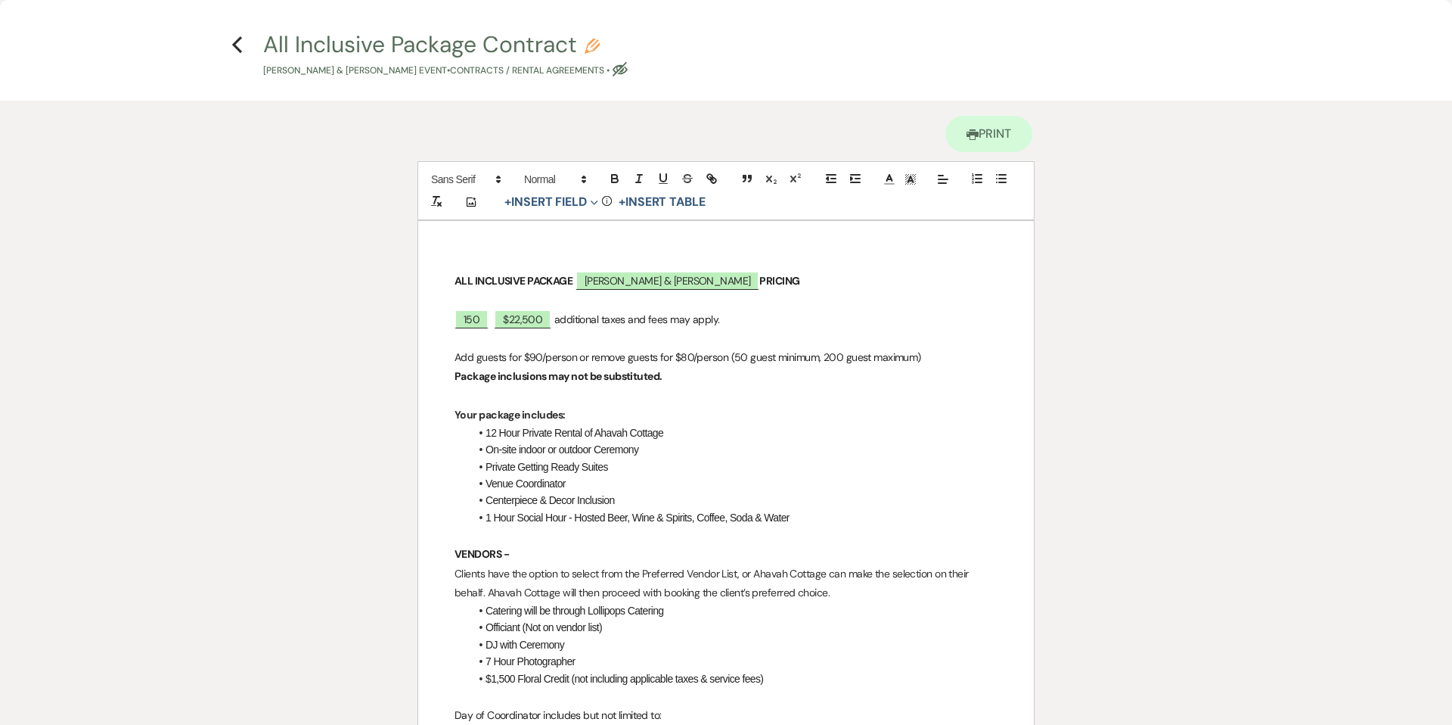
click at [493, 326] on p "150 $22,500 additional taxes and fees may apply." at bounding box center [726, 319] width 543 height 19
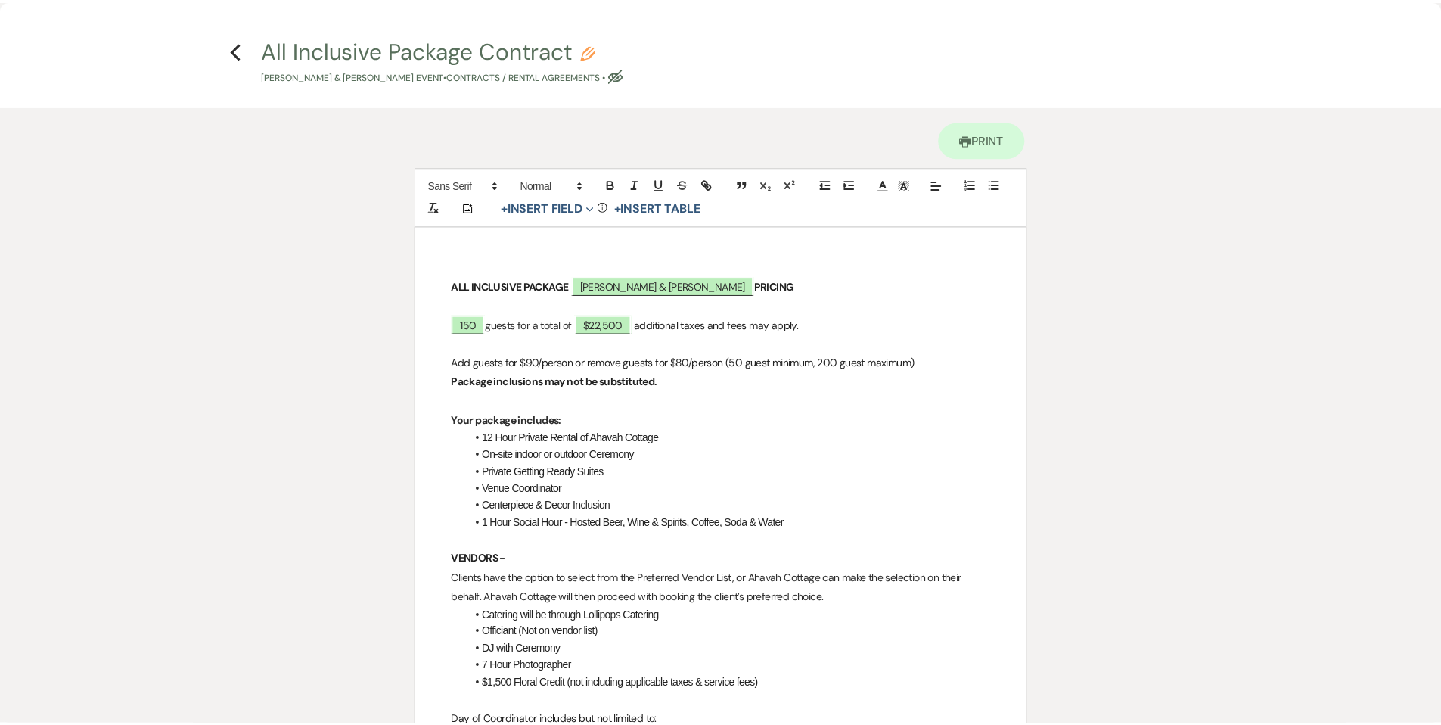
scroll to position [0, 0]
click at [237, 48] on use "button" at bounding box center [237, 52] width 10 height 17
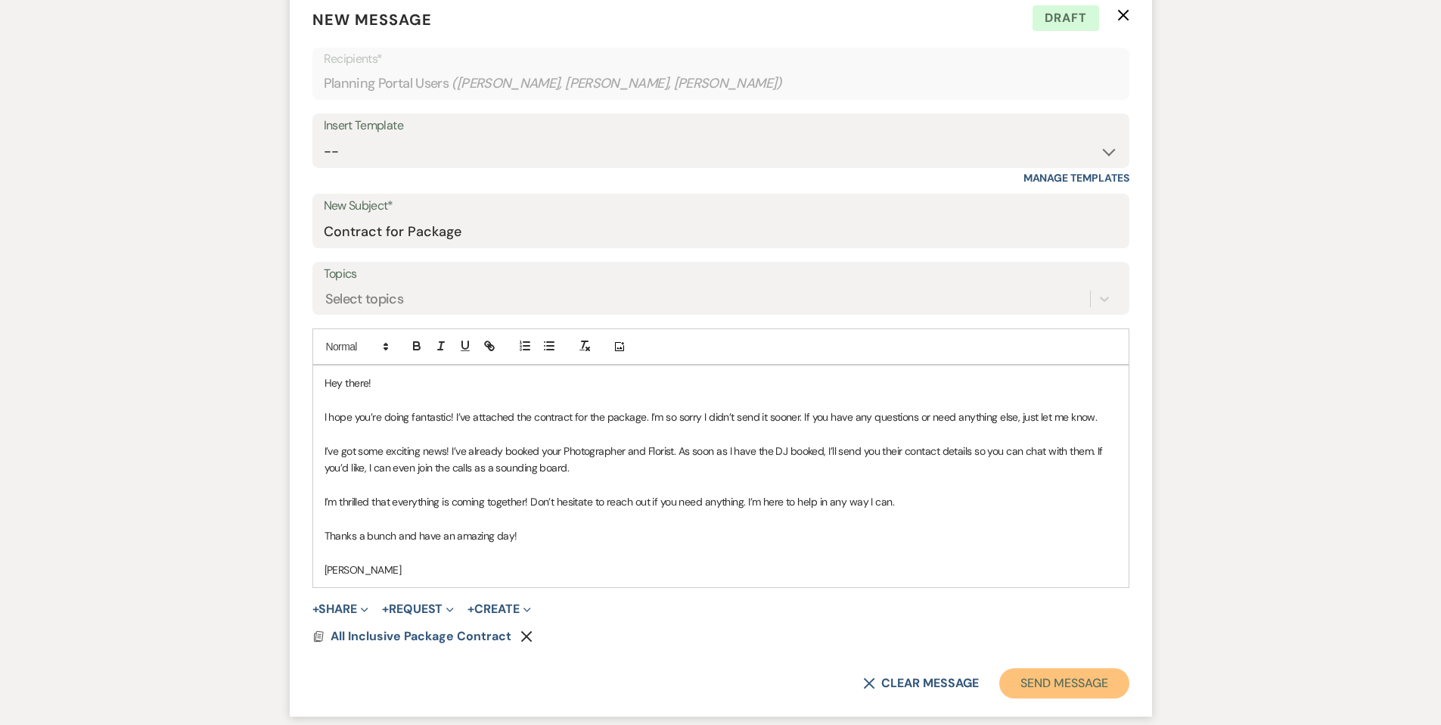
click at [1041, 684] on button "Send Message" at bounding box center [1063, 683] width 129 height 30
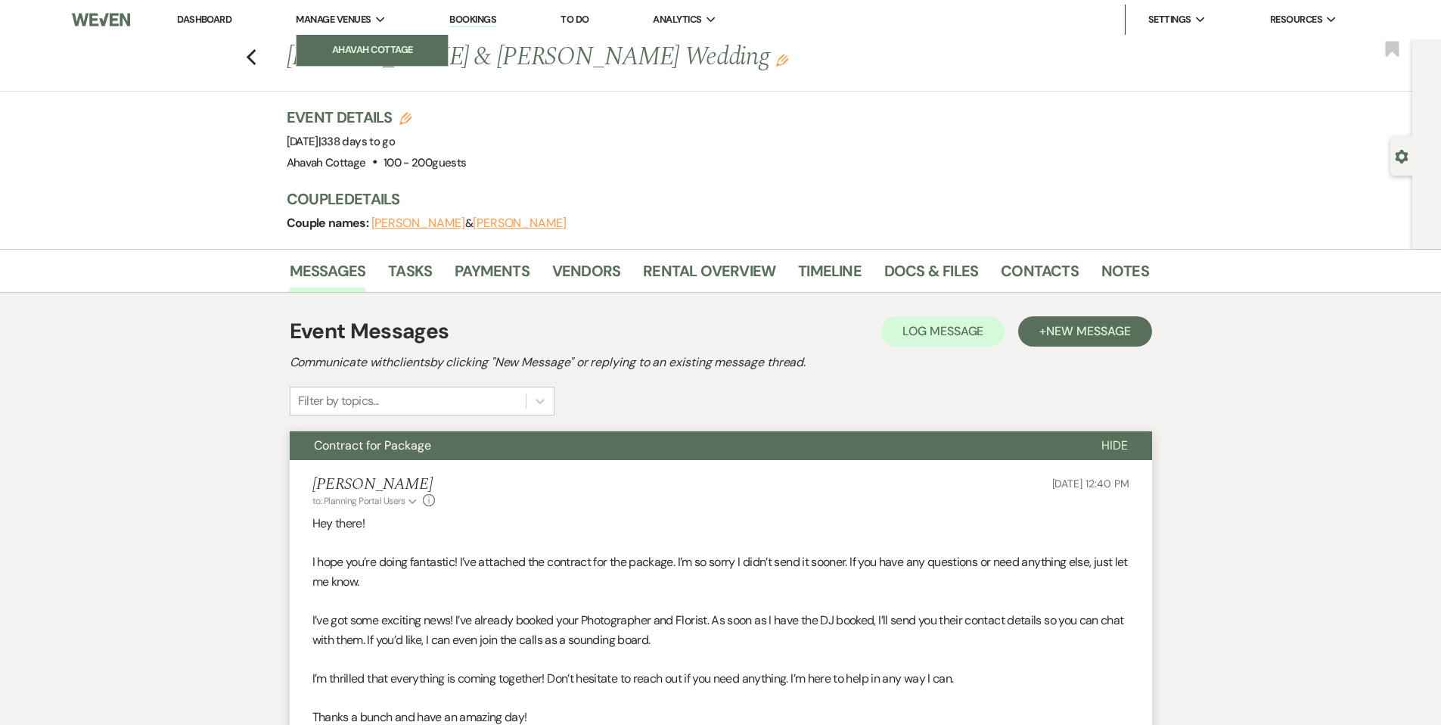
click at [355, 47] on li "Ahavah Cottage" at bounding box center [372, 49] width 136 height 15
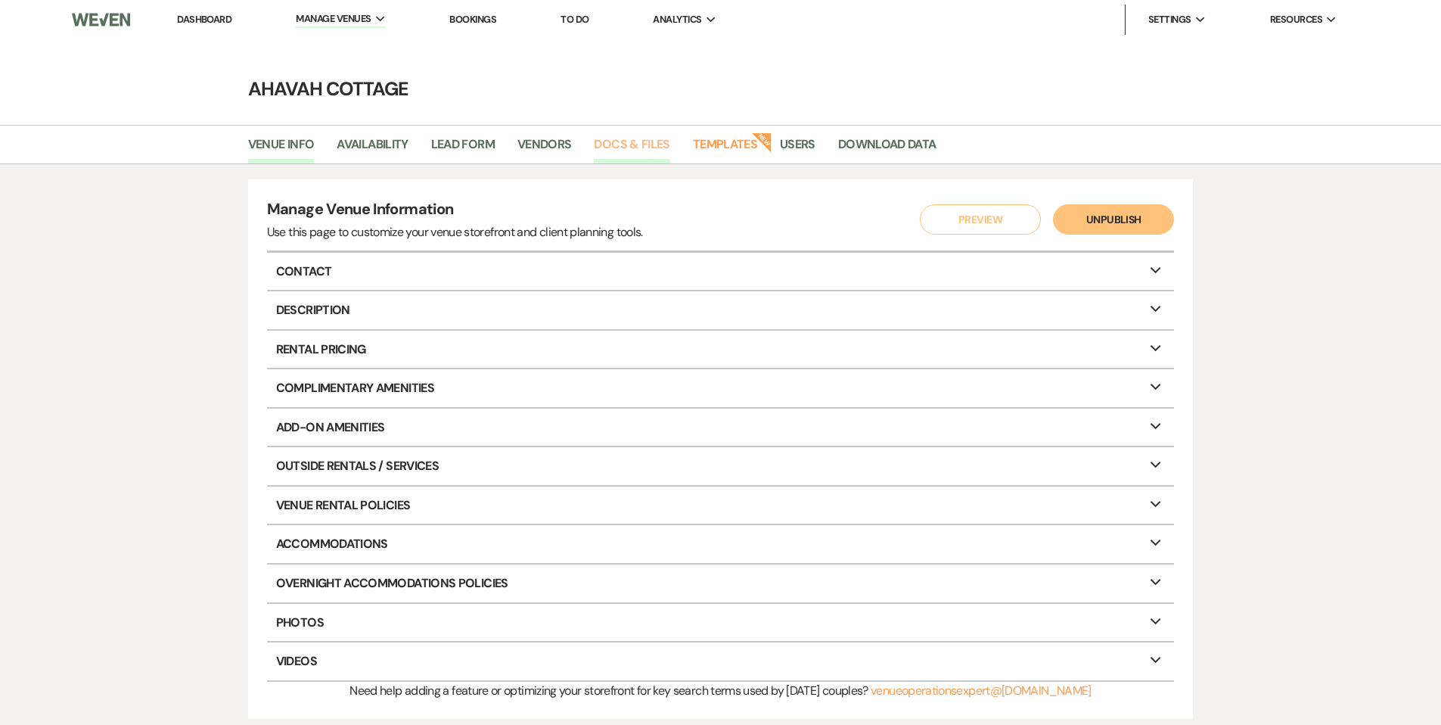
click at [611, 142] on link "Docs & Files" at bounding box center [632, 149] width 76 height 29
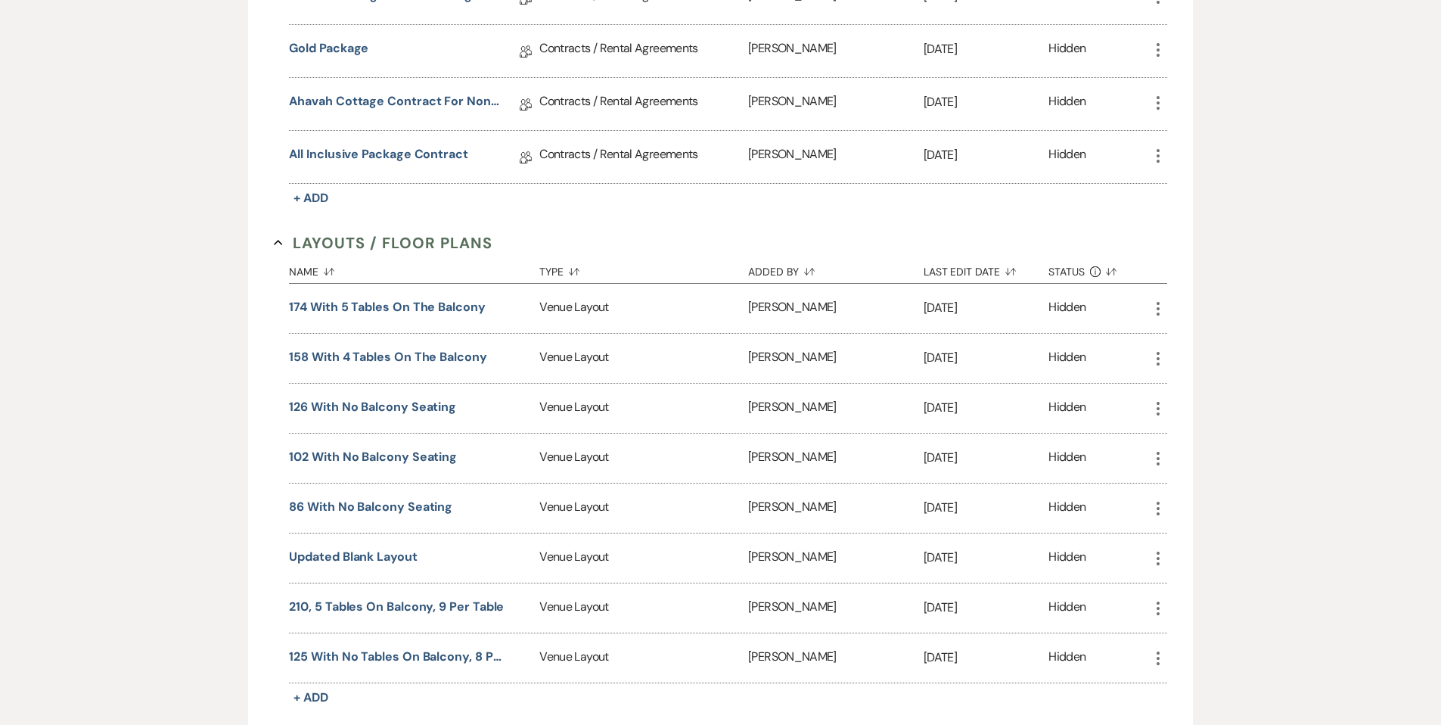
scroll to position [1079, 0]
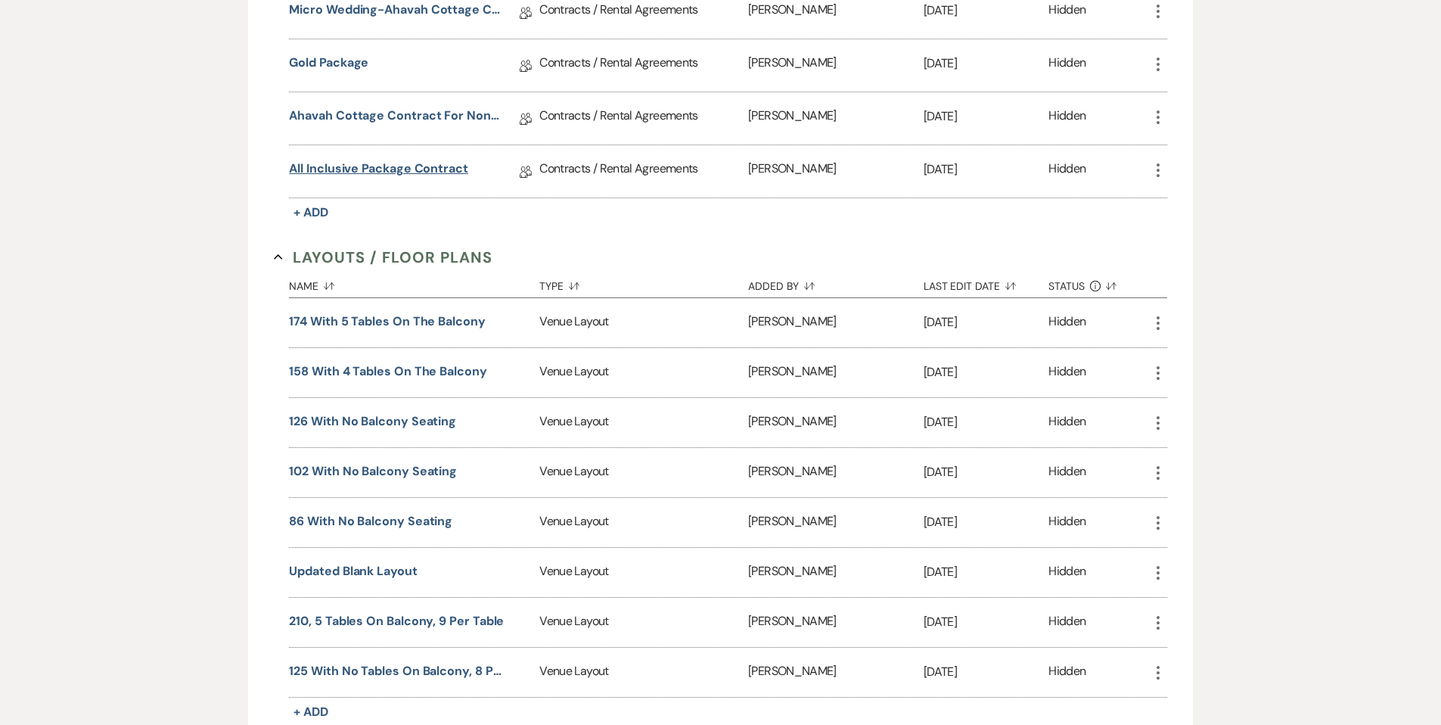
click at [418, 166] on link "All Inclusive Package Contract" at bounding box center [378, 171] width 179 height 23
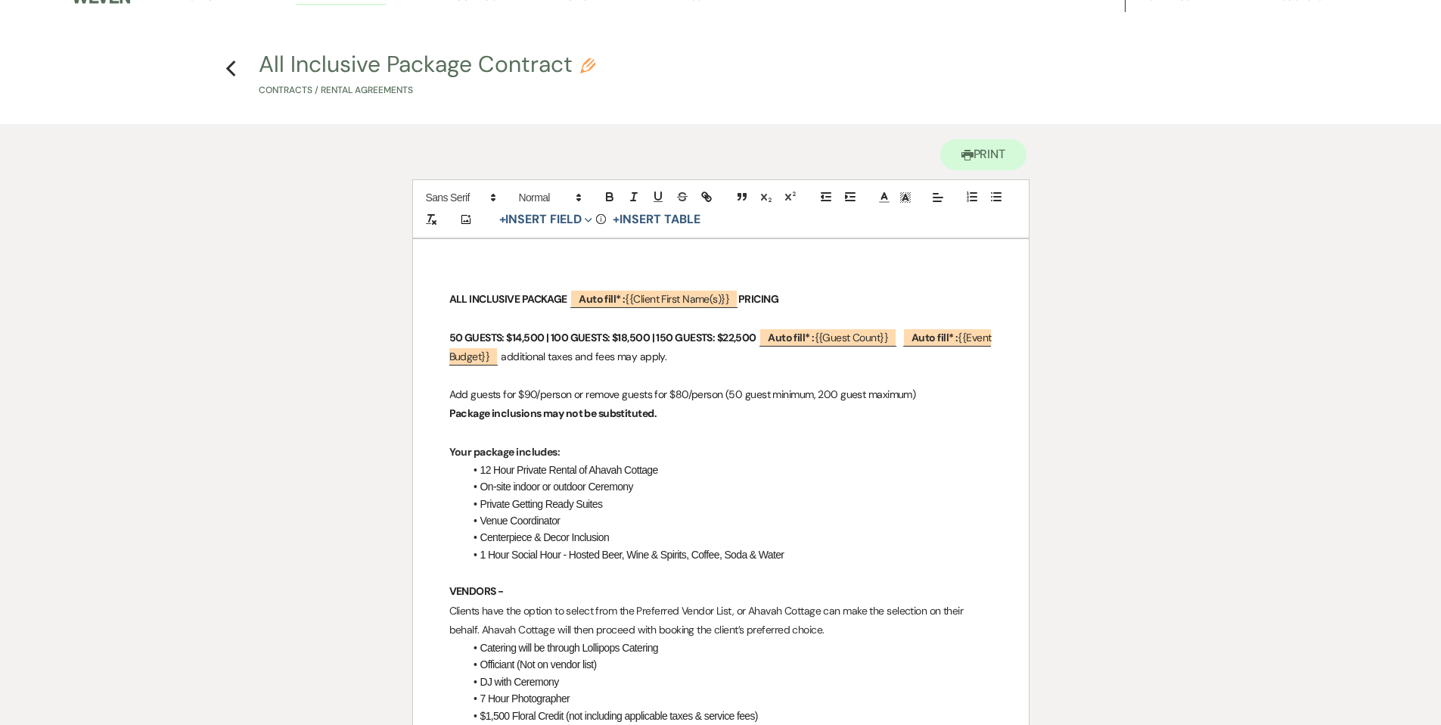
scroll to position [26, 0]
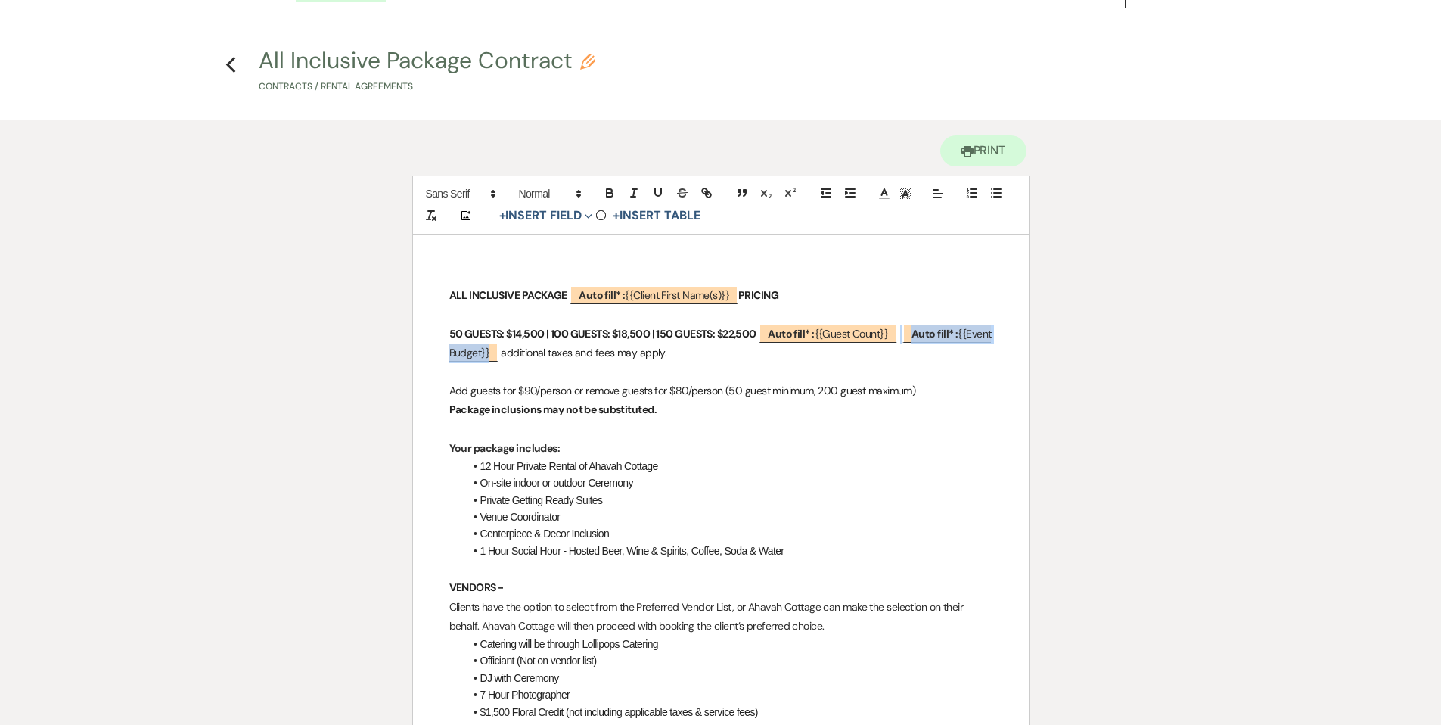
click at [906, 331] on span "Auto fill* : {{Event Budget}}" at bounding box center [720, 343] width 542 height 38
select select "smartCustomField"
select select "owner"
select select "{{eventBudget}}"
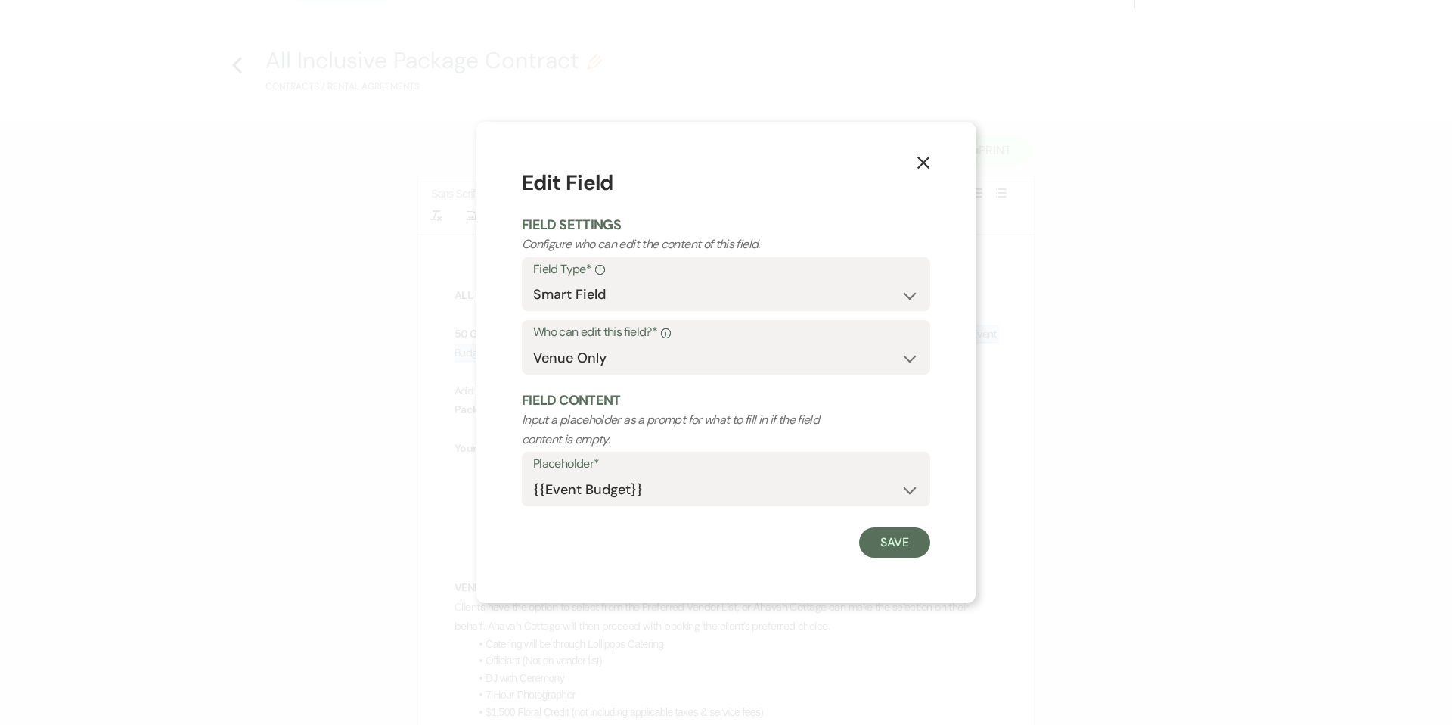
click at [923, 160] on icon "X" at bounding box center [924, 163] width 14 height 14
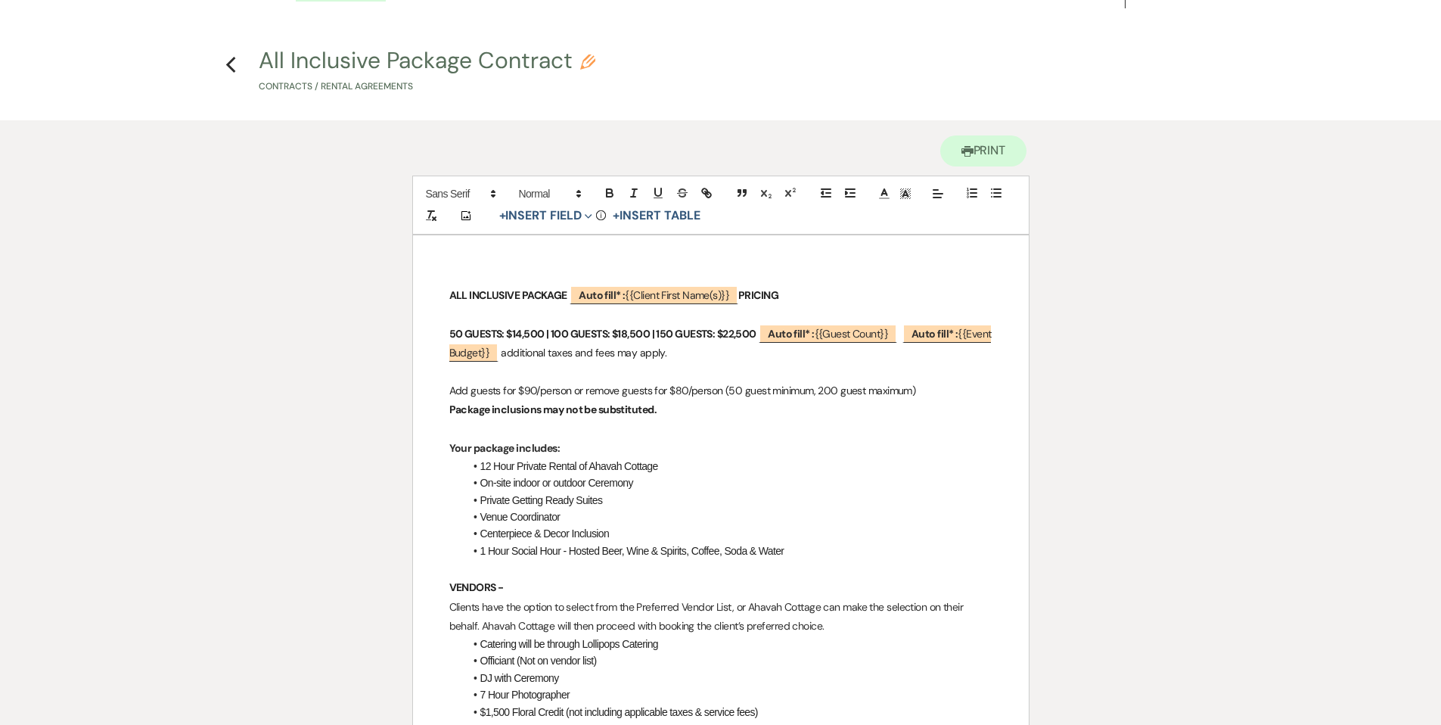
click at [905, 324] on p "50 GUESTS: $14,500 | 100 GUESTS: $18,500 | 150 GUESTS: $22,500 ﻿ Auto fill* : {…" at bounding box center [720, 343] width 543 height 38
click at [906, 335] on span "Auto fill* : {{Event Budget}}" at bounding box center [720, 343] width 542 height 38
select select "smartCustomField"
select select "owner"
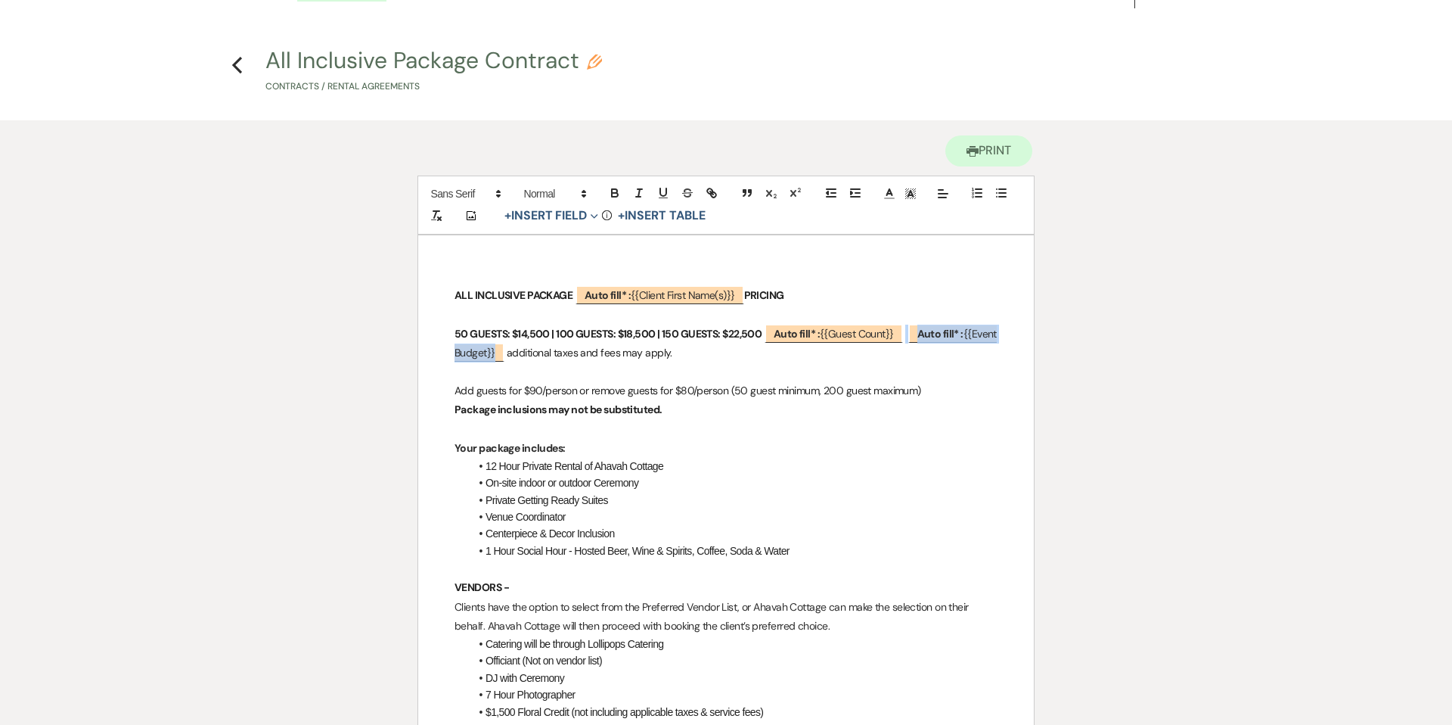
select select "{{eventBudget}}"
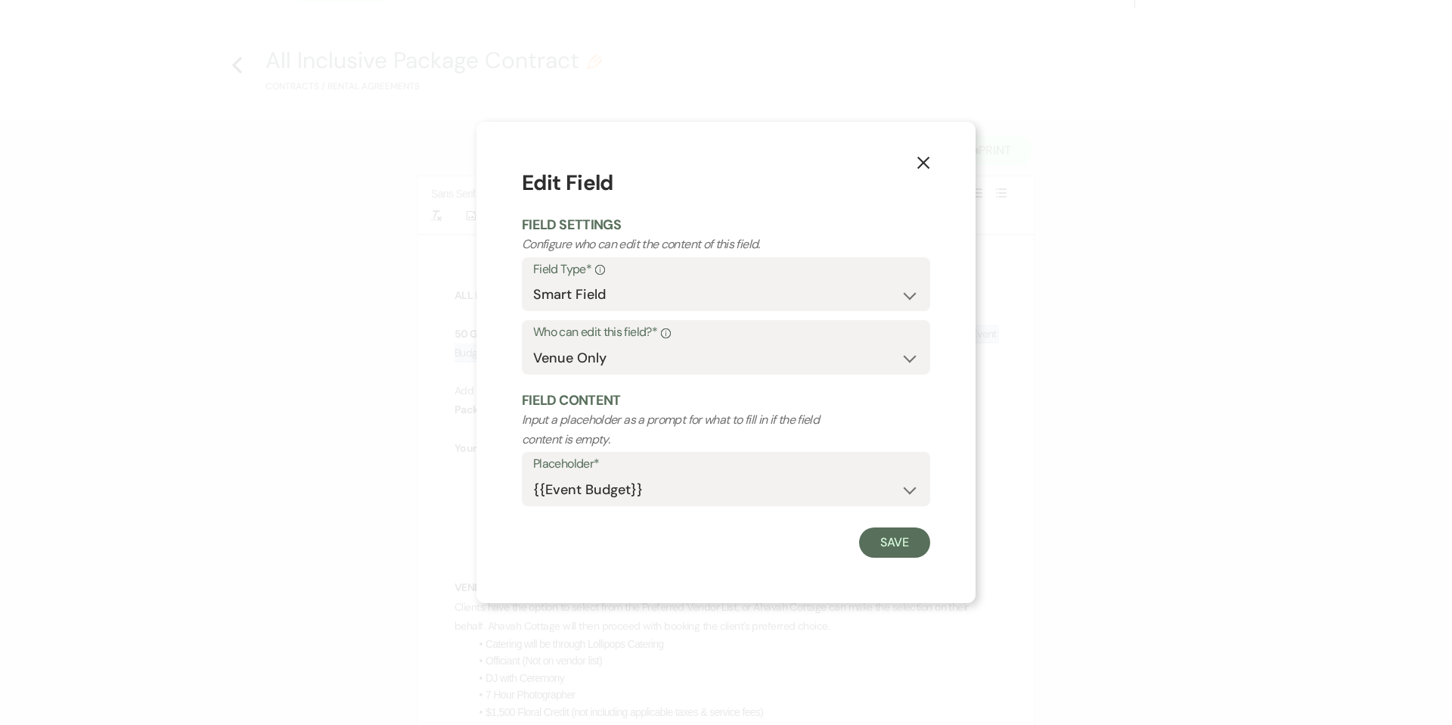
click at [921, 161] on use "button" at bounding box center [923, 163] width 12 height 12
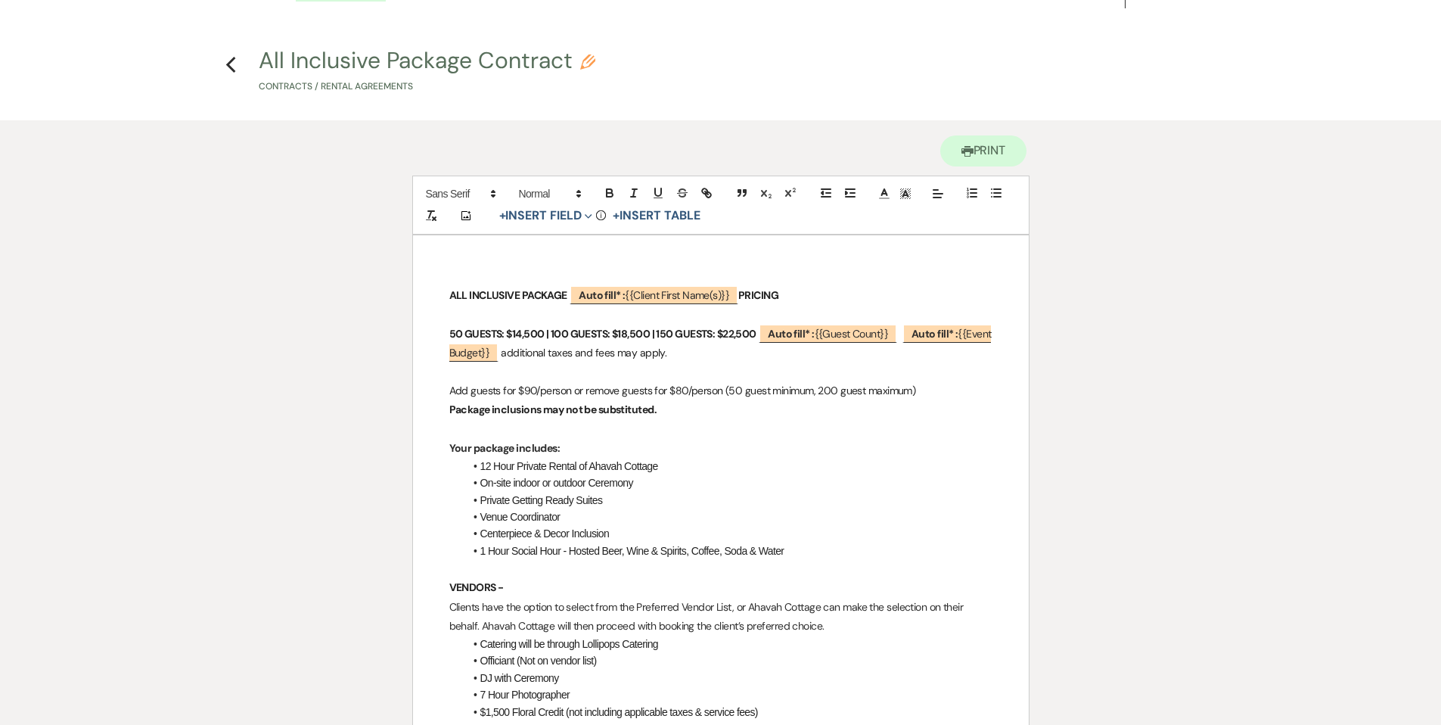
click at [908, 321] on p at bounding box center [720, 314] width 543 height 19
click at [905, 326] on p "50 GUESTS: $14,500 | 100 GUESTS: $18,500 | 150 GUESTS: $22,500 ﻿ Auto fill* : {…" at bounding box center [720, 343] width 543 height 38
click at [232, 67] on icon "Previous" at bounding box center [230, 65] width 11 height 18
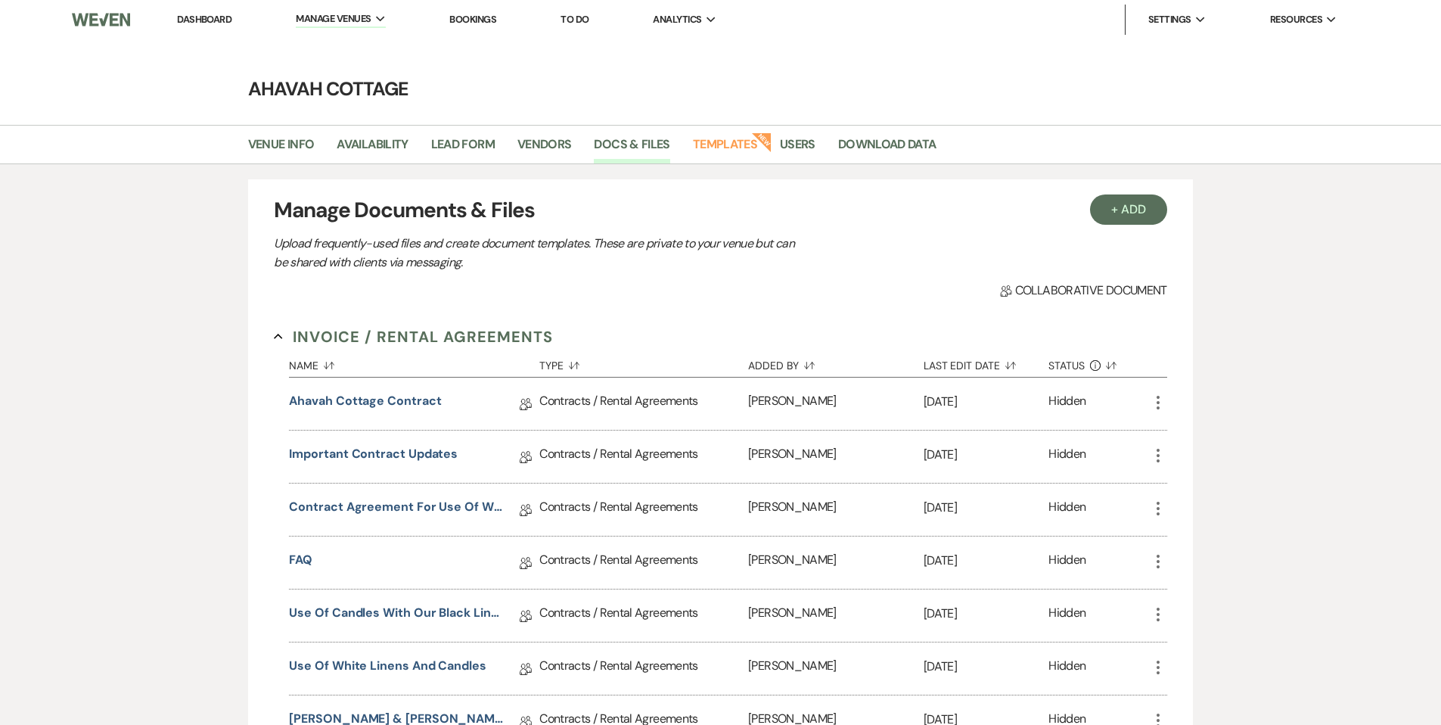
click at [205, 20] on link "Dashboard" at bounding box center [204, 19] width 54 height 13
